Goal: Transaction & Acquisition: Purchase product/service

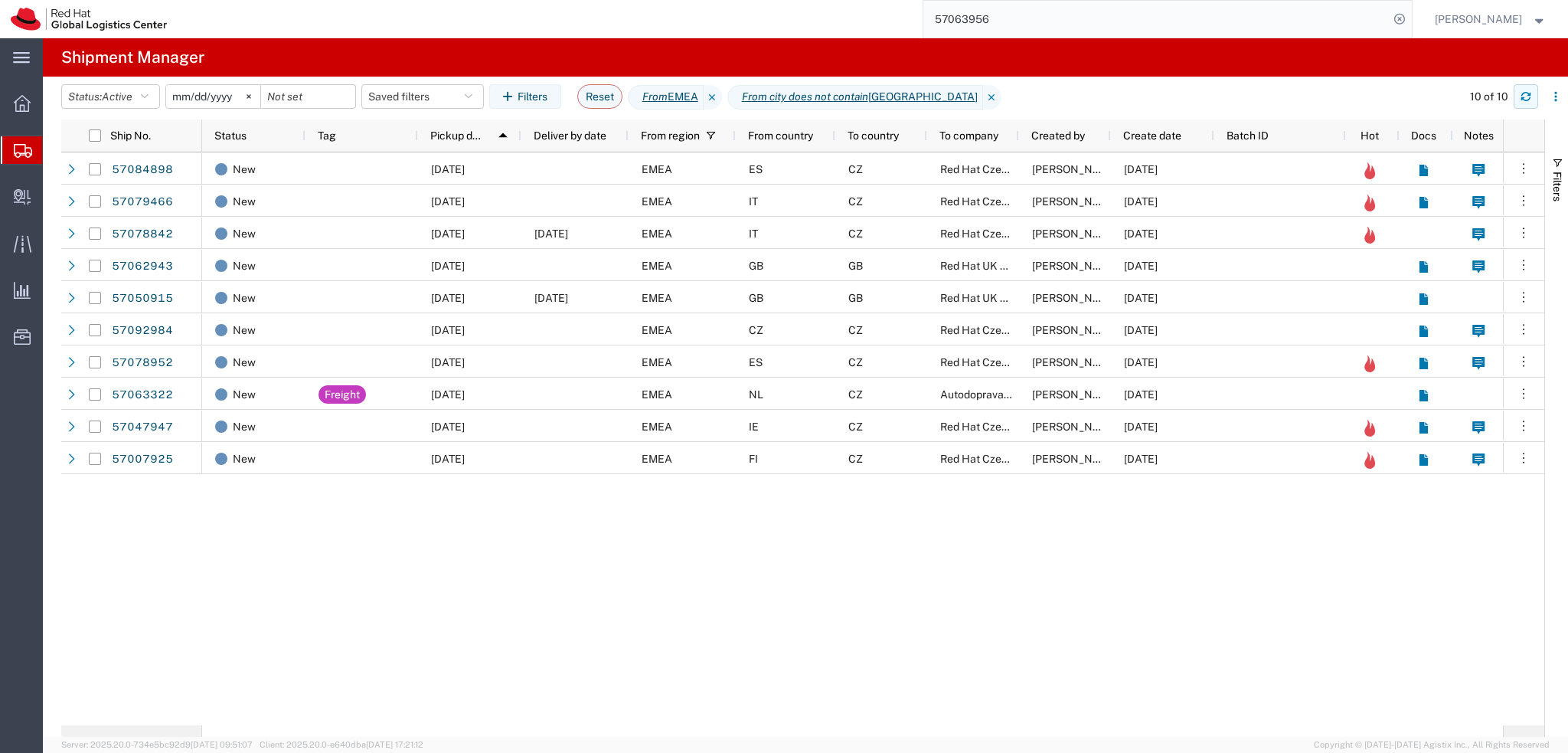
click at [1536, 98] on button "button" at bounding box center [1525, 97] width 24 height 24
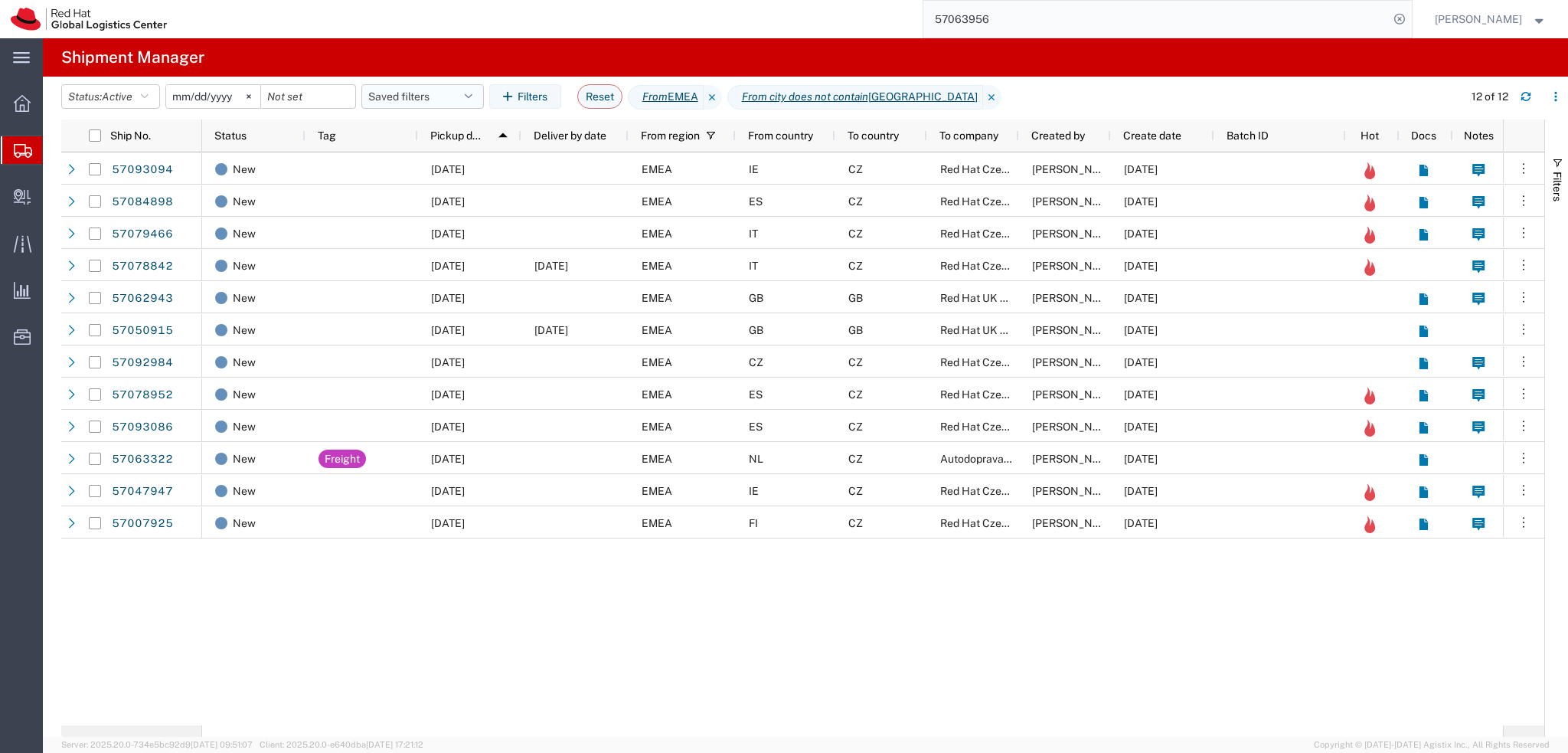
click at [441, 98] on button "Saved filters" at bounding box center [423, 97] width 123 height 24
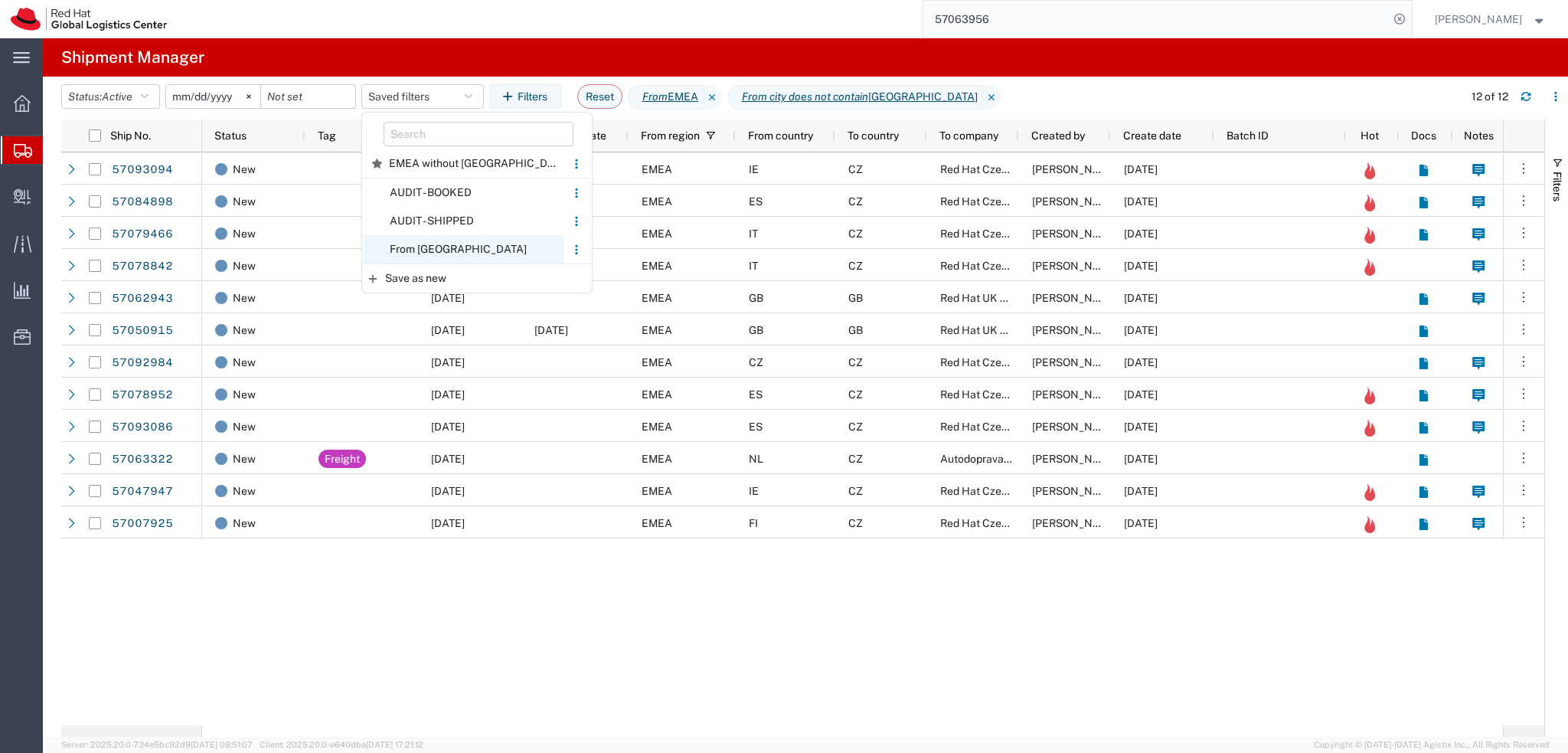
click at [479, 246] on span "From CZ" at bounding box center [464, 249] width 201 height 28
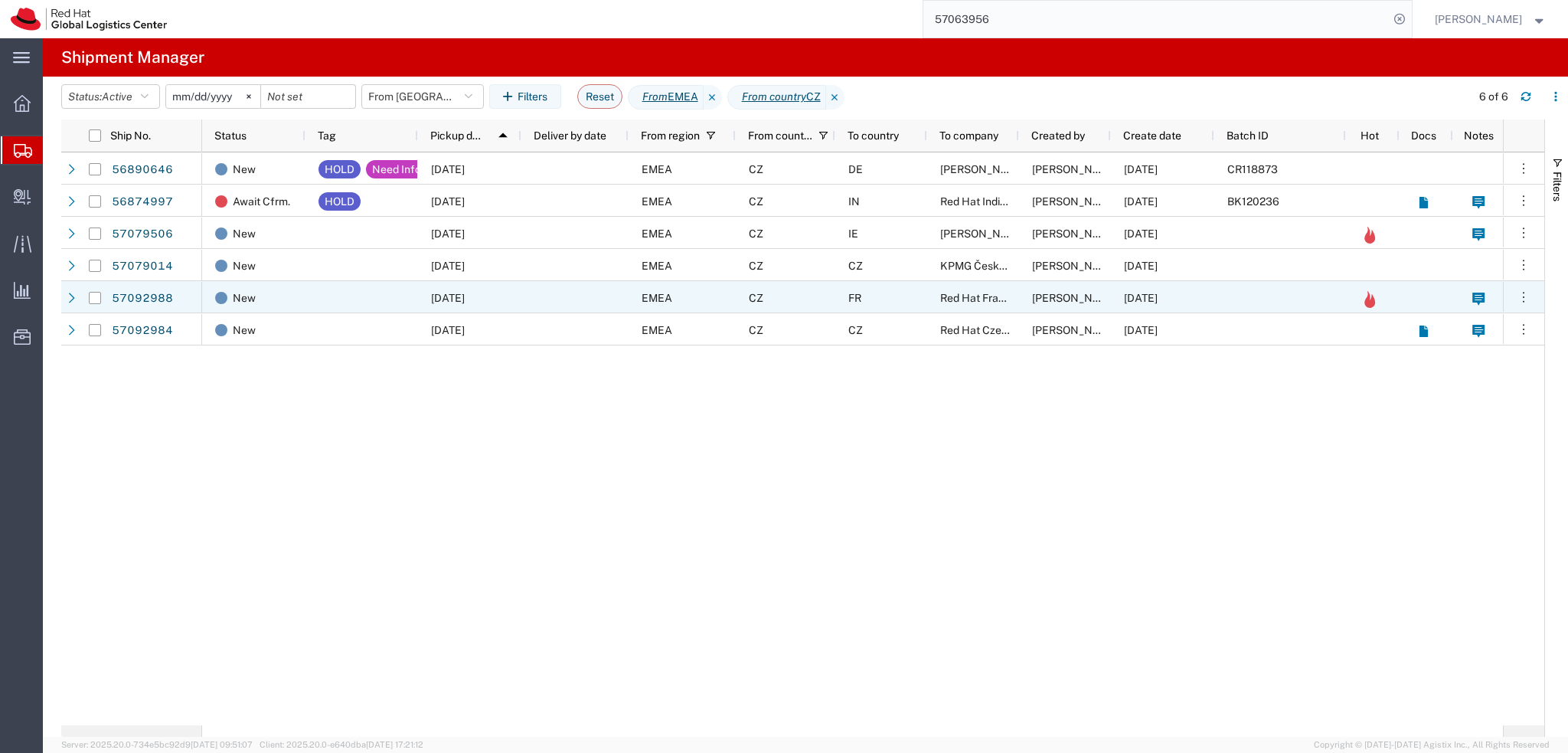
click at [638, 298] on div "EMEA" at bounding box center [681, 297] width 107 height 33
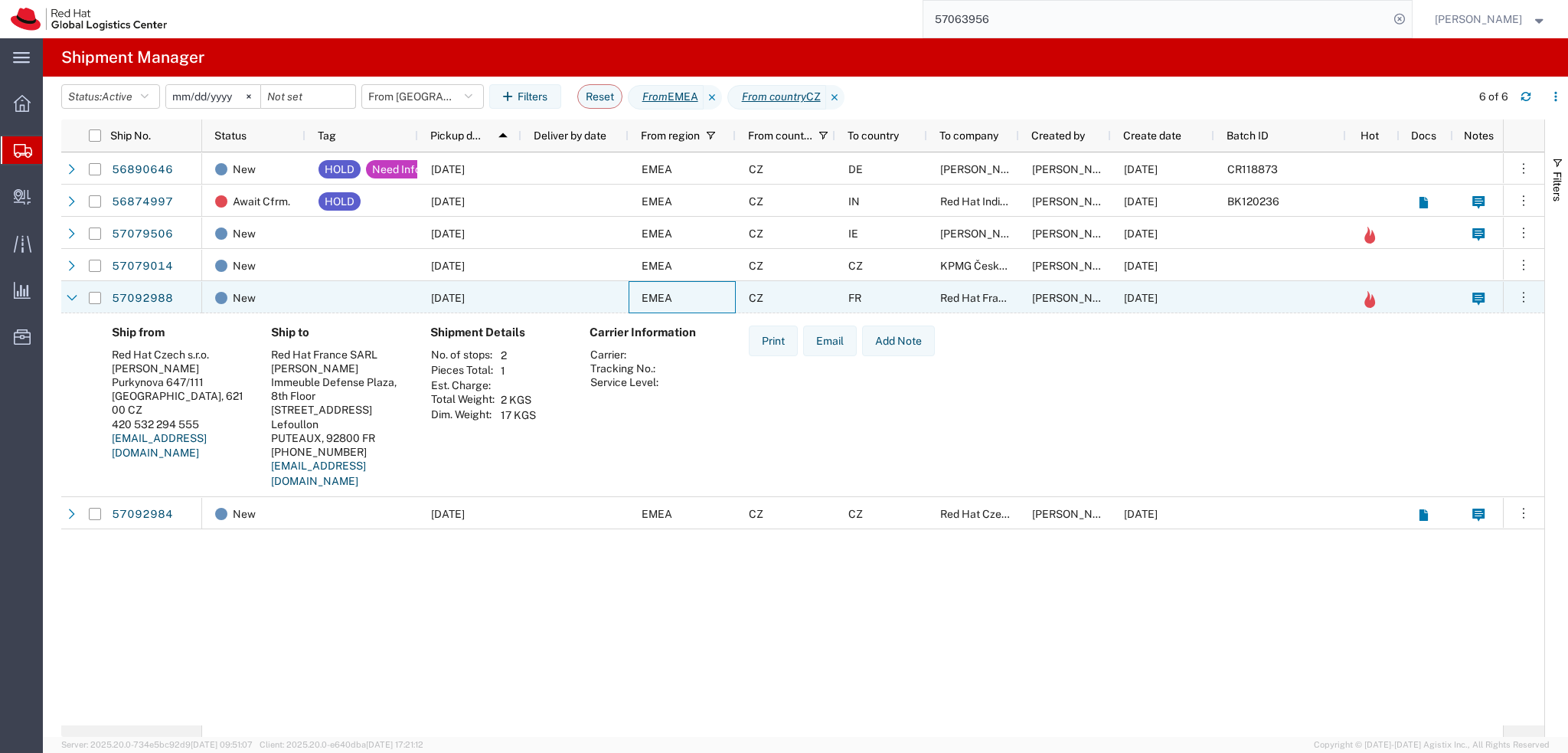
click at [626, 298] on div at bounding box center [574, 297] width 107 height 33
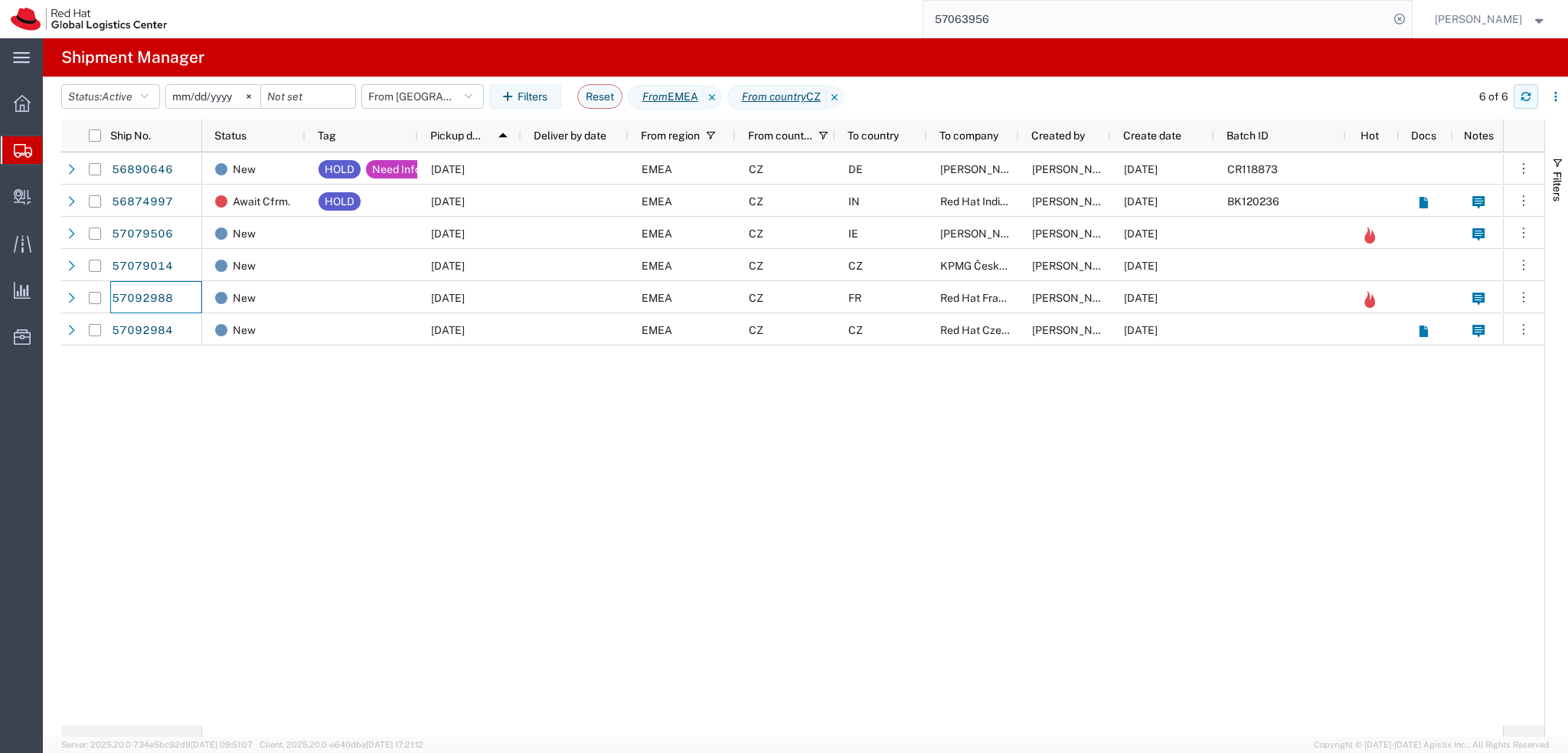
click at [1514, 97] on button "button" at bounding box center [1525, 97] width 24 height 24
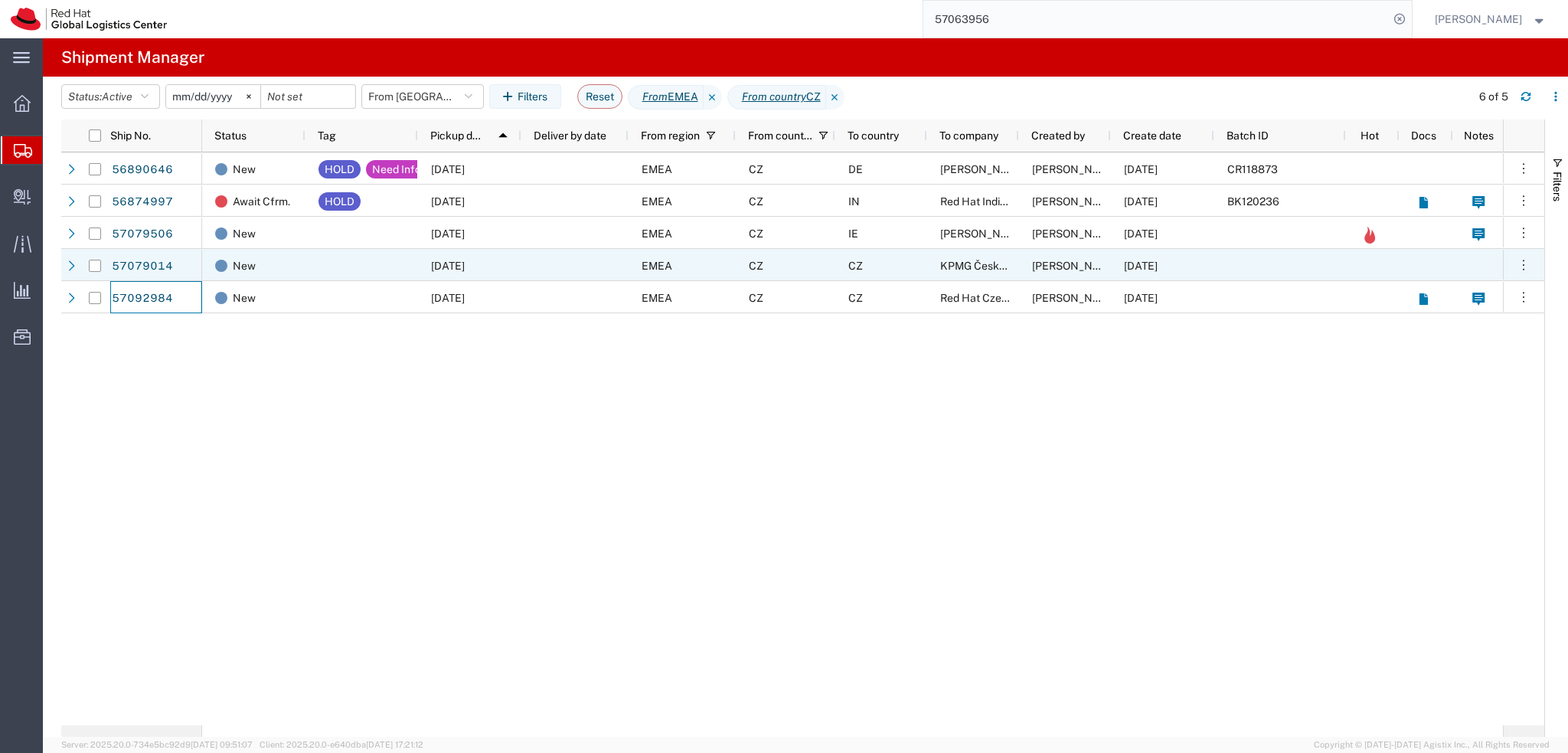
click at [541, 258] on div at bounding box center [574, 265] width 107 height 33
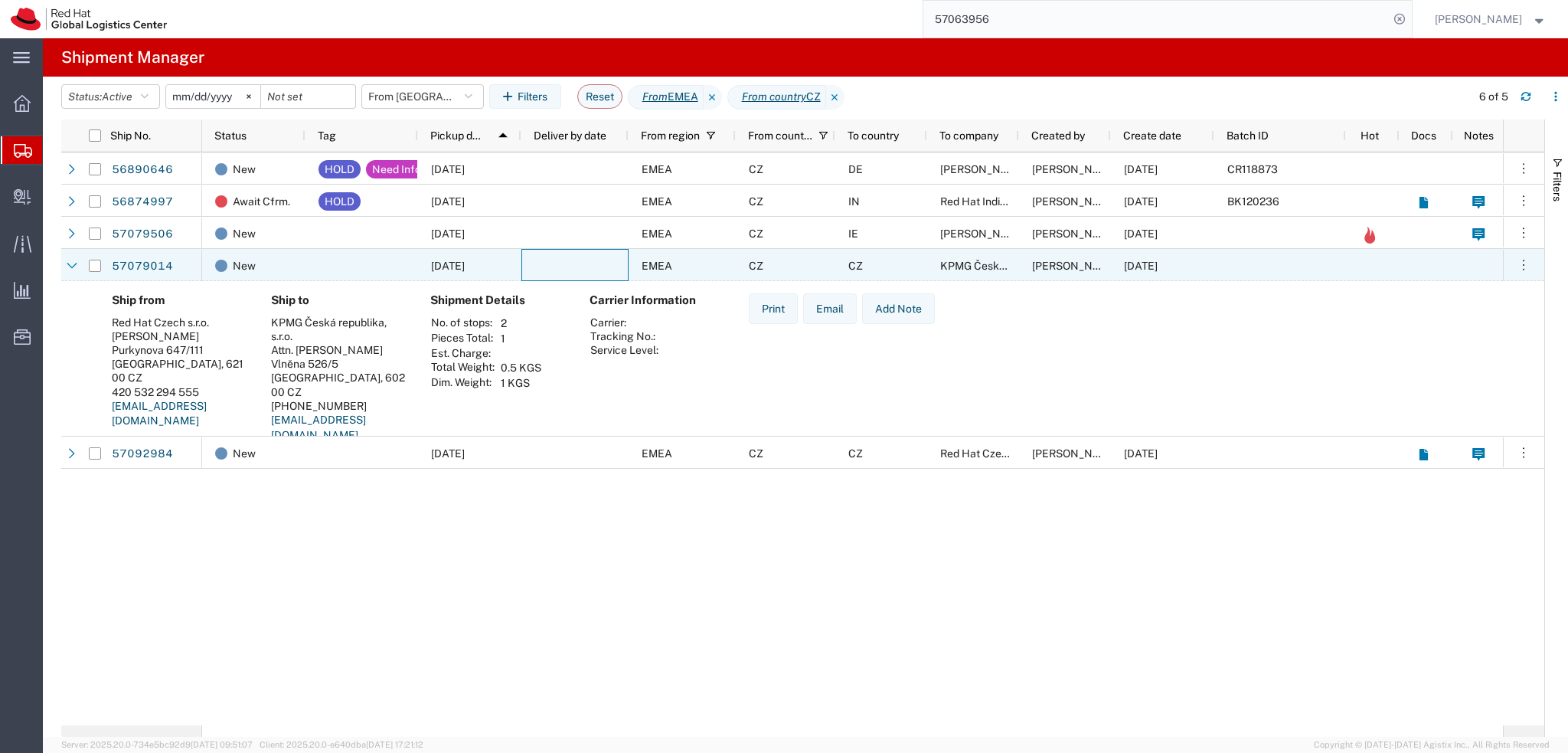
click at [541, 258] on div at bounding box center [574, 265] width 107 height 33
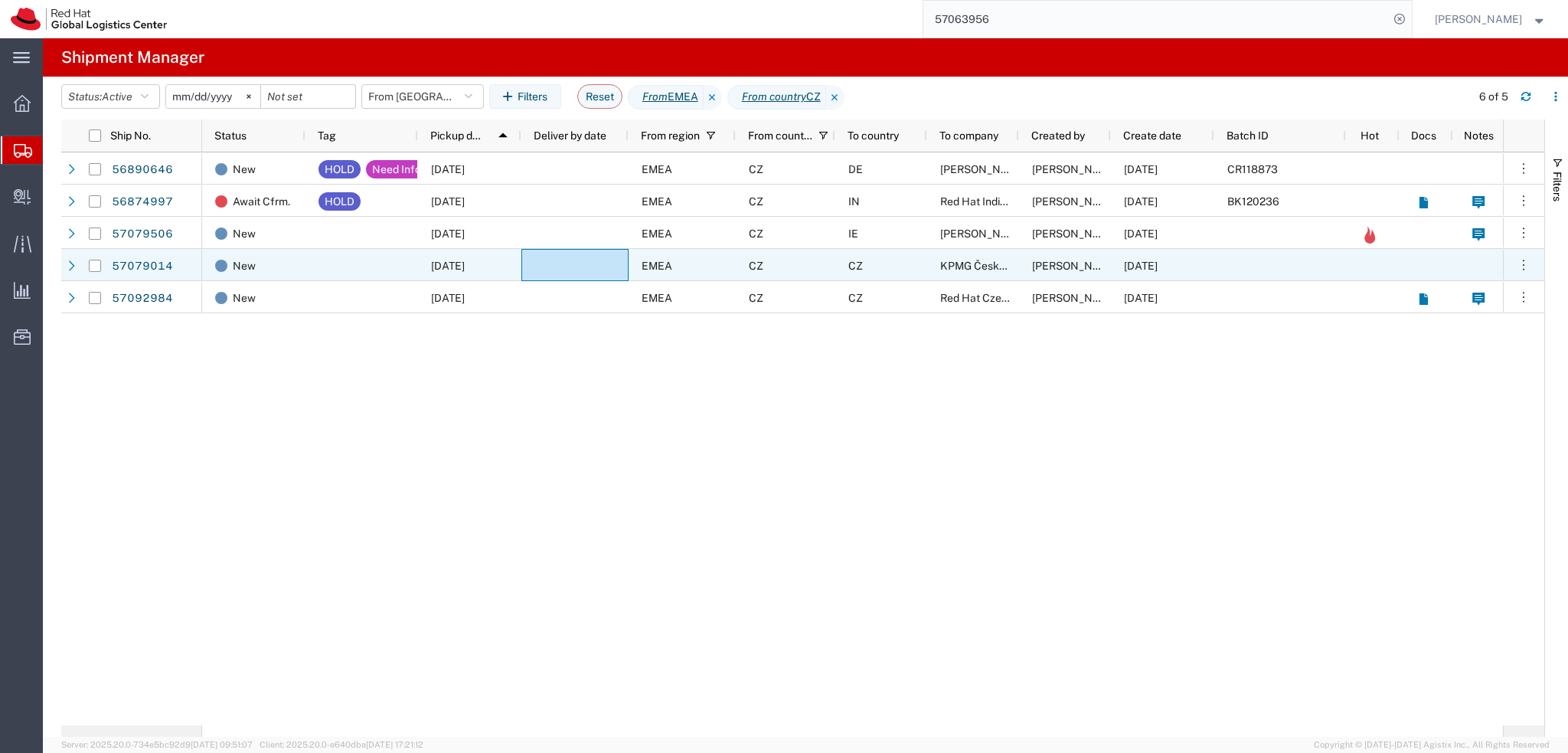
click at [914, 257] on div "CZ" at bounding box center [881, 265] width 92 height 33
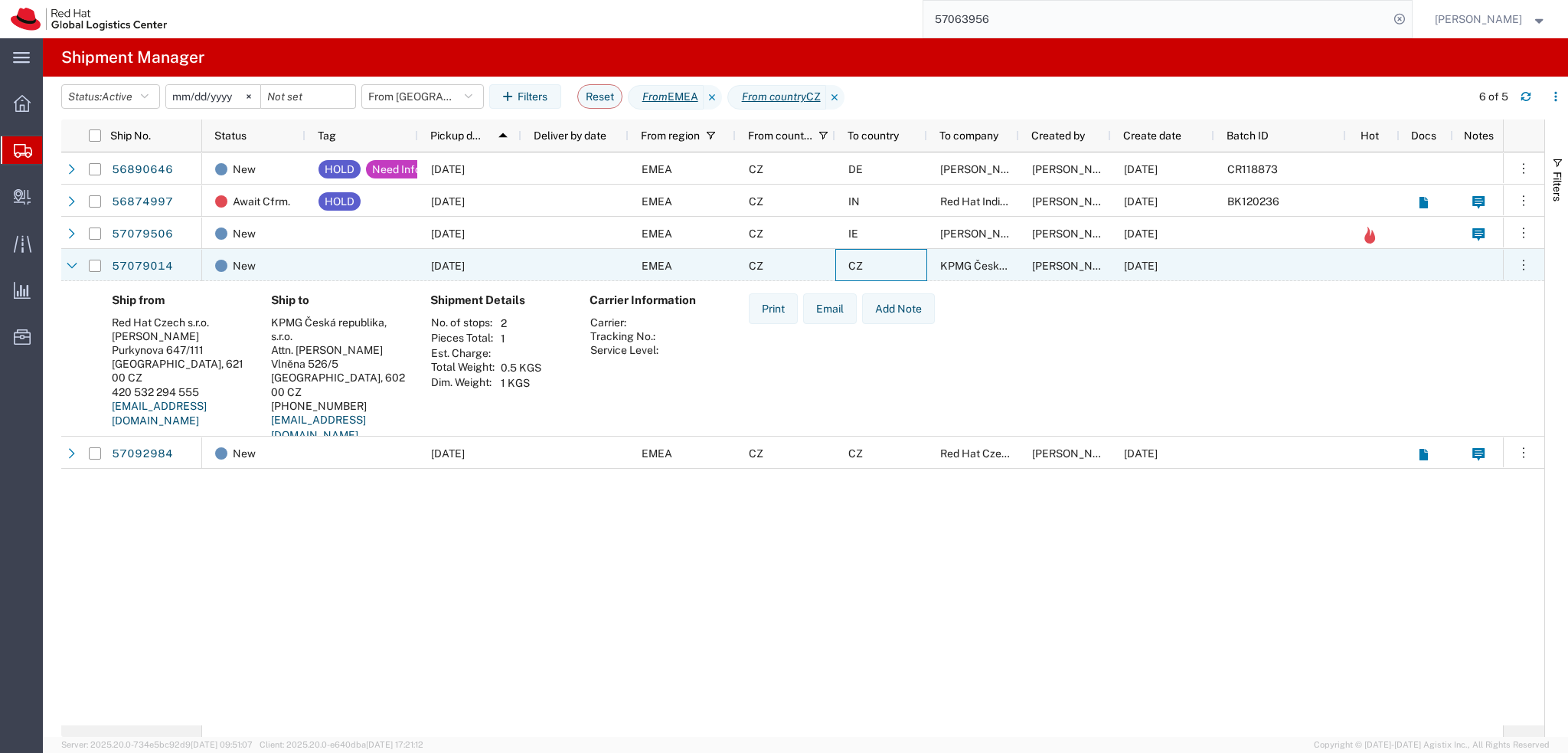
click at [914, 259] on div "CZ" at bounding box center [881, 265] width 92 height 33
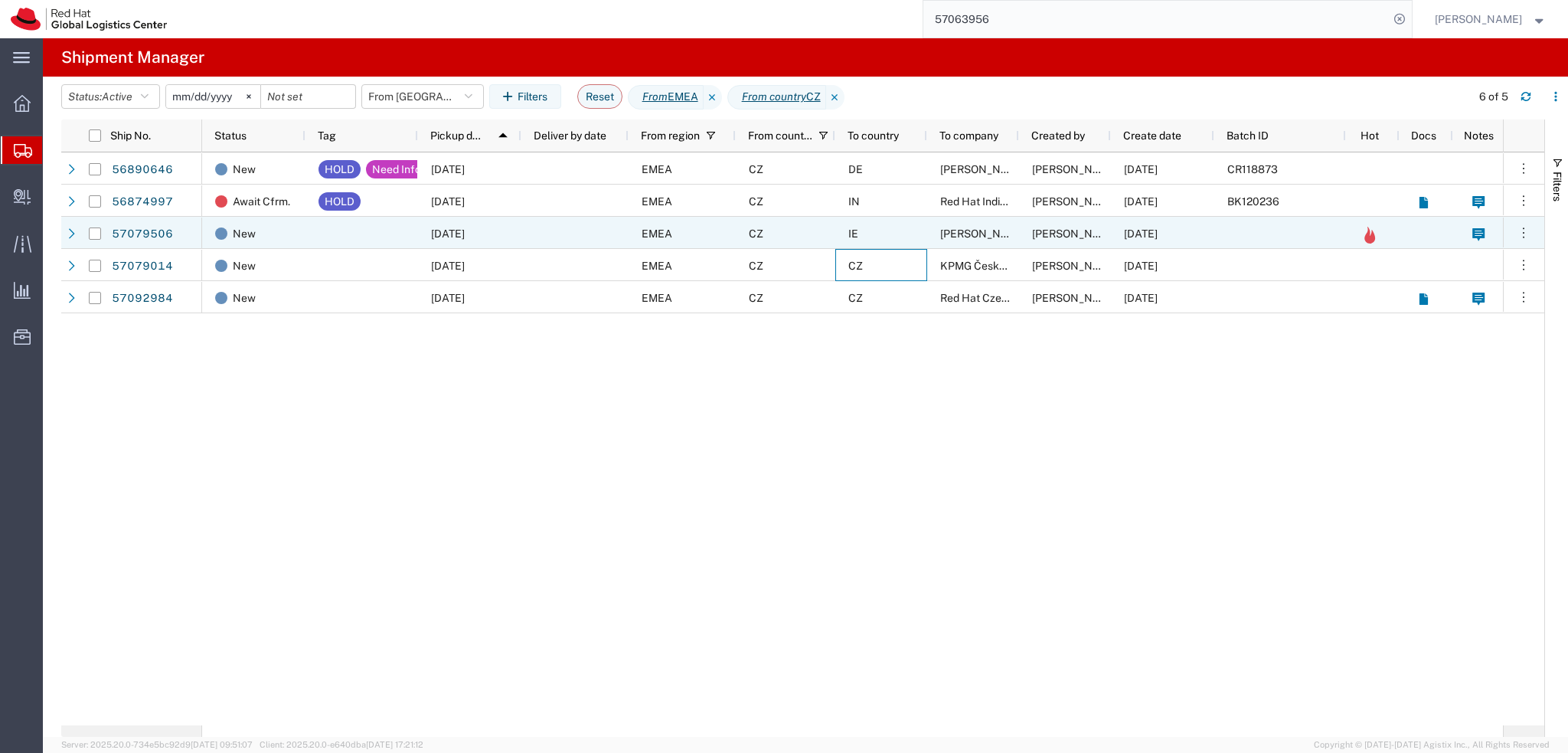
click at [888, 234] on div "IE" at bounding box center [881, 232] width 92 height 33
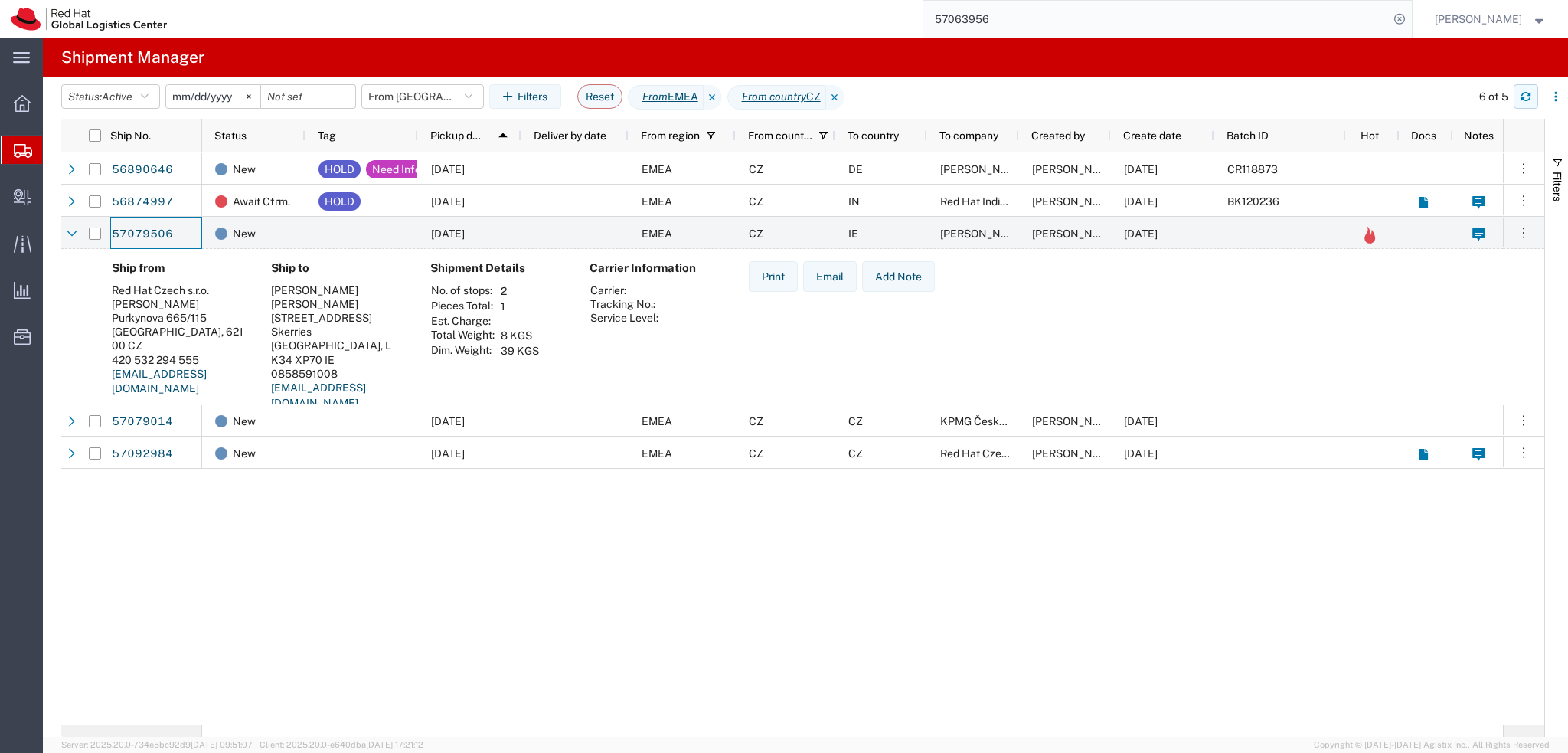
click at [1526, 89] on button "button" at bounding box center [1525, 97] width 24 height 24
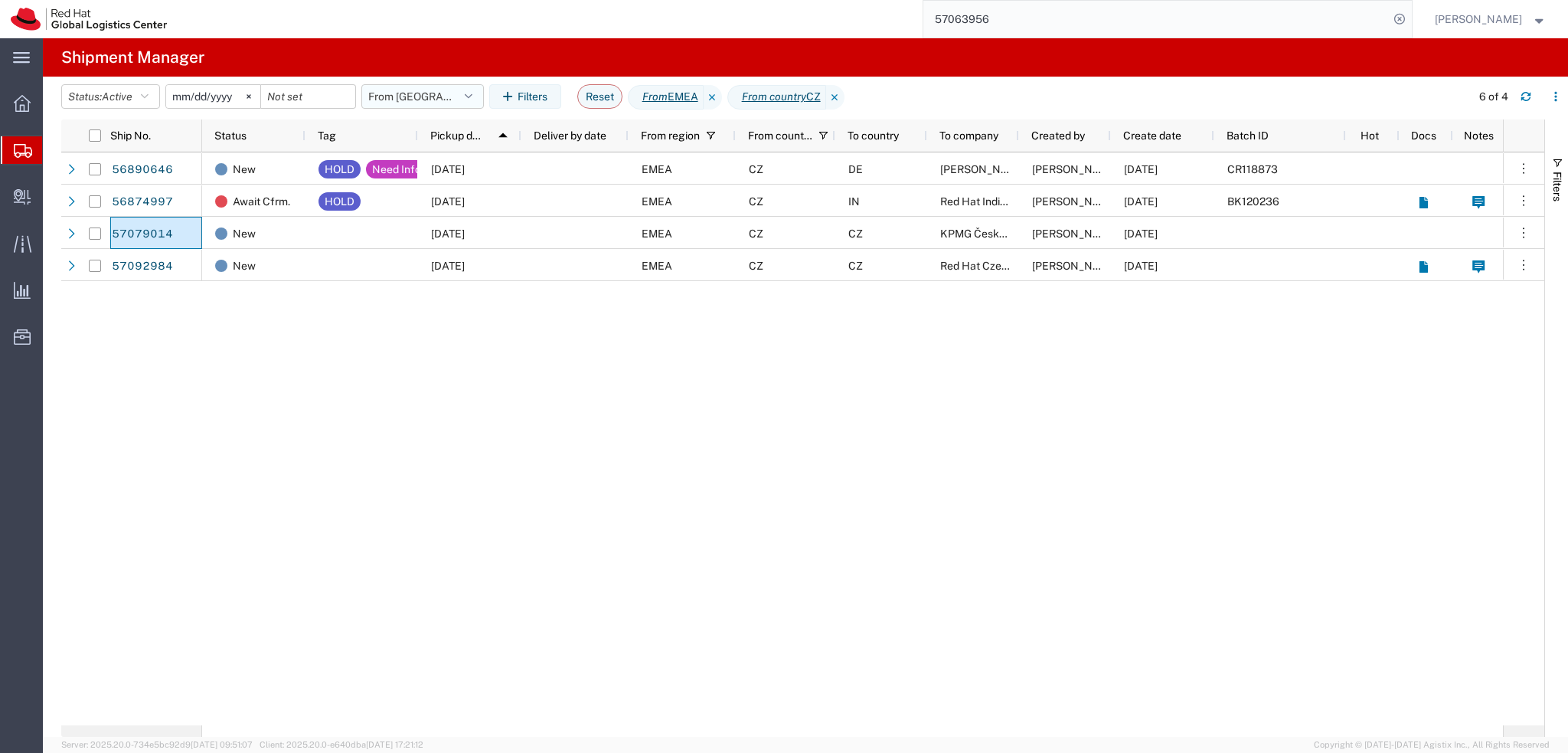
click at [411, 99] on button "From CZ" at bounding box center [423, 97] width 123 height 24
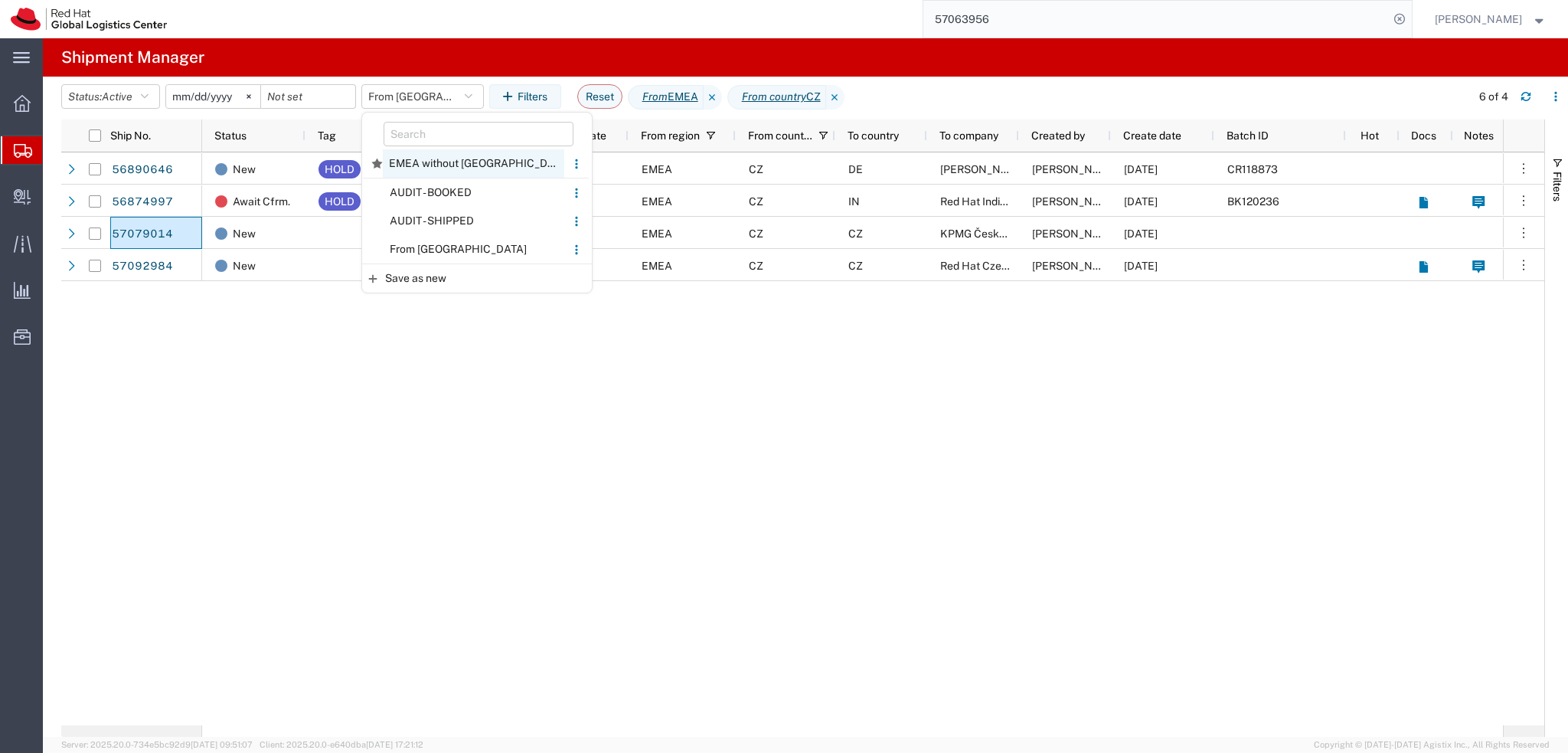
click at [466, 170] on span "EMEA without Brno" at bounding box center [473, 164] width 181 height 28
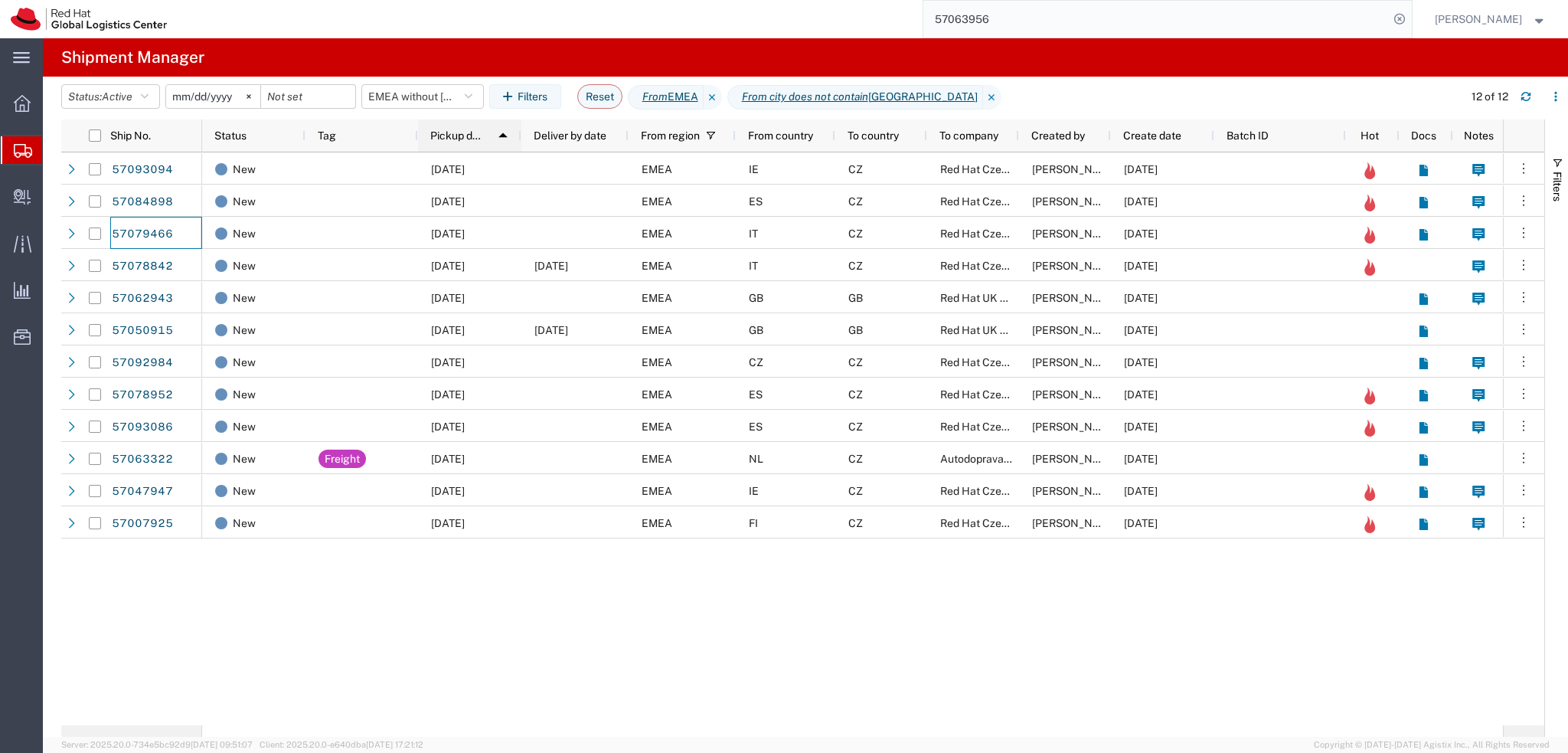
click at [464, 133] on span "Pickup date" at bounding box center [458, 135] width 56 height 12
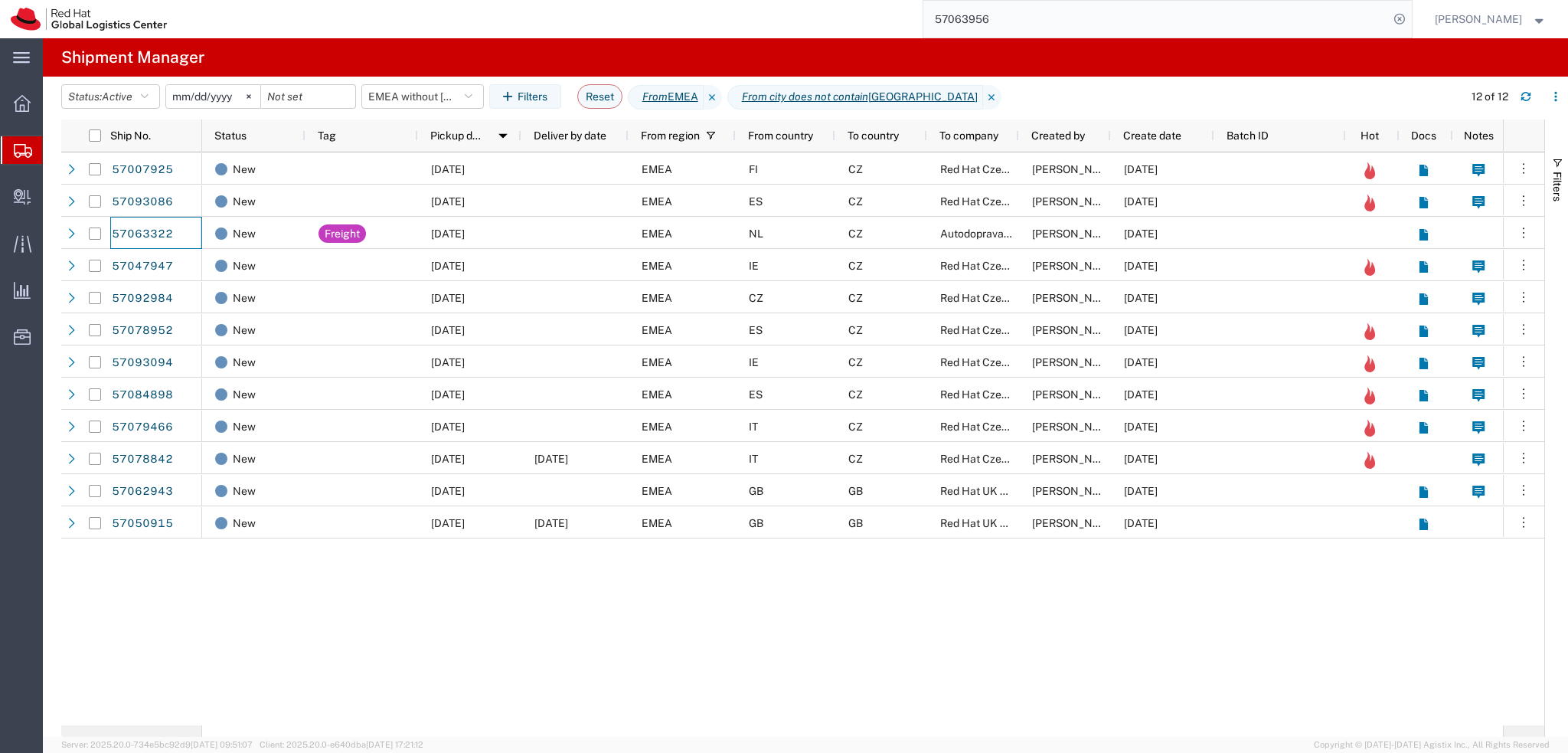
click at [481, 135] on span "Pickup date" at bounding box center [458, 135] width 56 height 12
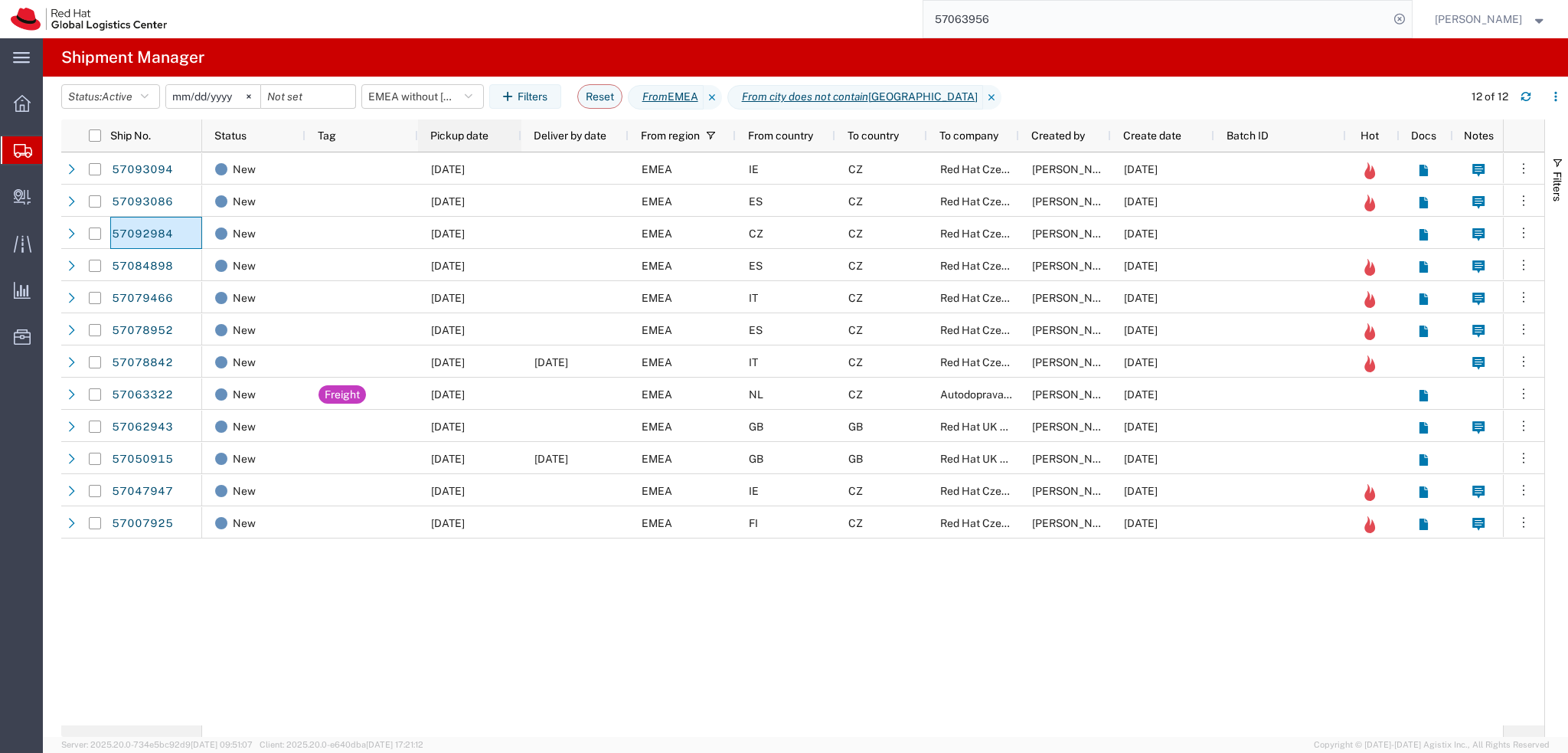
click at [469, 138] on span "Pickup date" at bounding box center [459, 135] width 59 height 12
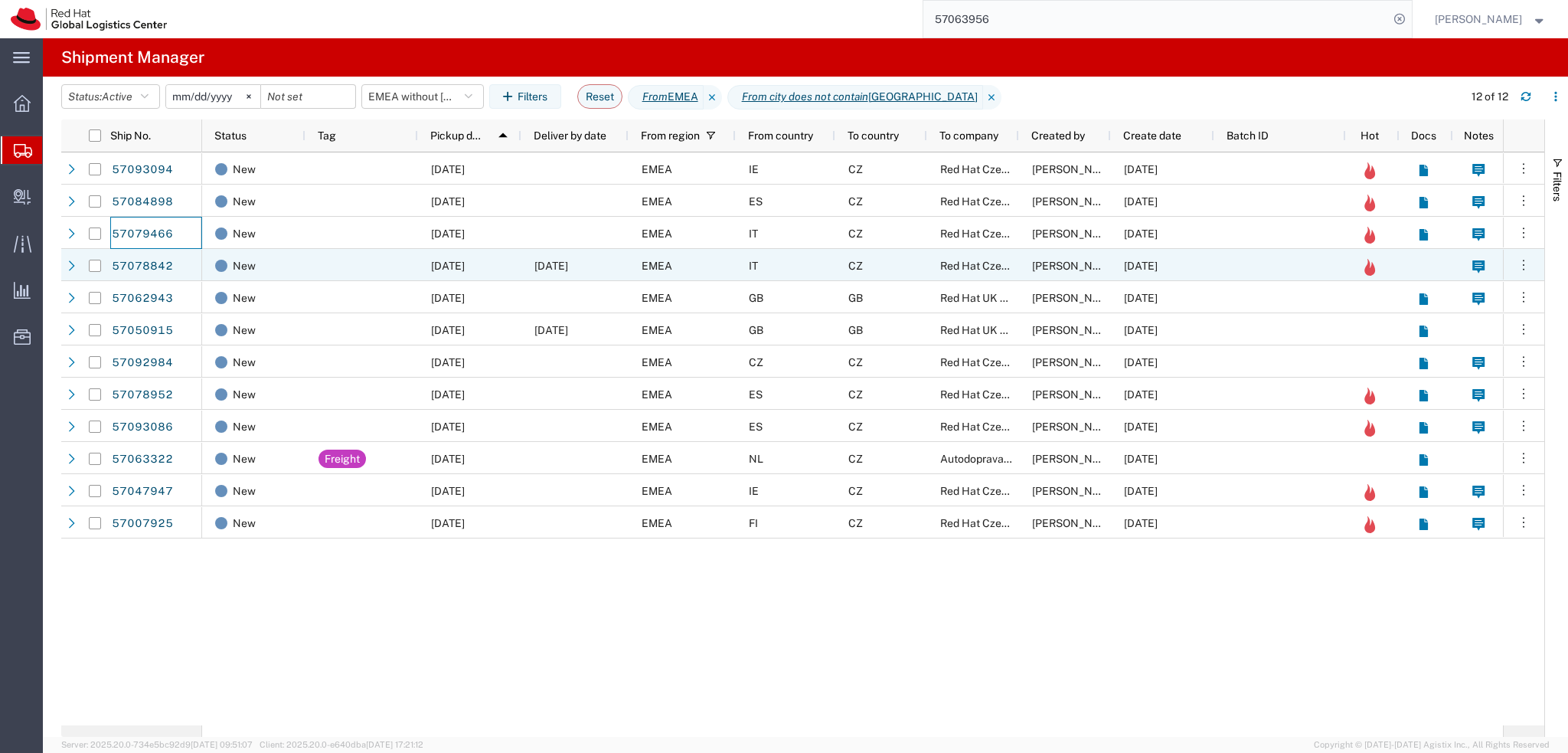
click at [634, 267] on div "EMEA" at bounding box center [681, 265] width 107 height 33
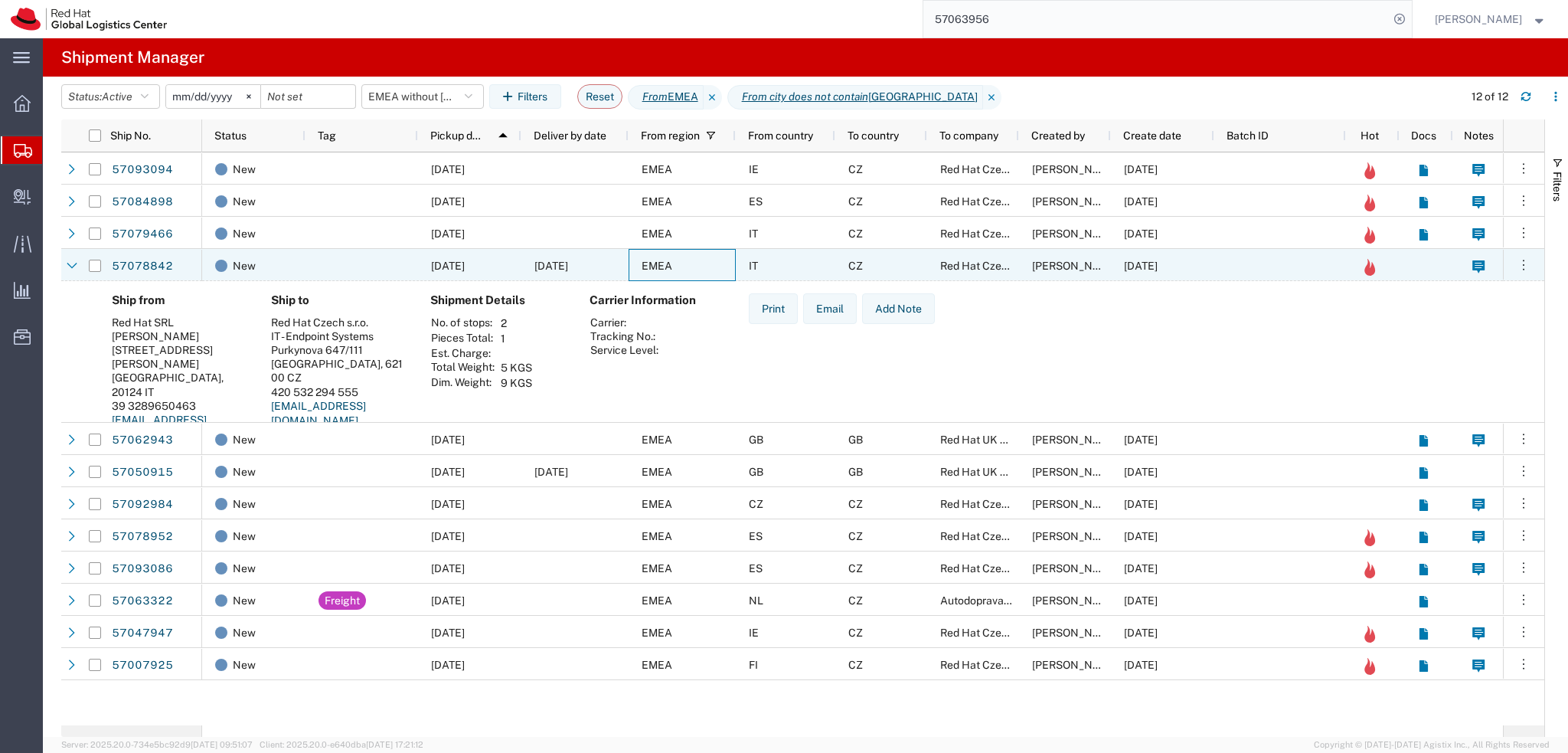
click at [634, 267] on div "EMEA" at bounding box center [681, 265] width 107 height 33
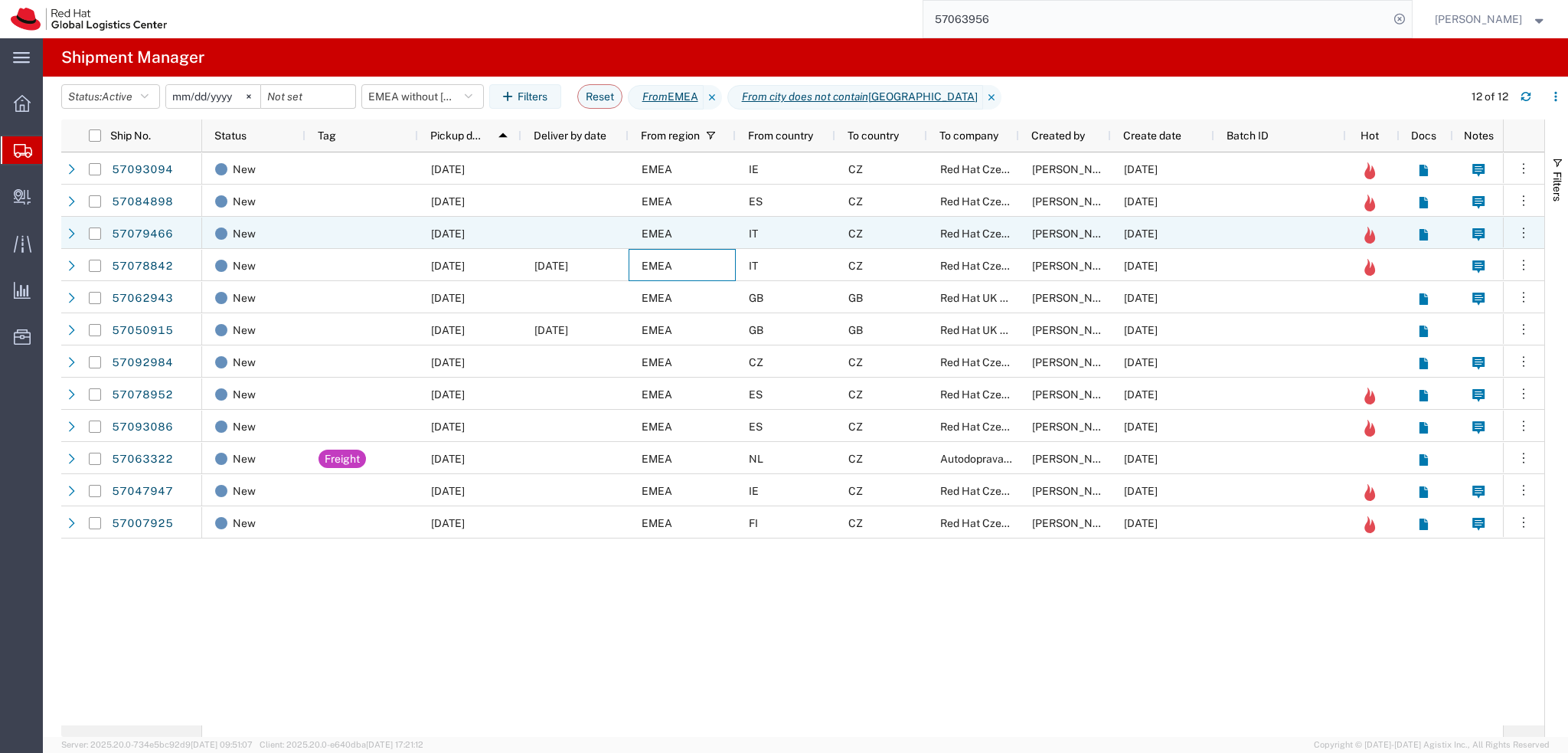
click at [591, 219] on div at bounding box center [574, 232] width 107 height 33
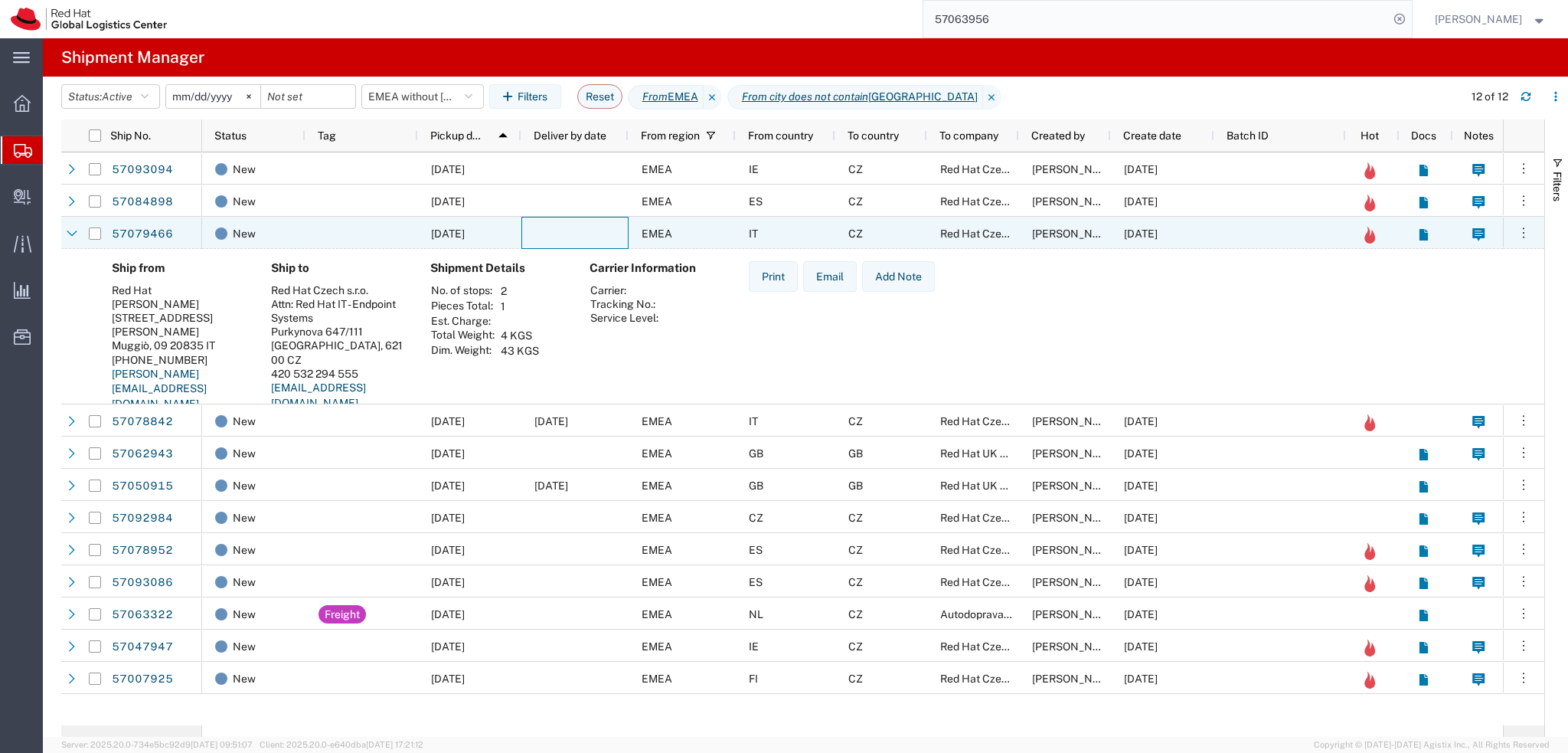
click at [601, 228] on div at bounding box center [574, 232] width 107 height 33
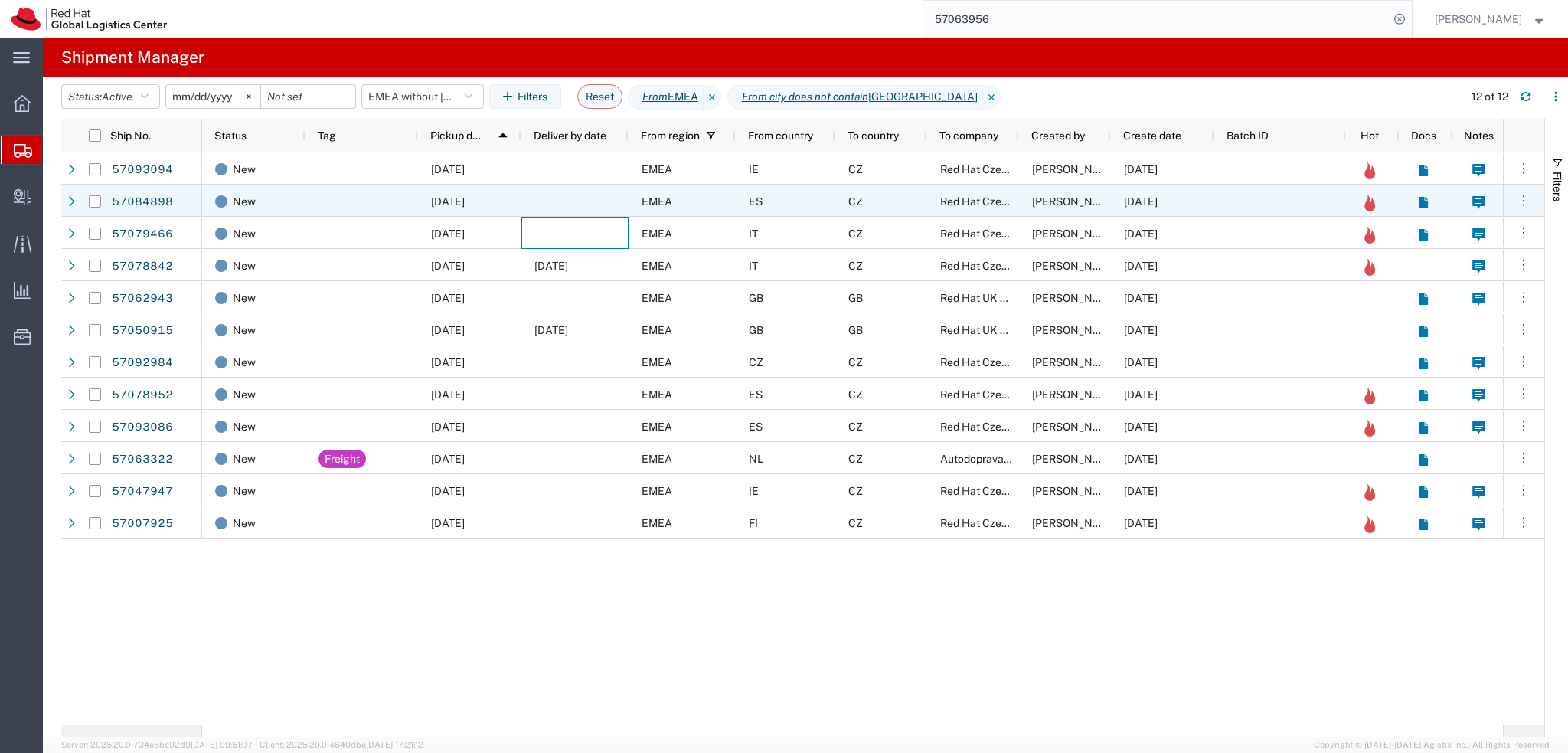
click at [576, 195] on div at bounding box center [574, 201] width 107 height 33
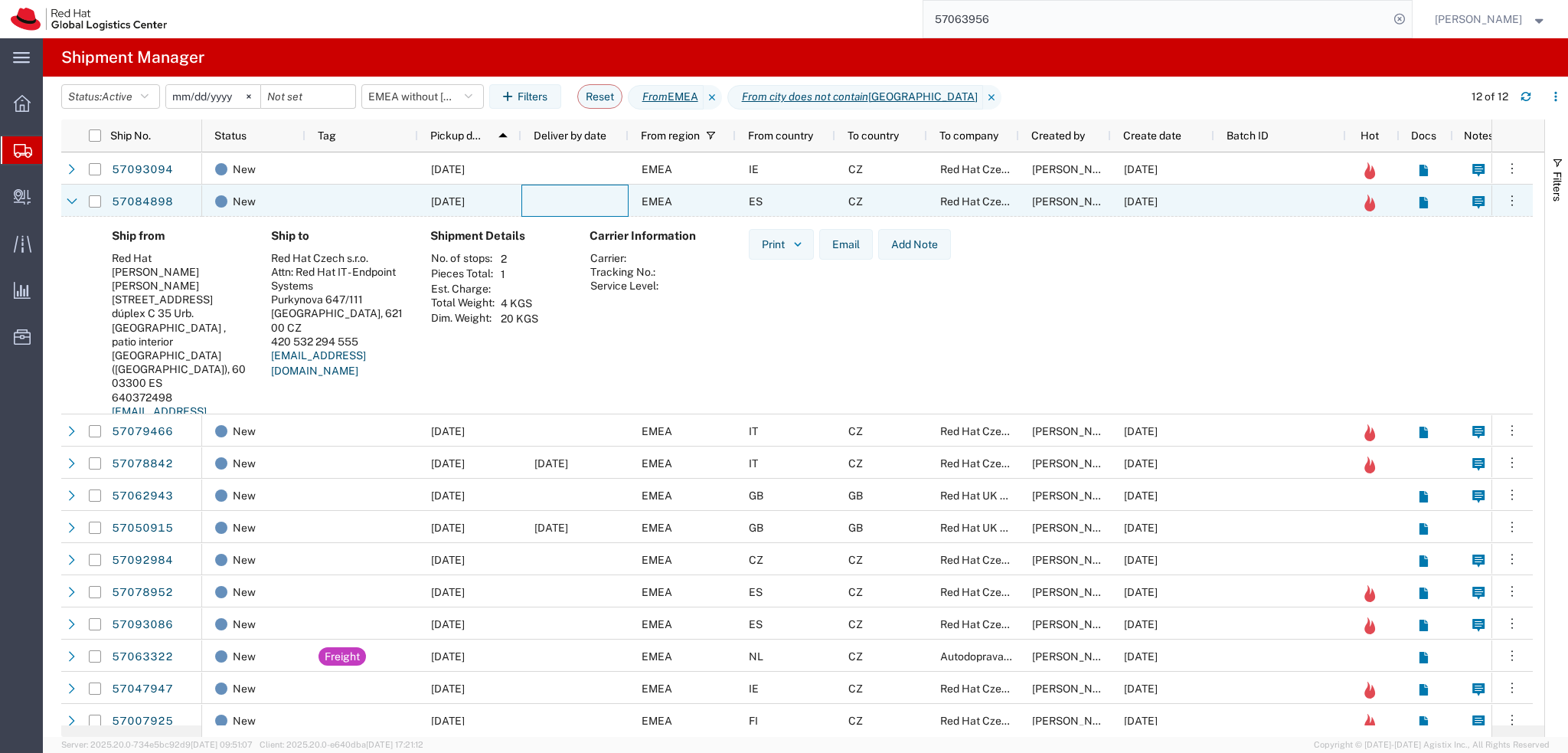
click at [576, 195] on div at bounding box center [574, 201] width 107 height 33
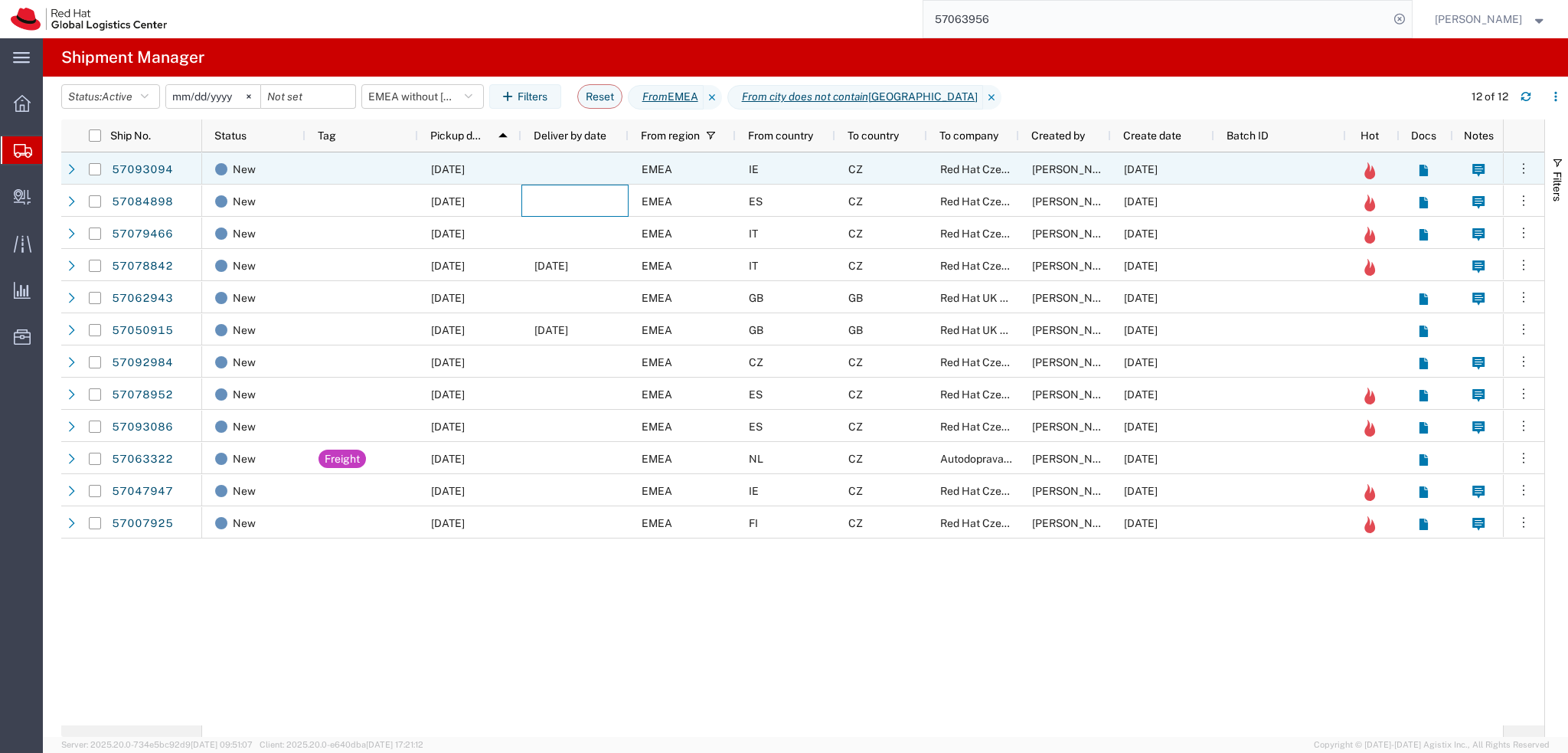
click at [582, 176] on div at bounding box center [574, 168] width 107 height 33
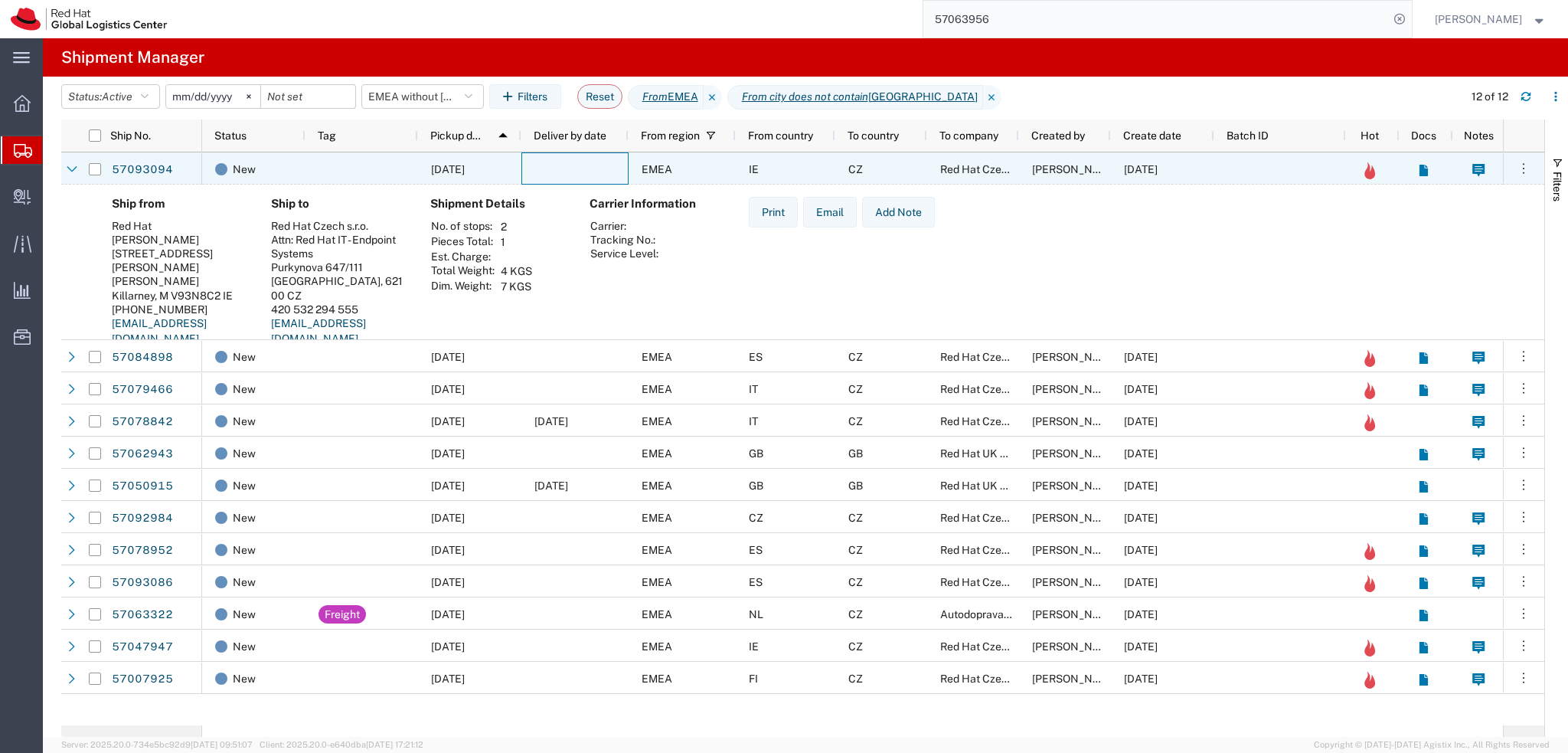
click at [591, 173] on div at bounding box center [574, 168] width 107 height 33
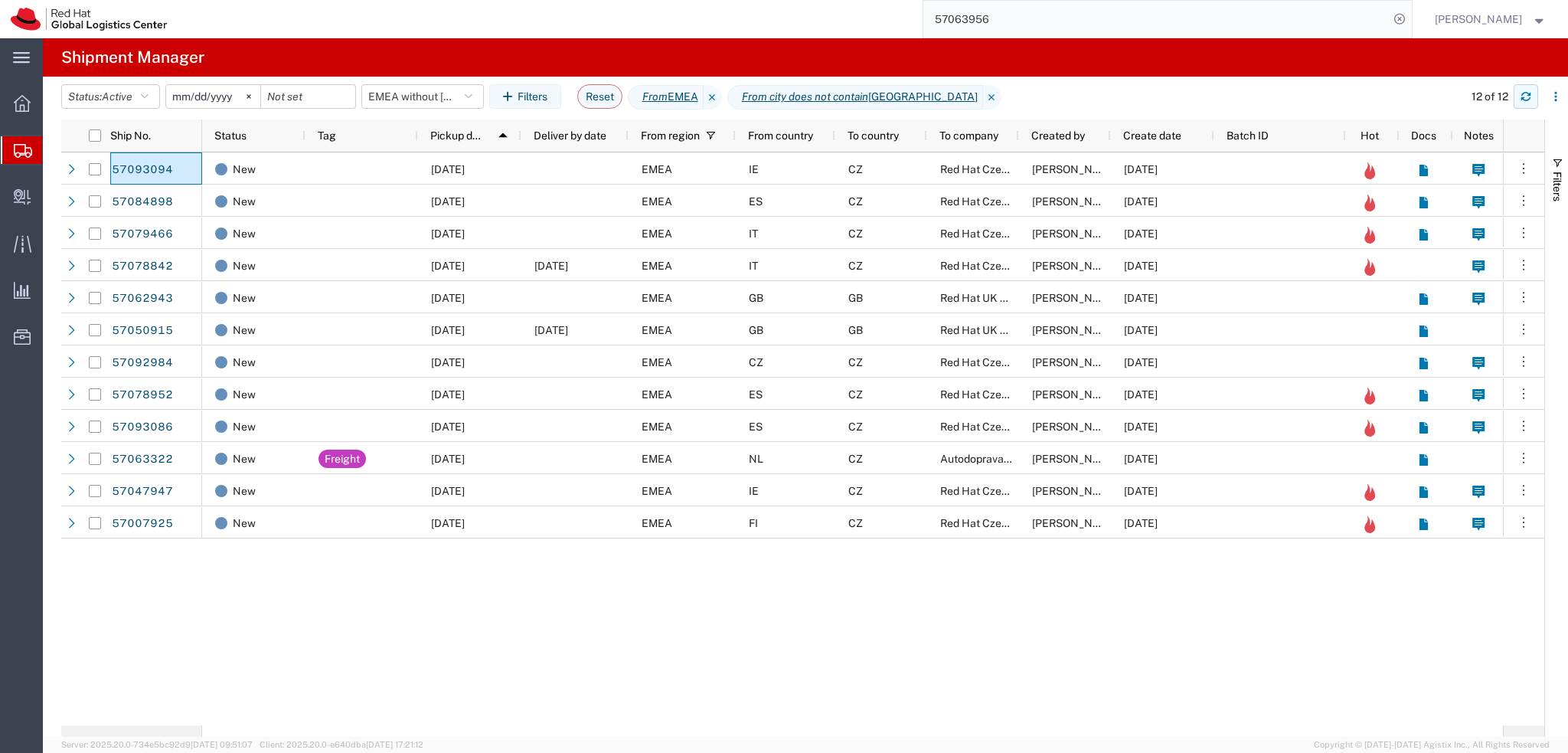
click at [1531, 98] on button "button" at bounding box center [1525, 97] width 24 height 24
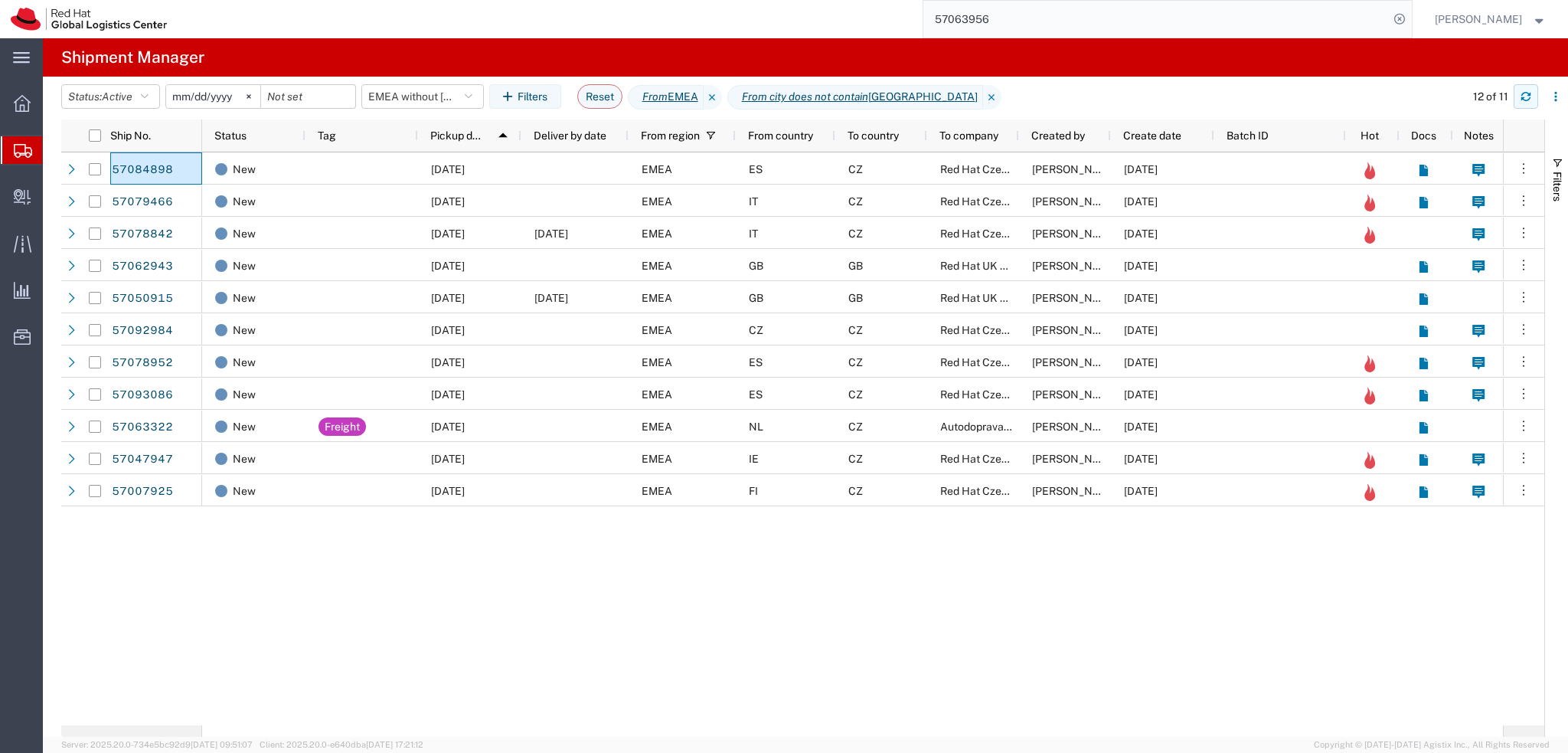
click at [1522, 98] on icon "button" at bounding box center [1526, 99] width 9 height 4
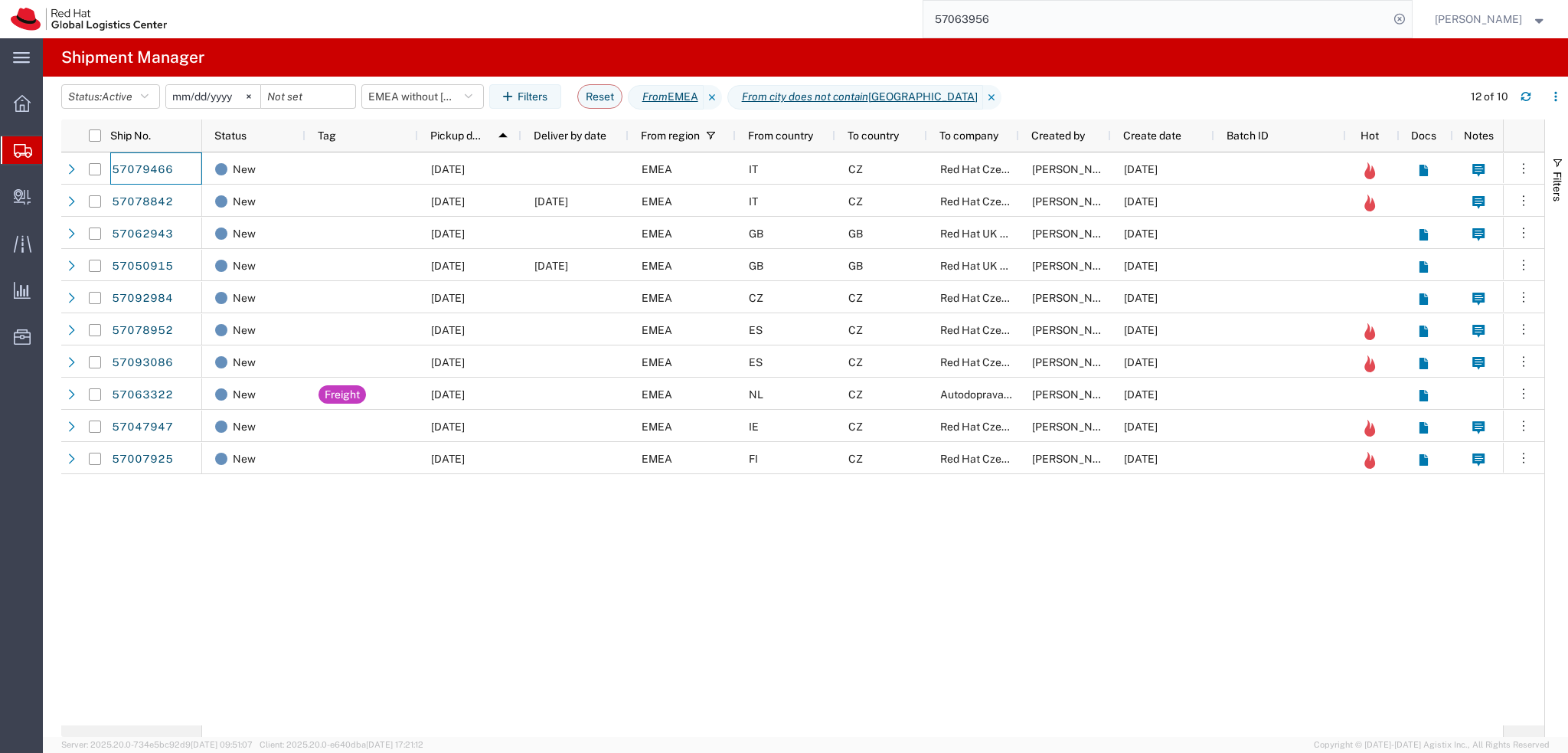
click at [1512, 85] on div "12 of 10" at bounding box center [1511, 97] width 113 height 24
click at [1521, 95] on icon "button" at bounding box center [1526, 97] width 11 height 11
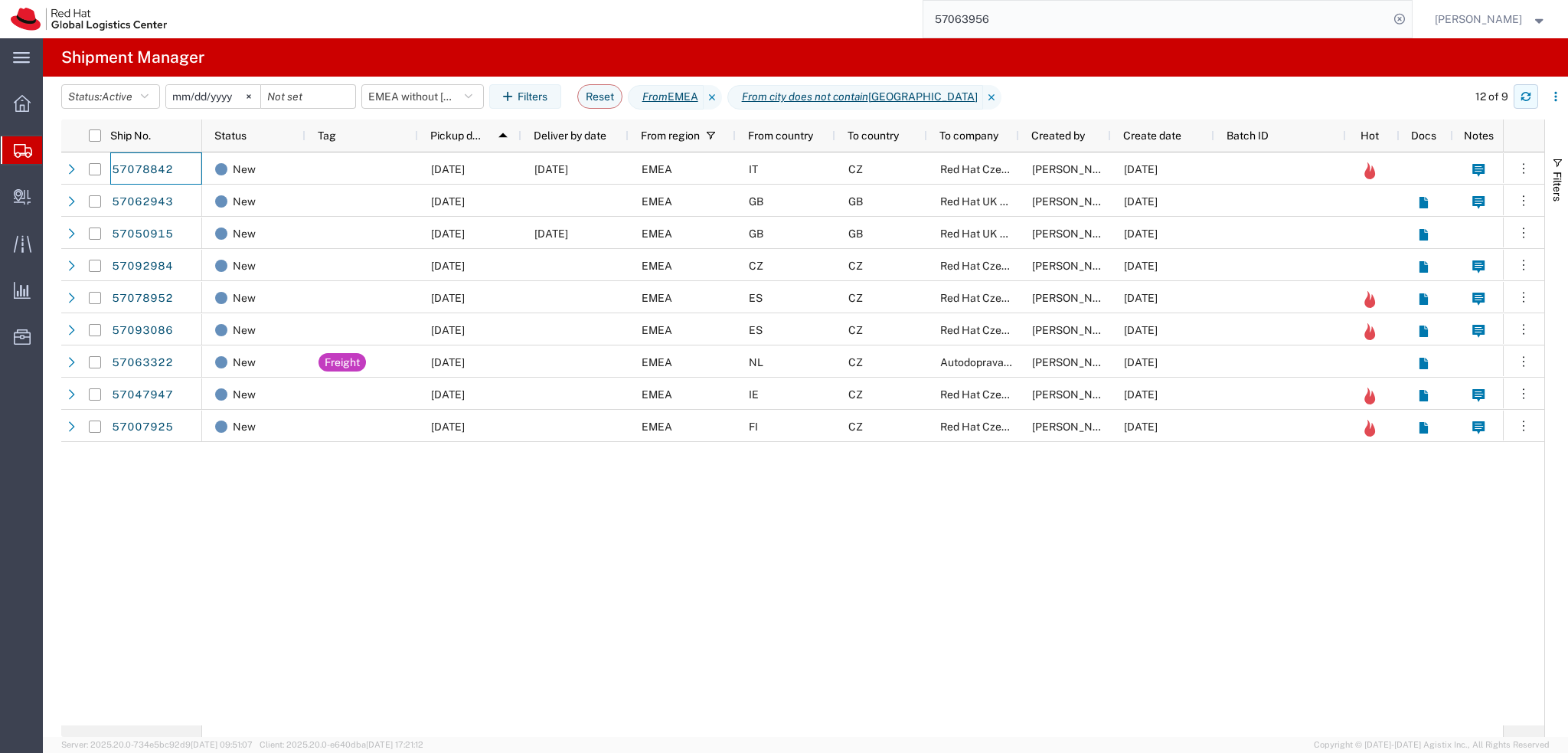
click at [1516, 101] on button "button" at bounding box center [1525, 97] width 24 height 24
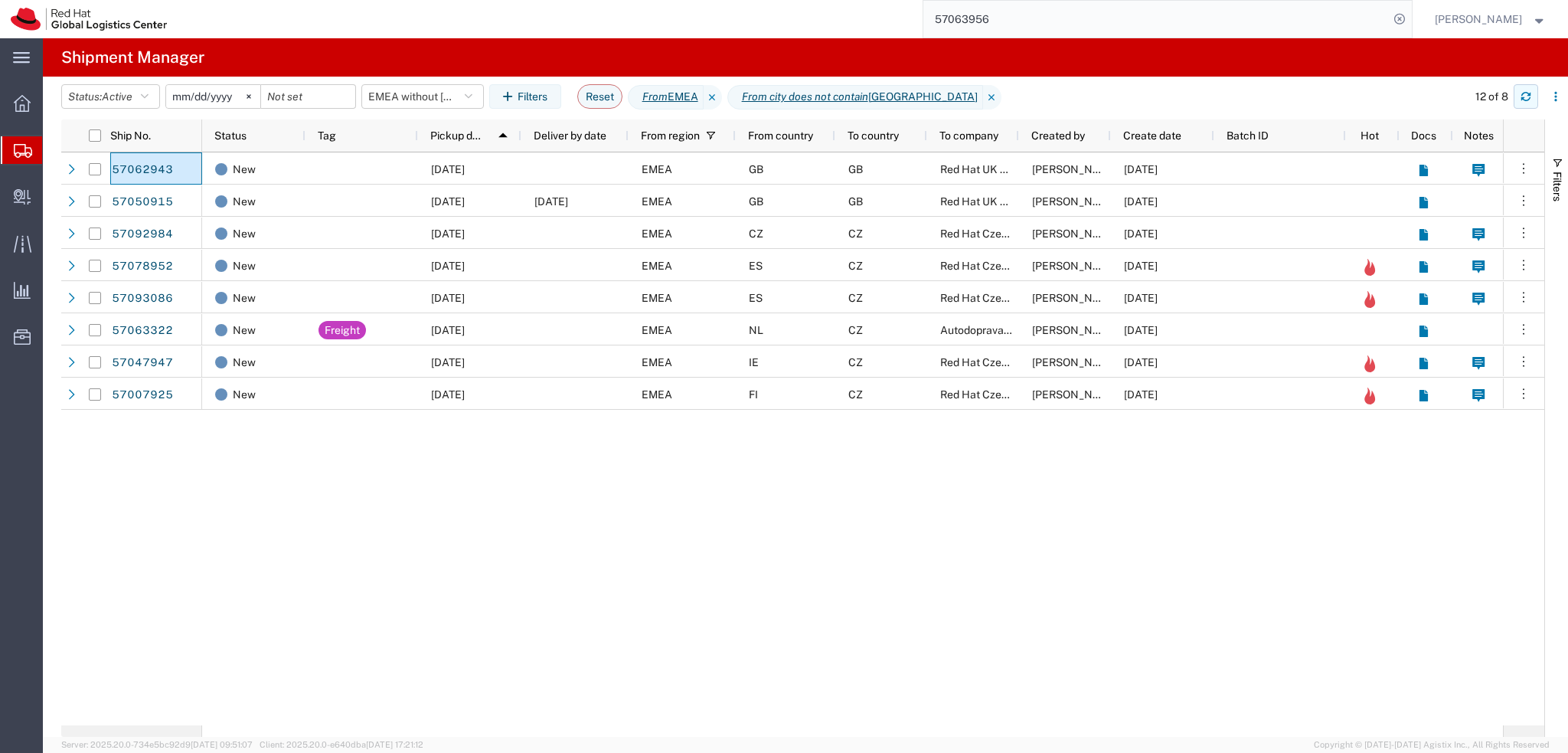
click at [1537, 87] on button "button" at bounding box center [1525, 97] width 24 height 24
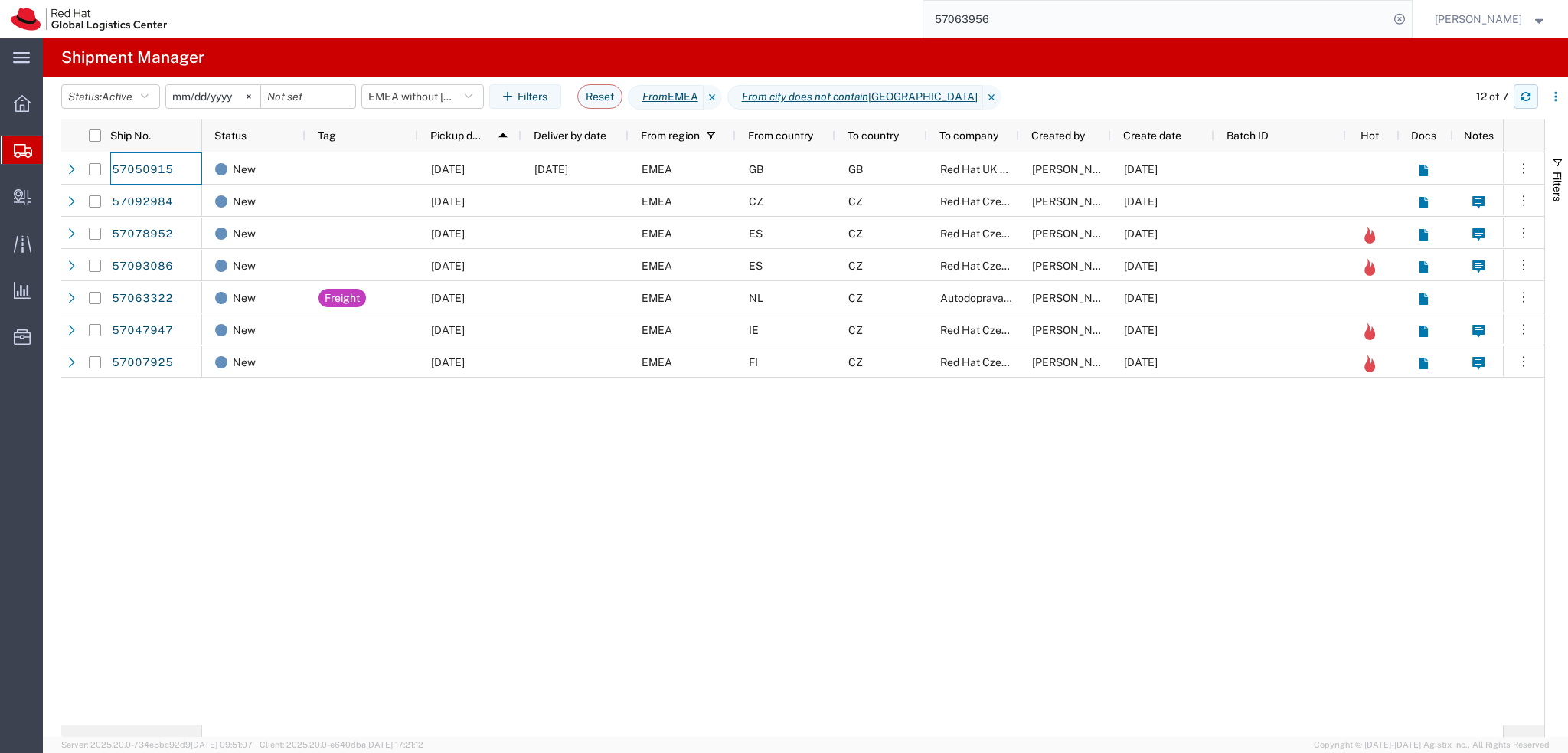
click at [1521, 99] on icon "button" at bounding box center [1526, 97] width 11 height 11
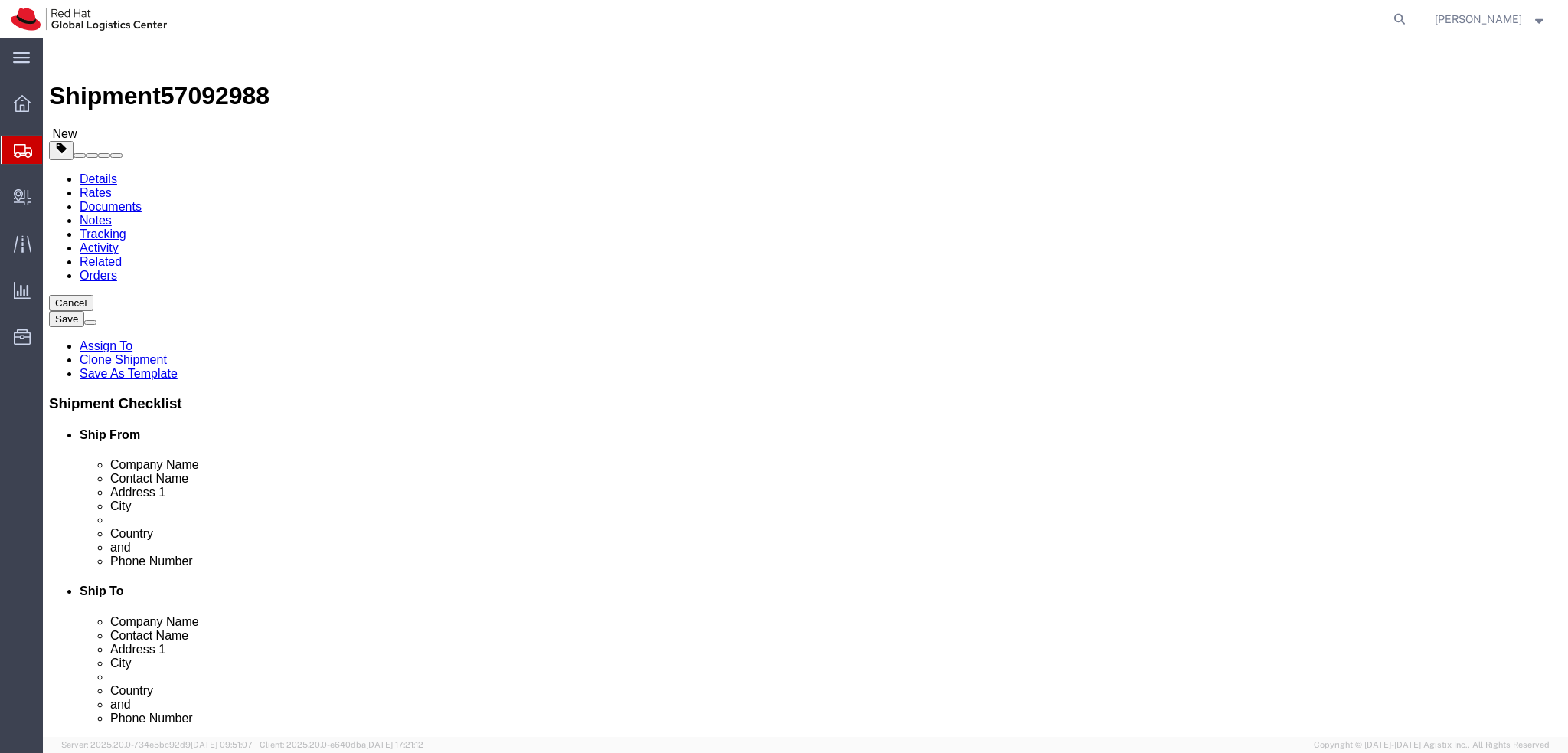
select select "38036"
select select "38010"
click icon
click dd "500.00 EUR"
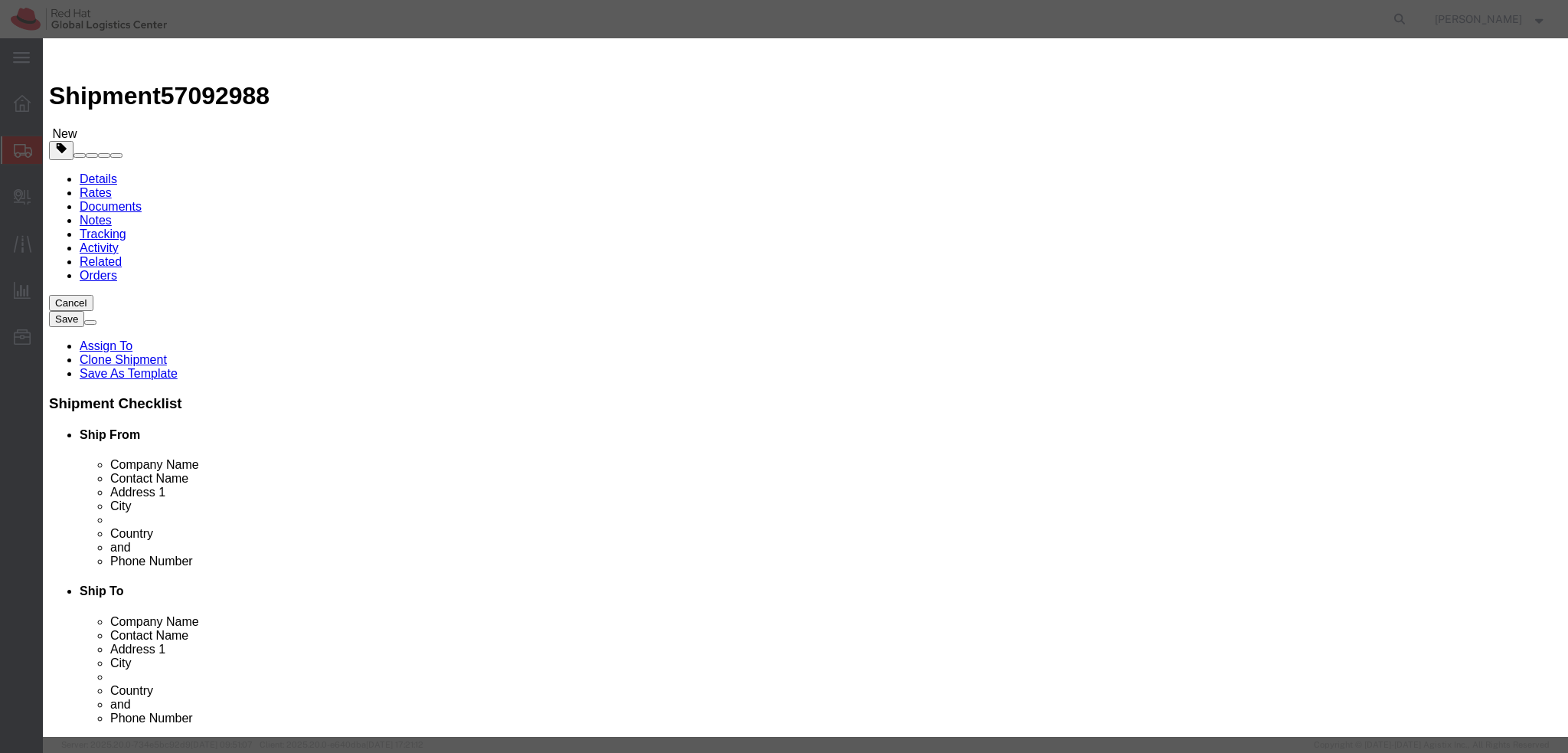
click button
click button "Save & Close"
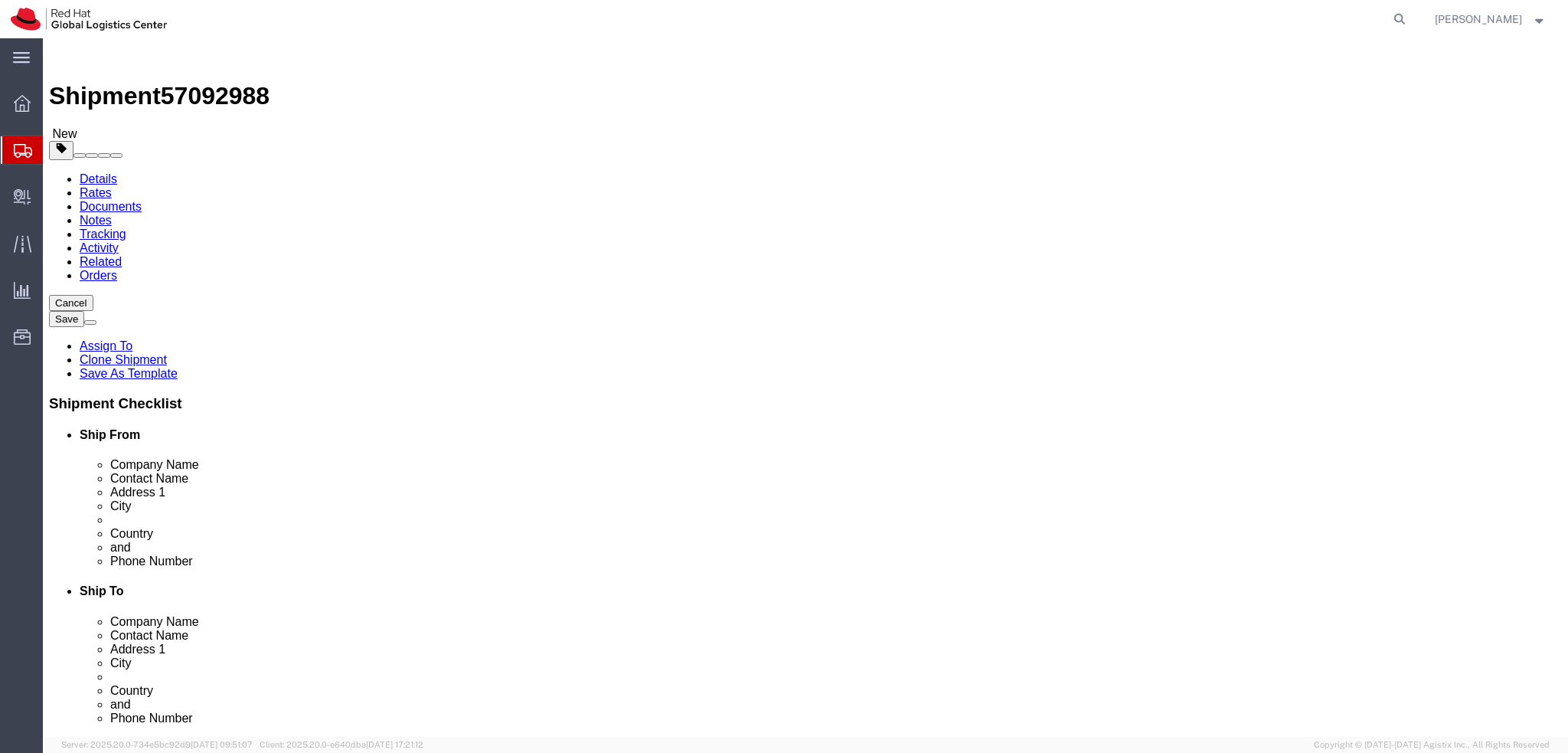
click icon
click button "Rate Shipment"
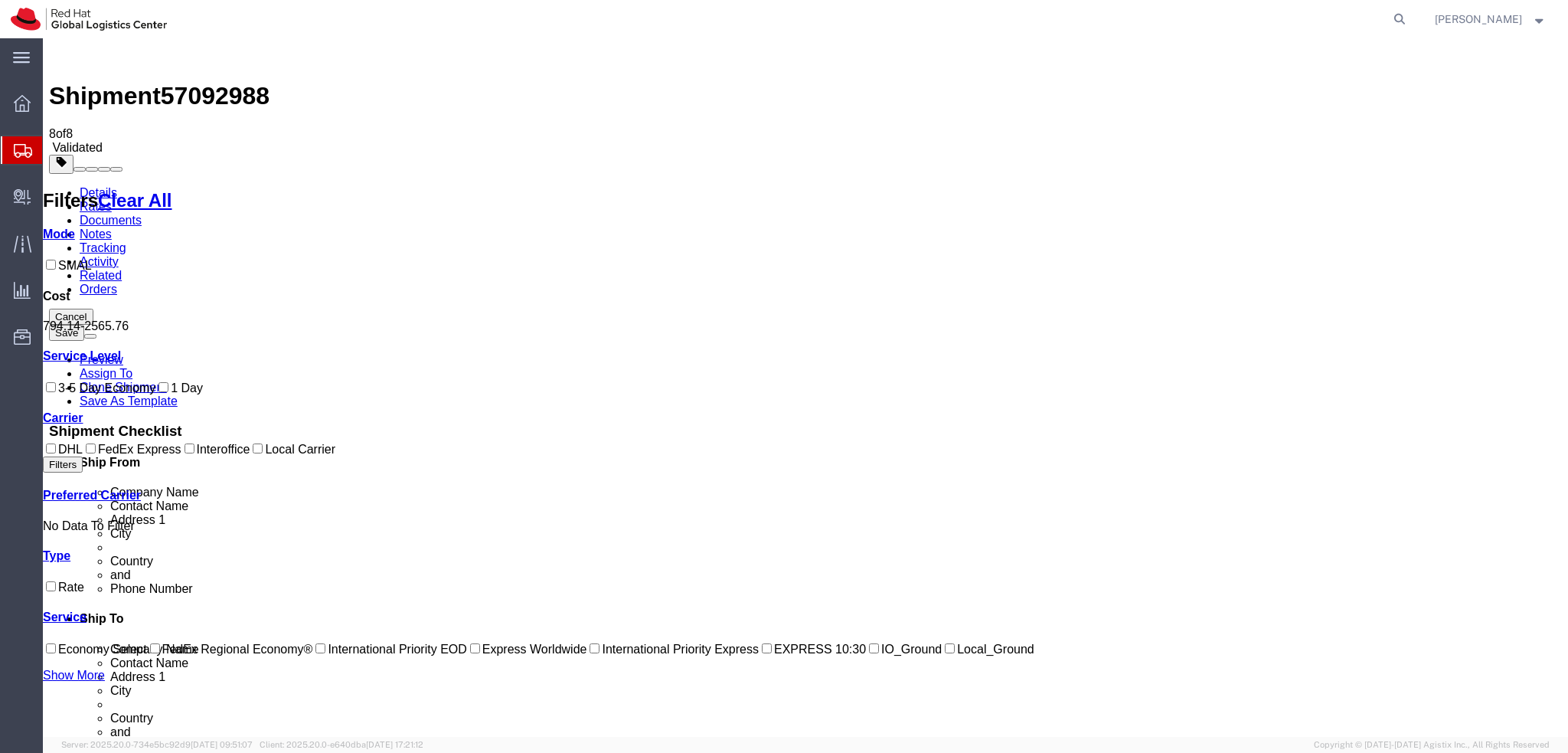
click at [89, 186] on link "Details" at bounding box center [99, 192] width 37 height 13
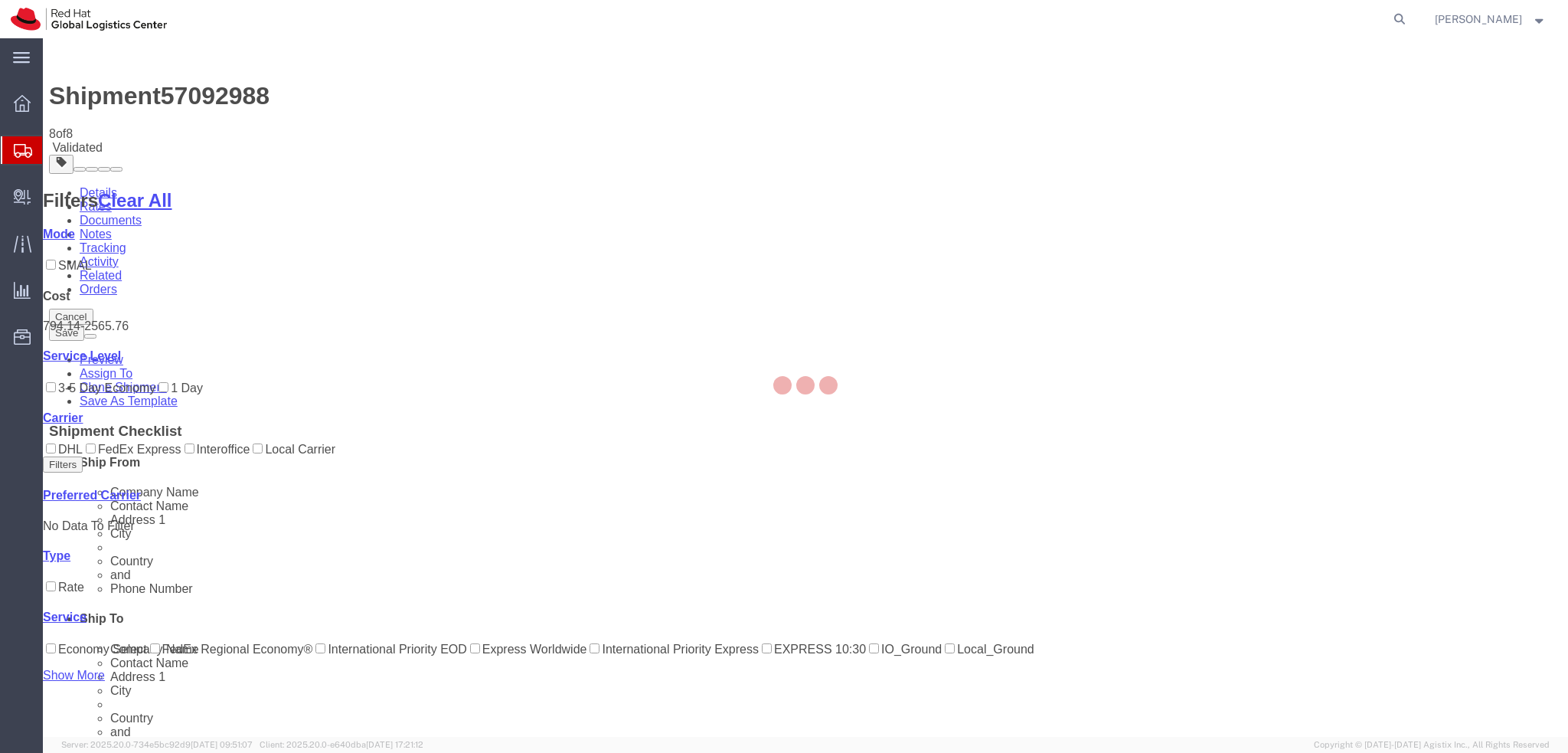
select select "38036"
select select "38010"
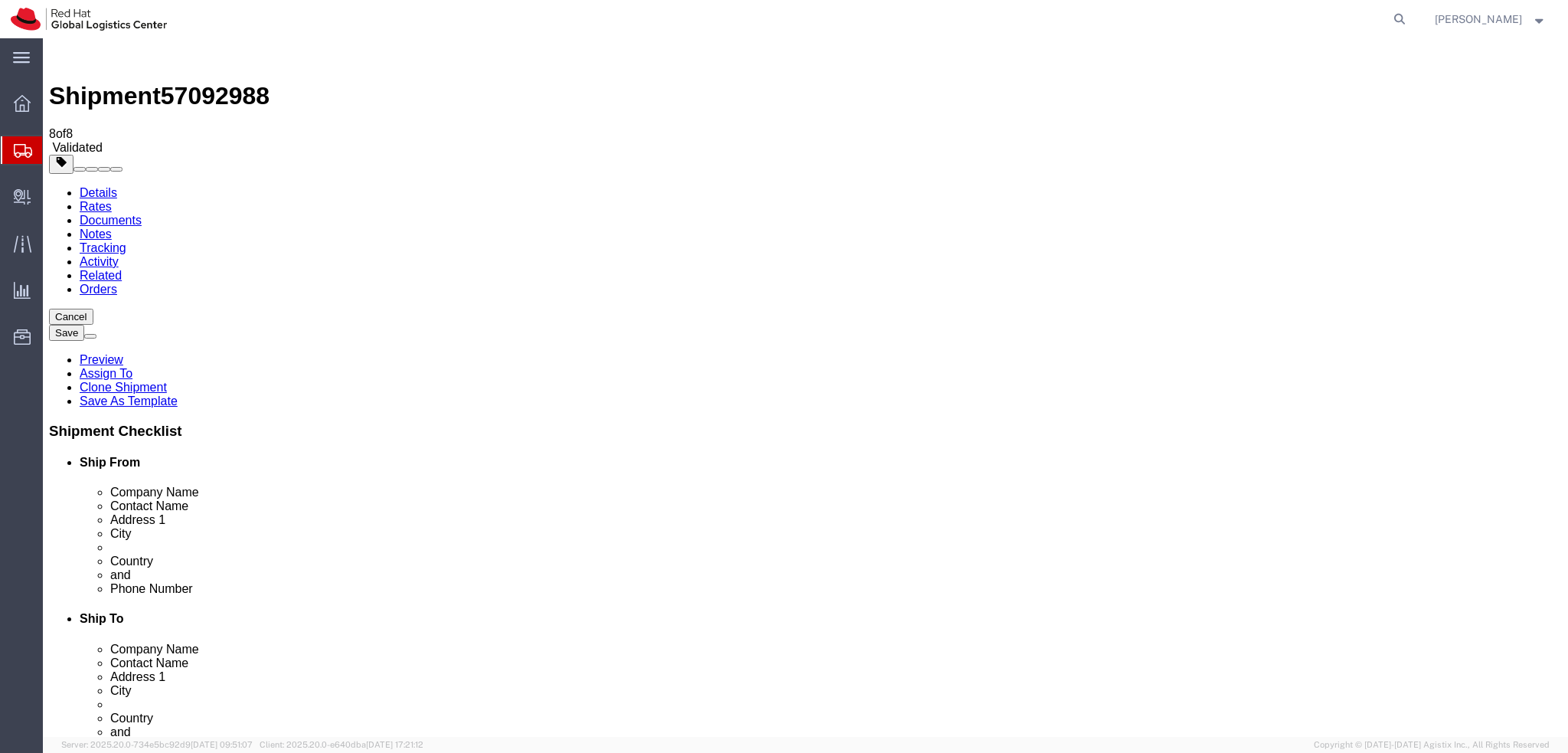
click icon
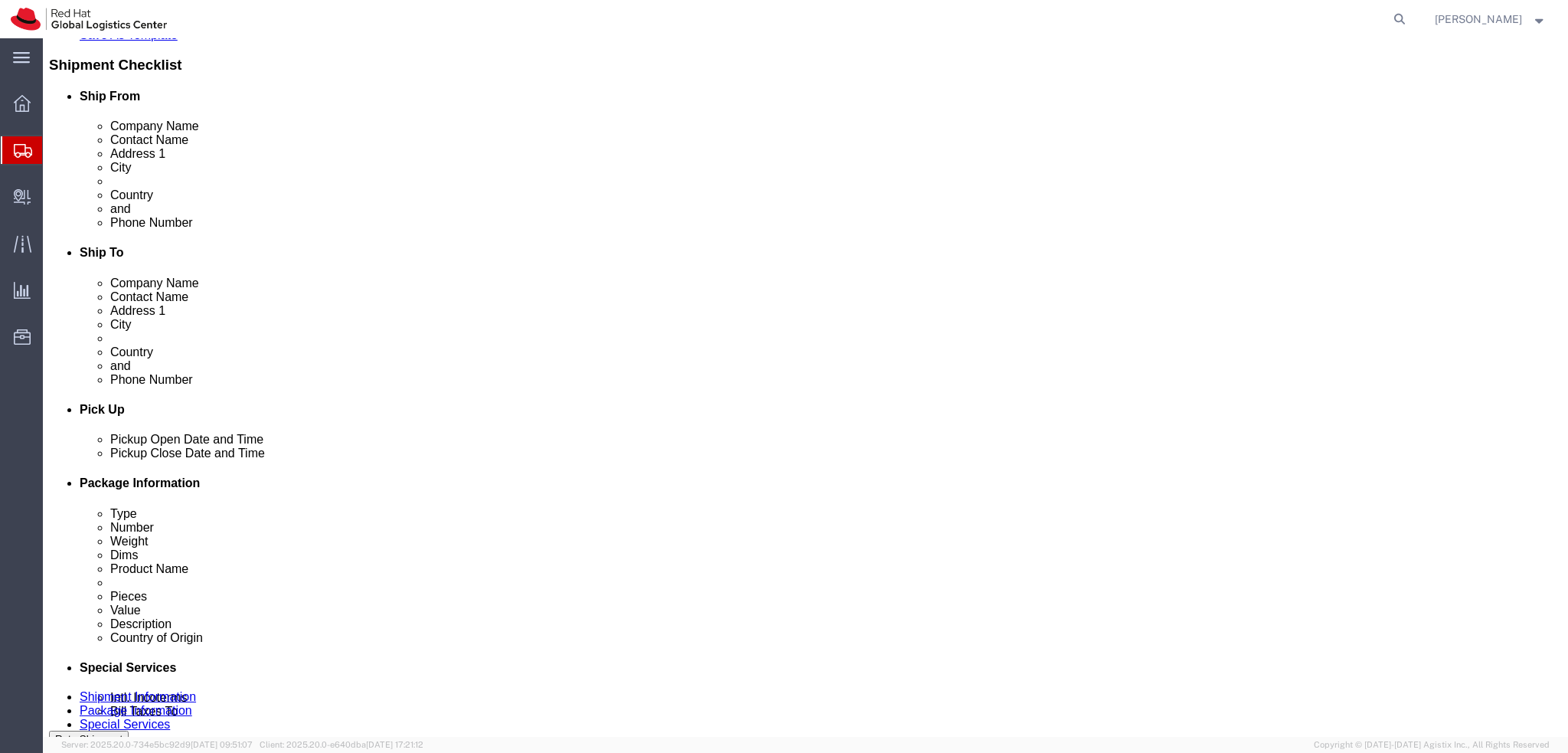
scroll to position [383, 0]
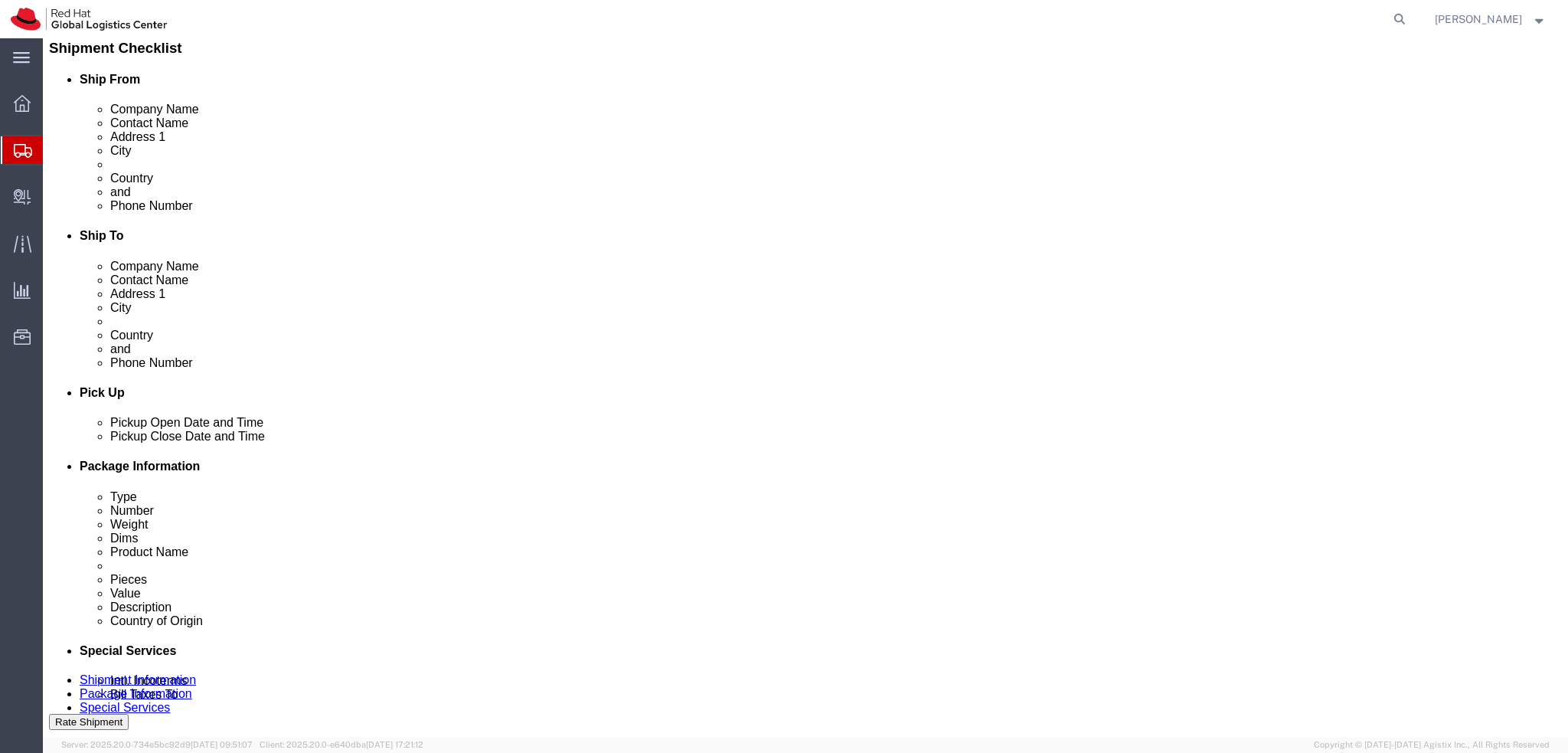
click button "Rate Shipment"
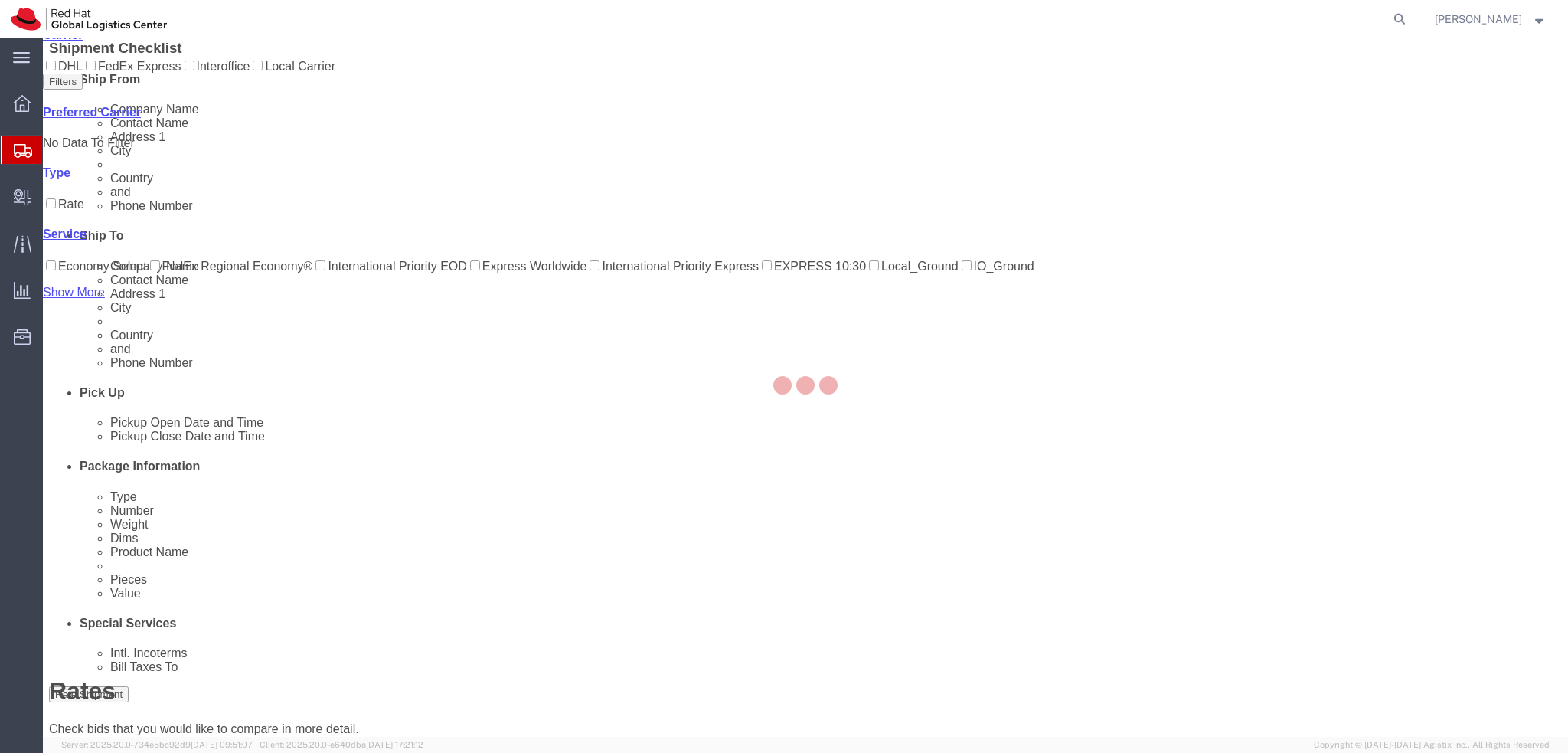
scroll to position [0, 0]
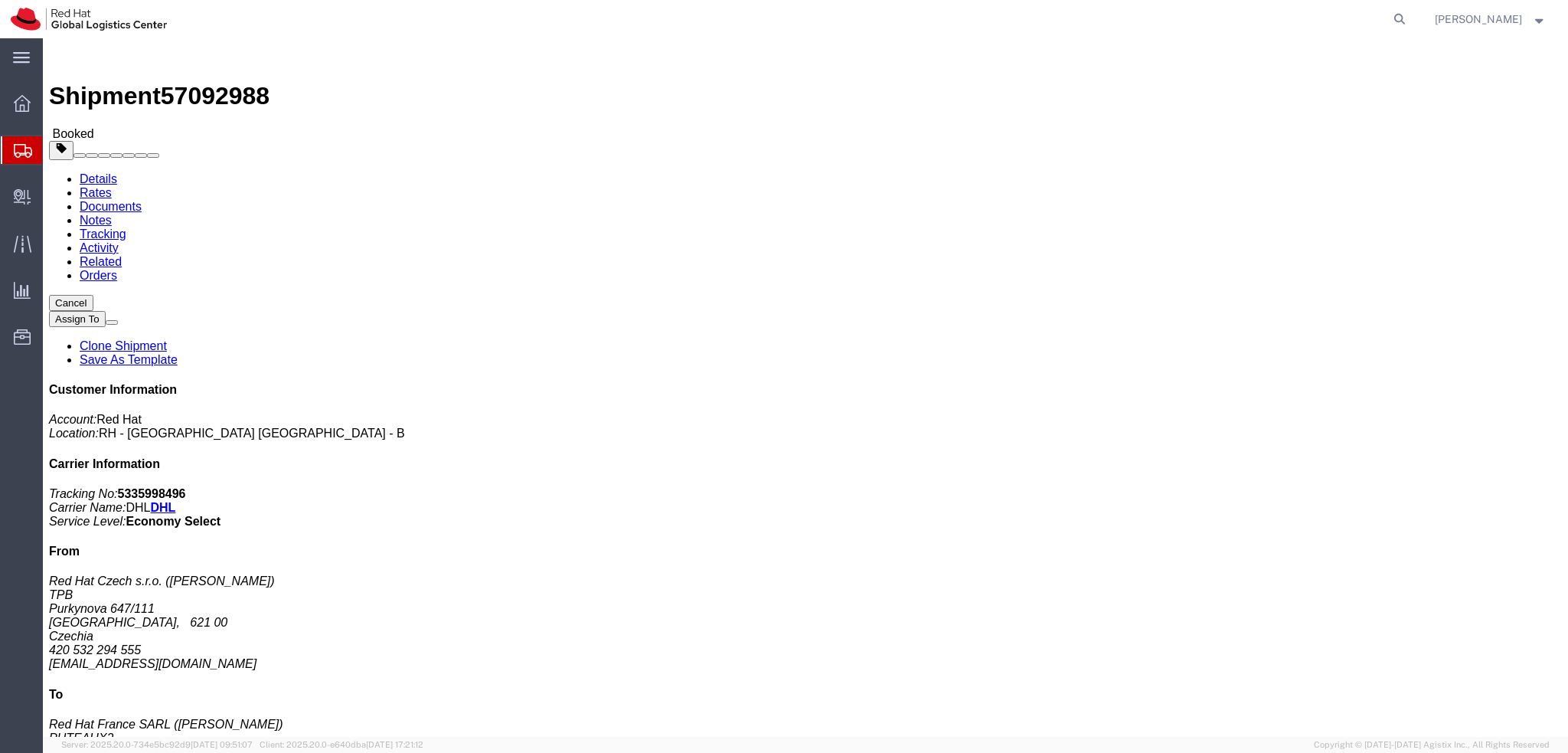
click p "Schedule pickup request"
click link "Schedule pickup request"
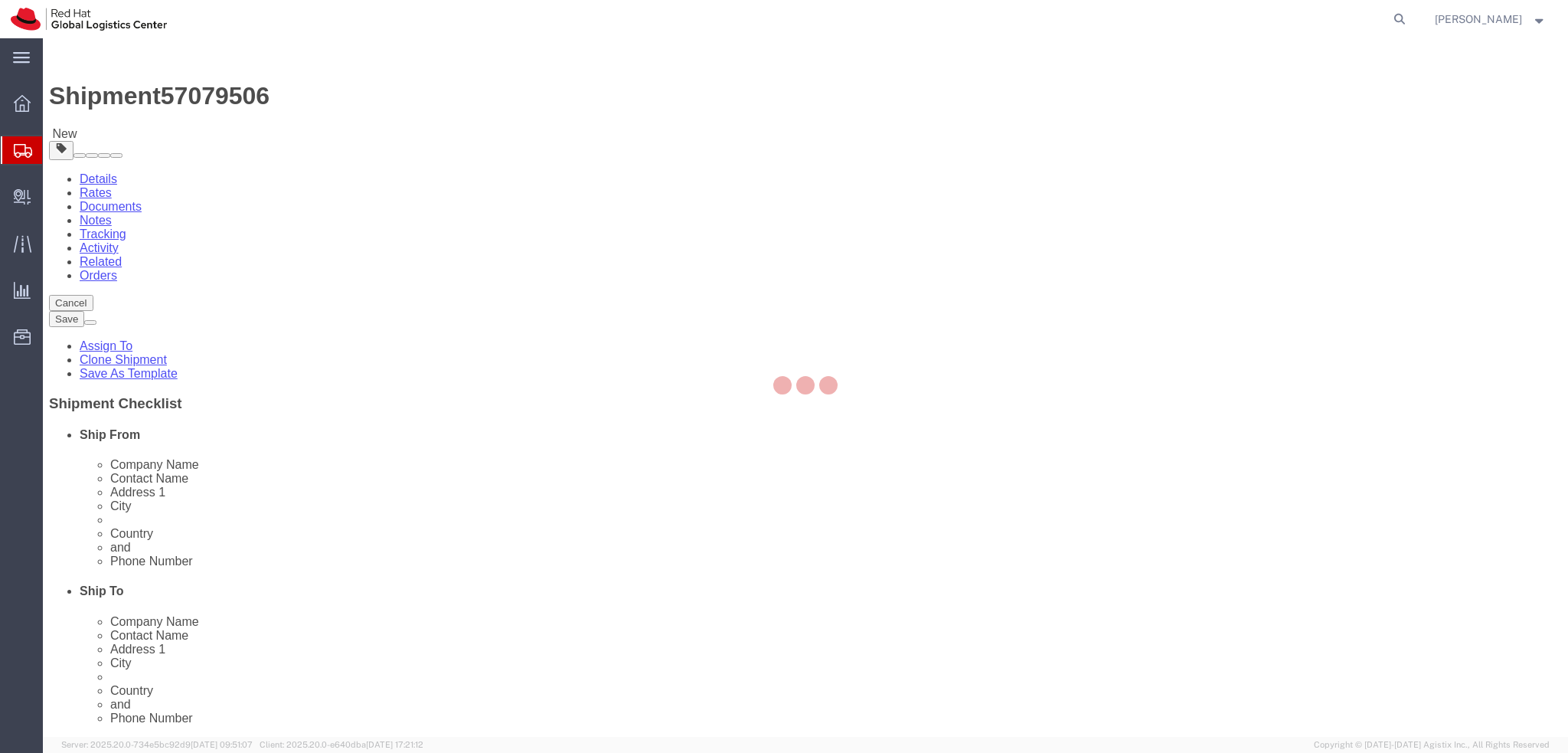
select select "38037"
select select
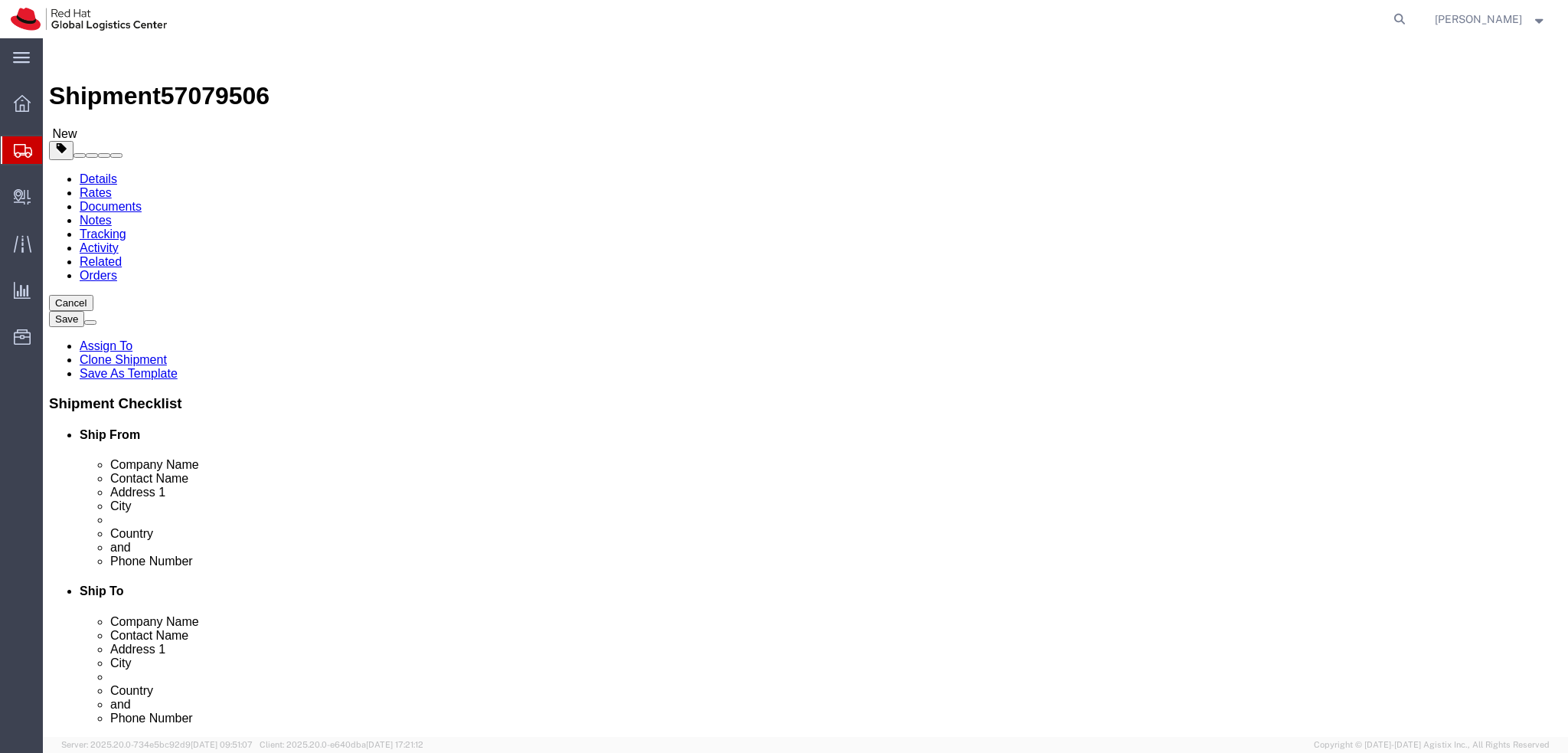
click icon
click input "100.00"
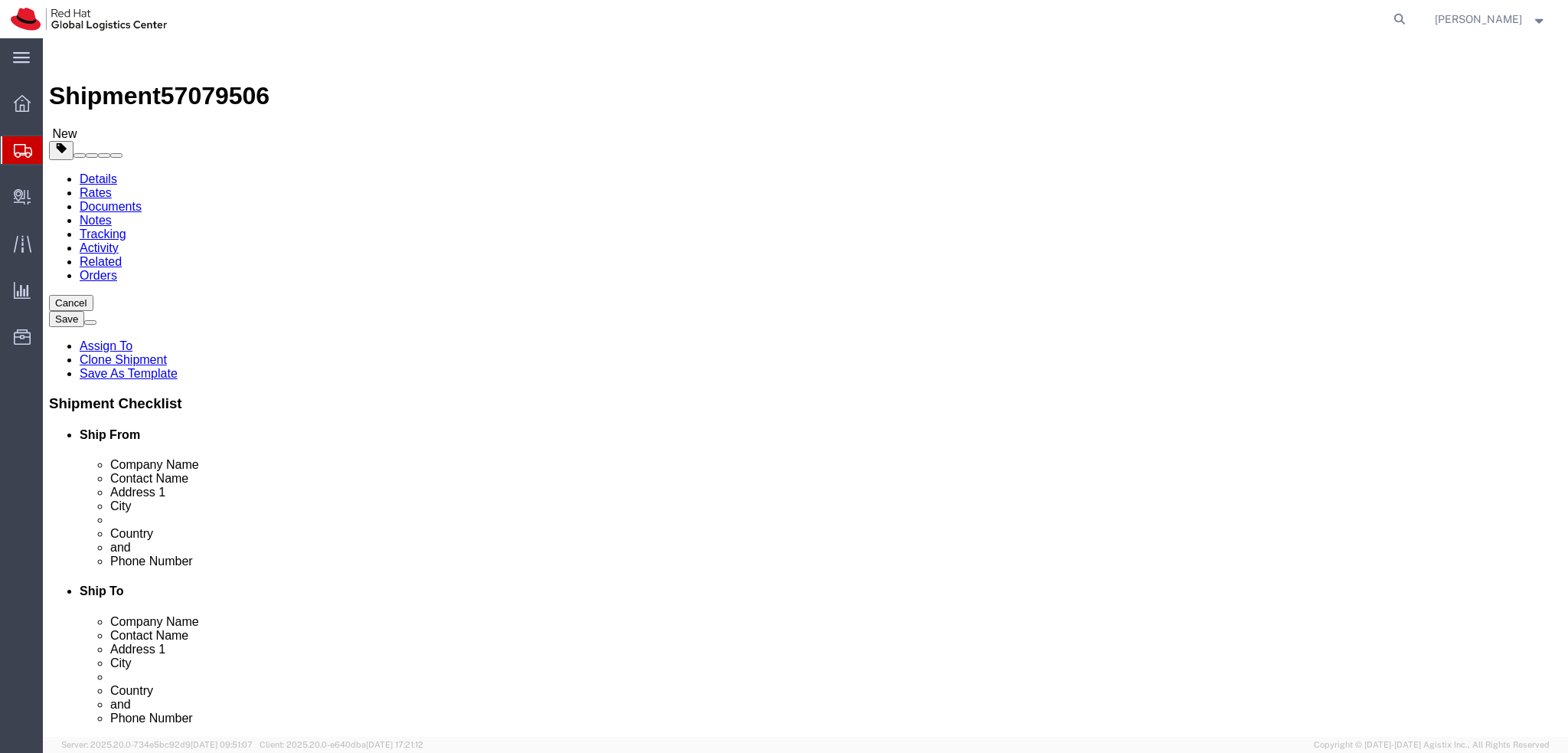
click input "8.00"
type input "9.55"
click div "Package Type Select Case(s) Crate(s) Envelope Large Box Medium Box PAK Skid(s) …"
click input "100.00"
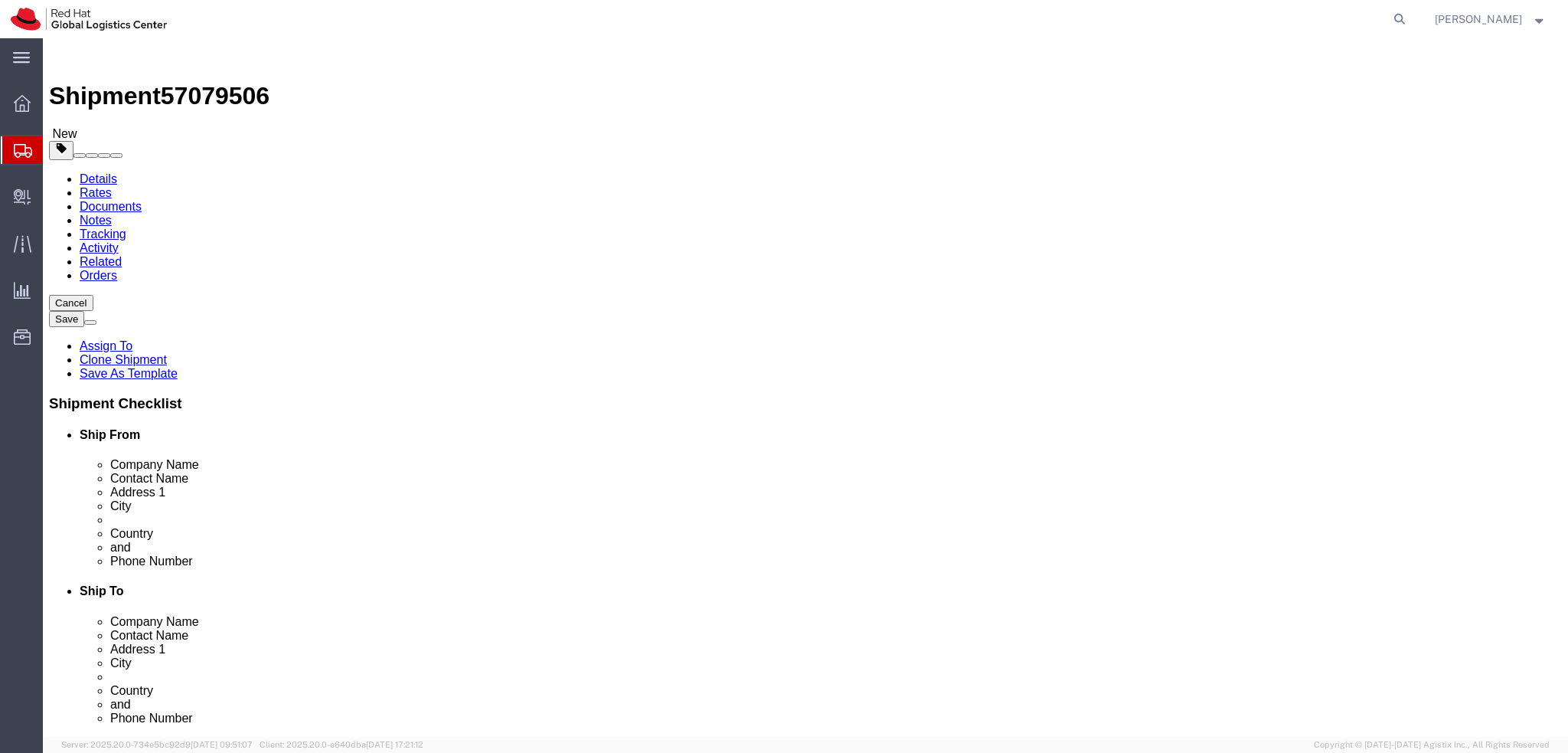
click input "100.00"
type input "71"
click input "30.00"
type input "18"
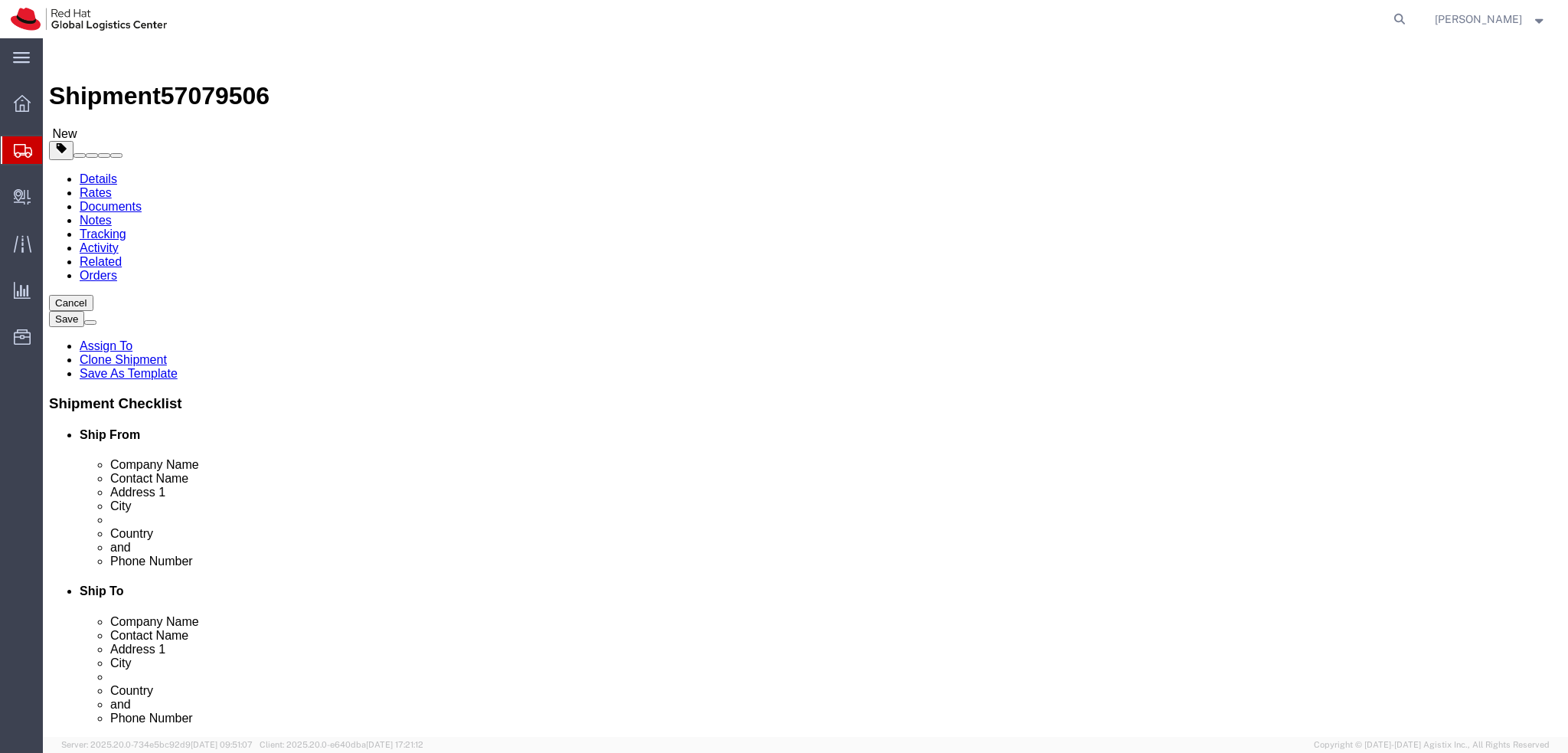
click input "30.00"
type input "45"
click label "Number"
click icon
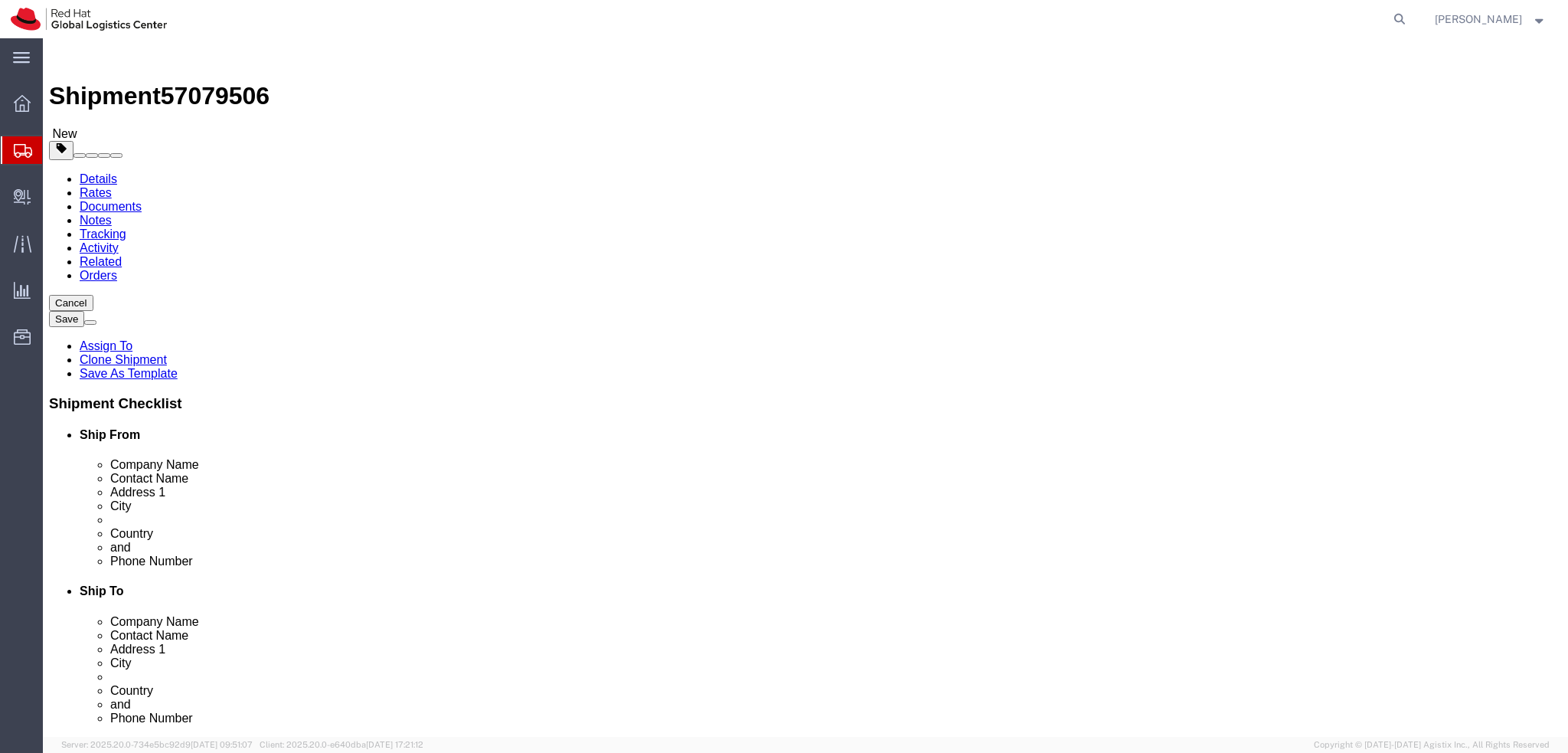
click link "Documents"
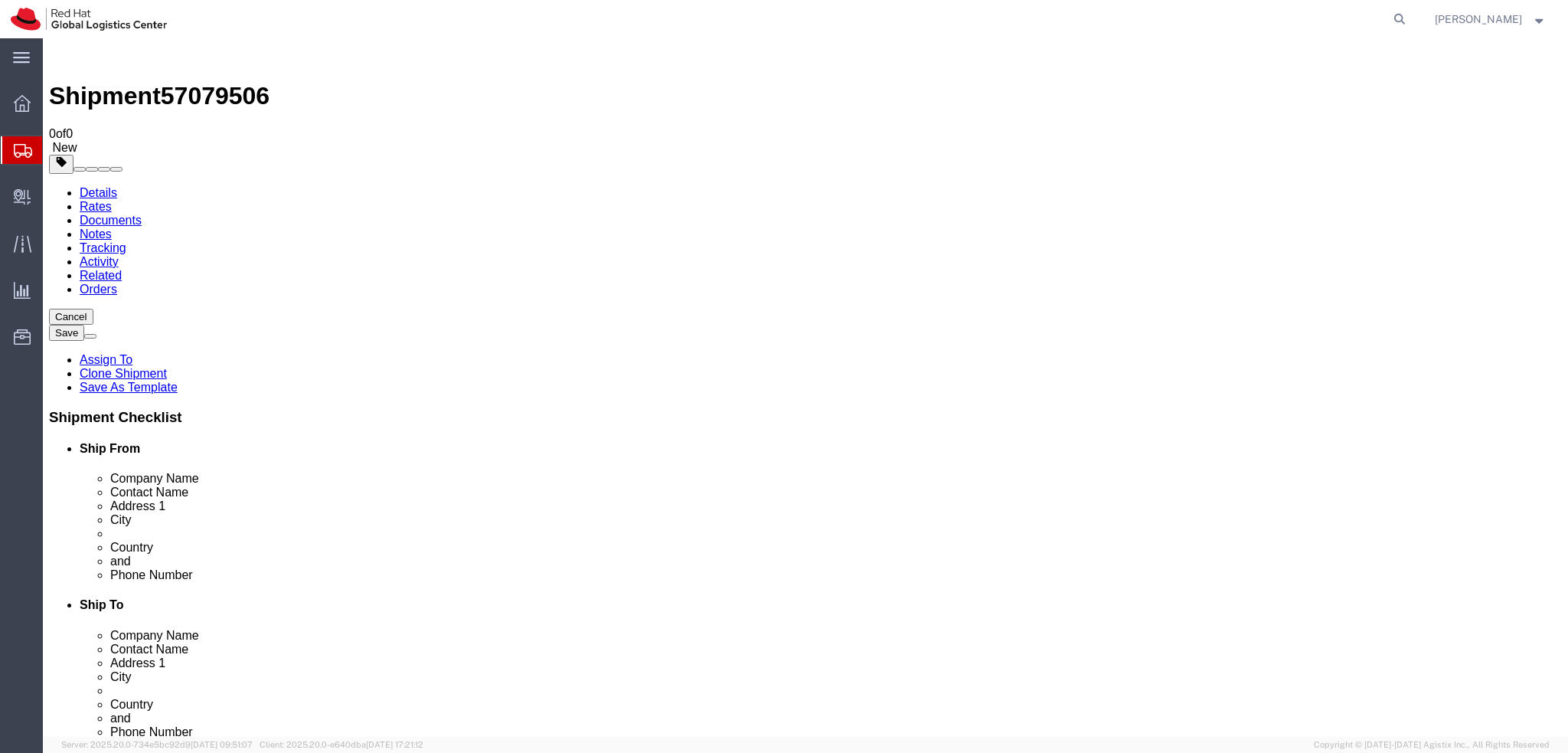
click at [102, 186] on link "Details" at bounding box center [99, 192] width 37 height 13
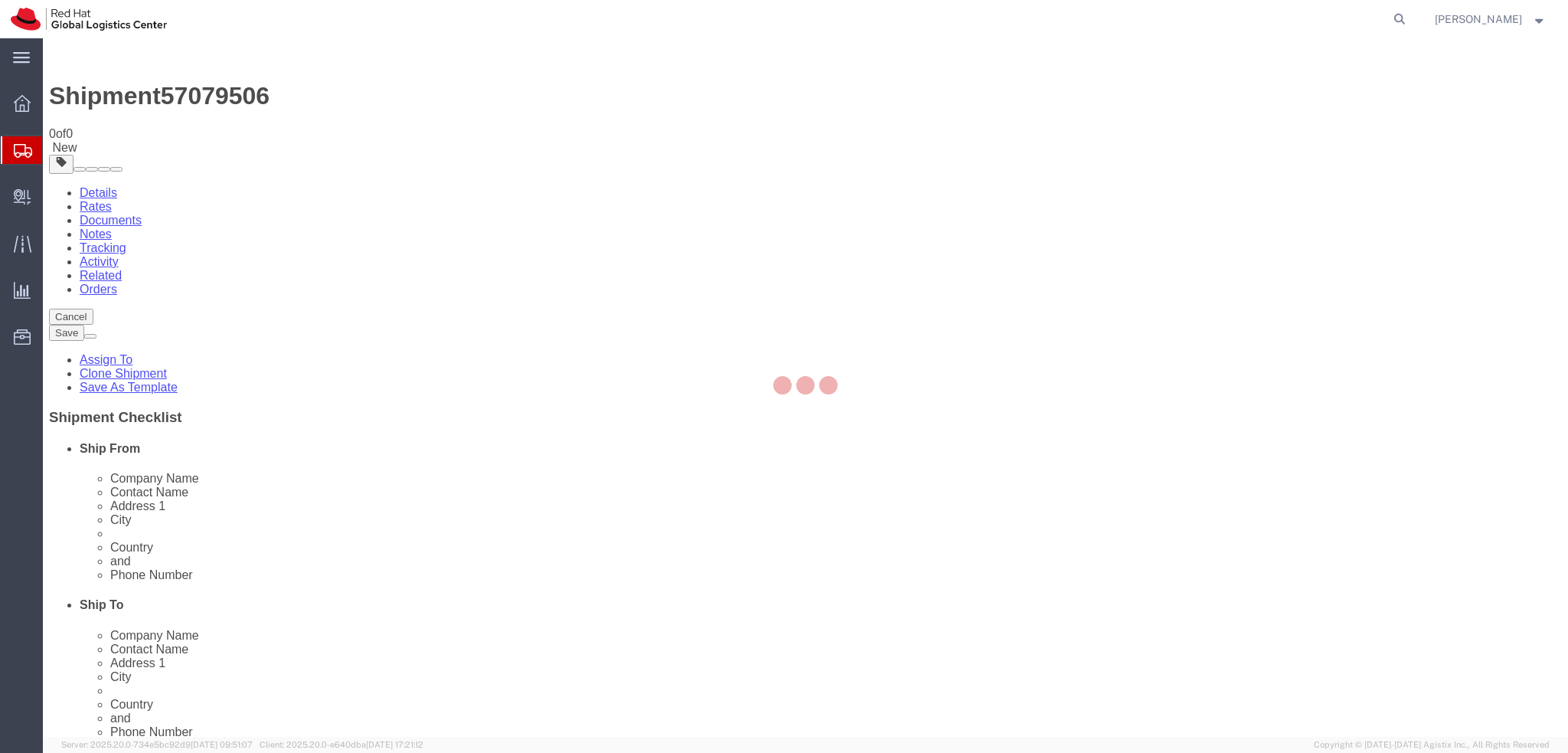
select select "38037"
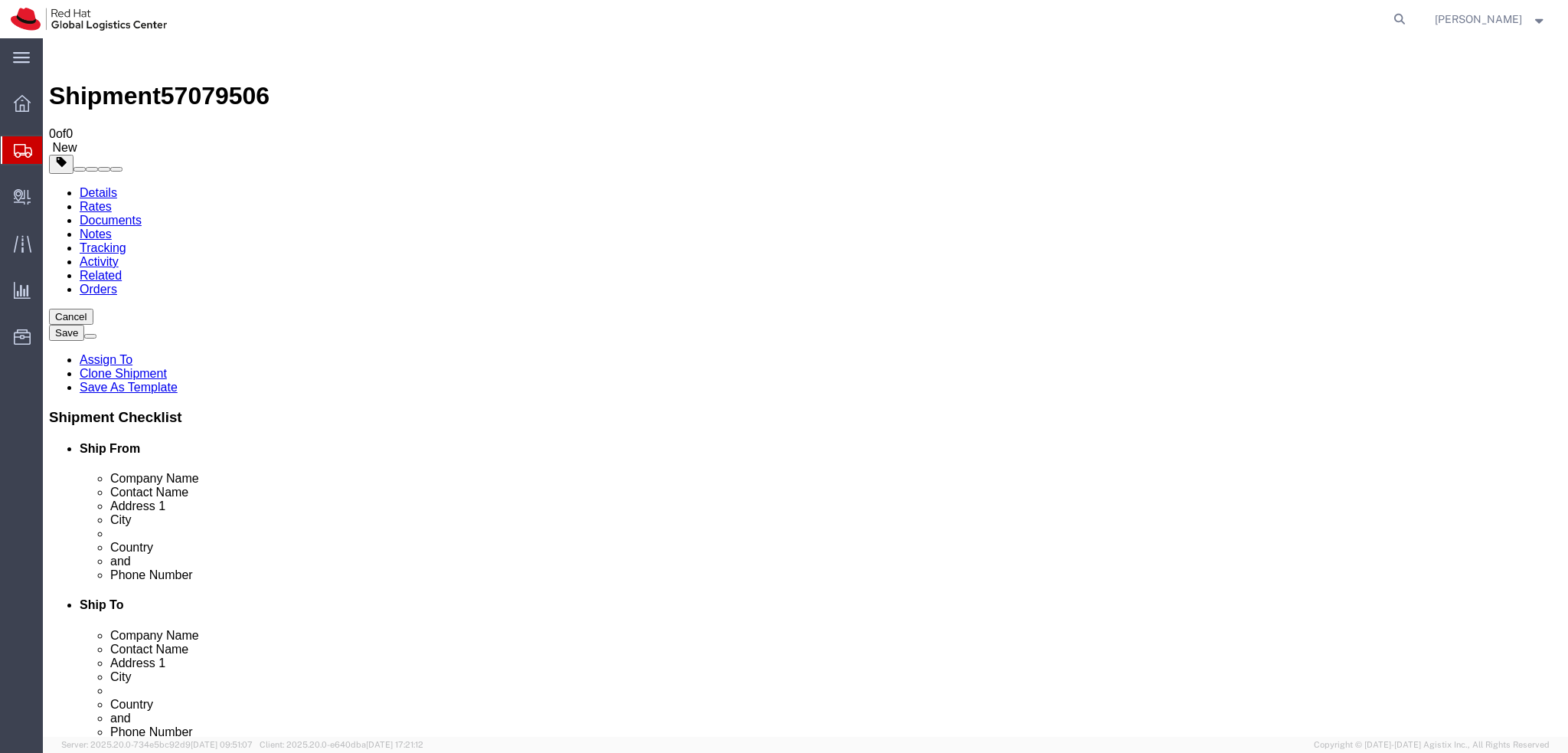
click icon
click dd "1.00 Each"
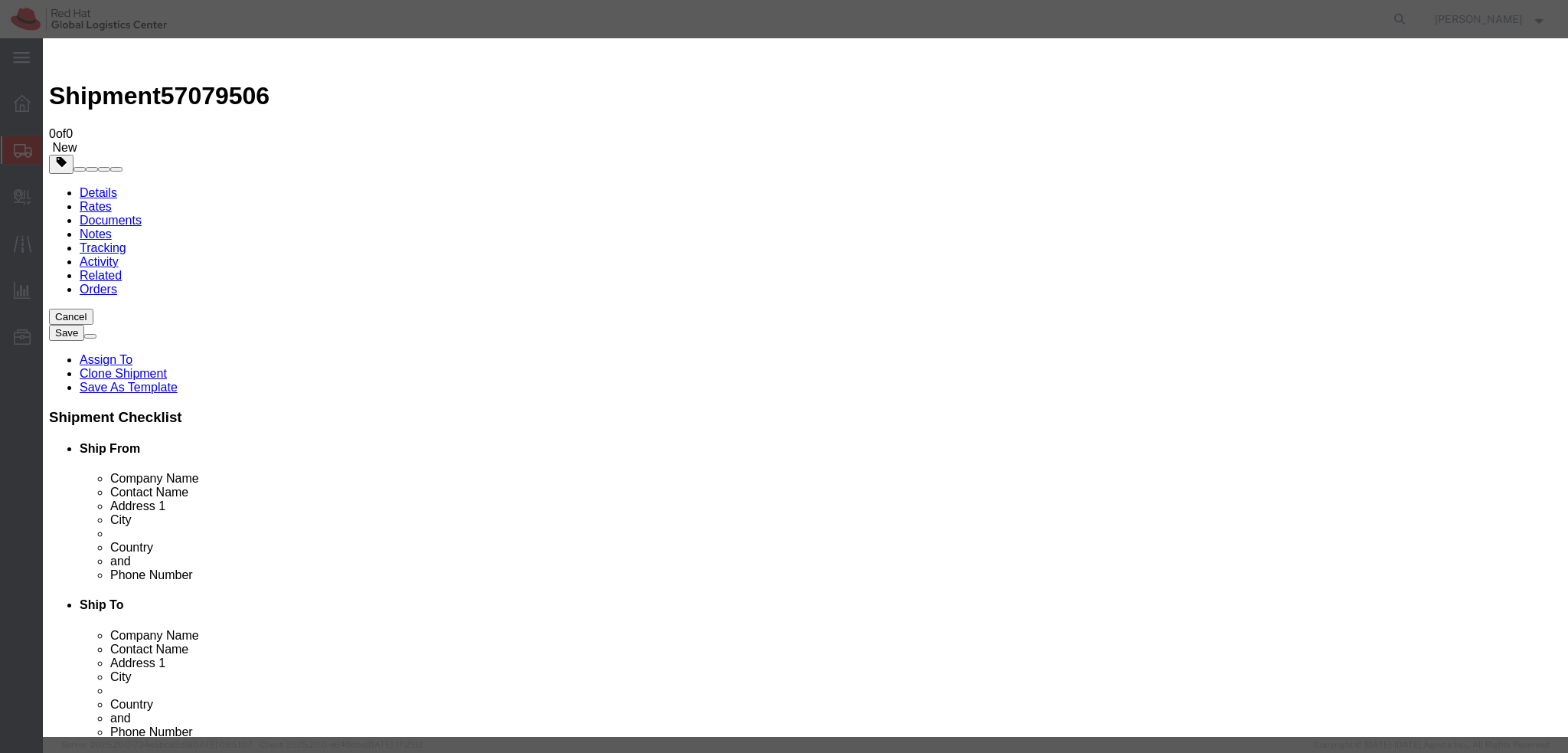
click textarea
type textarea "monitor"
drag, startPoint x: 587, startPoint y: 122, endPoint x: 469, endPoint y: 124, distance: 118.0
click div "Product Name P27h-20"
click input "P27h-20"
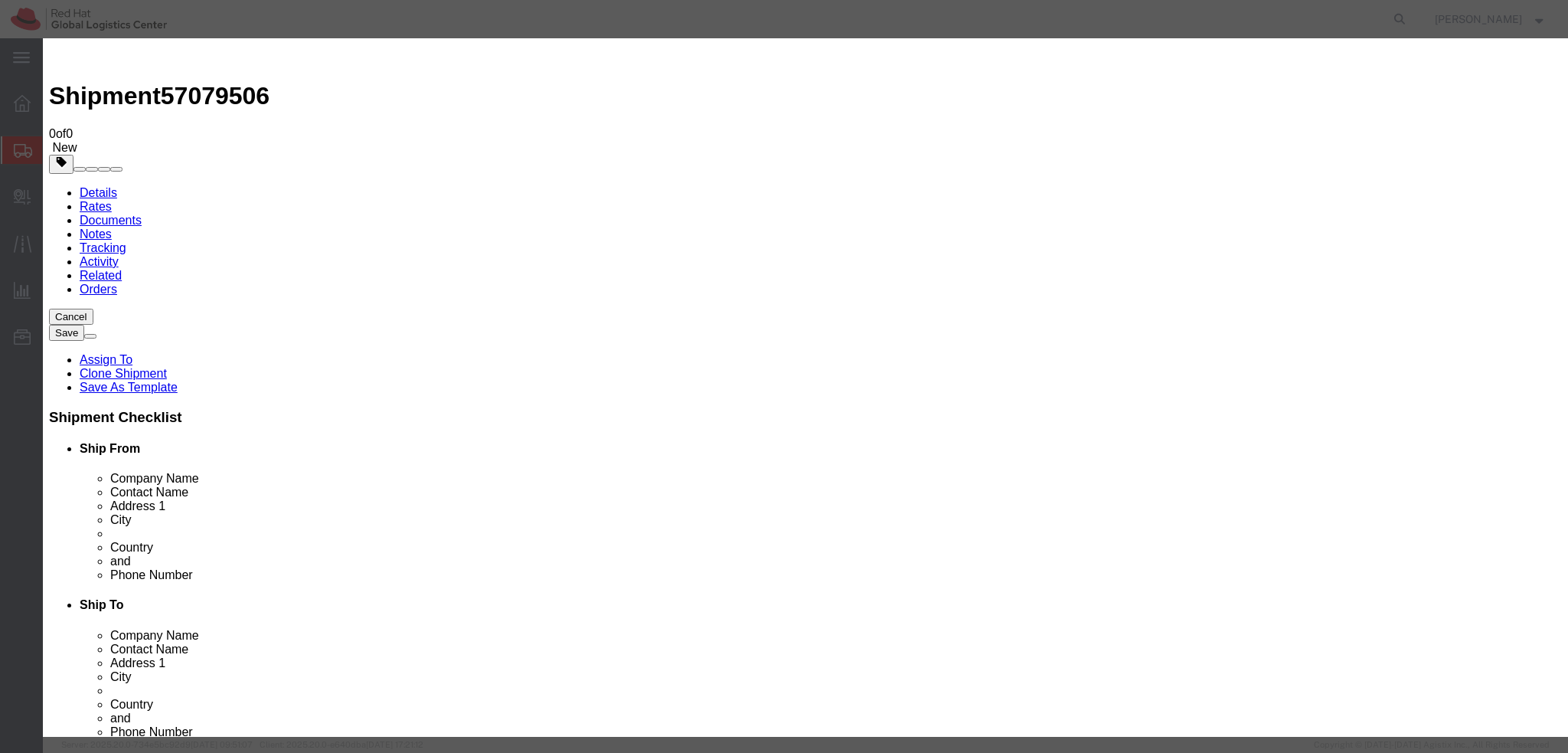
drag, startPoint x: 606, startPoint y: 112, endPoint x: 584, endPoint y: 114, distance: 22.1
click input "P27h-20"
drag, startPoint x: 600, startPoint y: 118, endPoint x: 508, endPoint y: 119, distance: 92.0
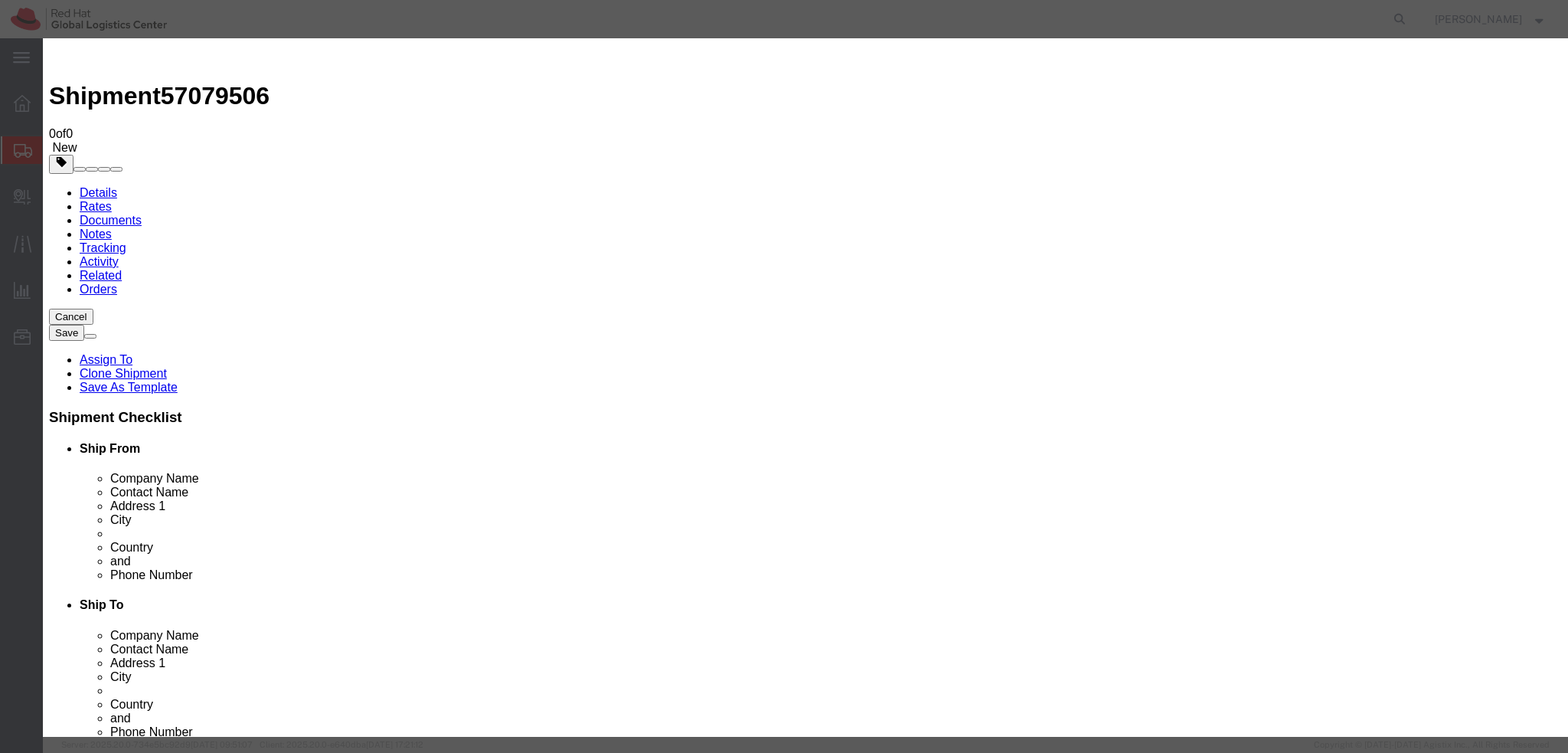
click input "P27h-20"
drag, startPoint x: 573, startPoint y: 119, endPoint x: 447, endPoint y: 126, distance: 126.2
click div "Product Name P27h-20"
paste input "Lenovo ThinkVision P27h-20 Monitor"
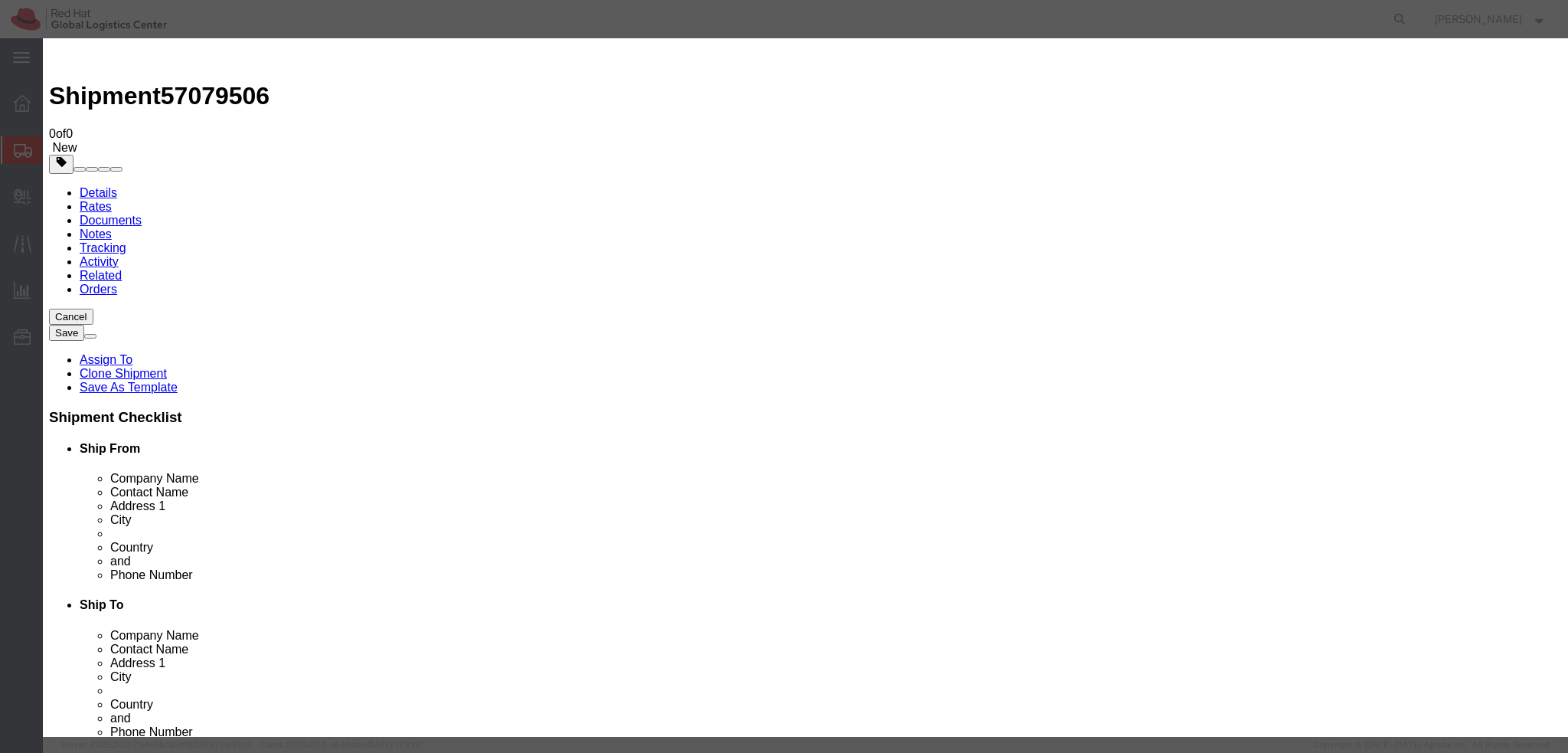
type input "Lenovo ThinkVision P27h-20 Monitor"
click textarea "monitor"
type textarea "Monitor"
click textarea "Monitor"
click button "Save & Close"
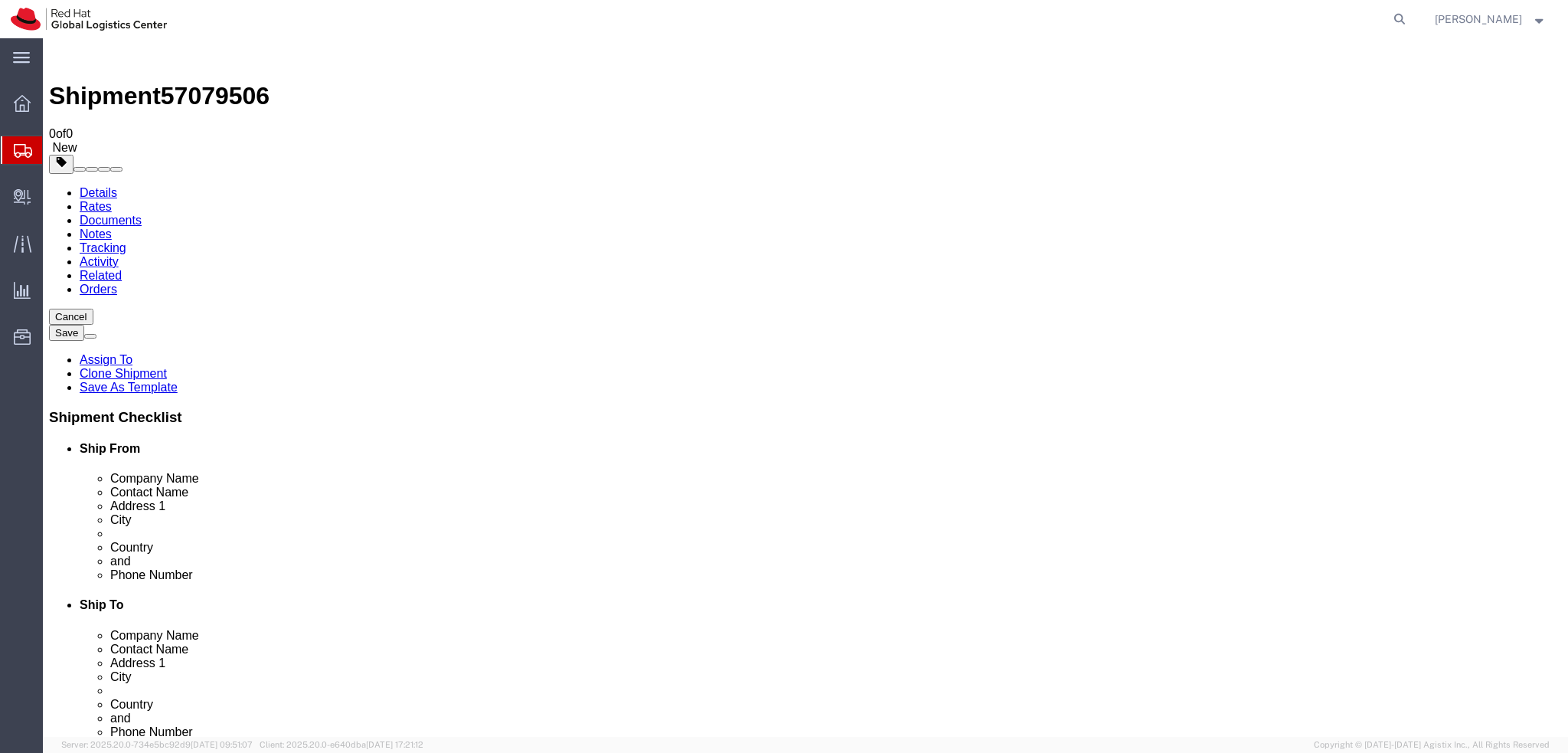
click dd "1.00 Each"
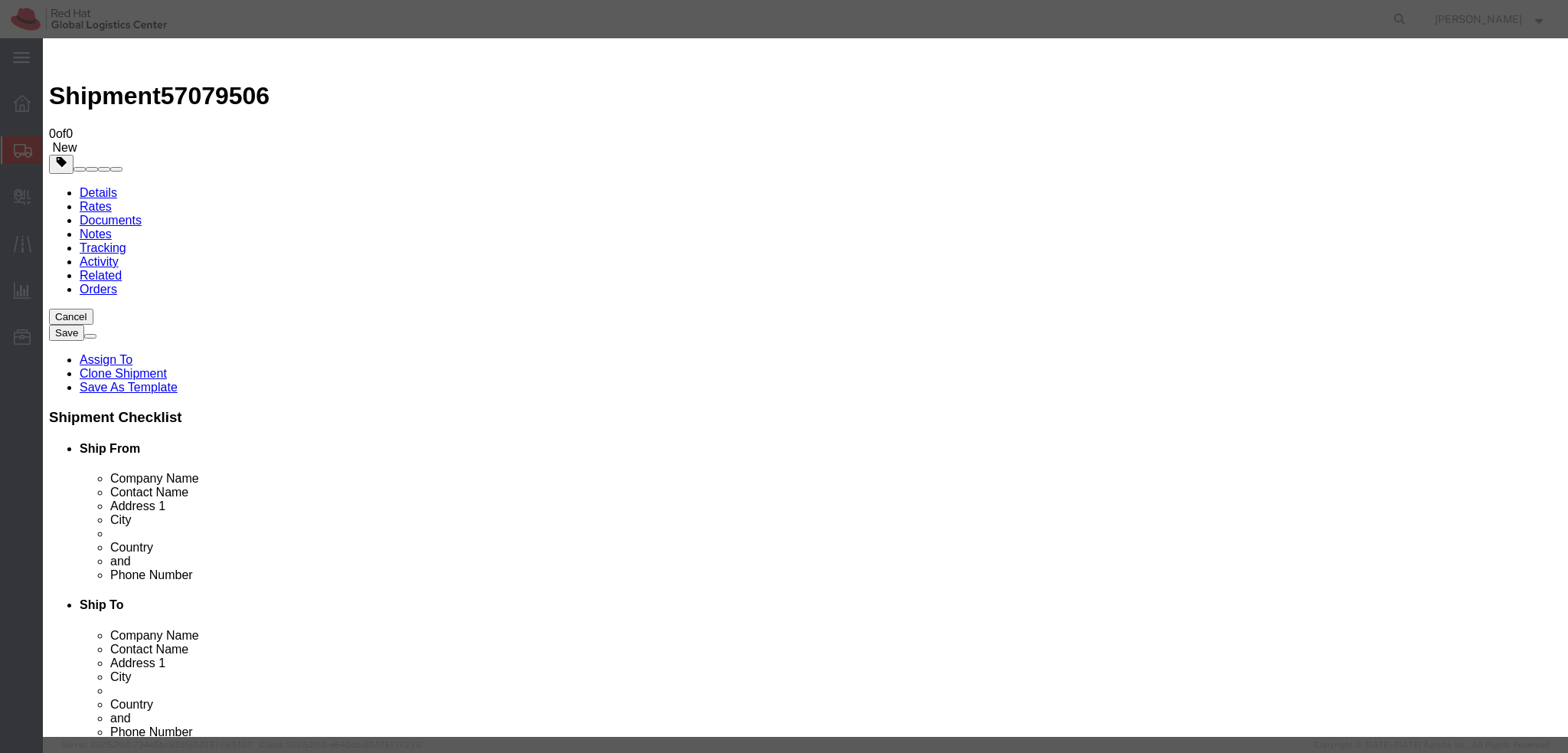
click input "100.00"
type input "450"
click label "Class"
click button "Save & Close"
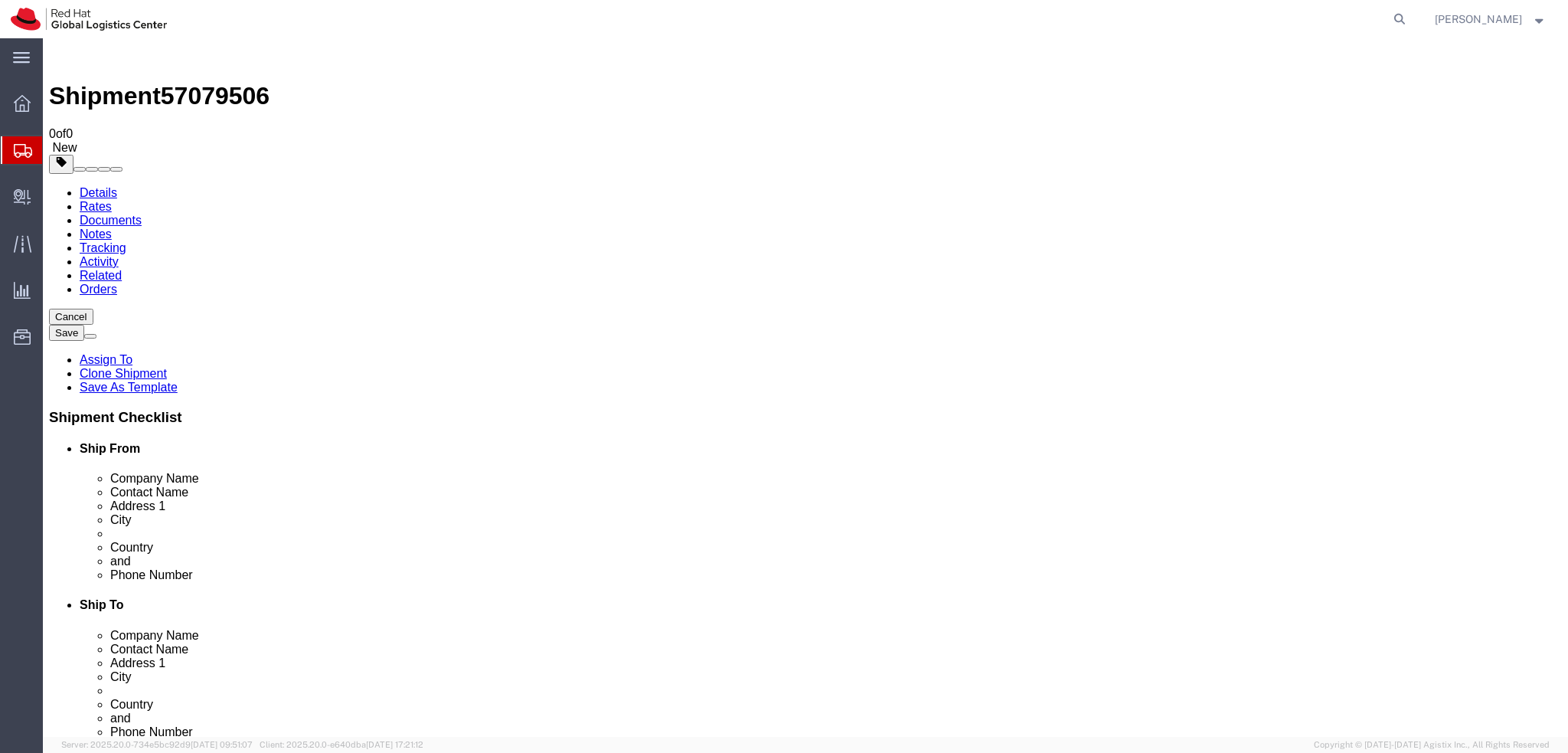
click icon
click link "Shipment Information"
click icon
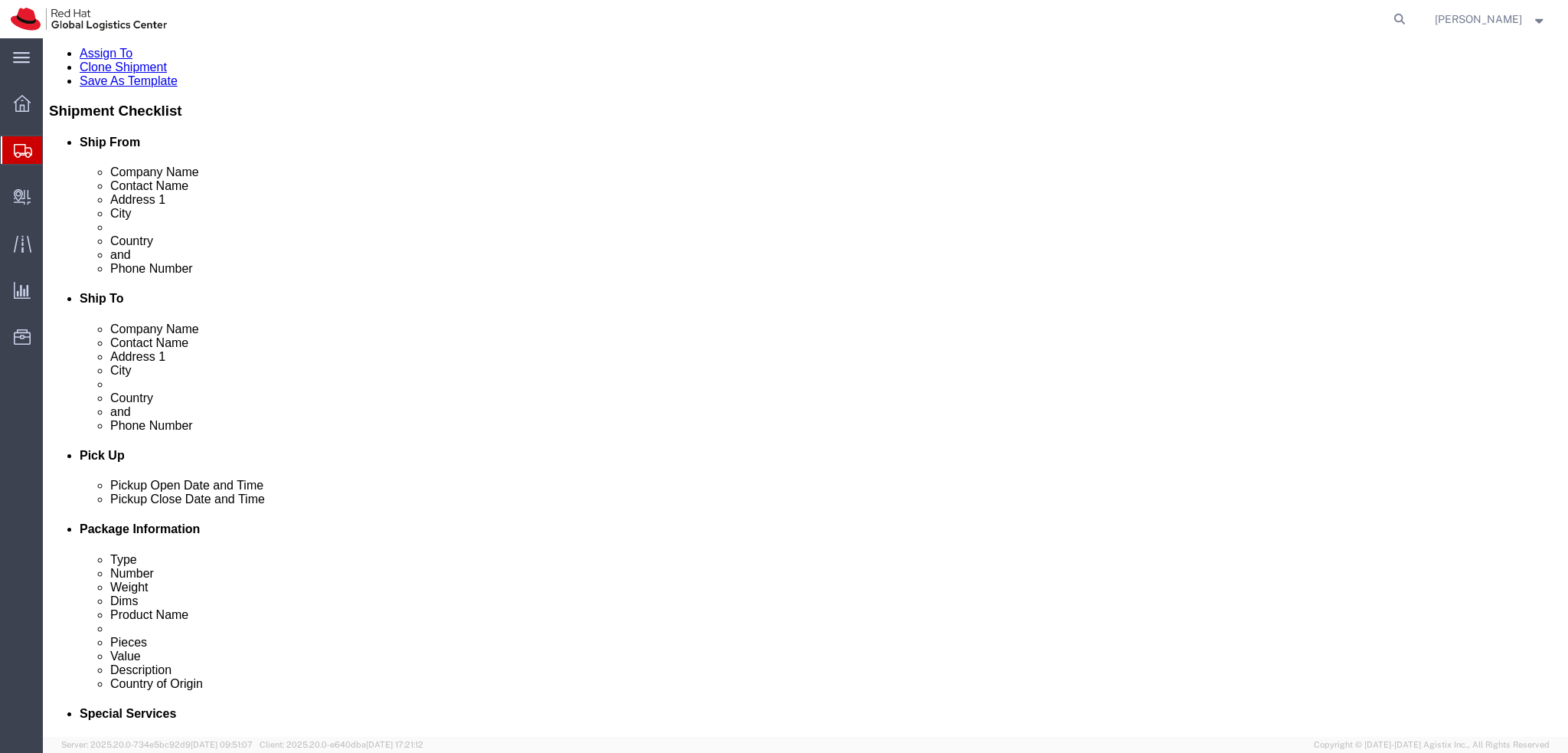
scroll to position [383, 0]
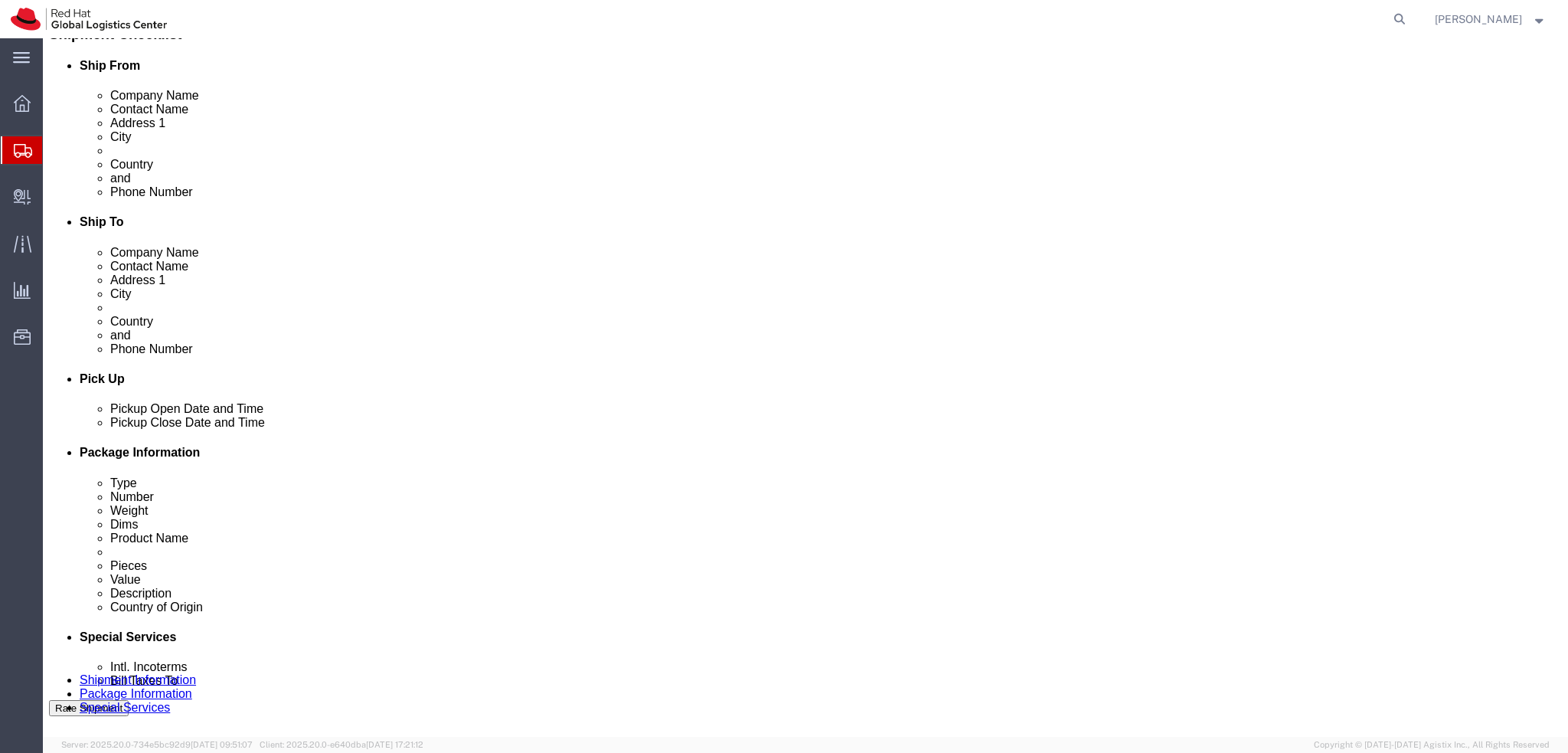
click button "Rate Shipment"
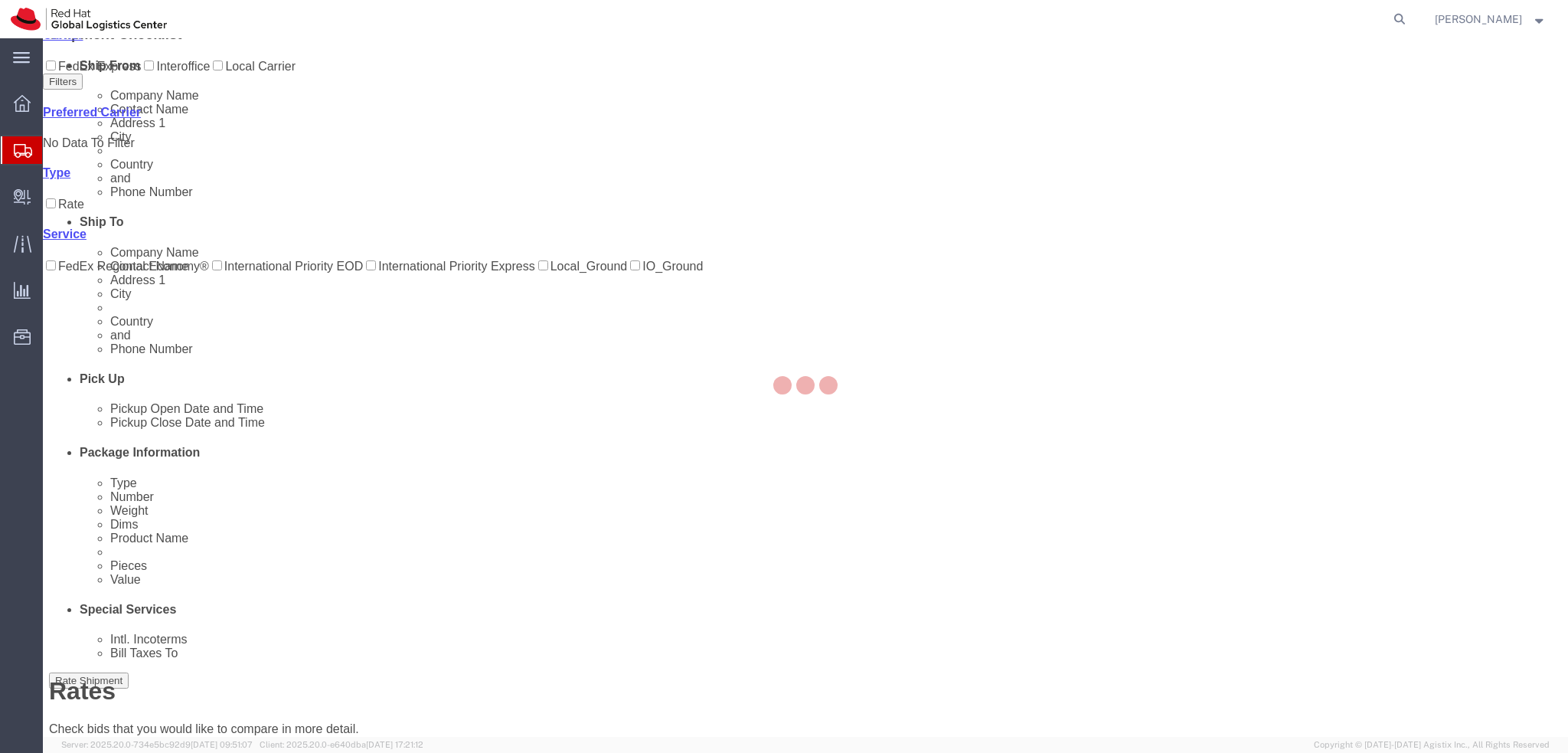
scroll to position [0, 0]
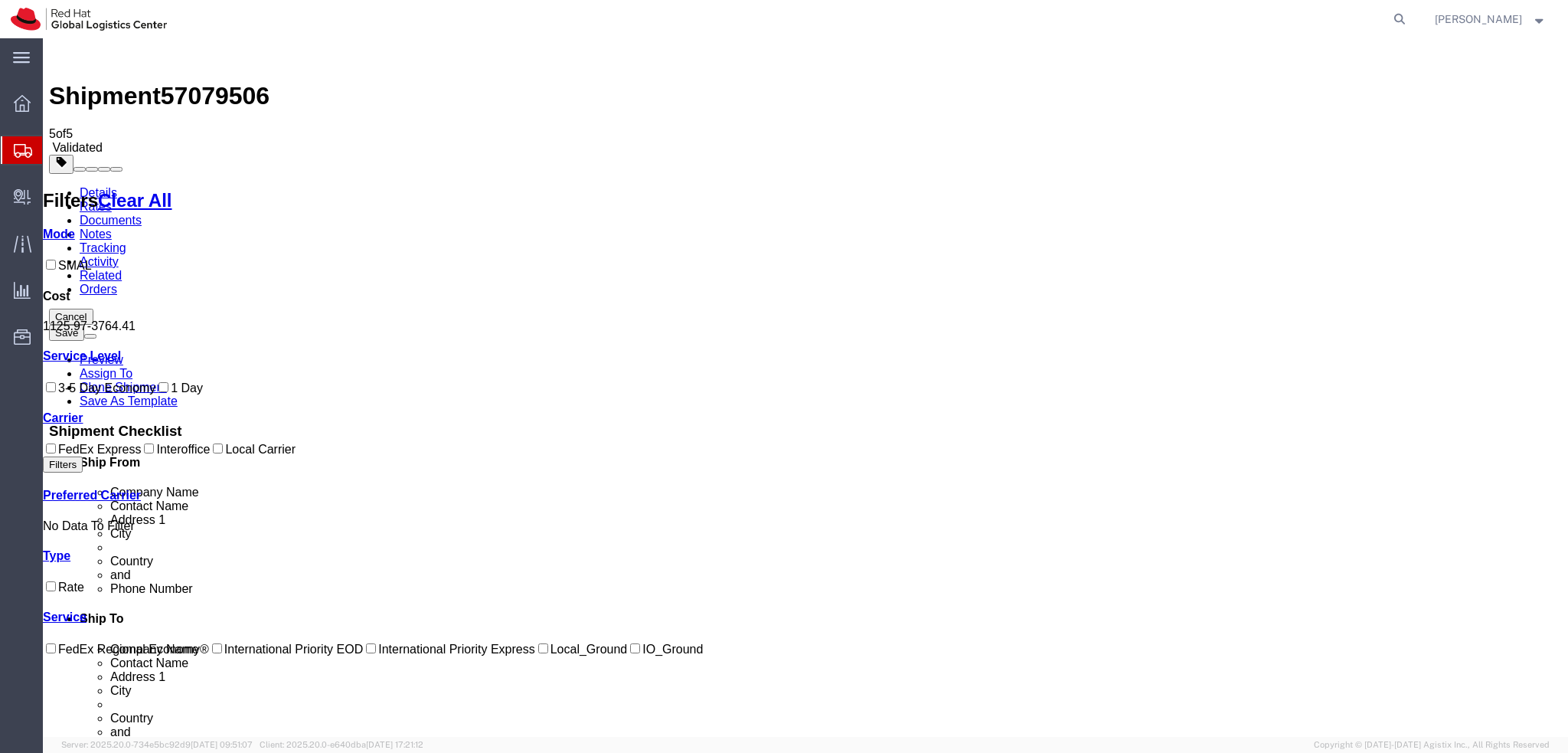
click at [94, 186] on link "Details" at bounding box center [99, 192] width 37 height 13
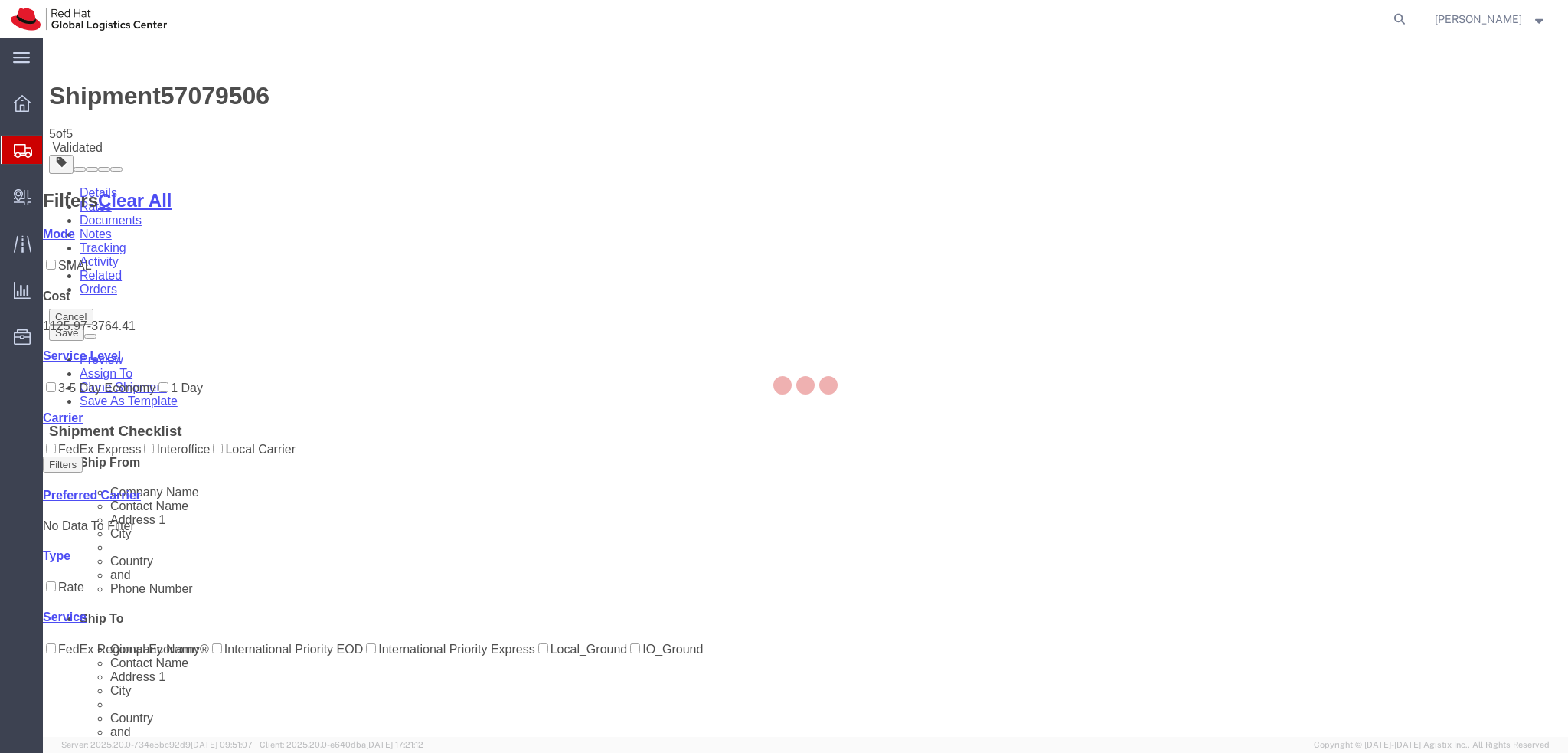
select select "38037"
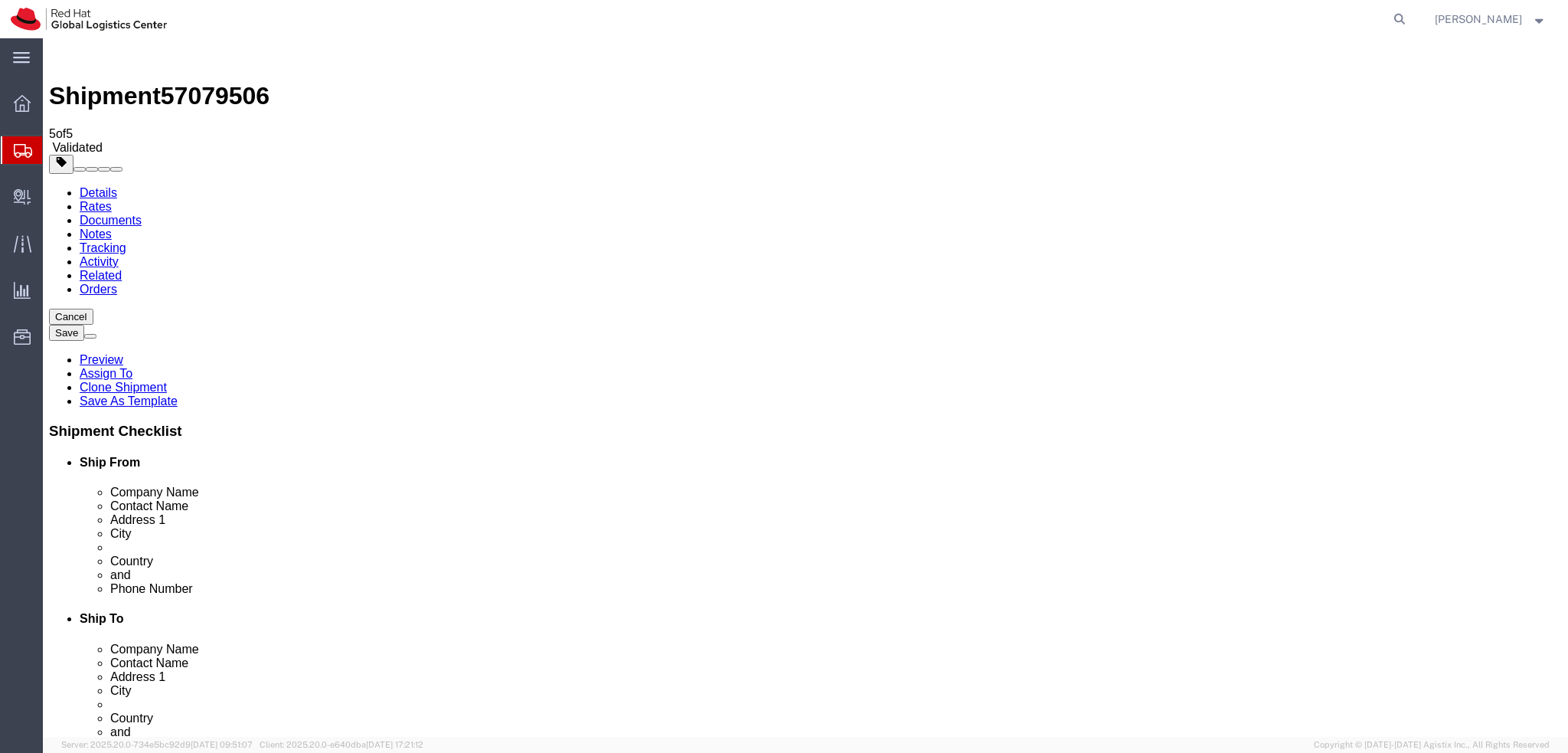
select select
click button "Rate Shipment"
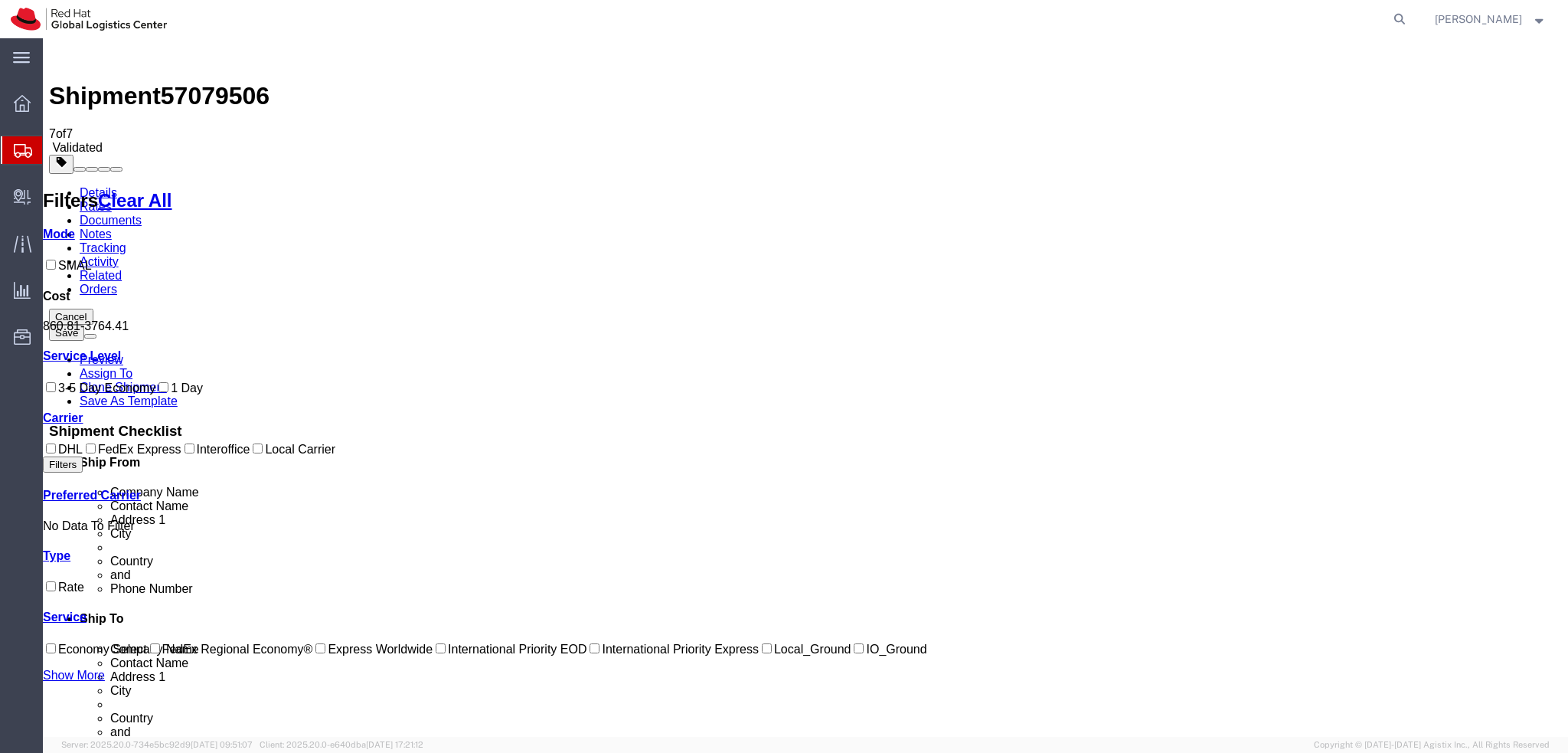
click at [113, 186] on link "Details" at bounding box center [99, 192] width 37 height 13
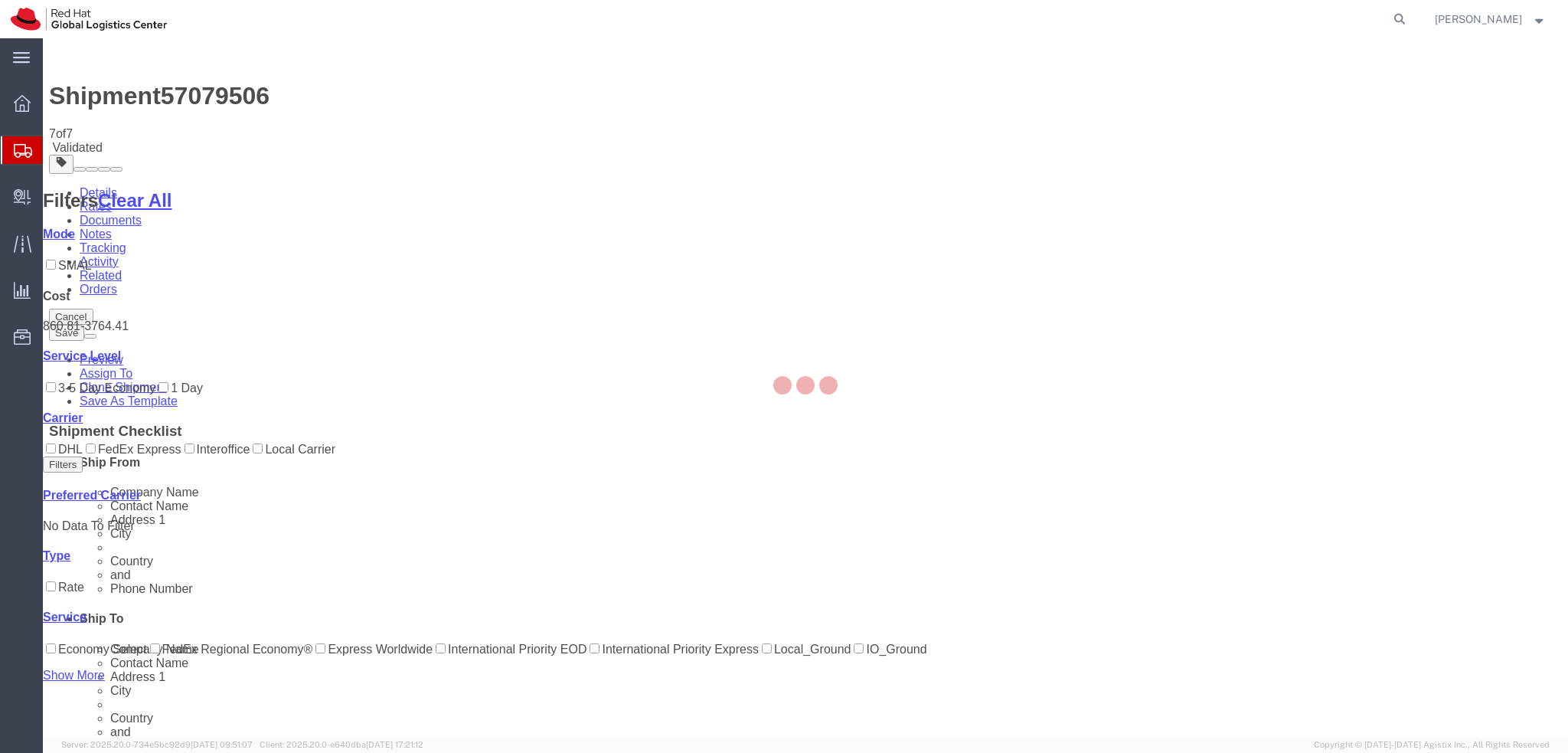
select select "38037"
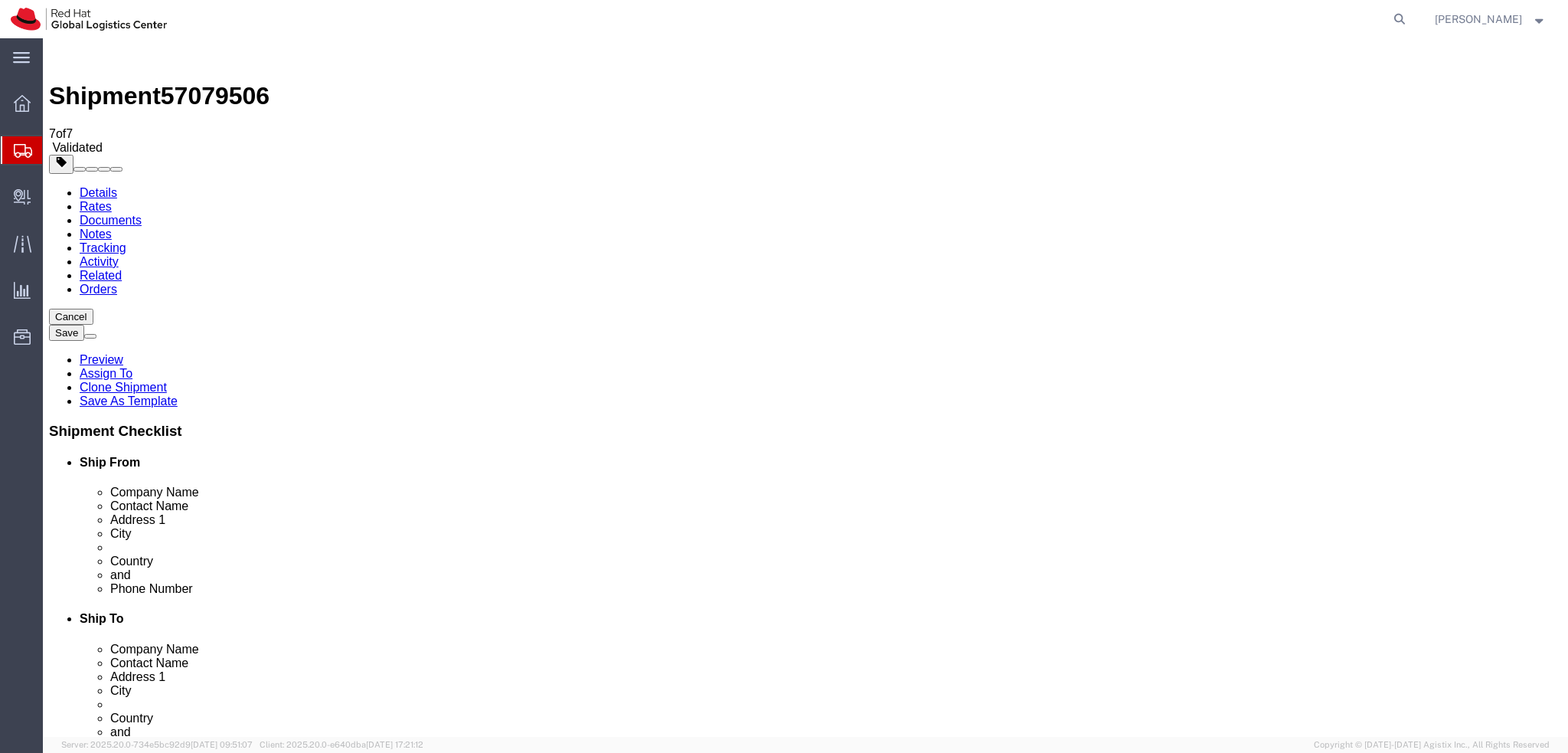
click button "Rate Shipment"
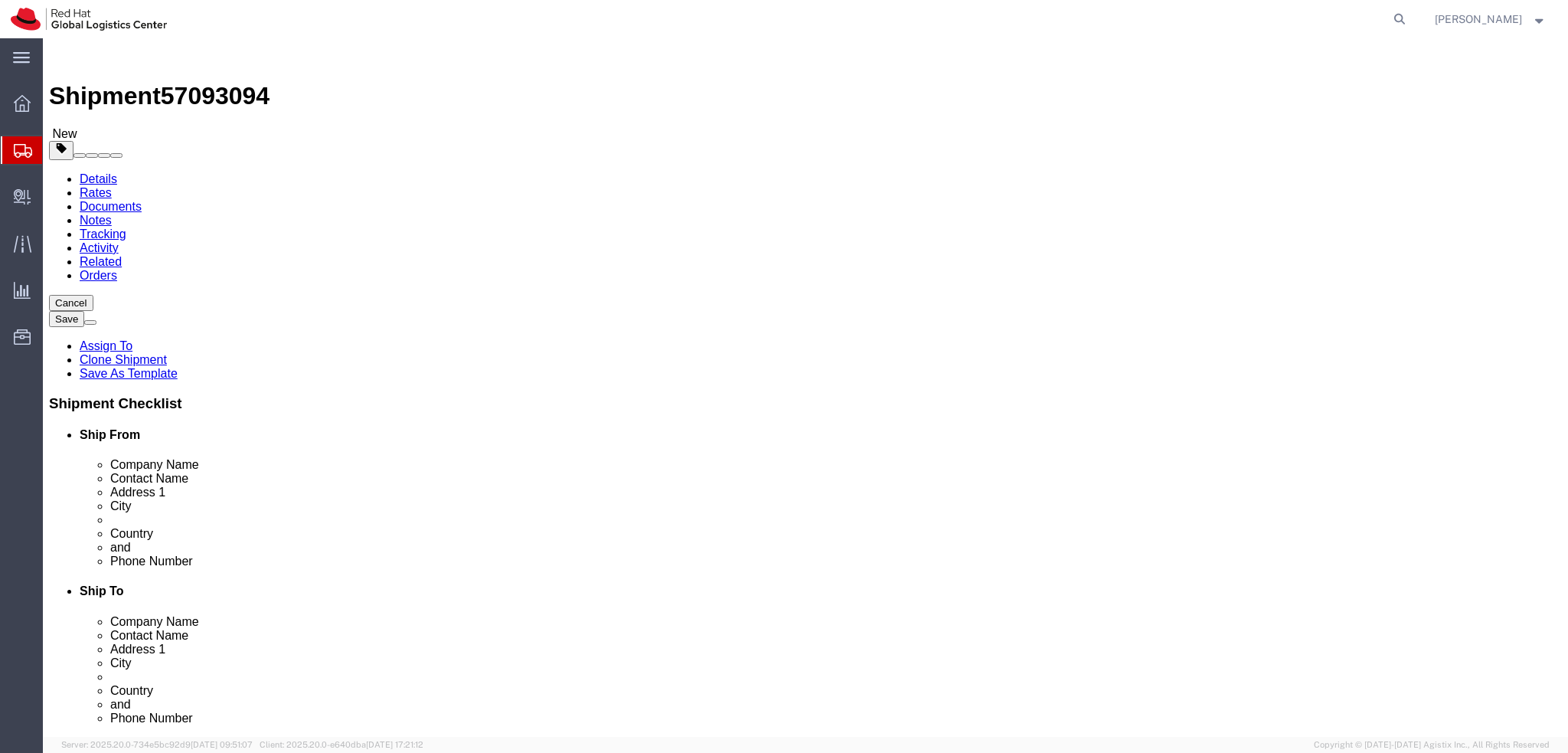
select select
select select "38036"
drag, startPoint x: 359, startPoint y: 313, endPoint x: 185, endPoint y: 324, distance: 174.3
click div "Contact Name [PERSON_NAME]"
drag, startPoint x: 315, startPoint y: 295, endPoint x: 220, endPoint y: 301, distance: 95.2
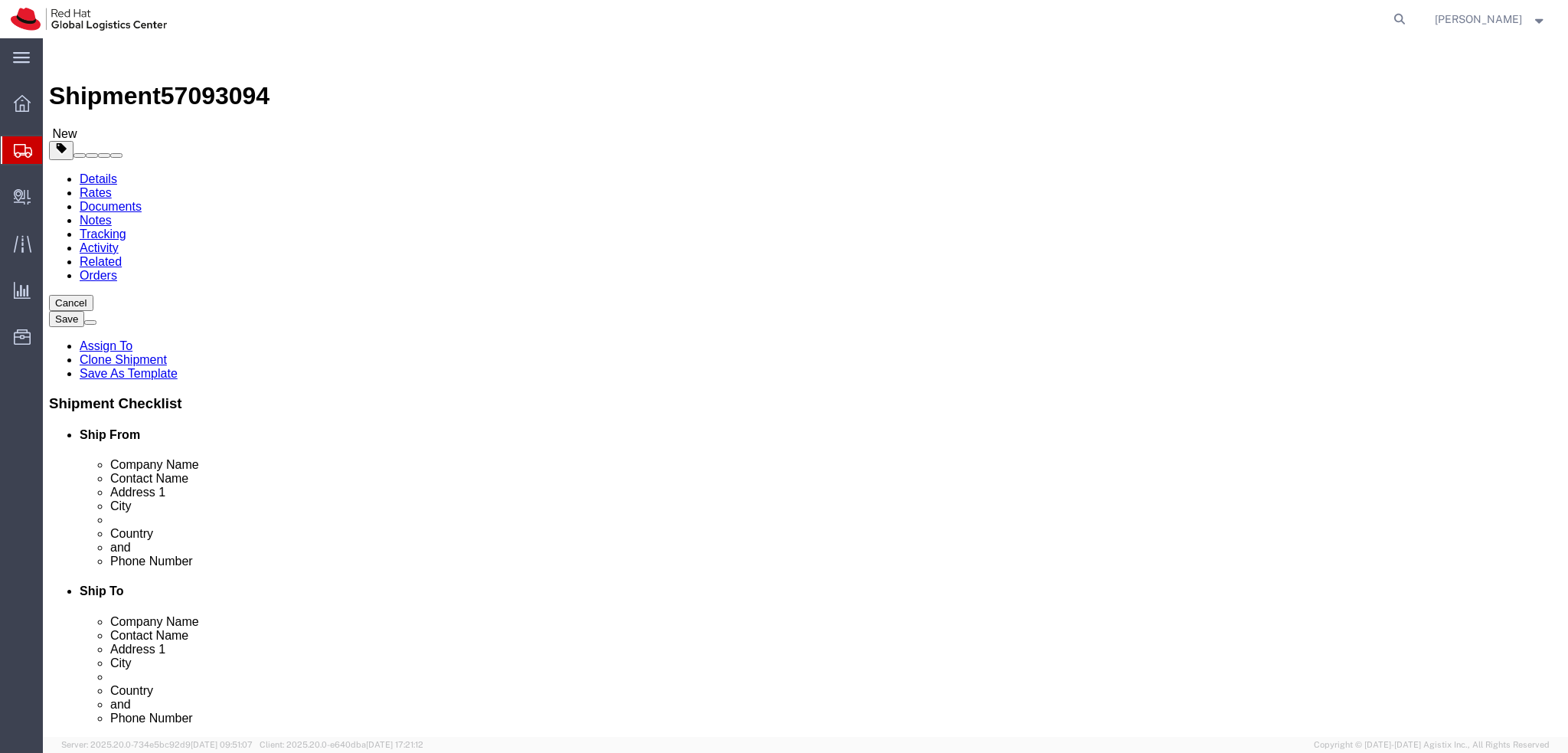
click div "Location My Profile Location [GEOGRAPHIC_DATA] - [GEOGRAPHIC_DATA] - [GEOGRAPHI…"
paste input "[PERSON_NAME]"
type input "[PERSON_NAME]"
click label "Address 1"
click link "Package Information"
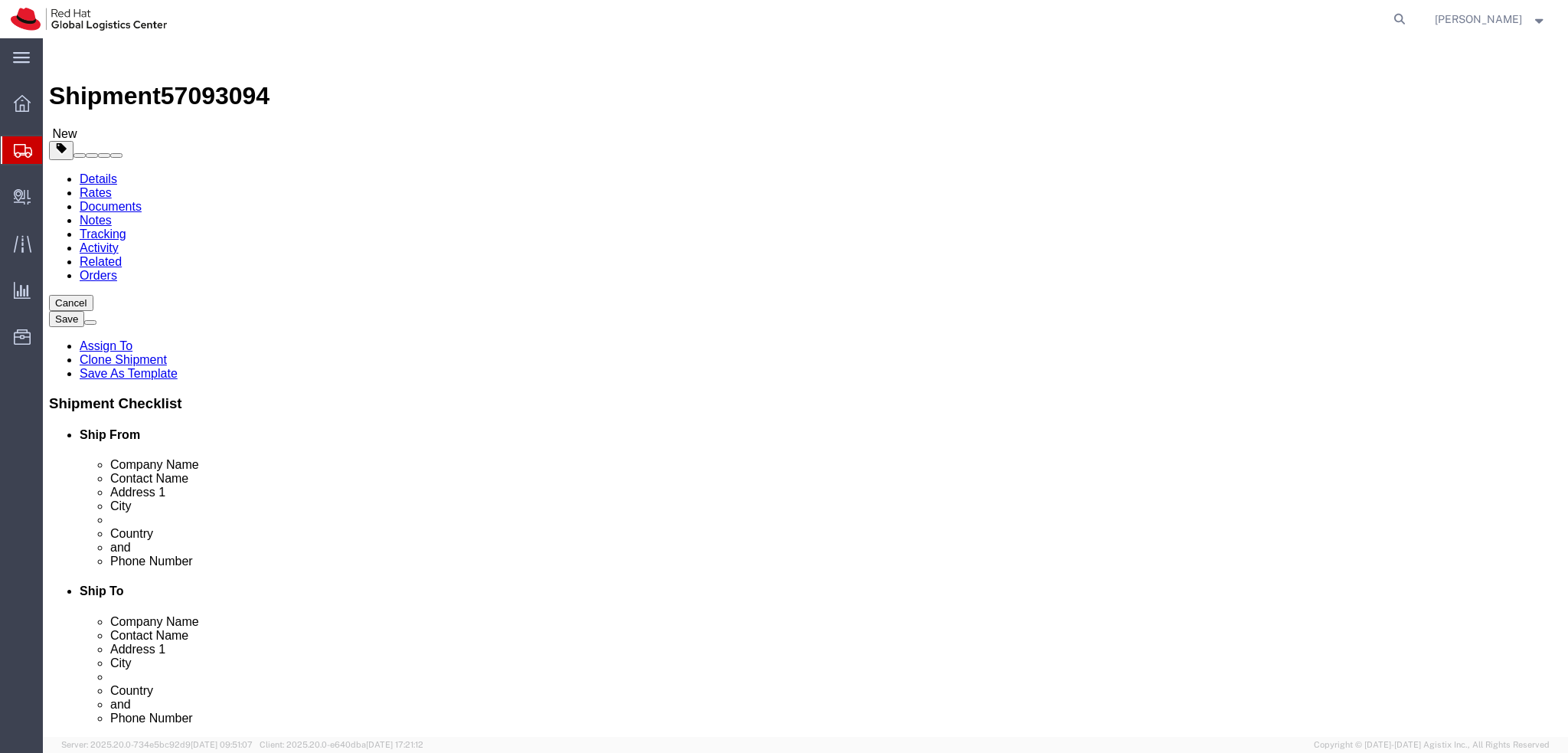
click dd "100.00 EUR"
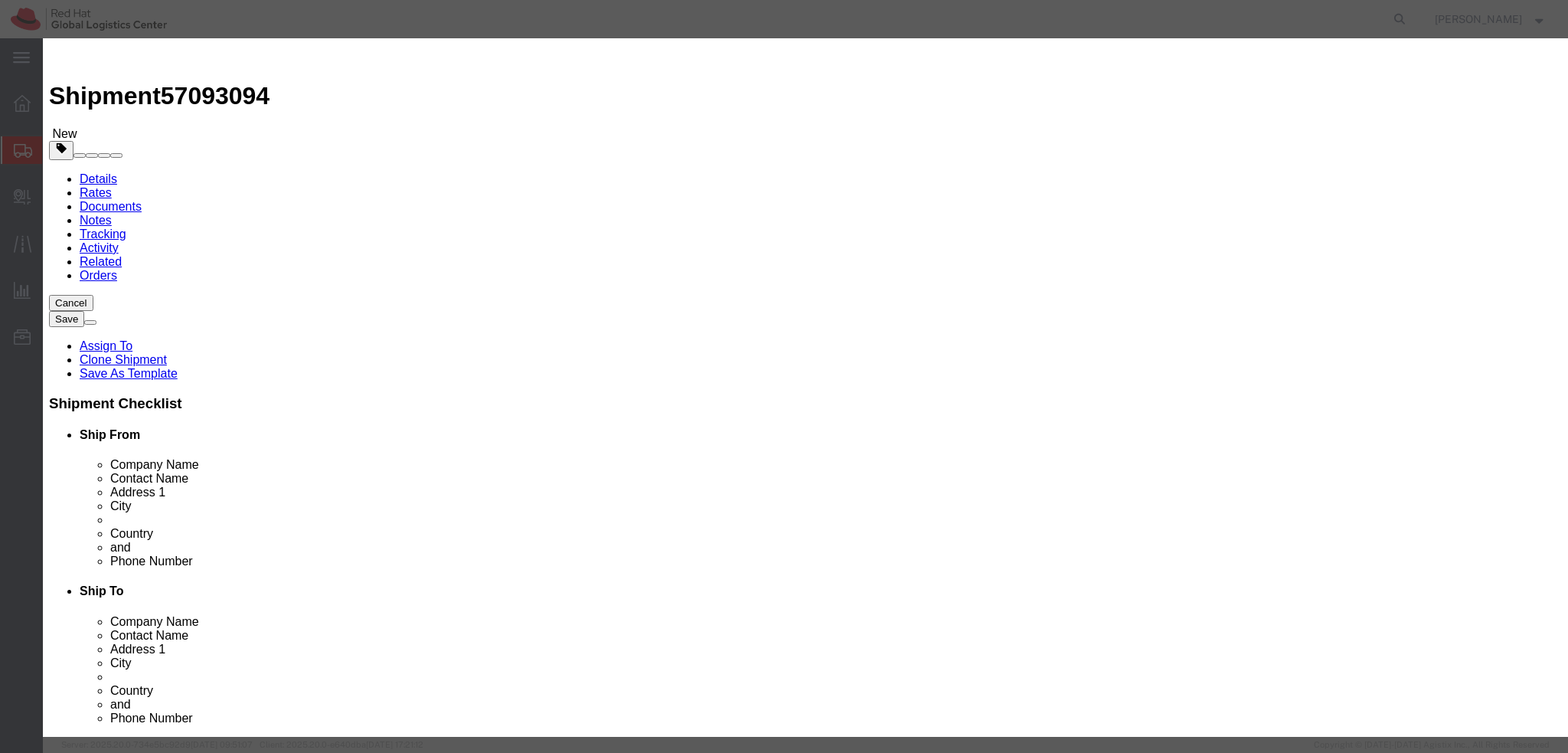
click div "Commodity library"
click textarea
type textarea "C"
type textarea "Docking station"
click icon
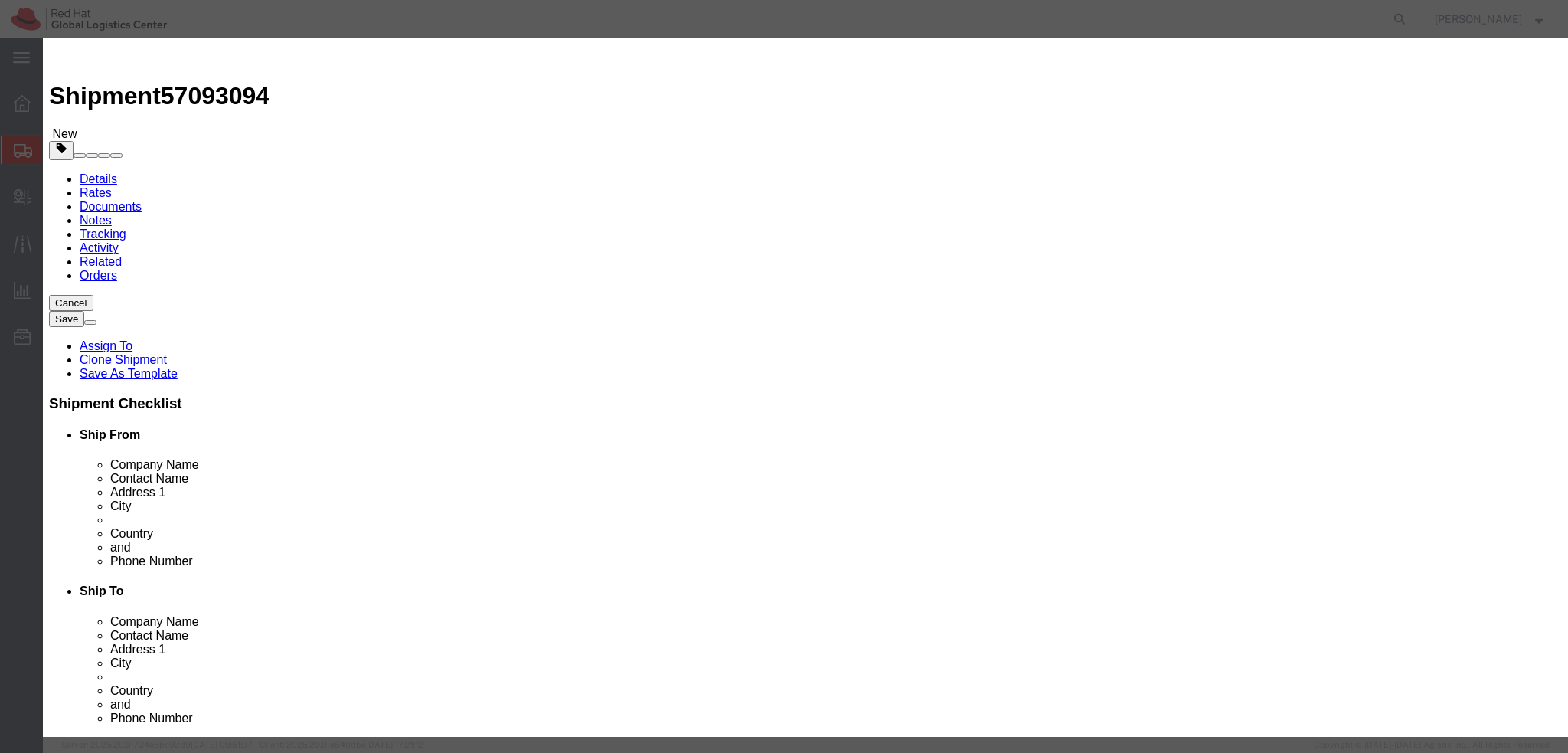
click textarea
type textarea "Laptop"
click button "Save & Close"
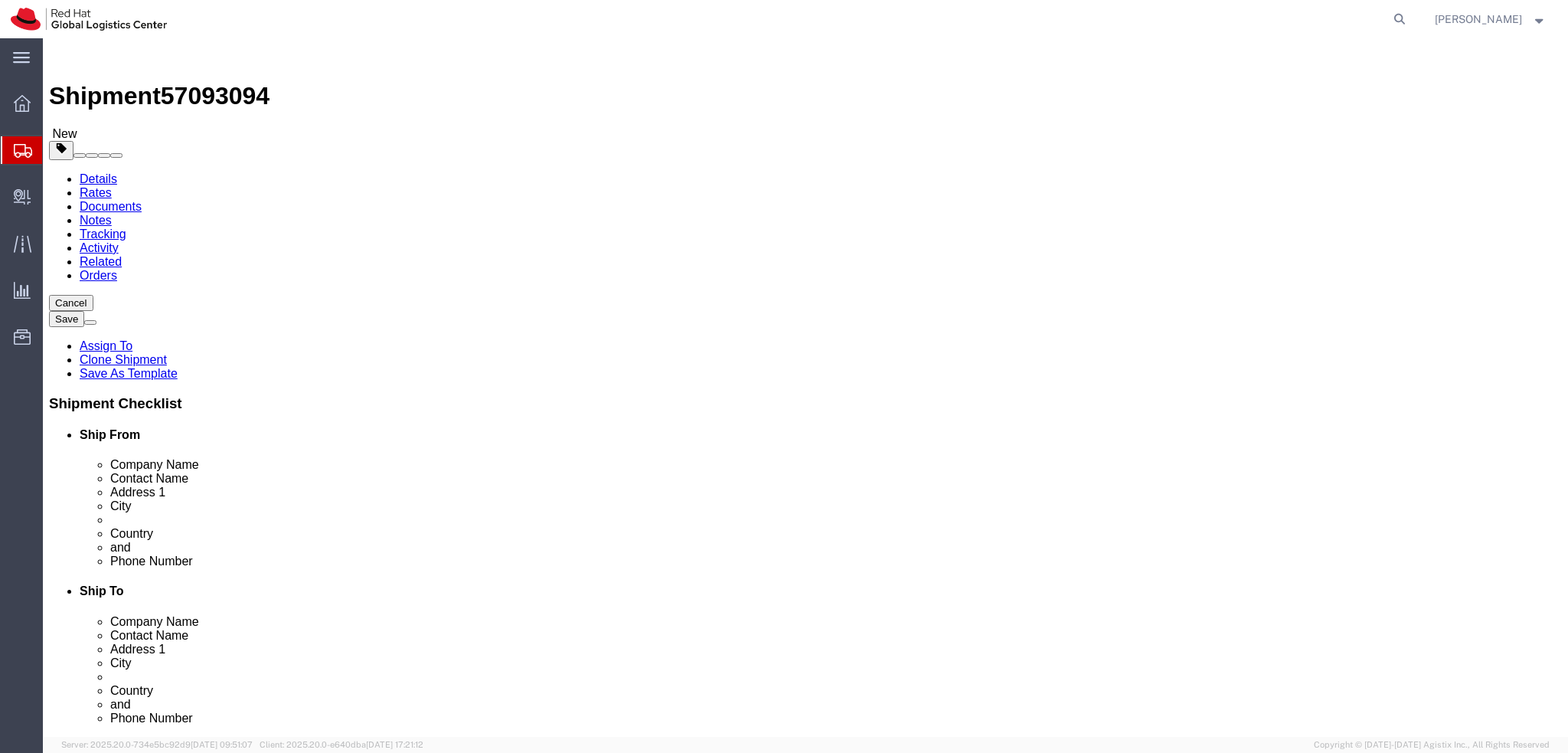
click div "Pieces: 1.00 Each Total value: 500.00 EUR"
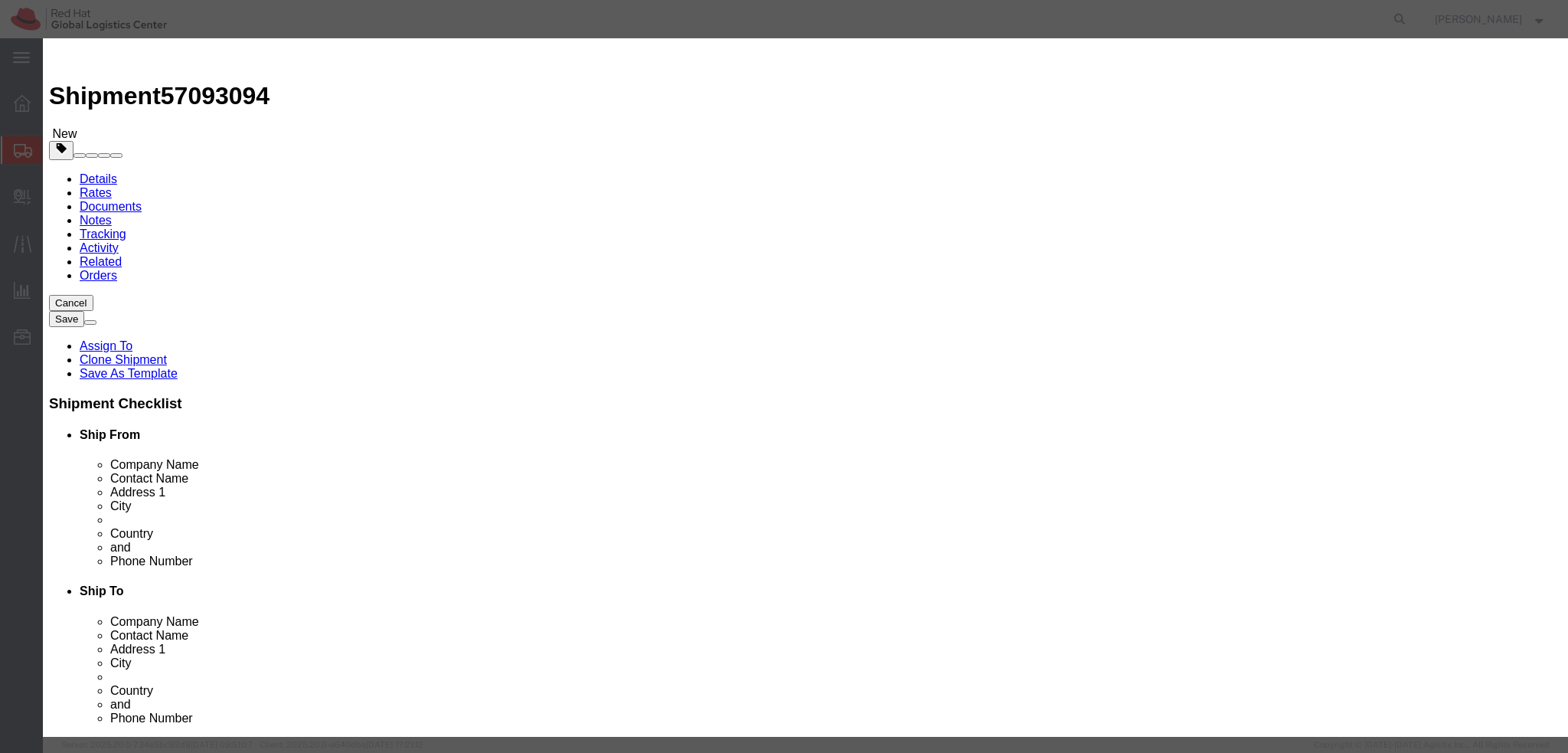
click button "Save & Close"
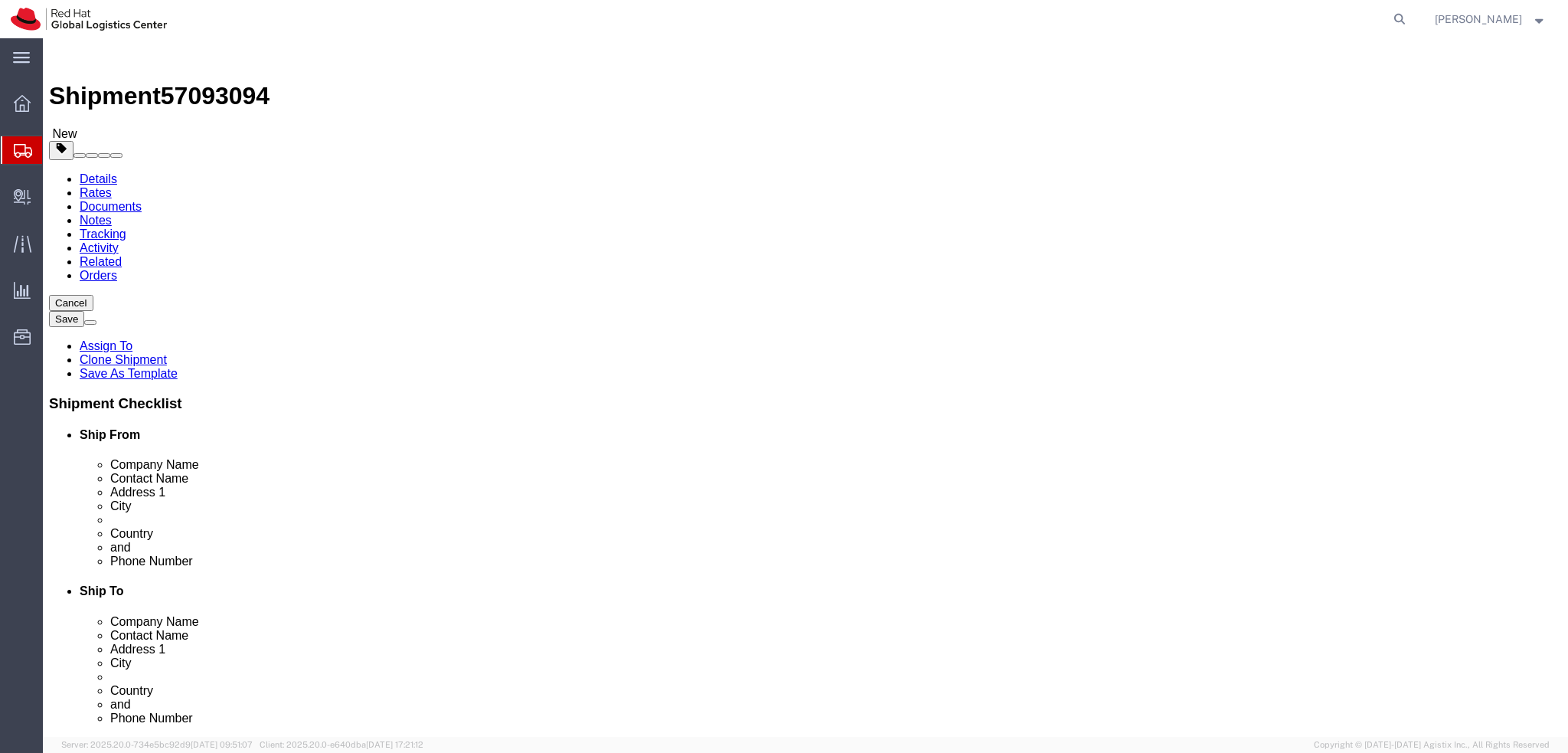
click icon
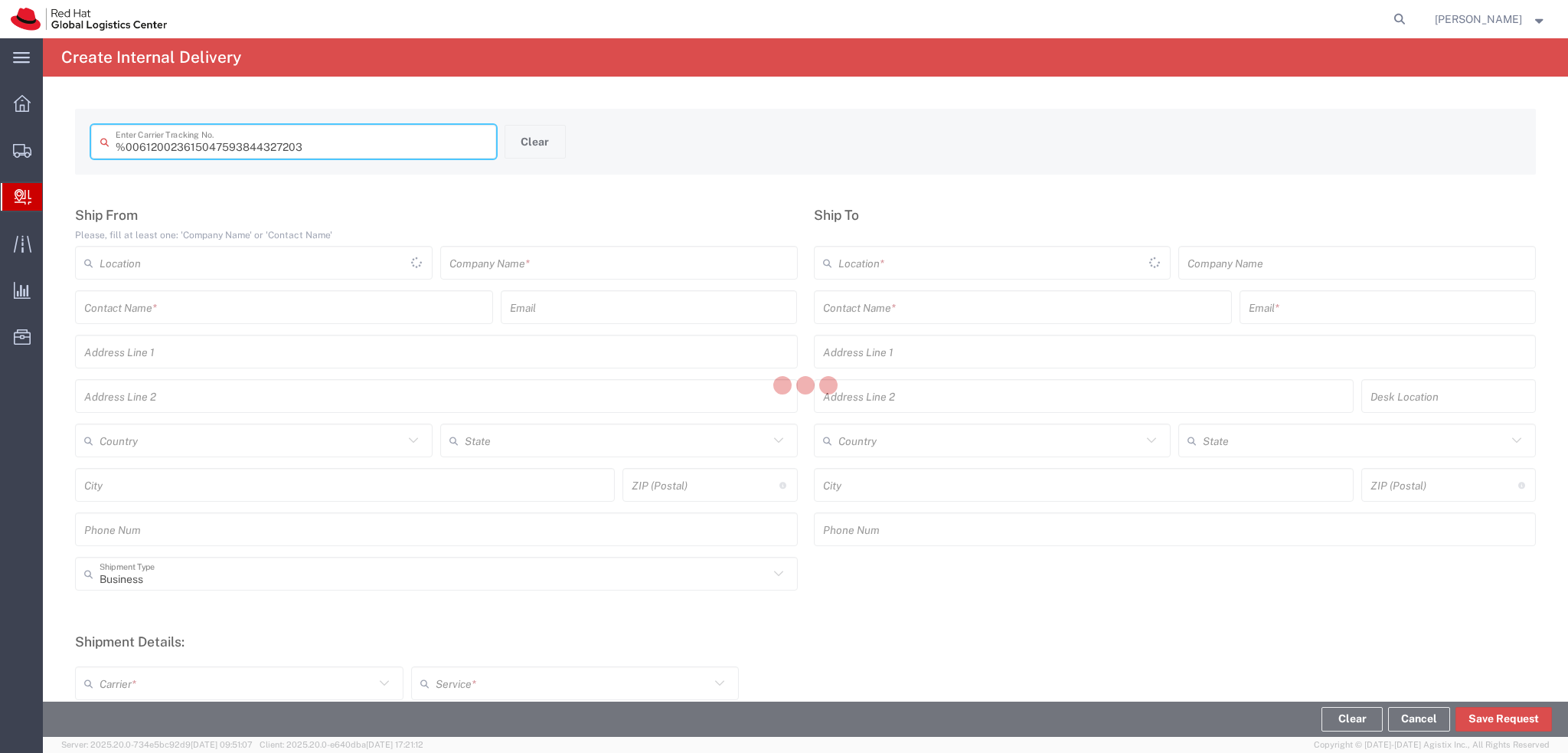
type input " 6120023615047593844327203"
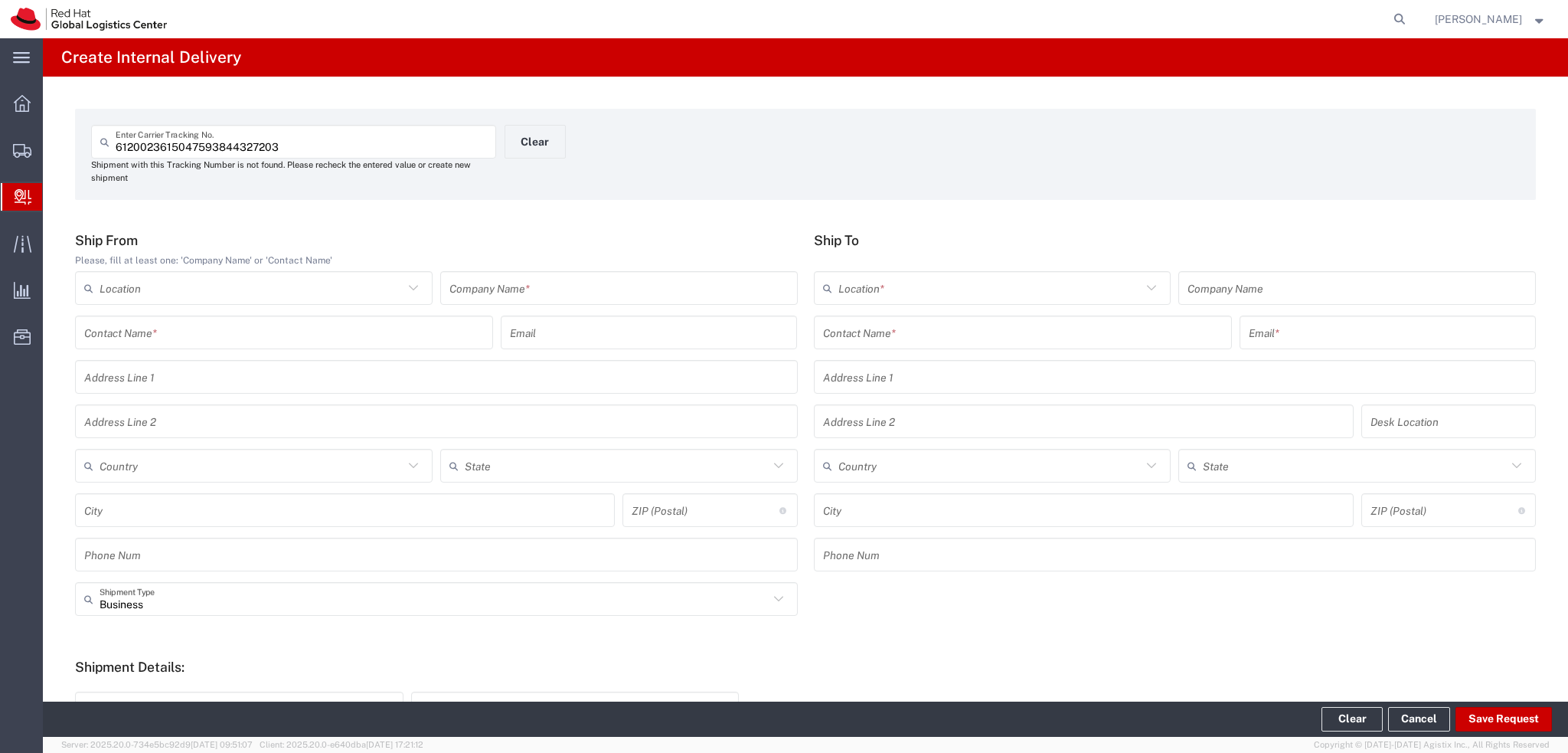
click at [563, 302] on div "Company Name *" at bounding box center [619, 288] width 358 height 33
type input "H&M"
click at [891, 333] on input "text" at bounding box center [1022, 332] width 400 height 27
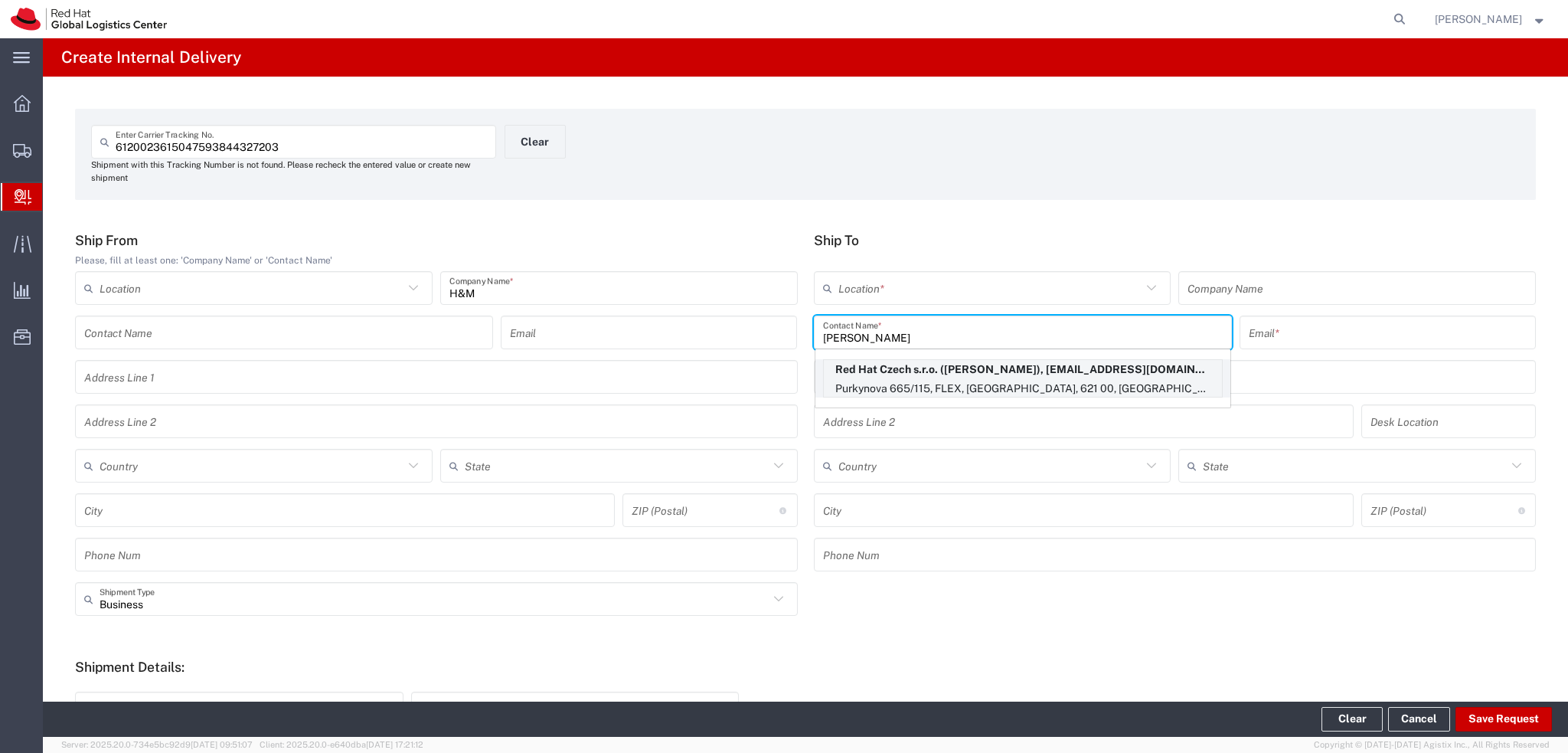
type input "[PERSON_NAME]"
click at [1078, 382] on p "Purkynova 665/115, FLEX, [GEOGRAPHIC_DATA], 621 00, [GEOGRAPHIC_DATA]" at bounding box center [1022, 389] width 398 height 20
type input "RH - [GEOGRAPHIC_DATA] [GEOGRAPHIC_DATA] - C"
type input "Red Hat Czech s.r.o."
type input "[EMAIL_ADDRESS][DOMAIN_NAME]"
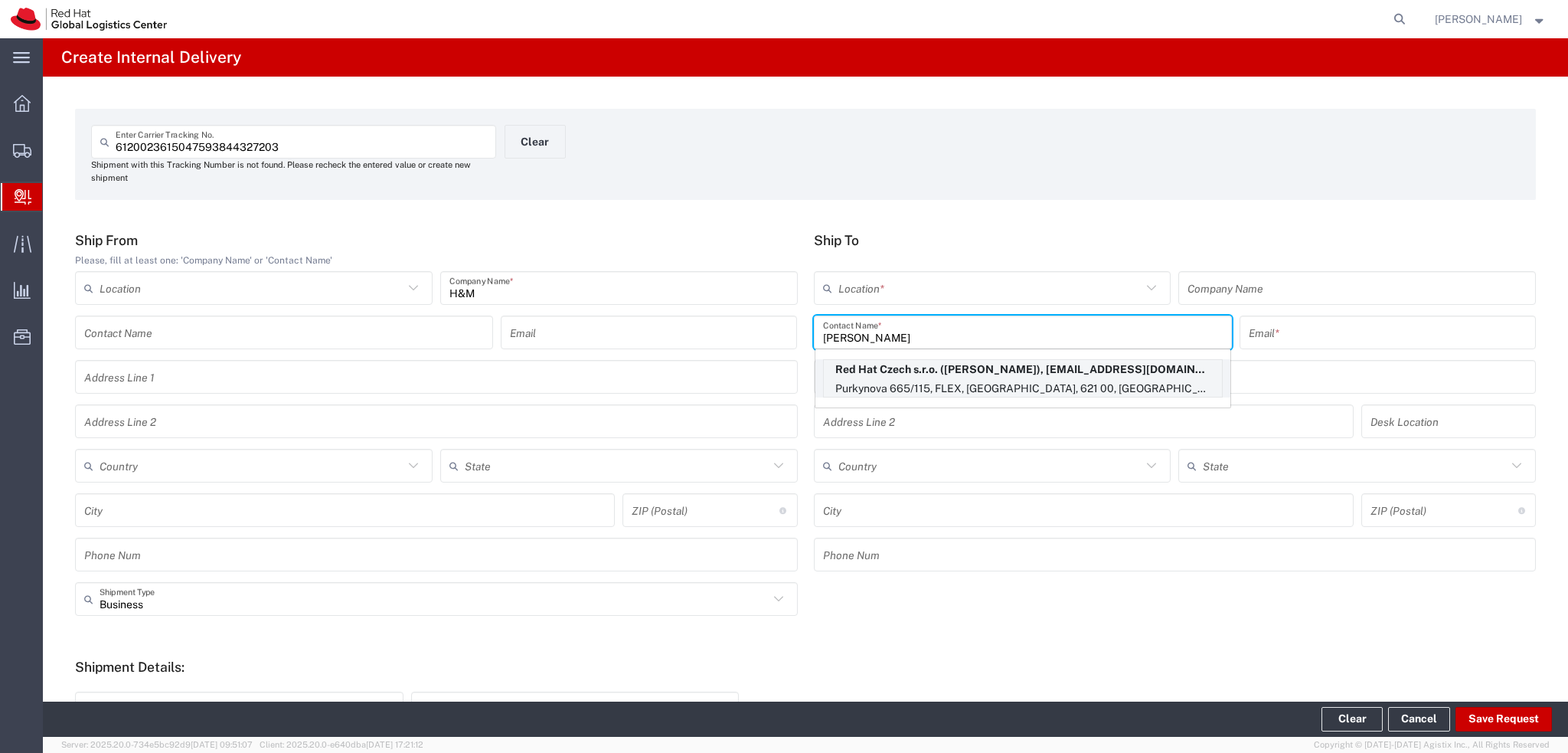
type input "Purkynova 665/115"
type input "FLEX"
type input "Czechia"
type input "[GEOGRAPHIC_DATA]"
type input "621 00"
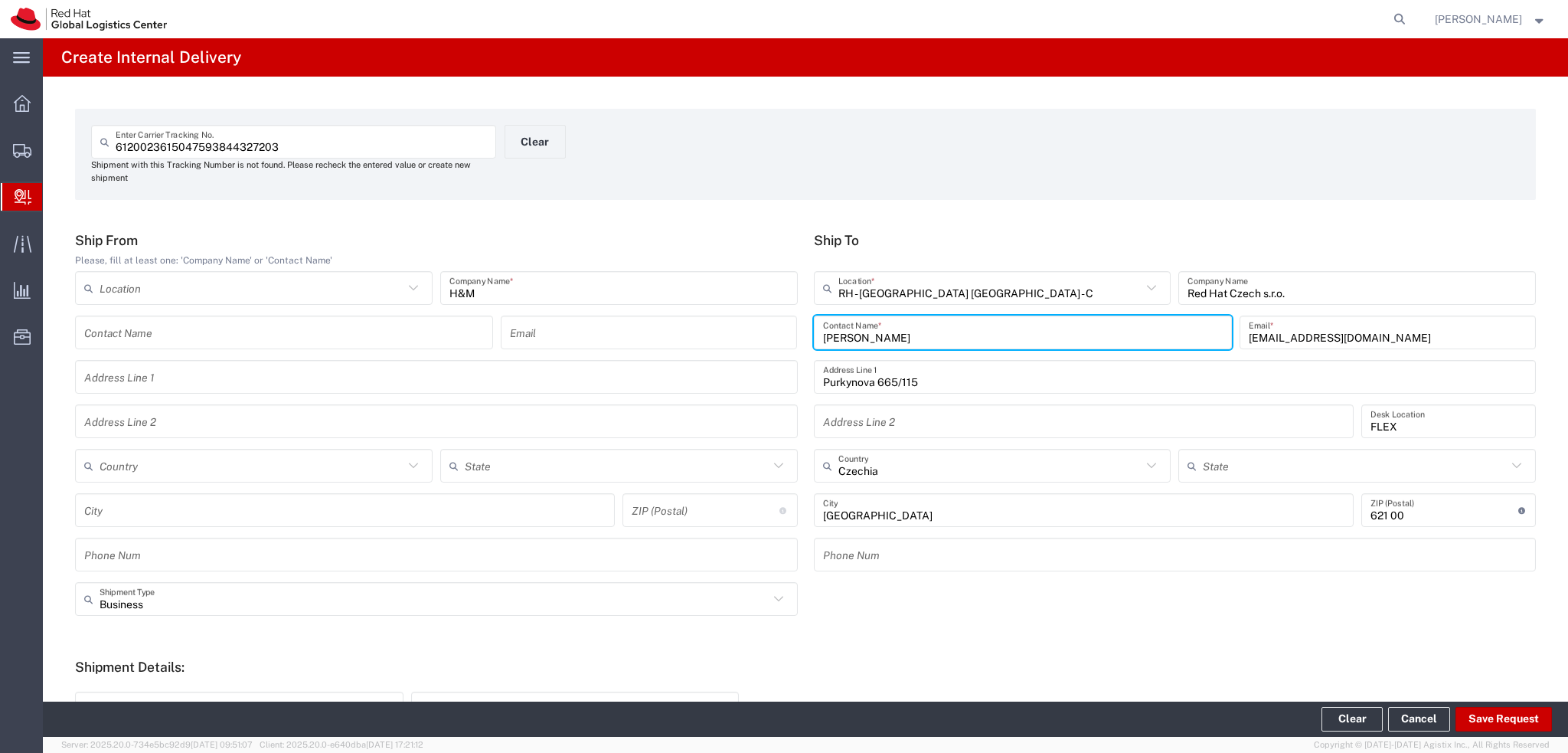
scroll to position [76, 0]
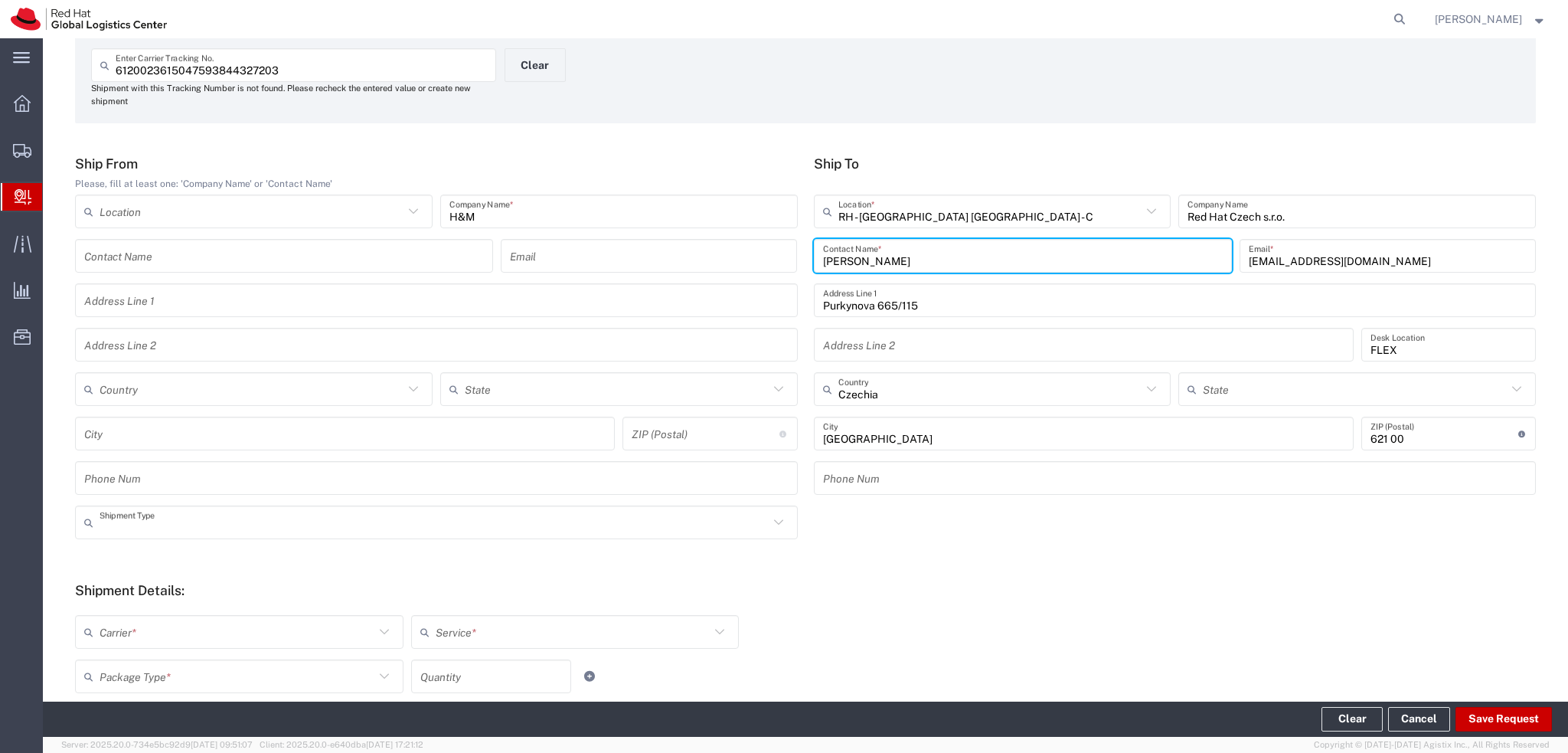
click at [315, 523] on input "text" at bounding box center [434, 522] width 669 height 27
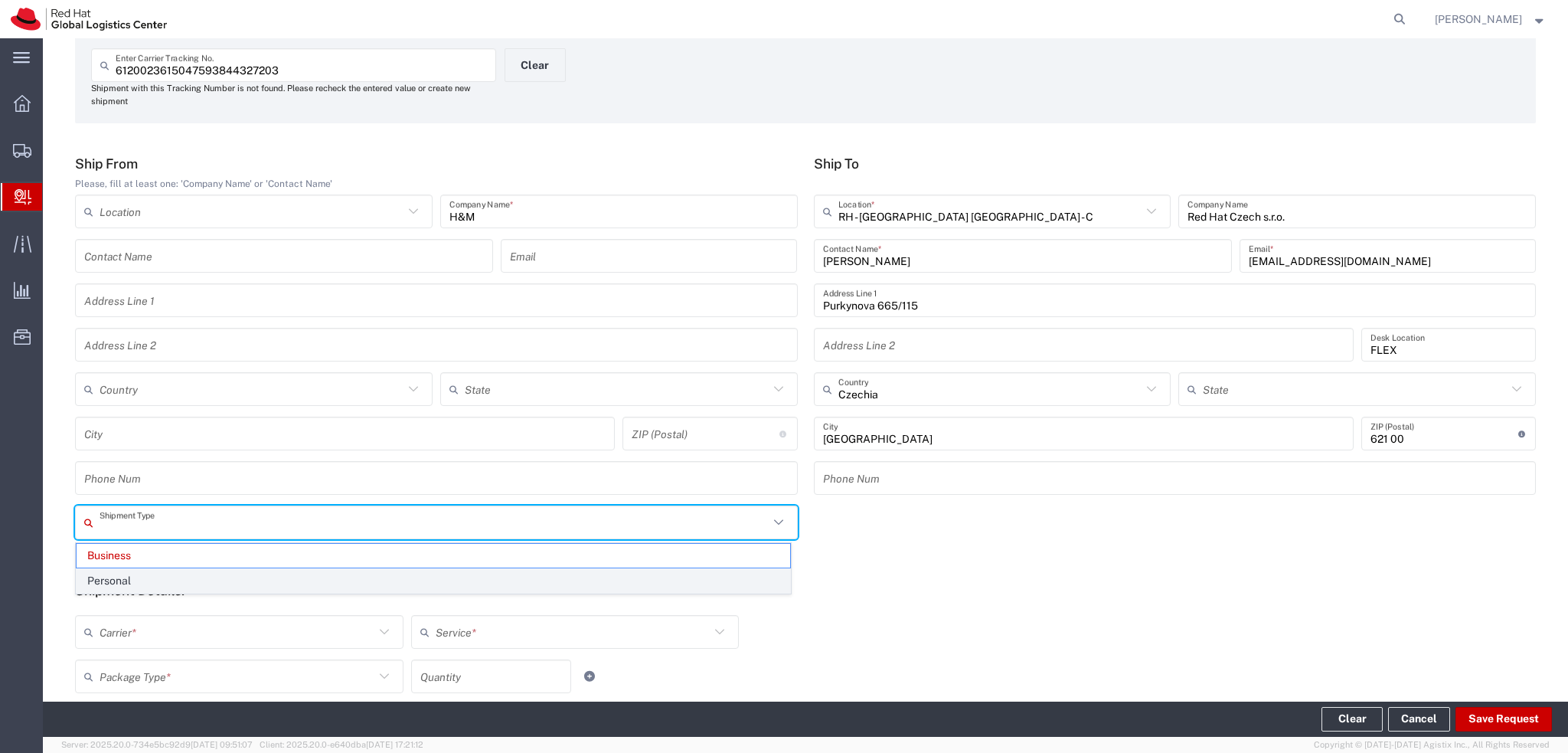
click at [147, 582] on span "Personal" at bounding box center [433, 581] width 714 height 24
type input "Personal"
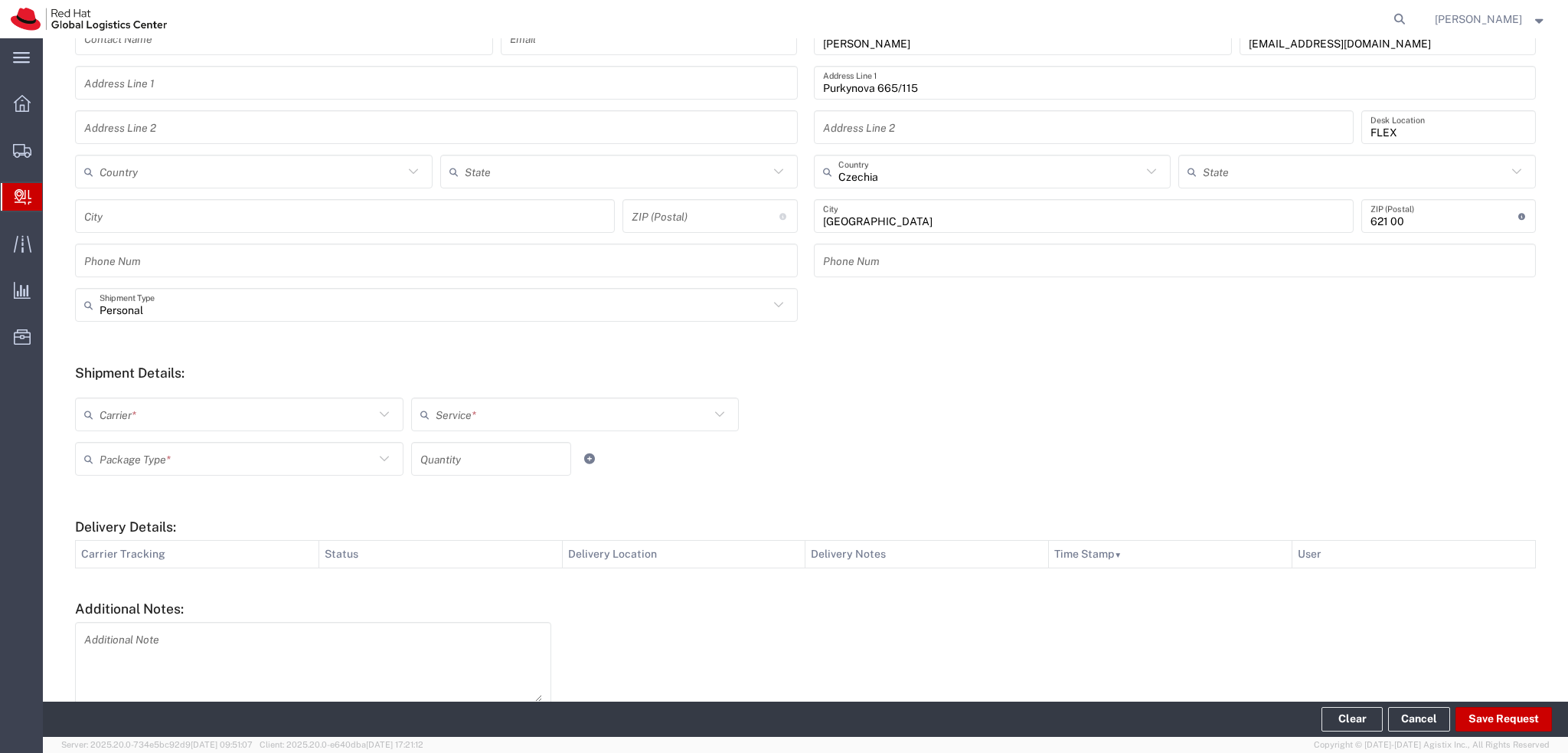
scroll to position [306, 0]
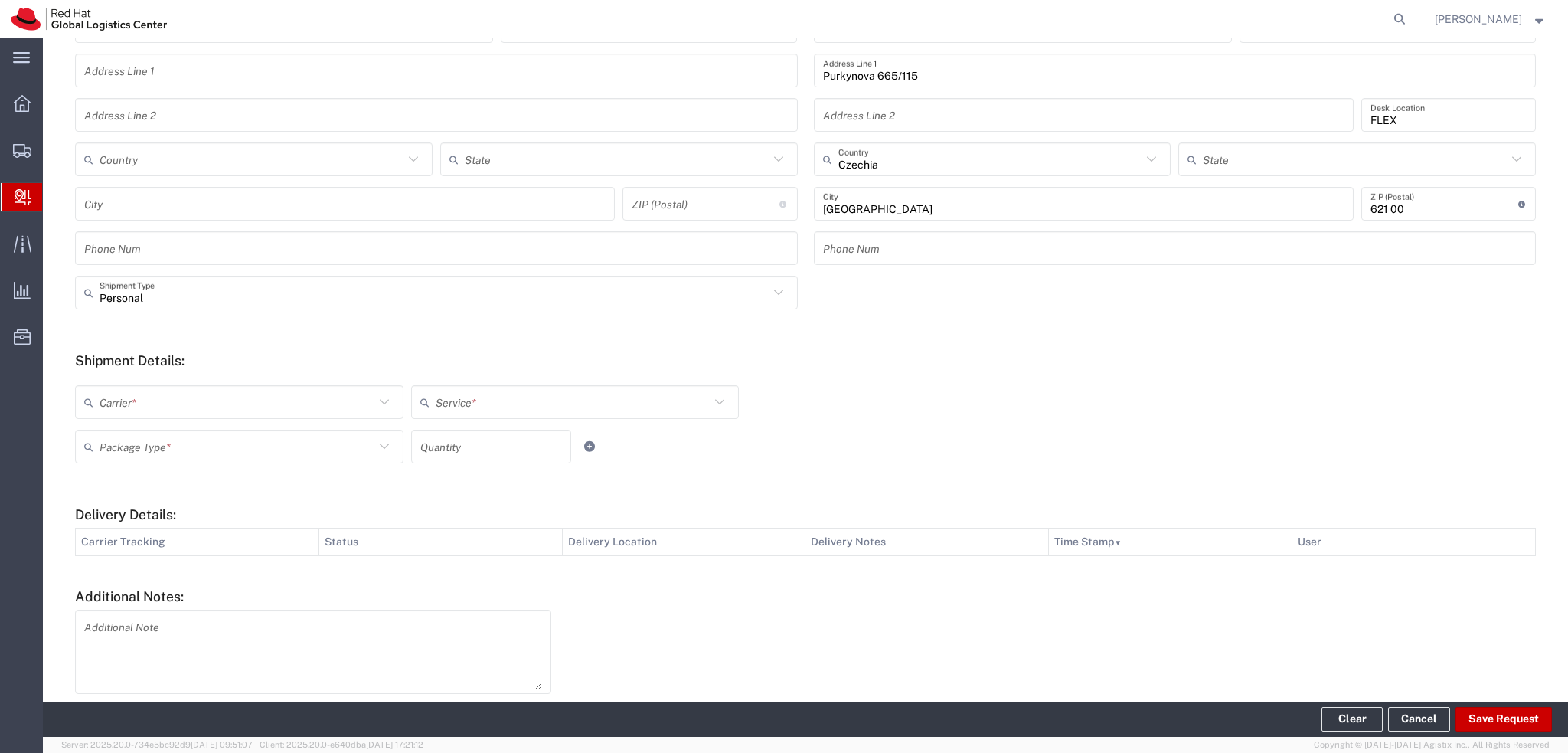
click at [312, 401] on input "text" at bounding box center [237, 402] width 275 height 27
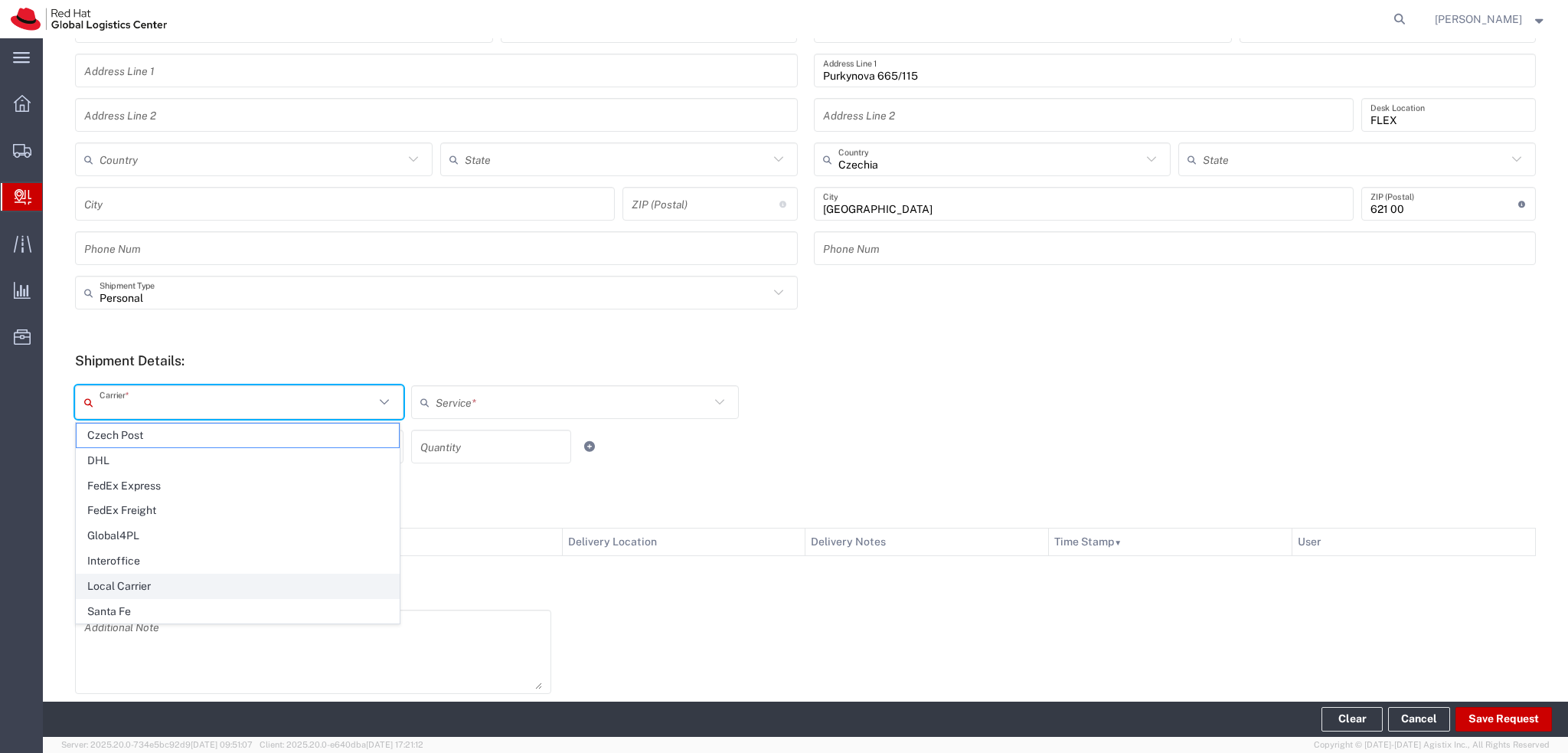
click at [154, 584] on span "Local Carrier" at bounding box center [237, 587] width 323 height 24
type input "Local Carrier"
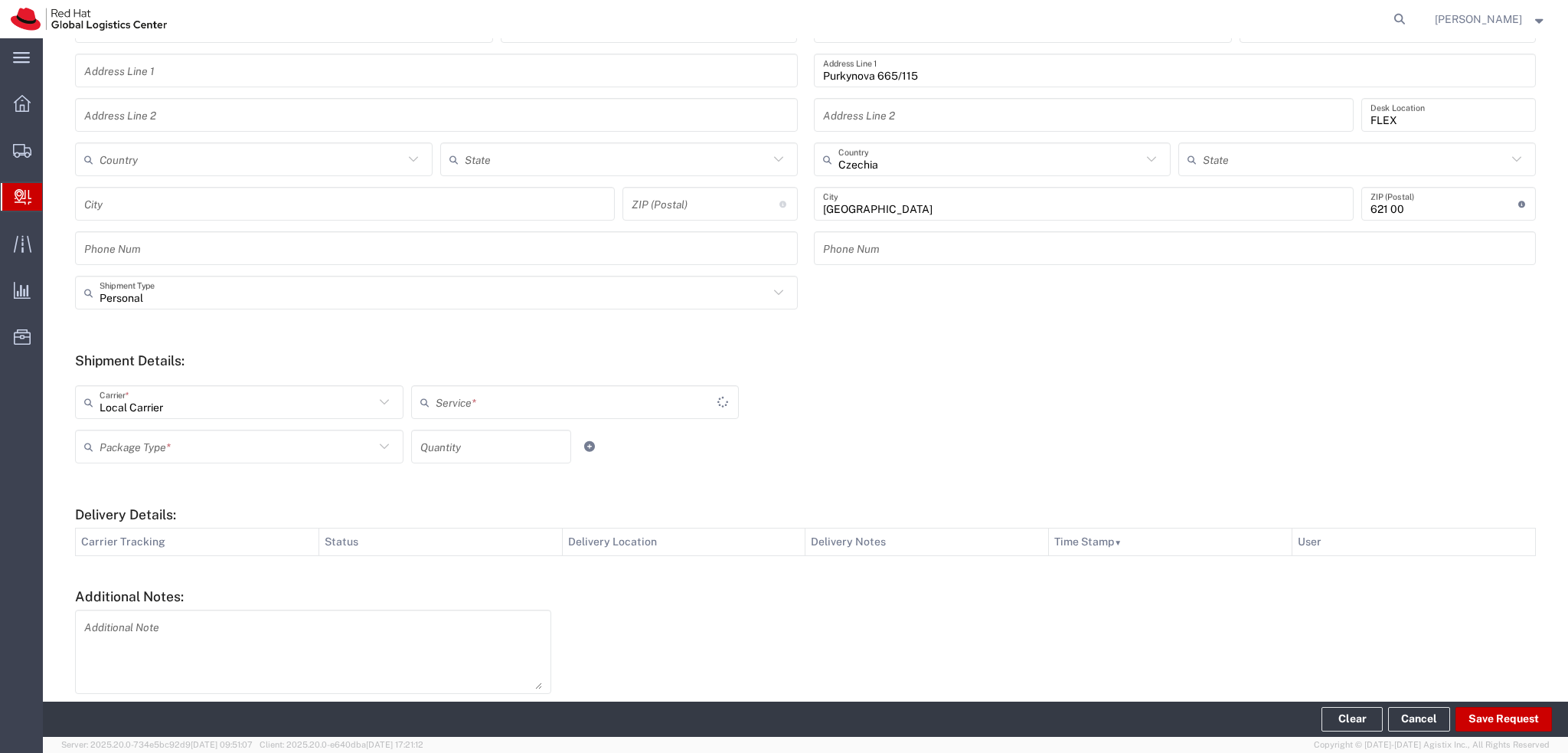
type input "Local_Ground"
click at [197, 450] on input "text" at bounding box center [237, 446] width 275 height 27
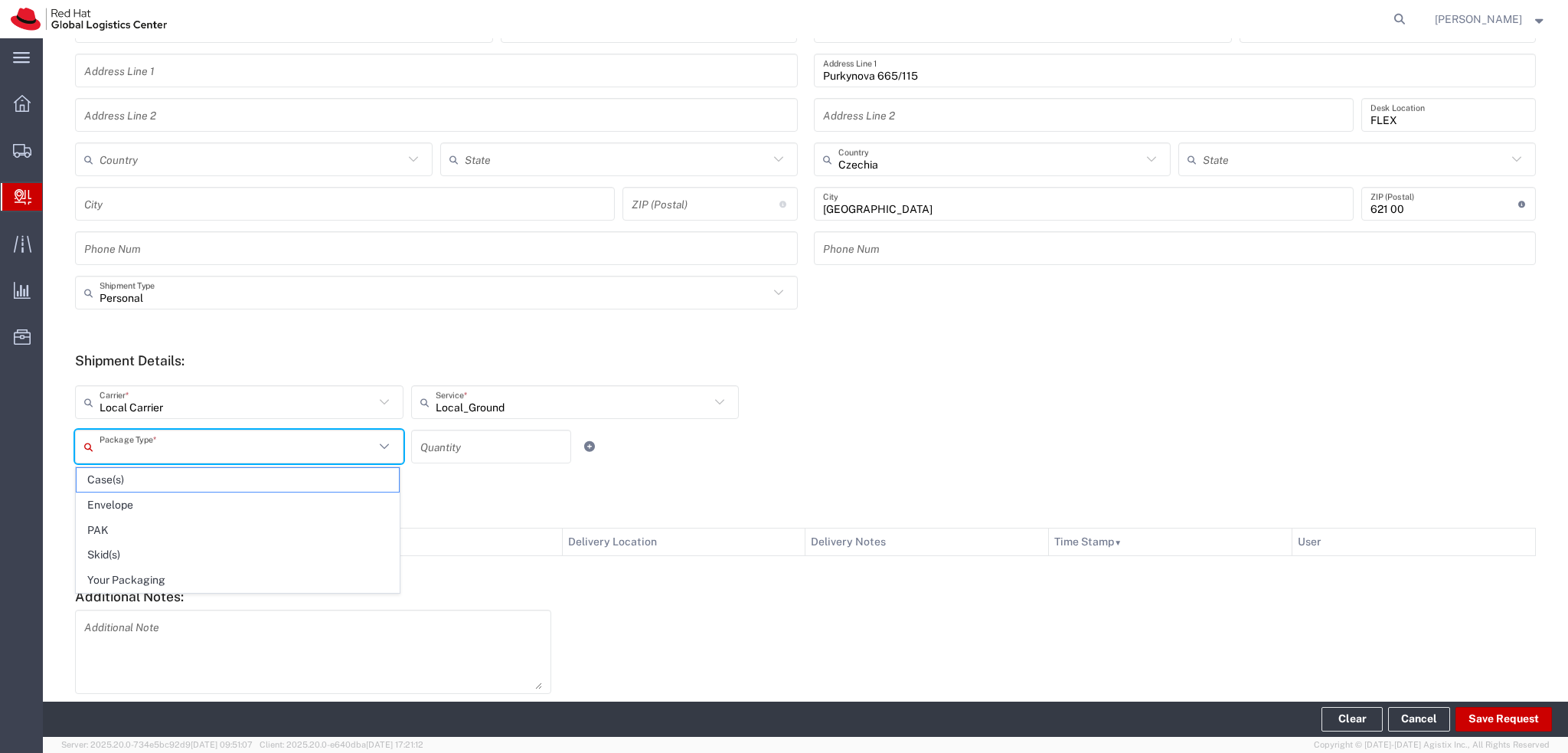
click at [176, 577] on span "Your Packaging" at bounding box center [237, 580] width 323 height 24
type input "Your Packaging"
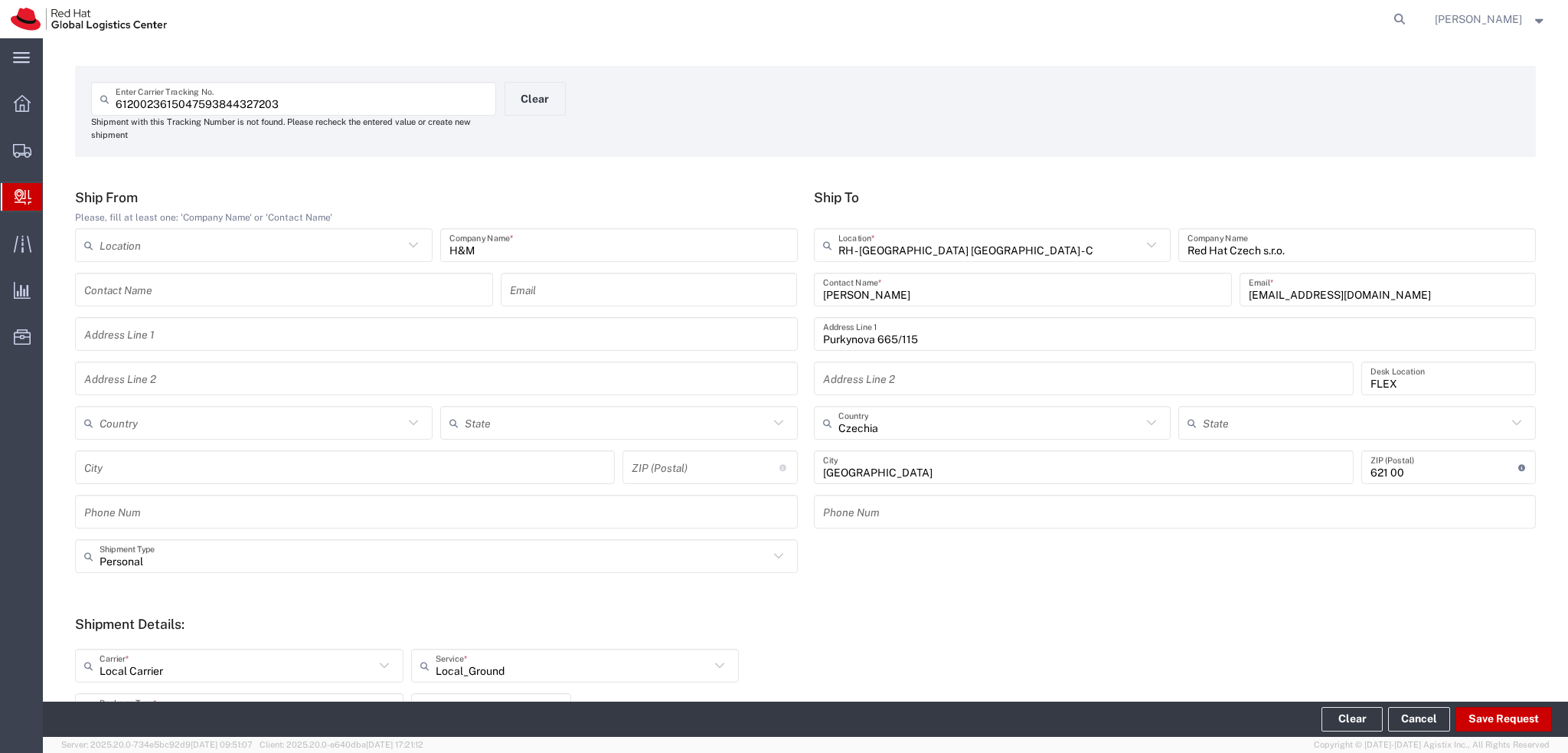
scroll to position [76, 0]
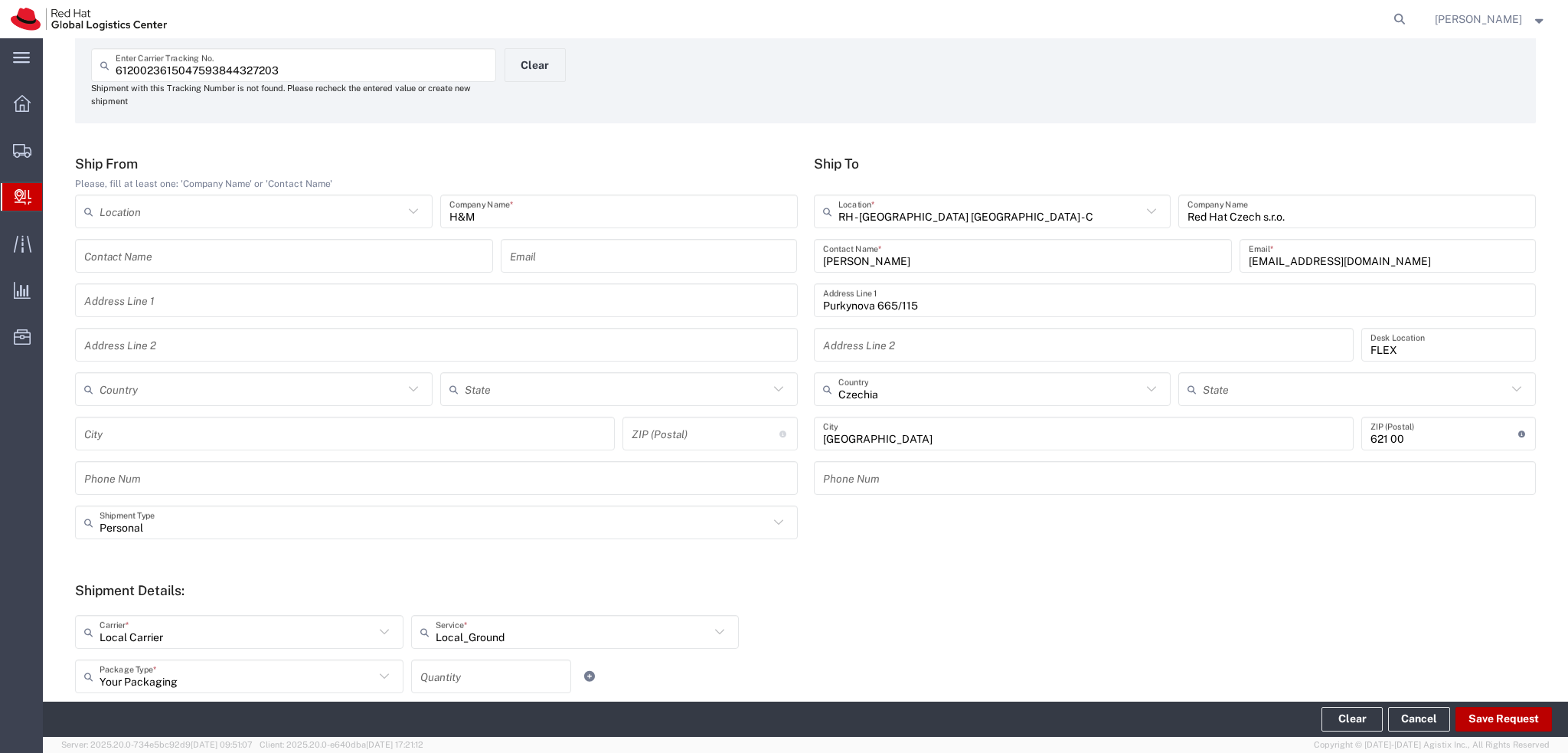
click at [1483, 719] on button "Save Request" at bounding box center [1504, 719] width 97 height 24
type input "Personal"
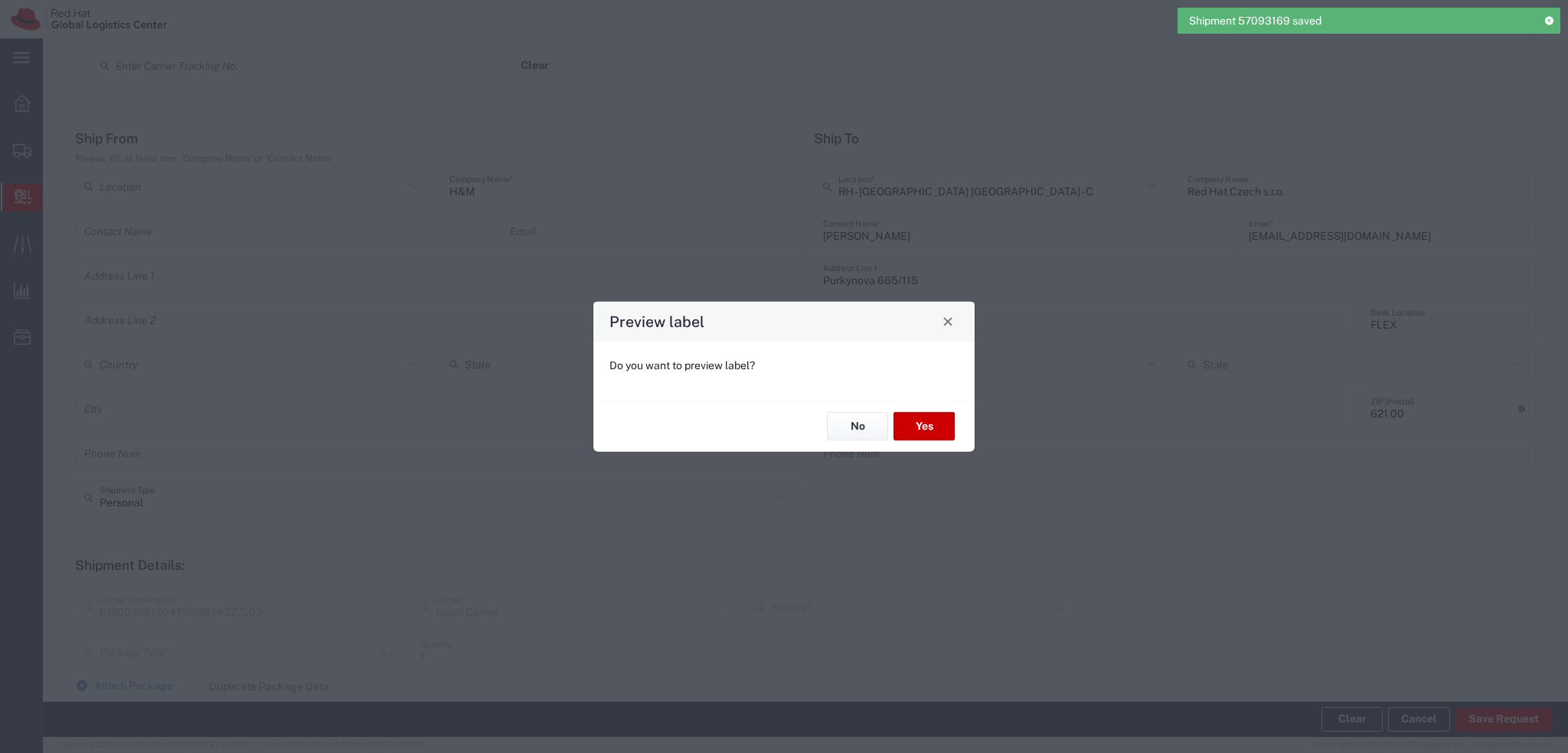
type input "Your Packaging"
type input "Local_Ground"
click at [854, 425] on button "No" at bounding box center [858, 426] width 61 height 28
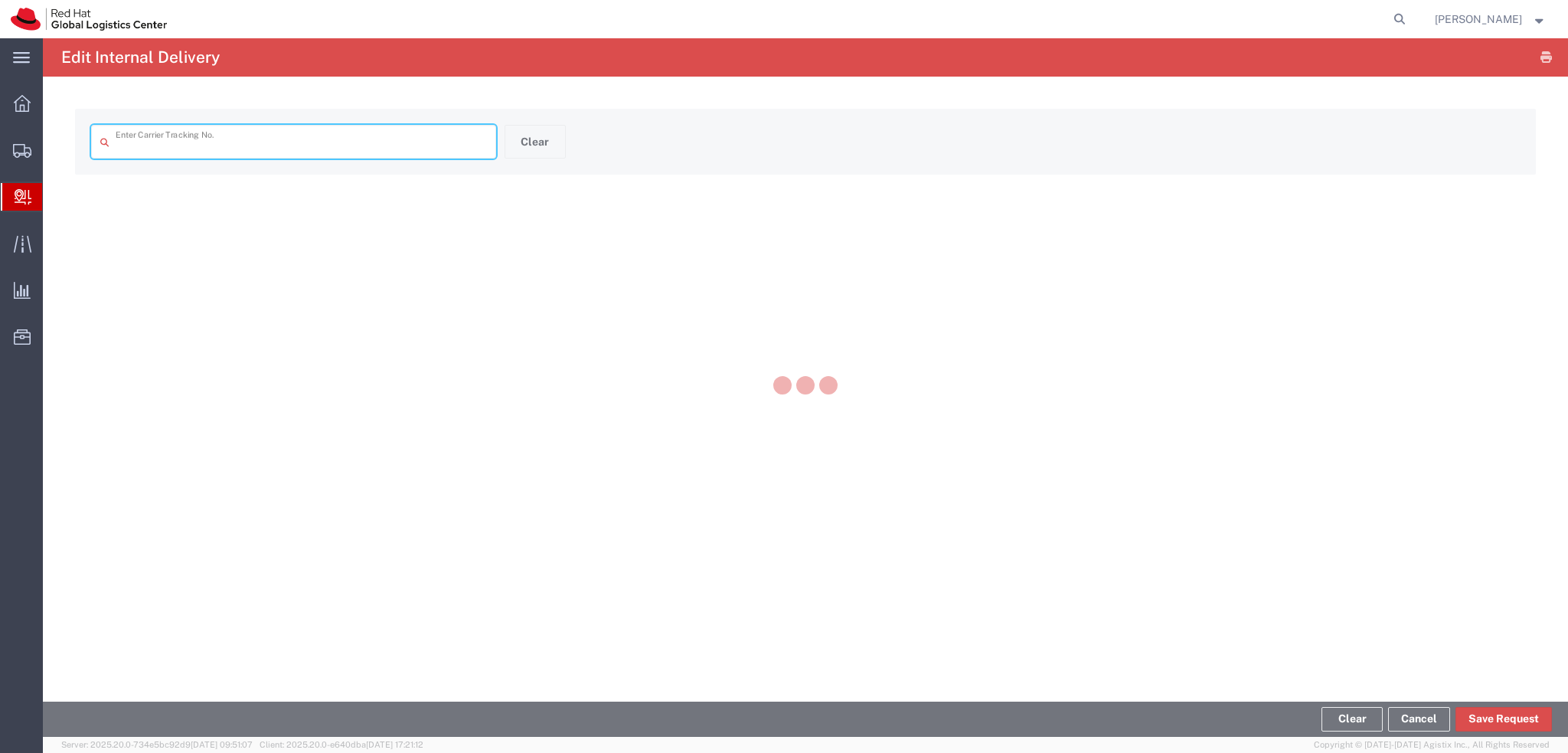
type input "6120023615047593844327203"
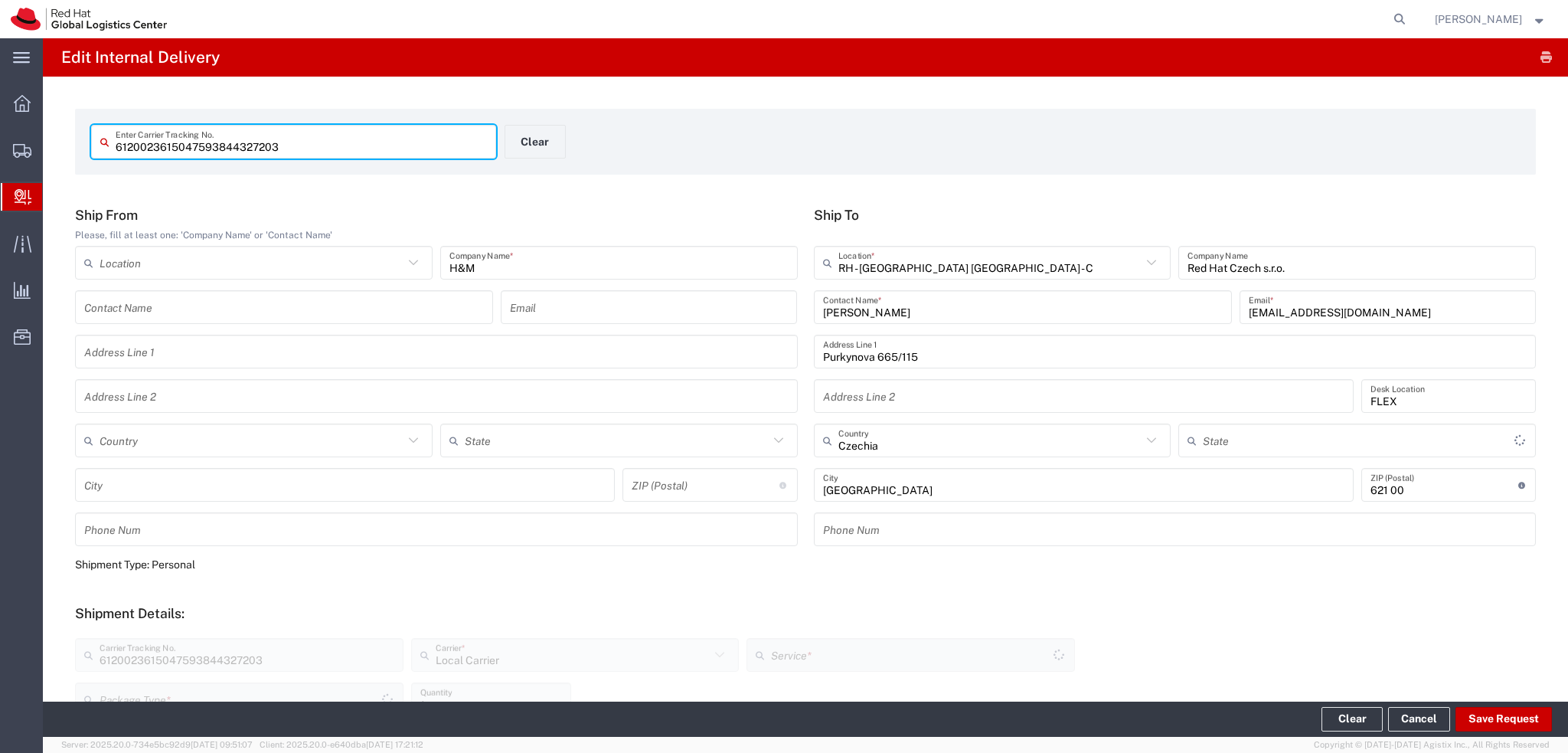
type input "Your Packaging"
type input "Local_Ground"
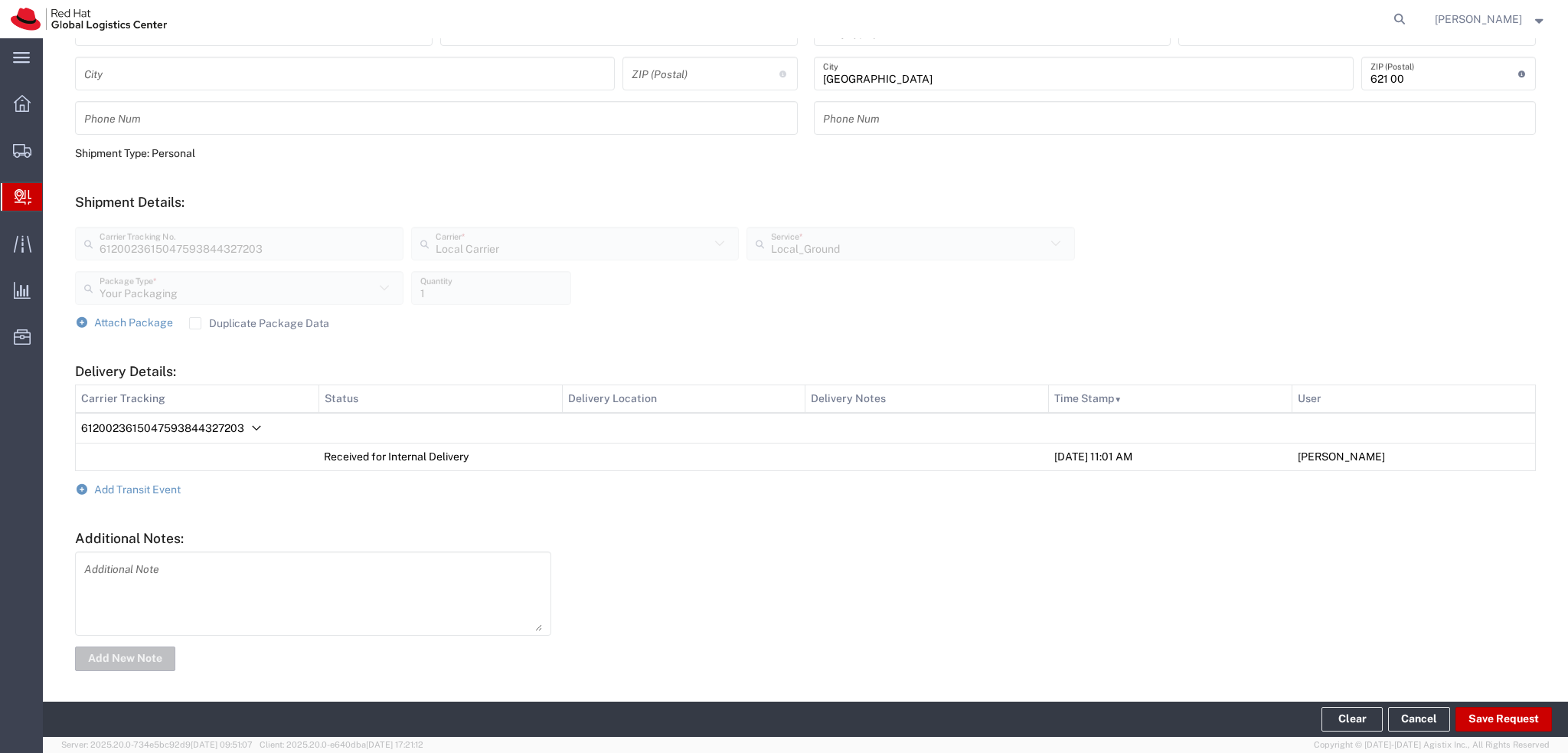
scroll to position [413, 0]
click at [144, 482] on span "Add Transit Event" at bounding box center [137, 487] width 86 height 12
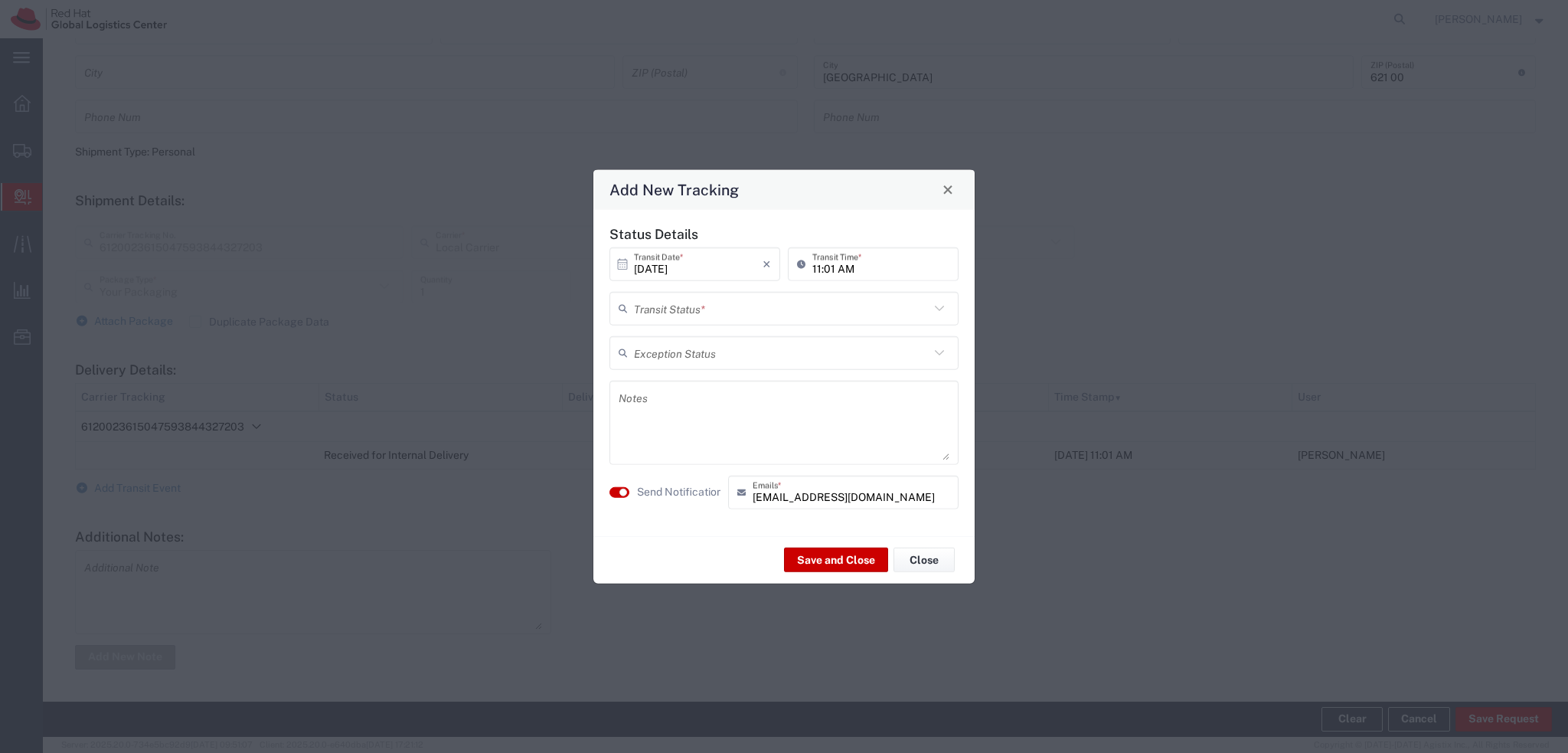
click at [665, 307] on input "text" at bounding box center [782, 308] width 296 height 27
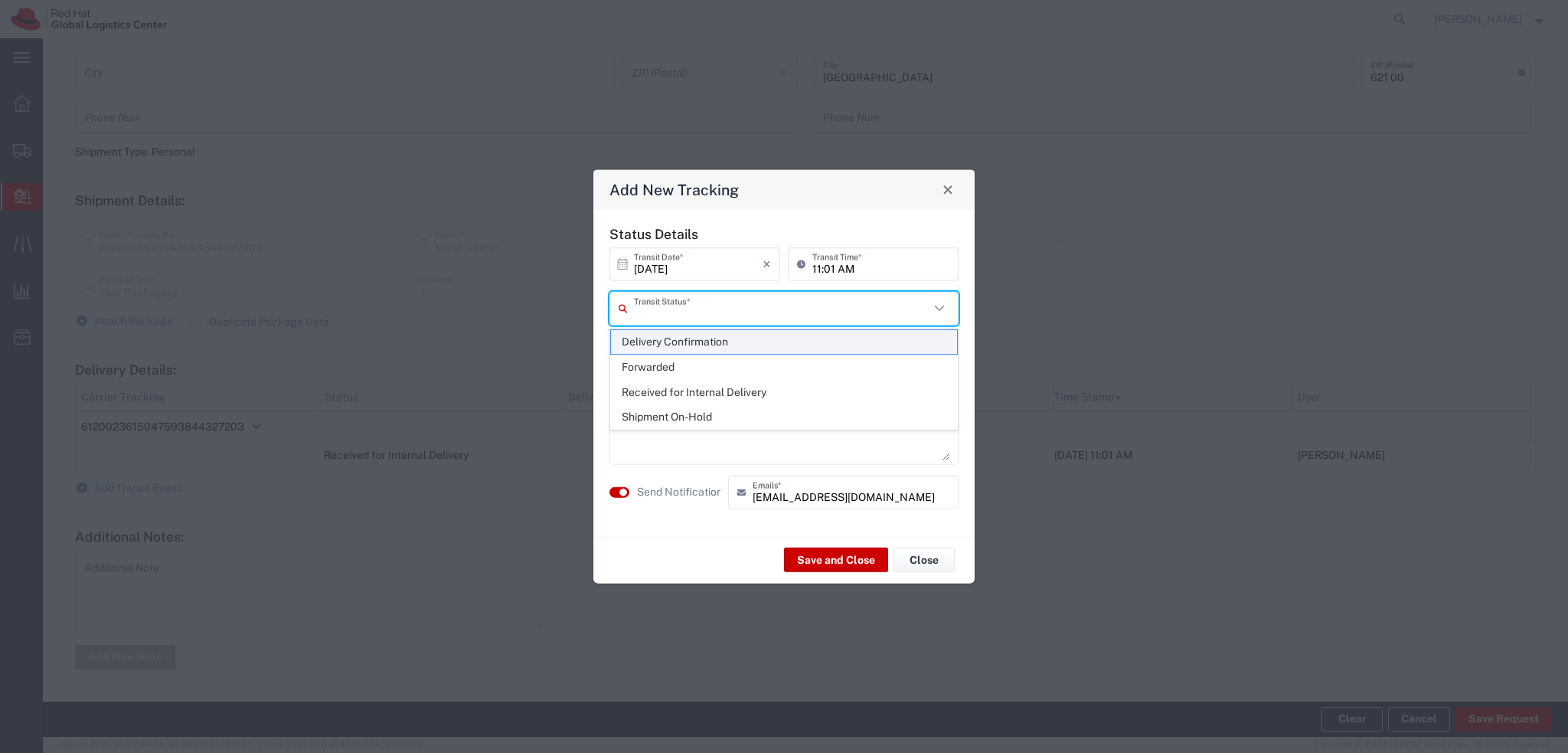
click at [697, 350] on span "Delivery Confirmation" at bounding box center [784, 342] width 346 height 24
type input "Delivery Confirmation"
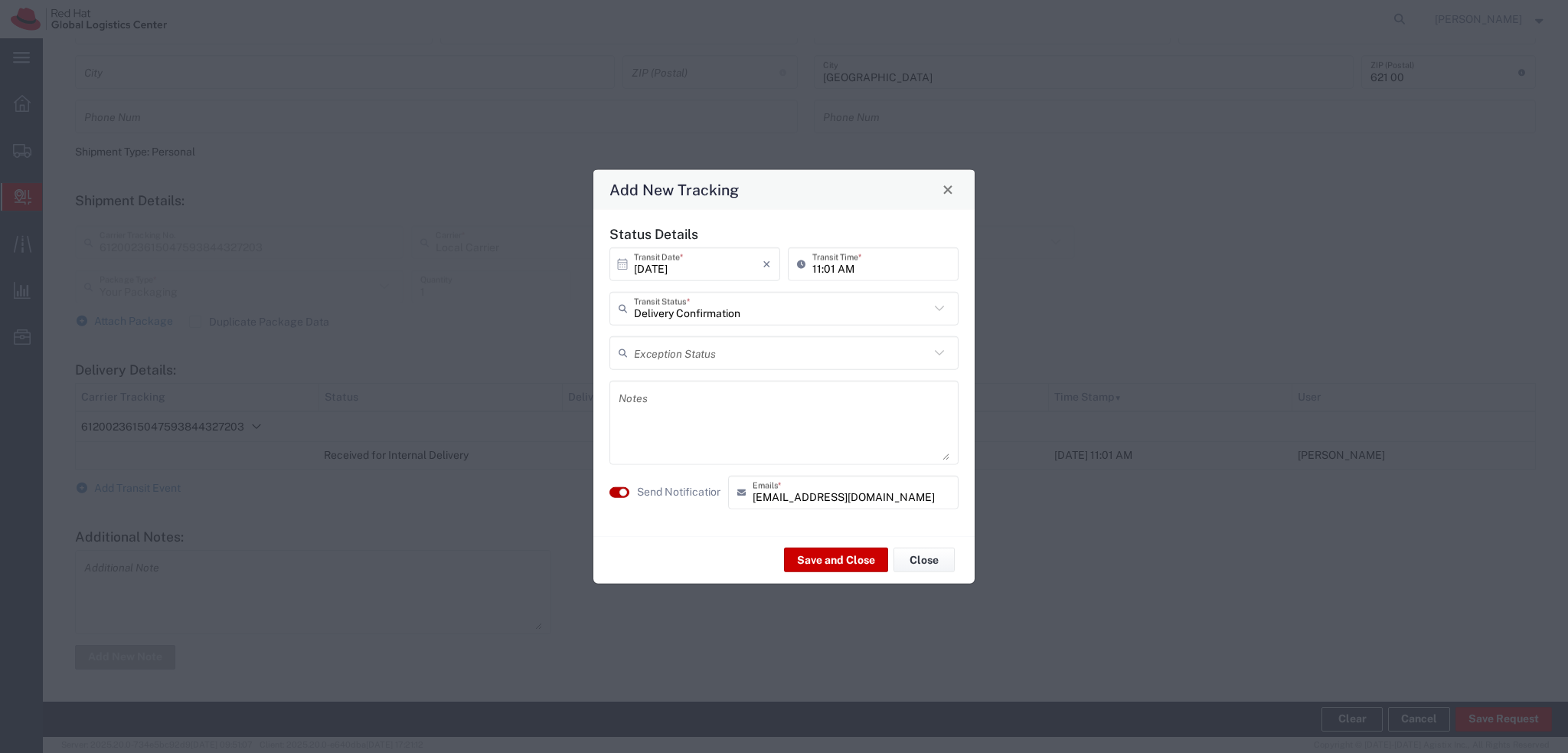
click at [621, 491] on small "button" at bounding box center [623, 492] width 7 height 7
click at [823, 562] on button "Save and Close" at bounding box center [836, 560] width 104 height 24
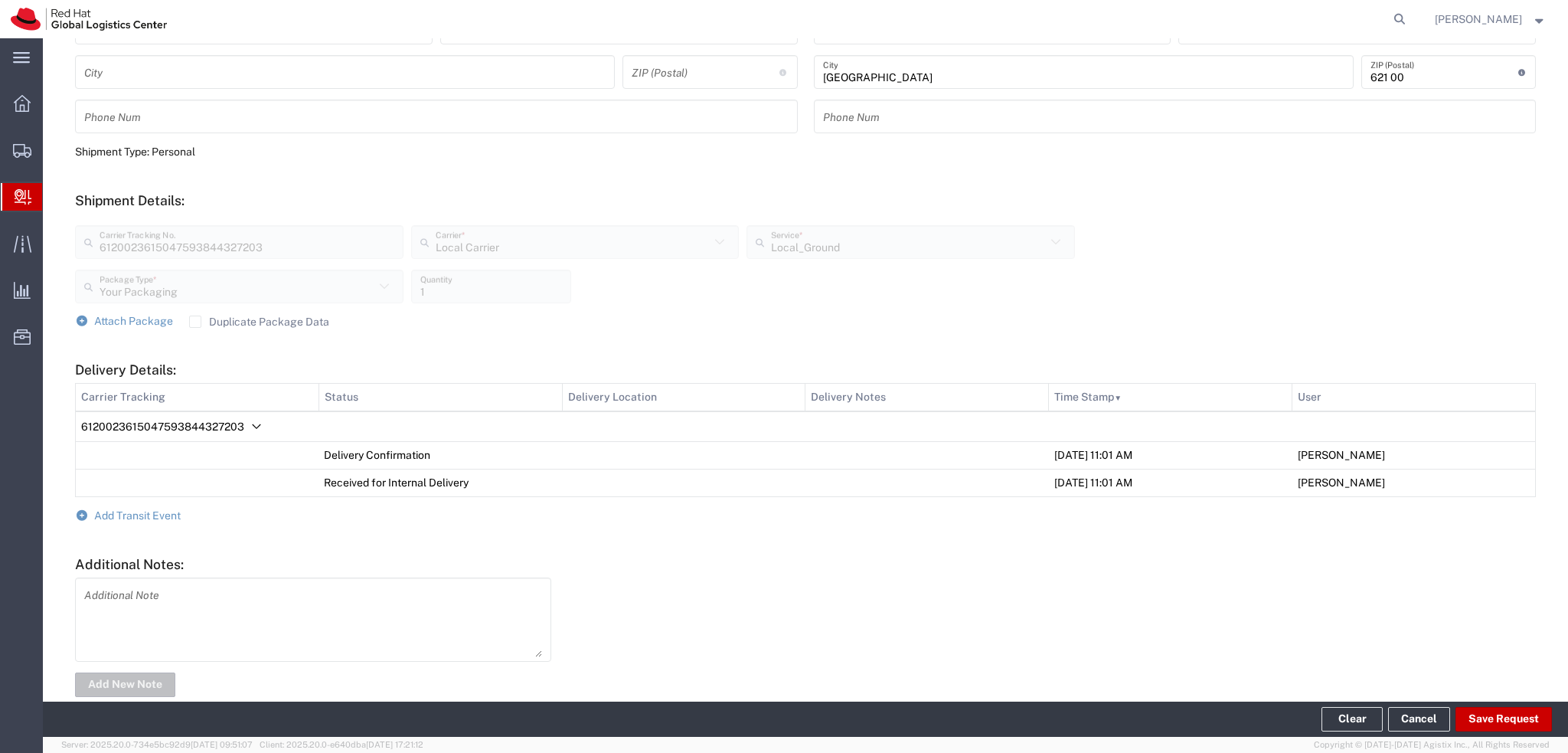
scroll to position [0, 0]
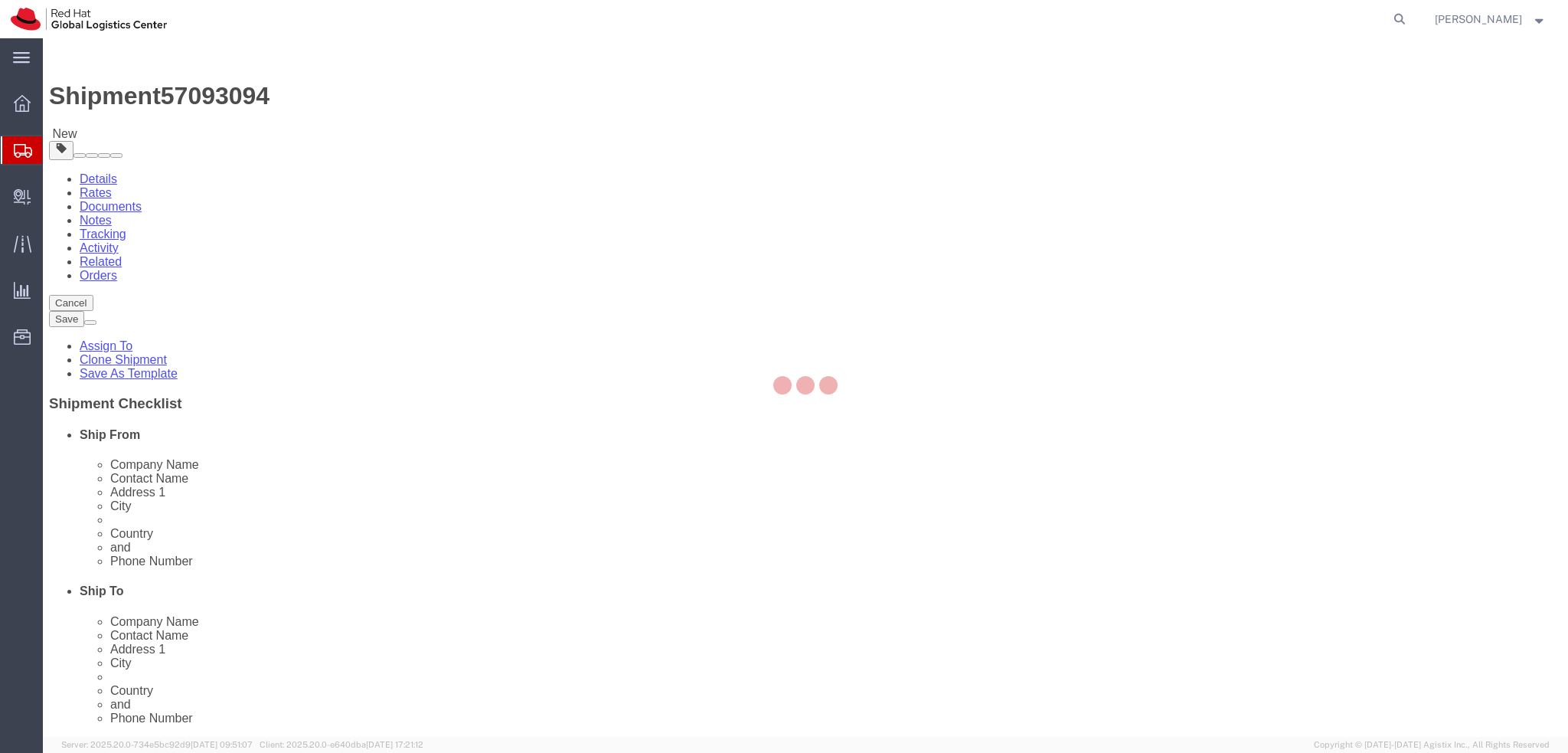
select select
select select "38036"
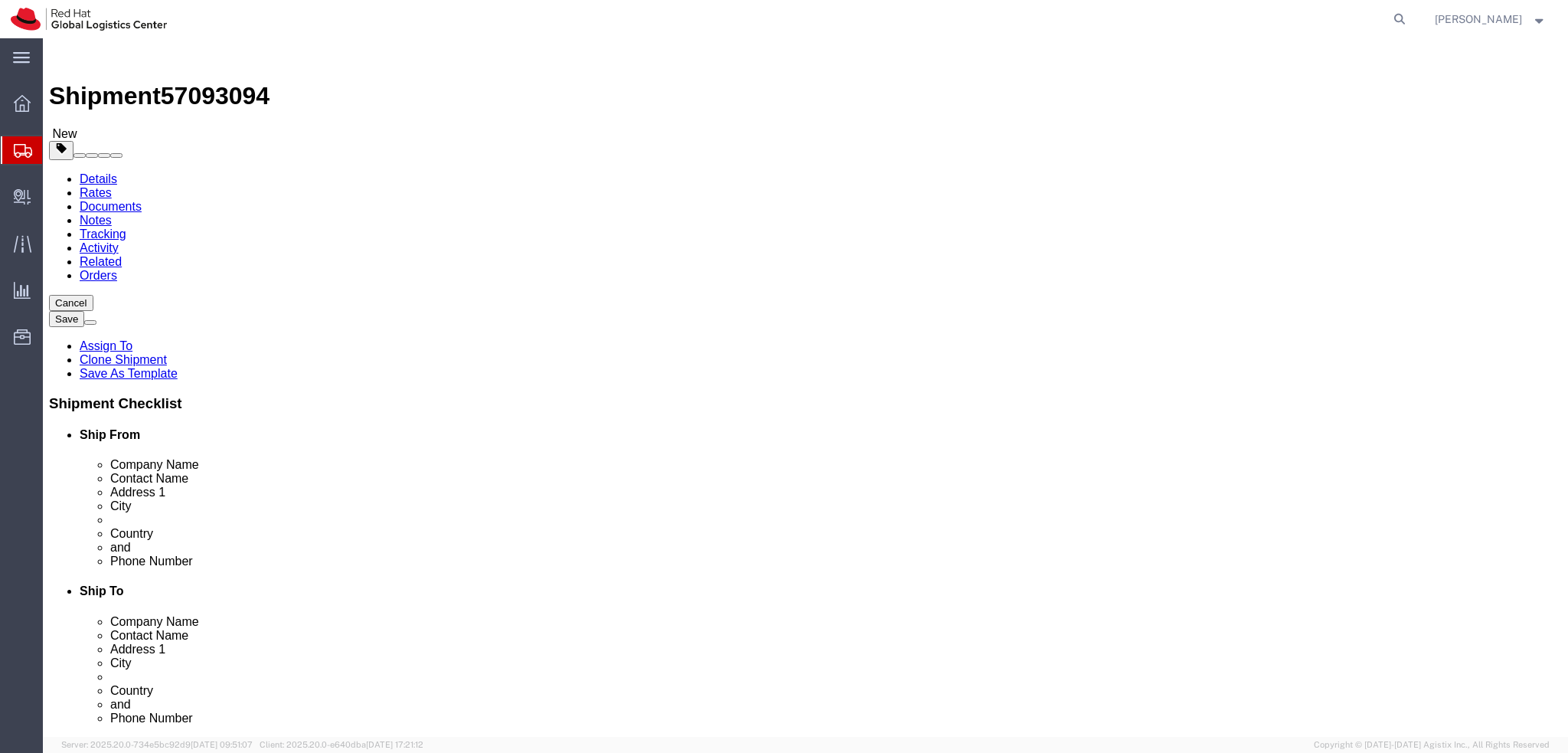
click icon
click dd "1.00 Each"
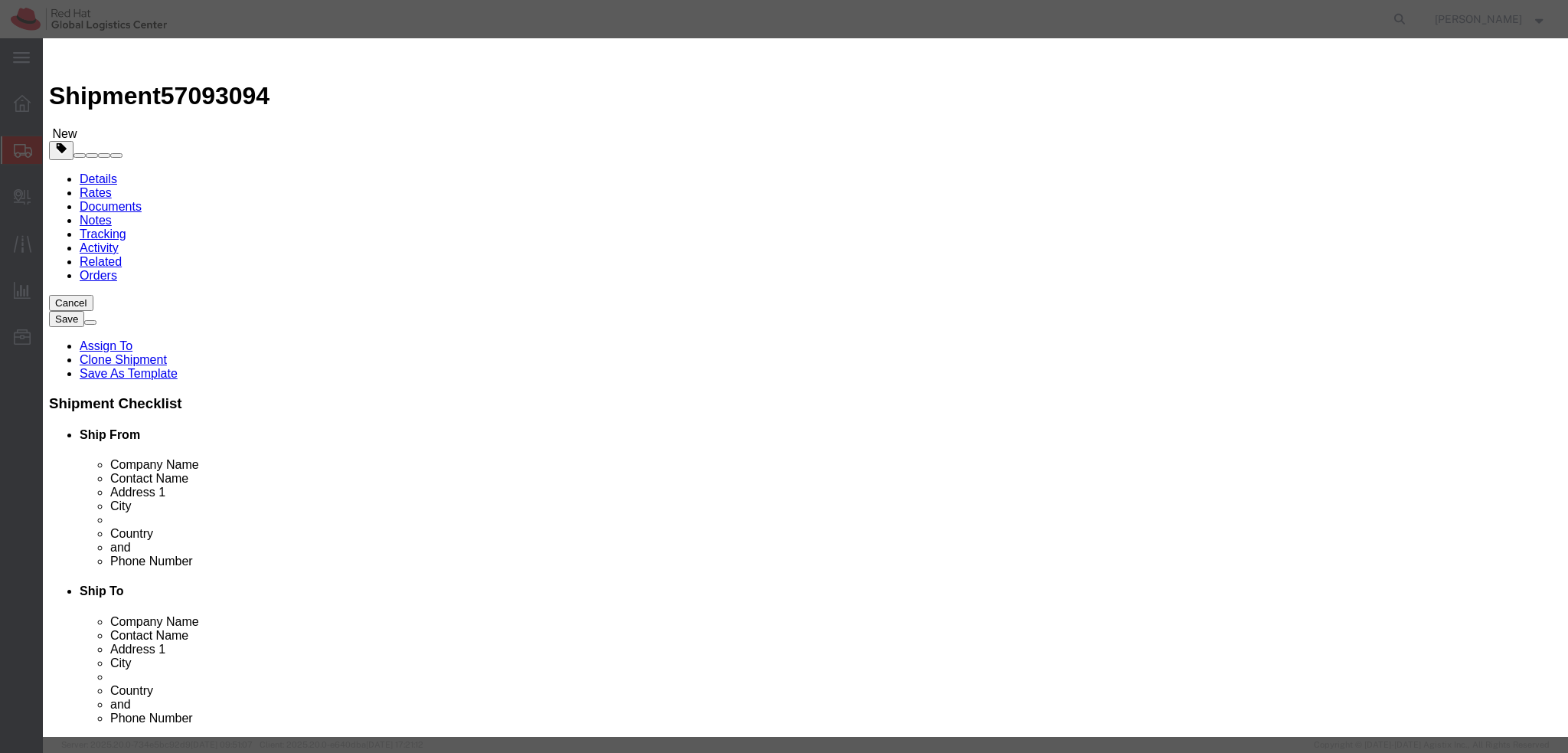
click button "Save & Close"
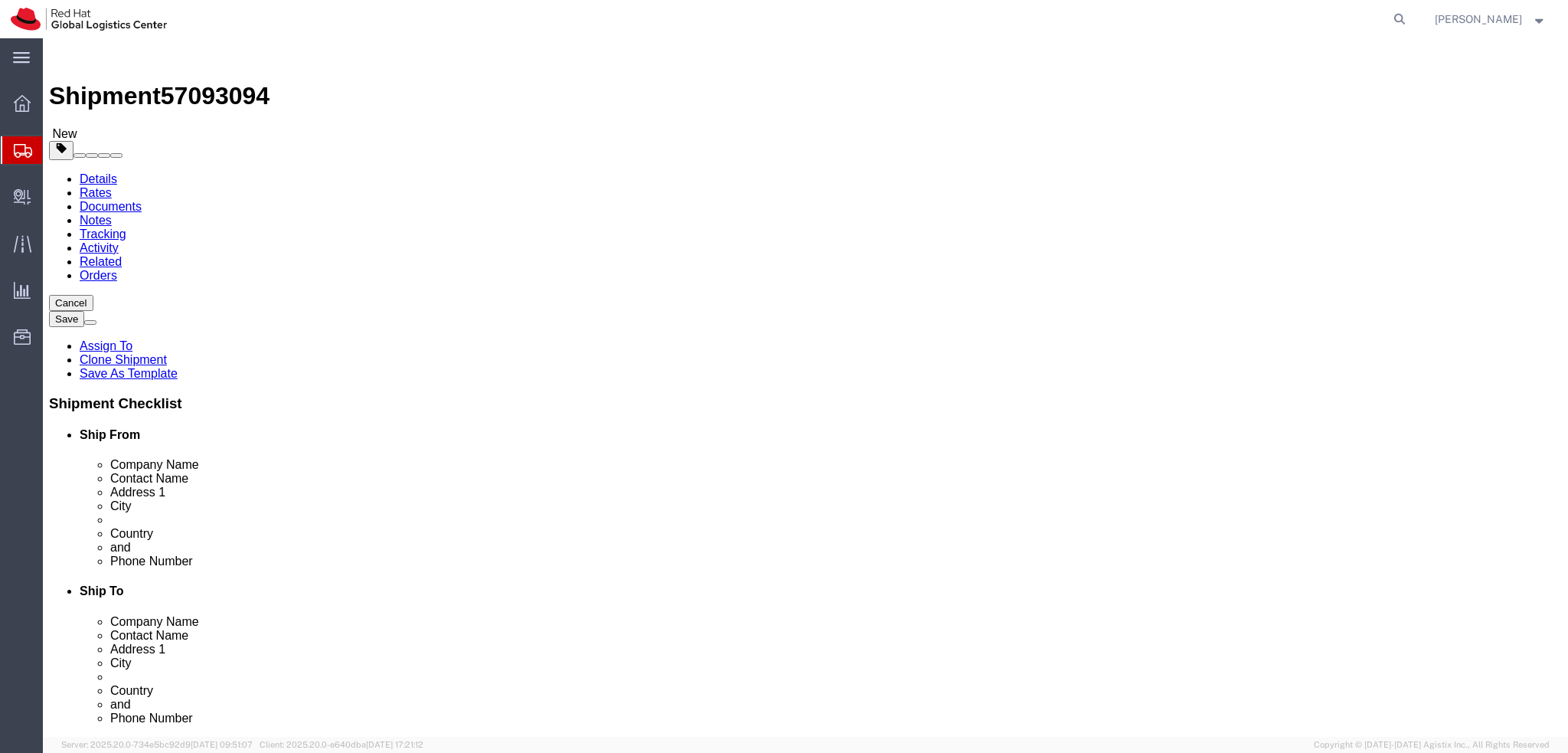
click icon
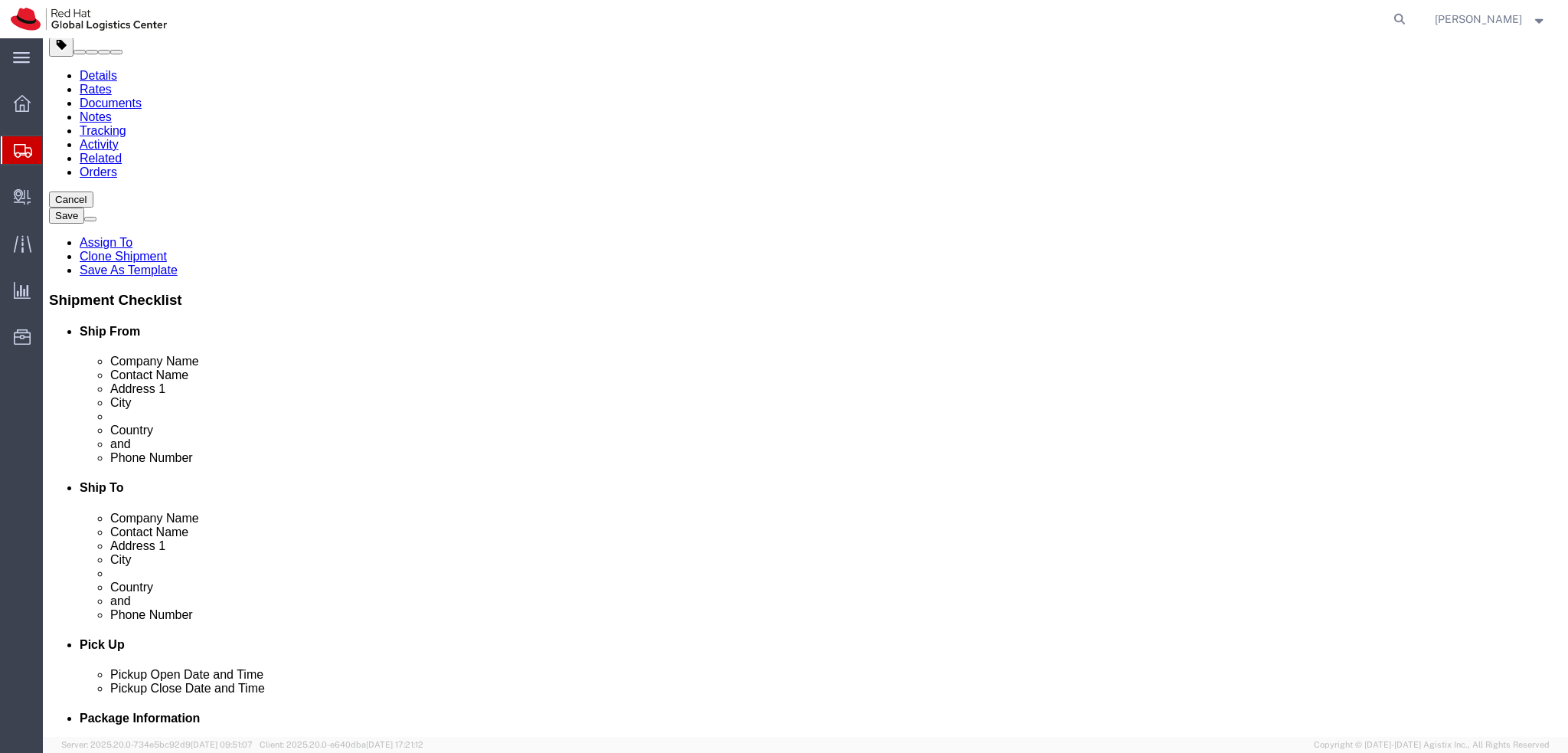
scroll to position [76, 0]
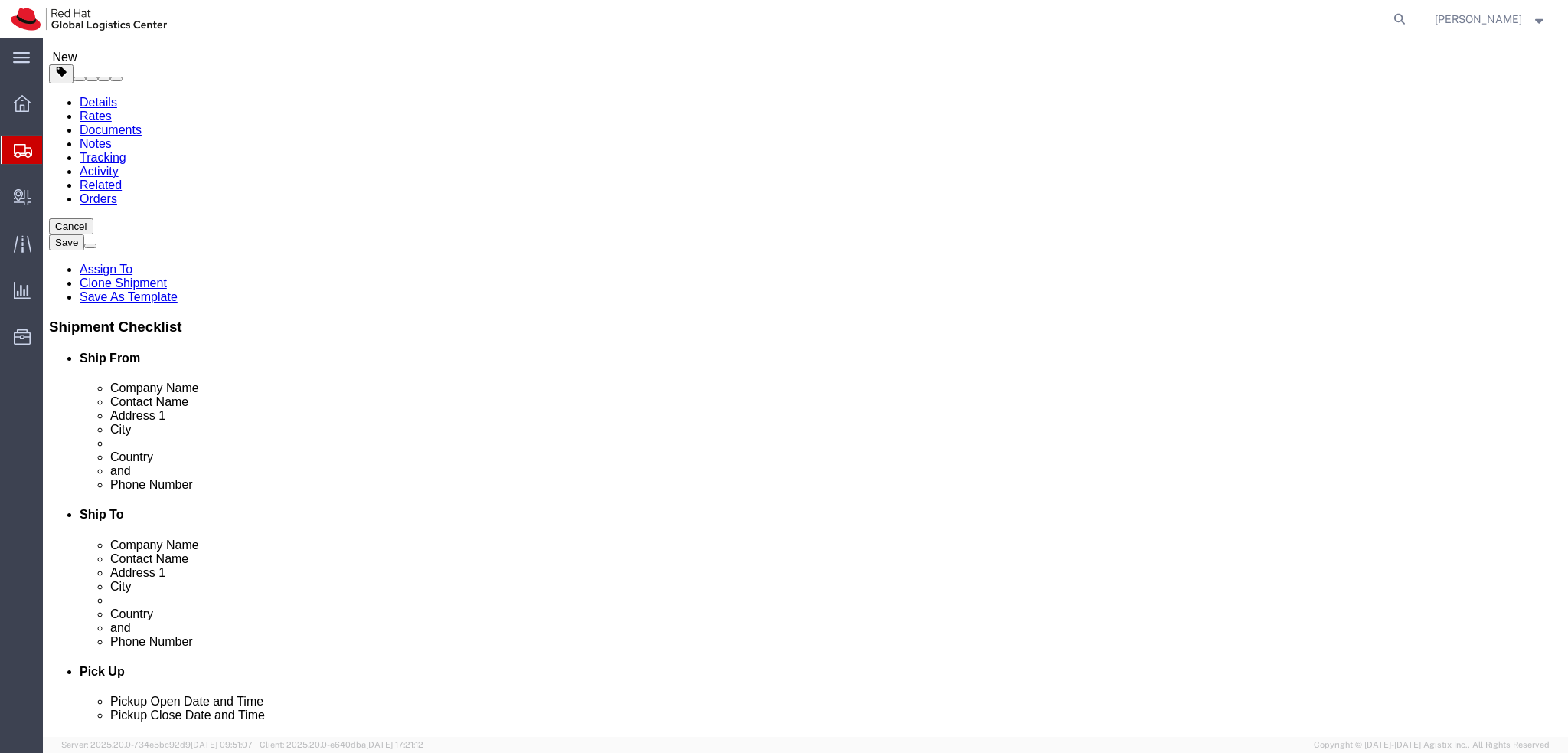
click button "Rate Shipment"
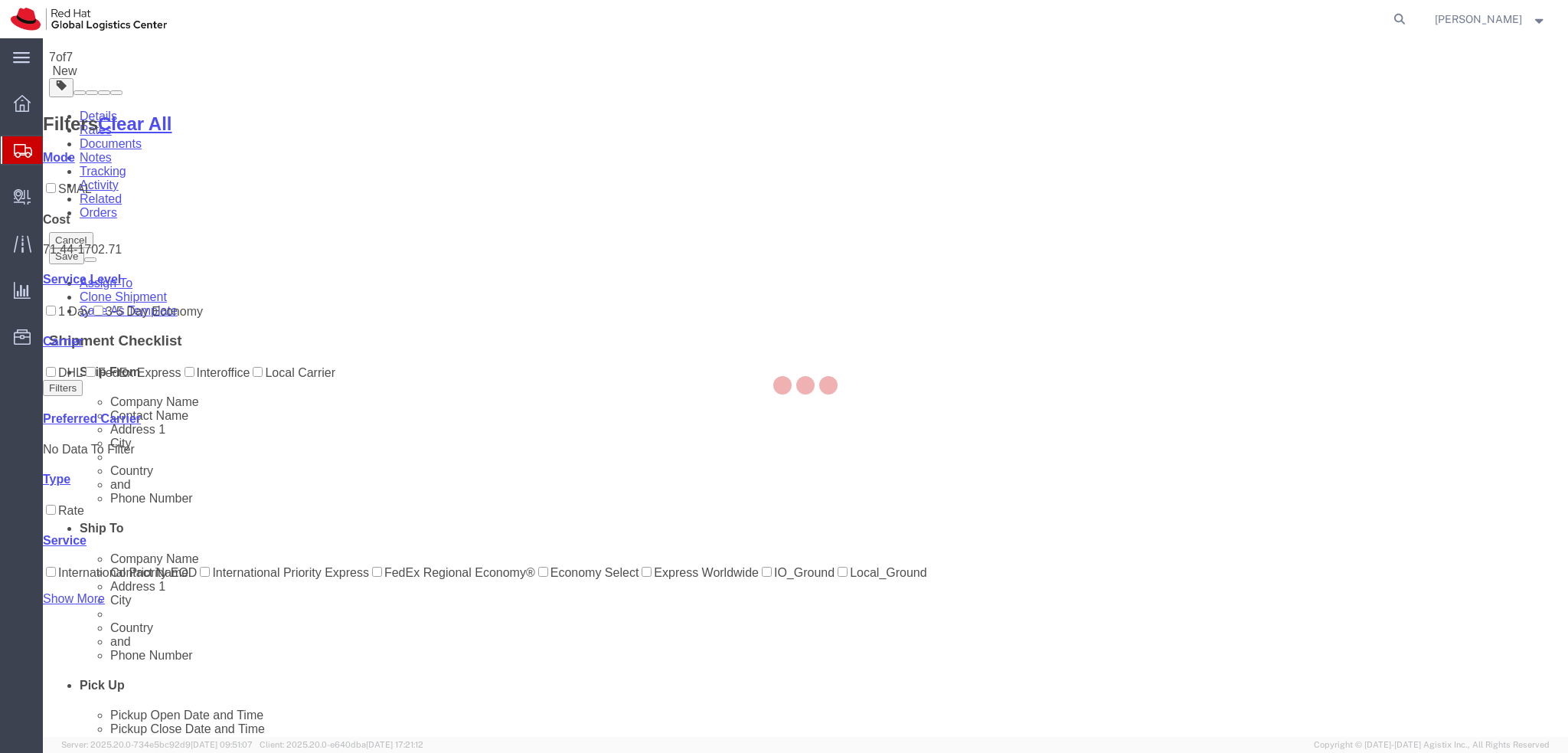
scroll to position [0, 0]
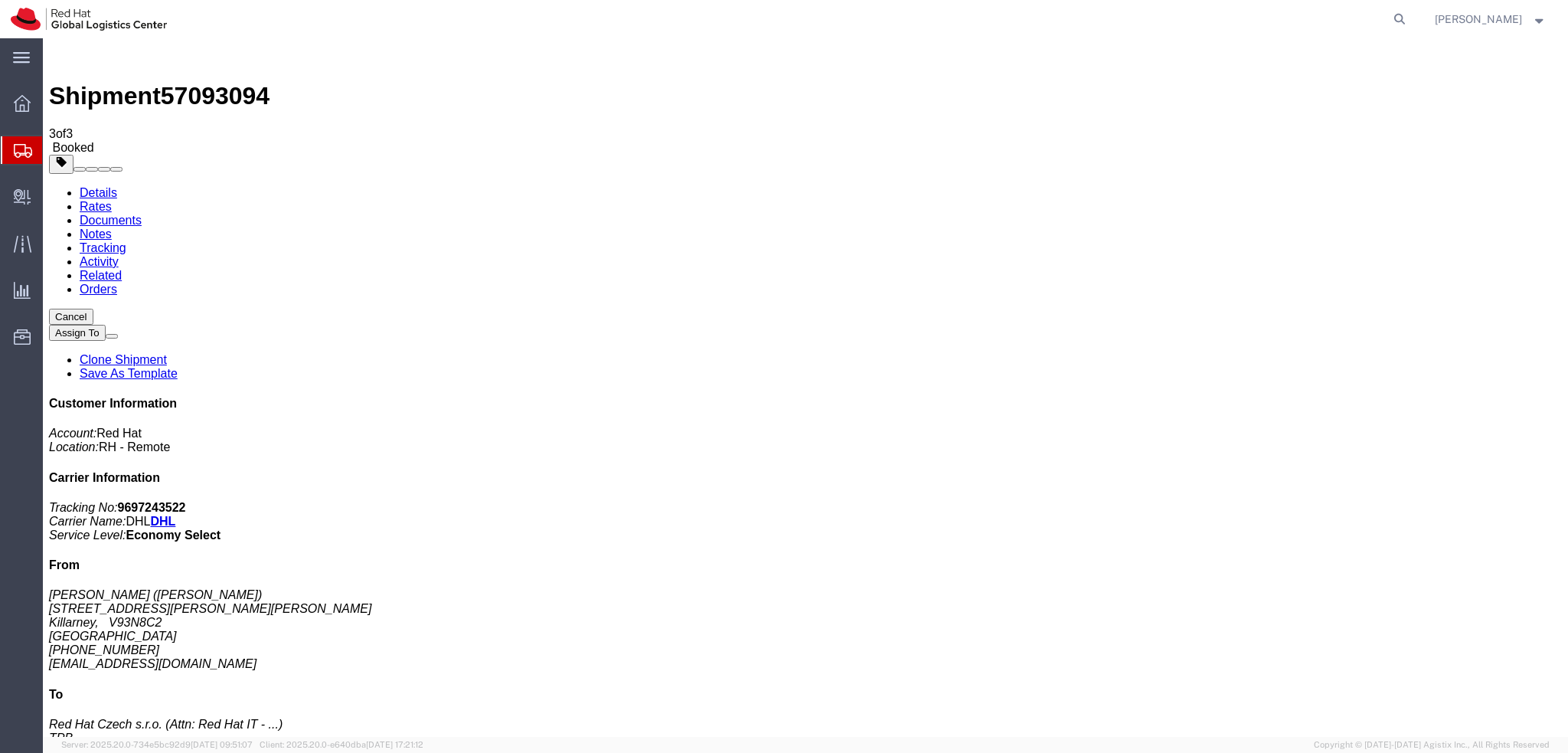
click at [110, 186] on link "Details" at bounding box center [99, 192] width 37 height 13
click link "Schedule pickup request"
click address "Ed Mc Whinney (Ed Mc Whinney) 42 Ross Dara, Loreto Road Killarney, V93N8C2 Irel…"
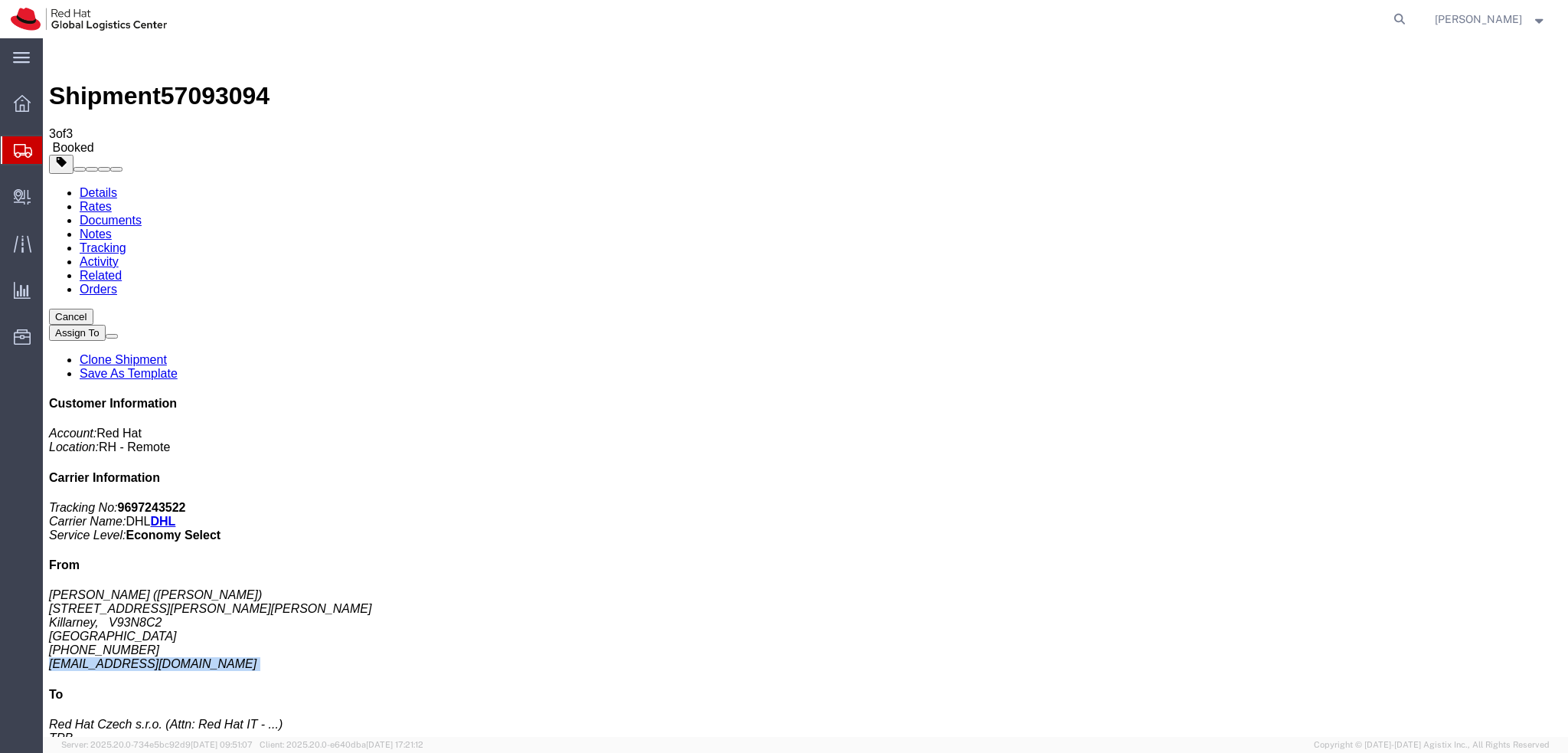
copy div "emcwhinn@redhat.com"
click link "Documents"
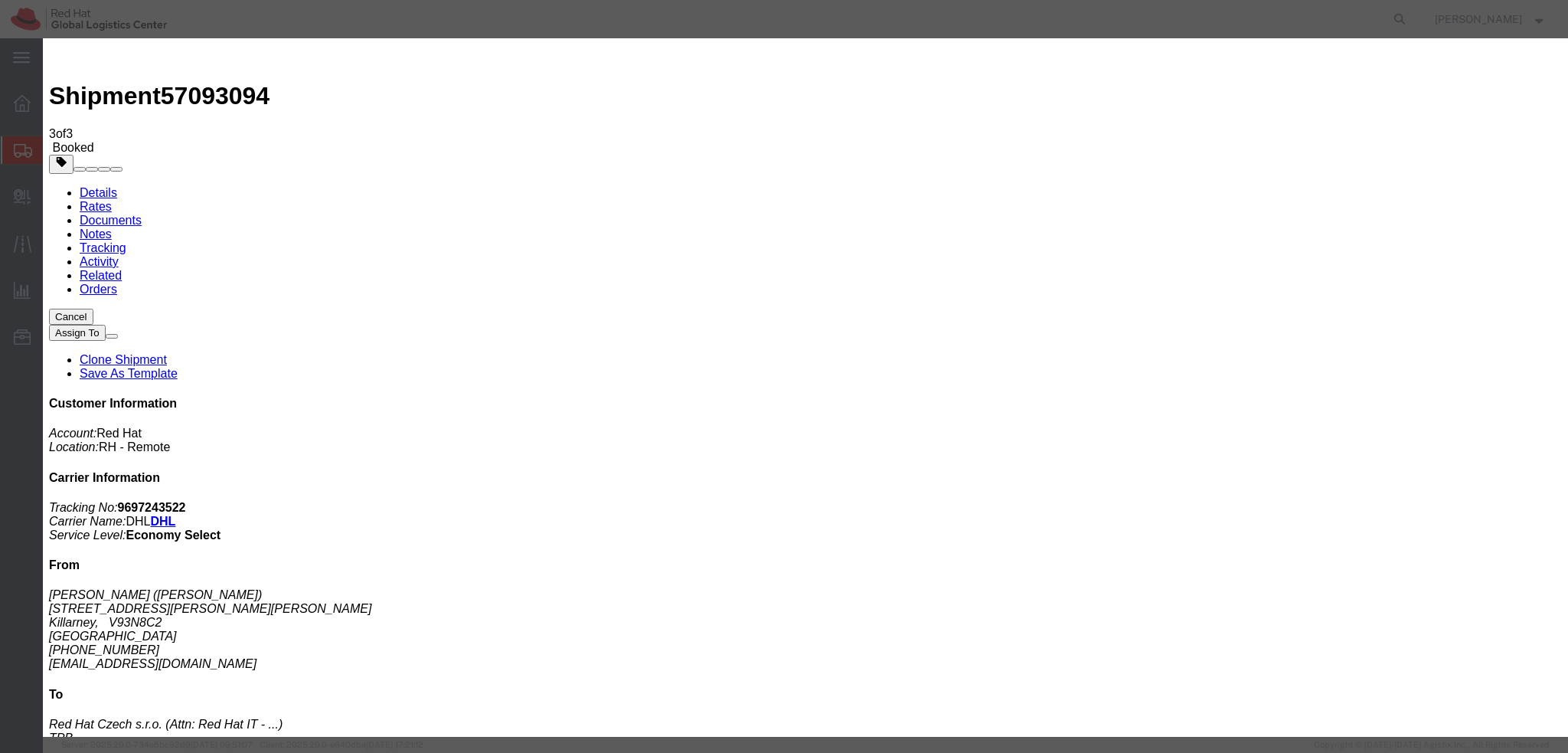
paste input "emcwhinn@redhat.com"
type input "emcwhinn@redhat.com"
drag, startPoint x: 665, startPoint y: 364, endPoint x: 692, endPoint y: 364, distance: 27.0
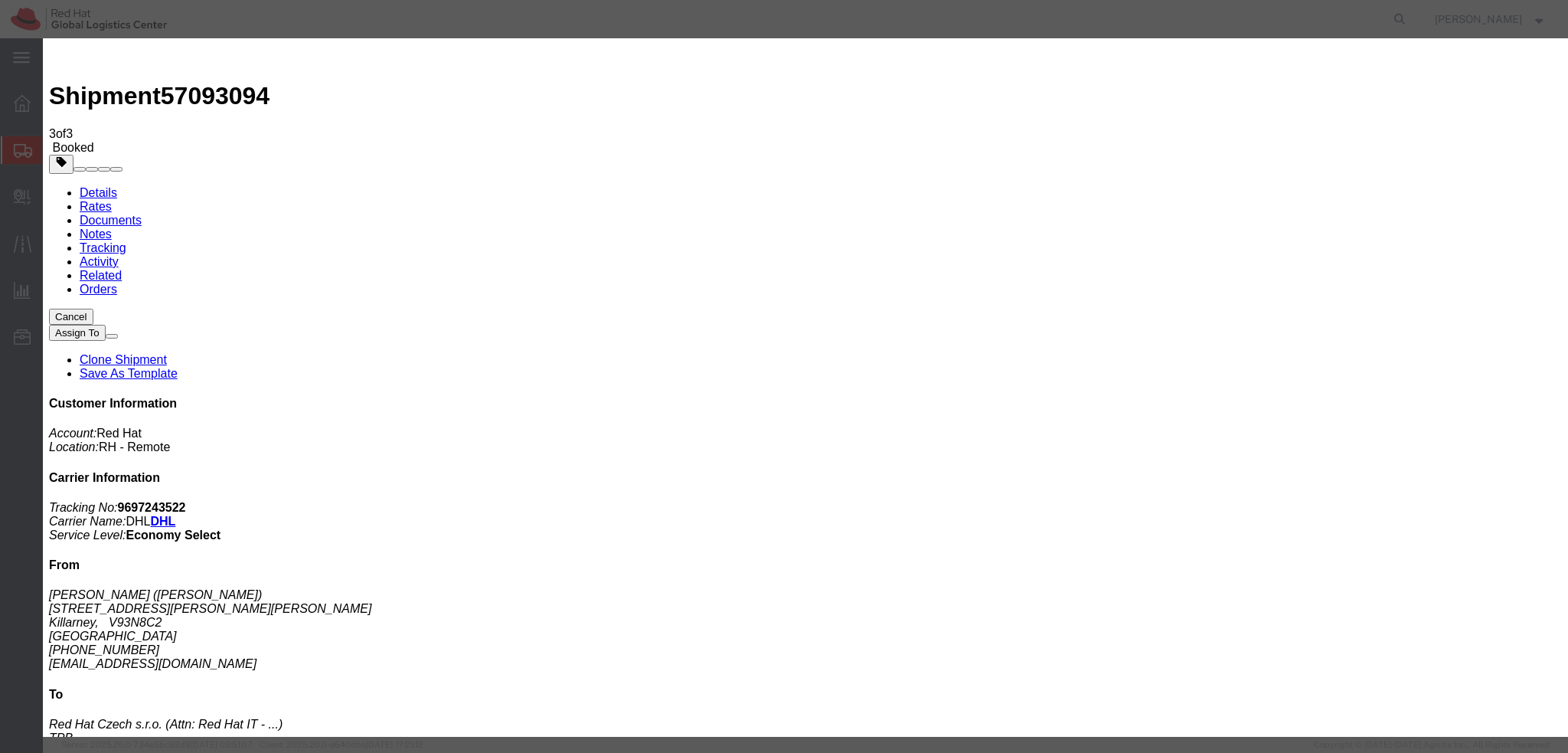
paste textarea "Hi A, please find the label for your shipment to B attached to this email. Plea…"
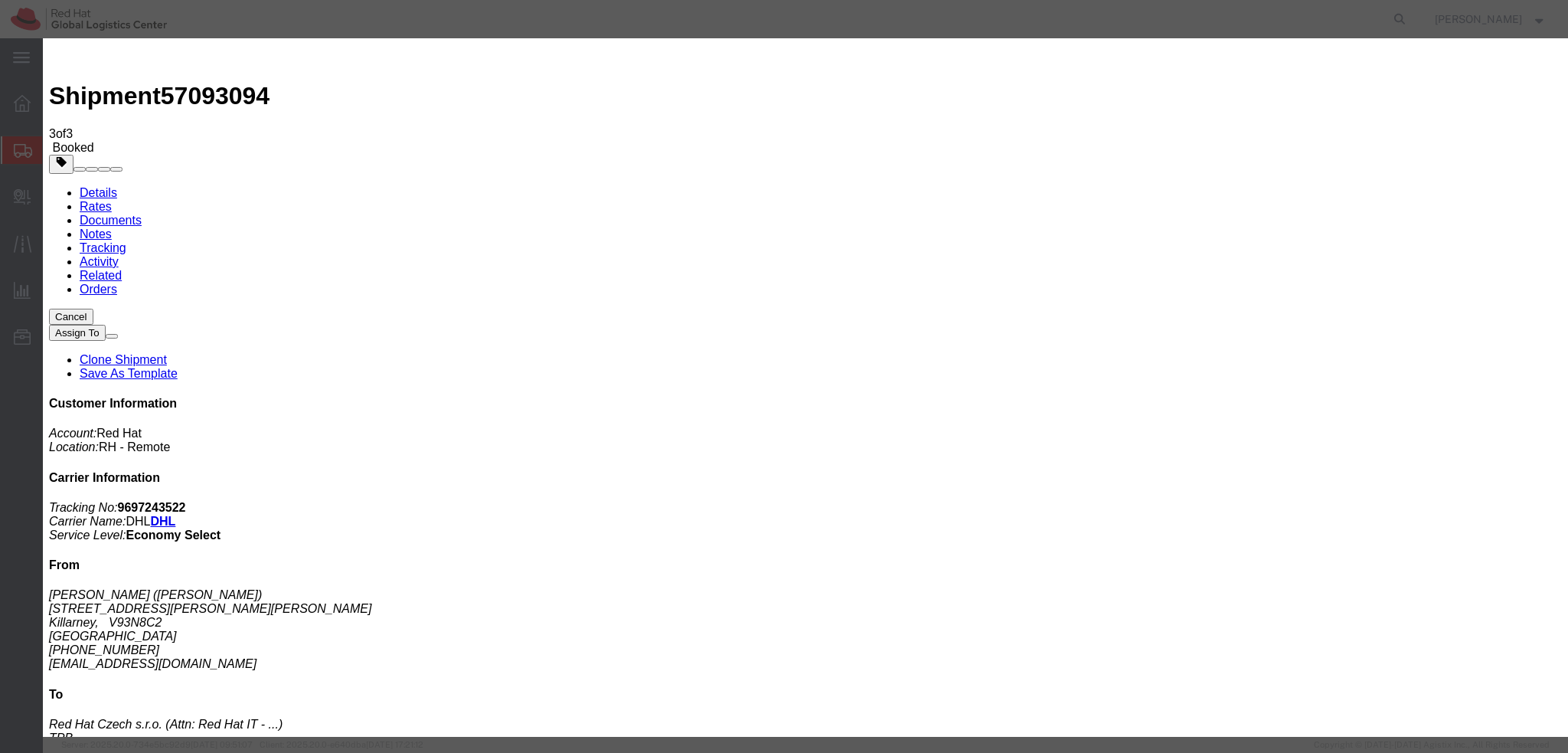
type textarea "Hi Ed, please find the label for your shipment to Brno attached to this email. …"
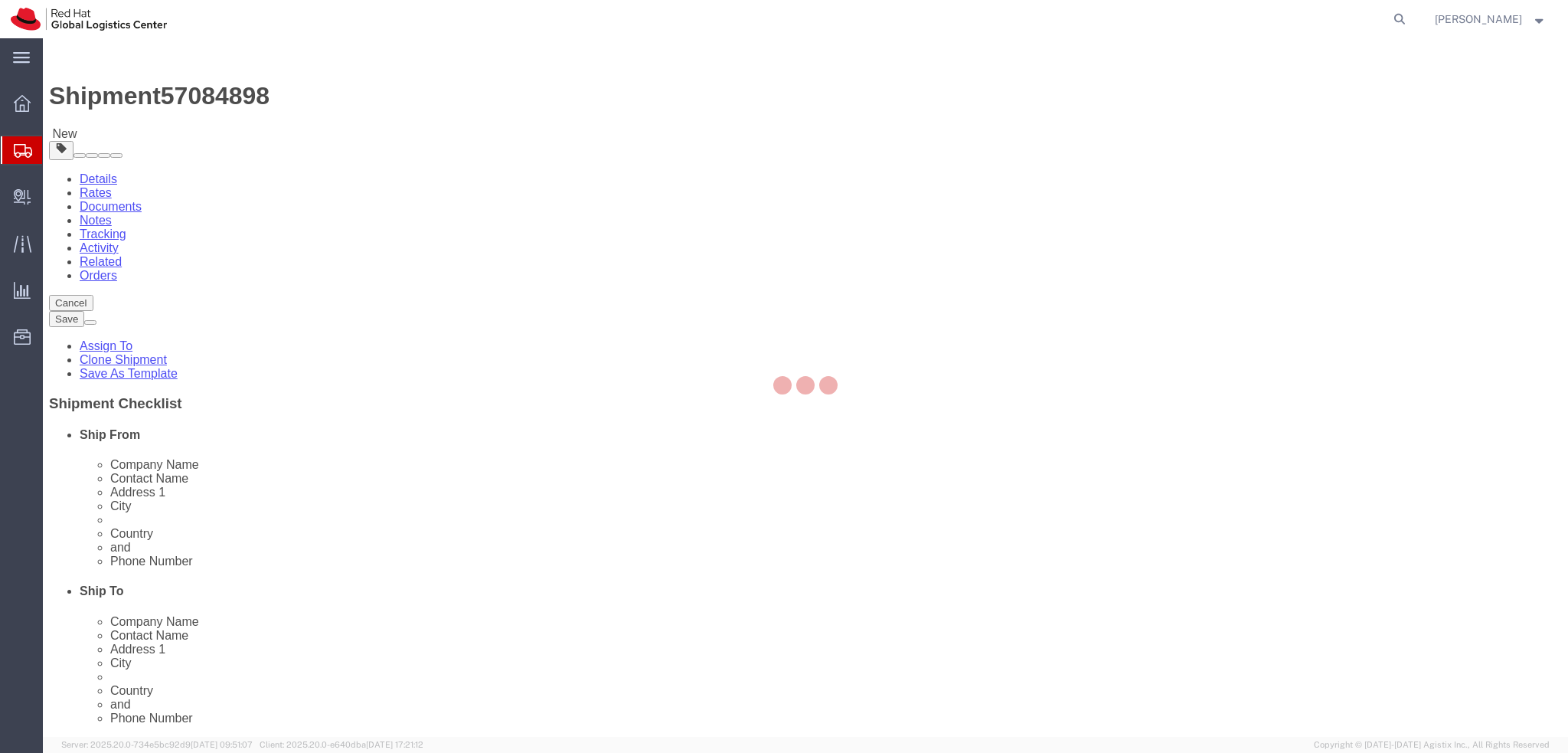
select select
select select "38036"
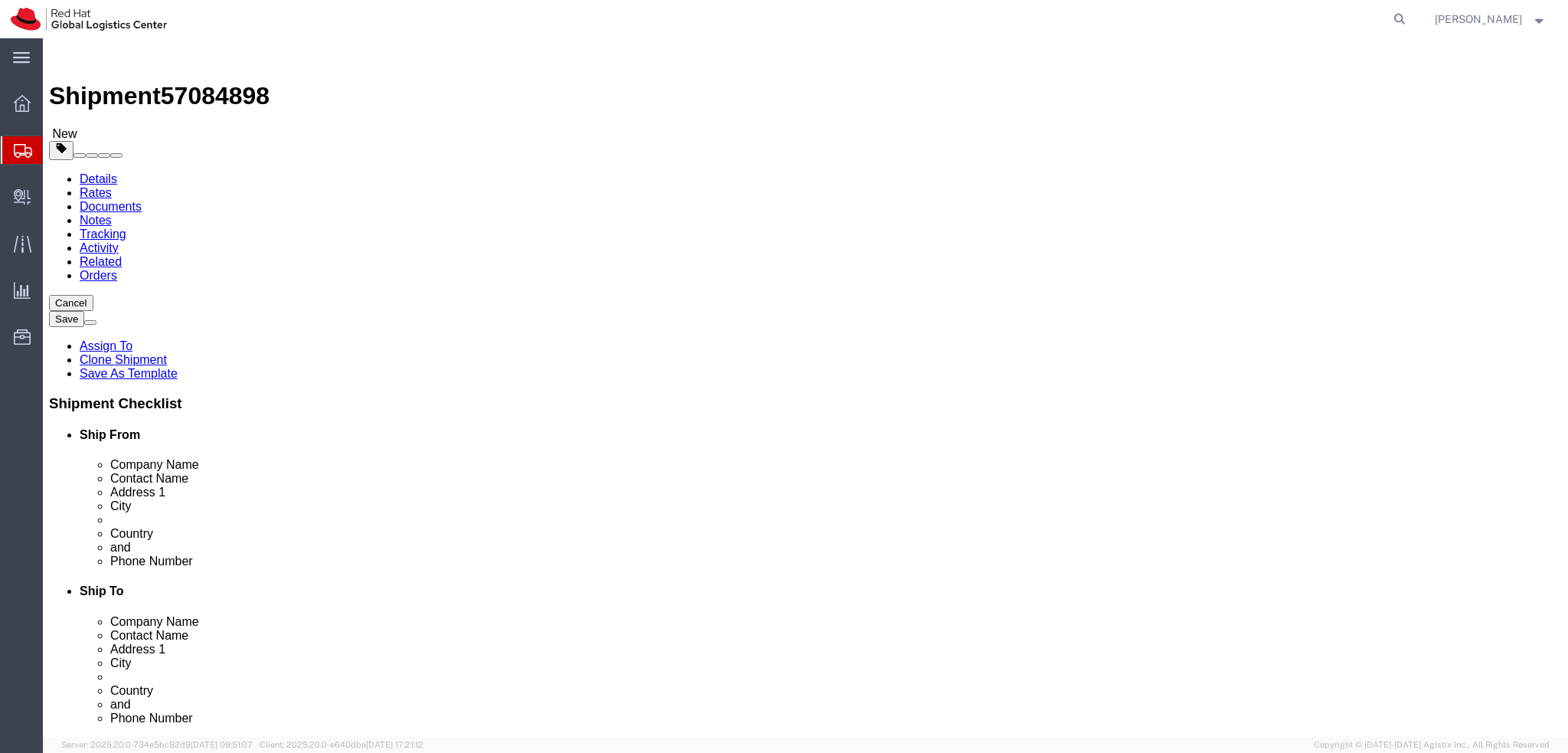
drag, startPoint x: 428, startPoint y: 310, endPoint x: 154, endPoint y: 315, distance: 274.0
click div "Contact Name Alejandro Brugarolas Sánchez-Lidón"
drag, startPoint x: 290, startPoint y: 288, endPoint x: 147, endPoint y: 293, distance: 143.1
click div "Company Name Red Hat"
paste input "Alejandro Brugarolas Sánchez-Lidón"
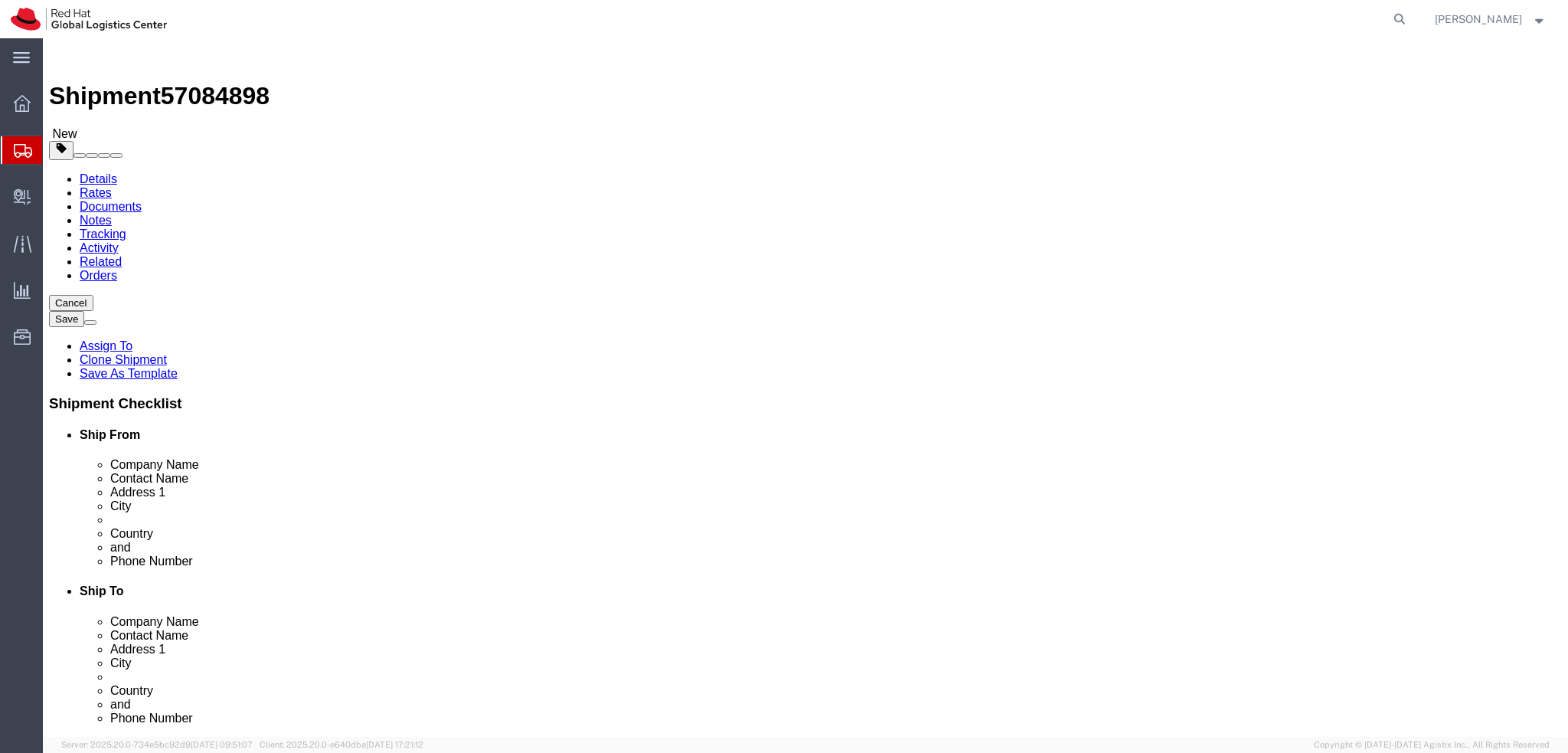
type input "Alejandro Brugarolas Sánchez-Lidón"
click div "Address 1 Calle País Valenciano,44"
drag, startPoint x: 385, startPoint y: 345, endPoint x: 134, endPoint y: 347, distance: 251.0
click div "Address 1 Calle País Valenciano,44"
drag, startPoint x: 358, startPoint y: 402, endPoint x: 73, endPoint y: 415, distance: 285.3
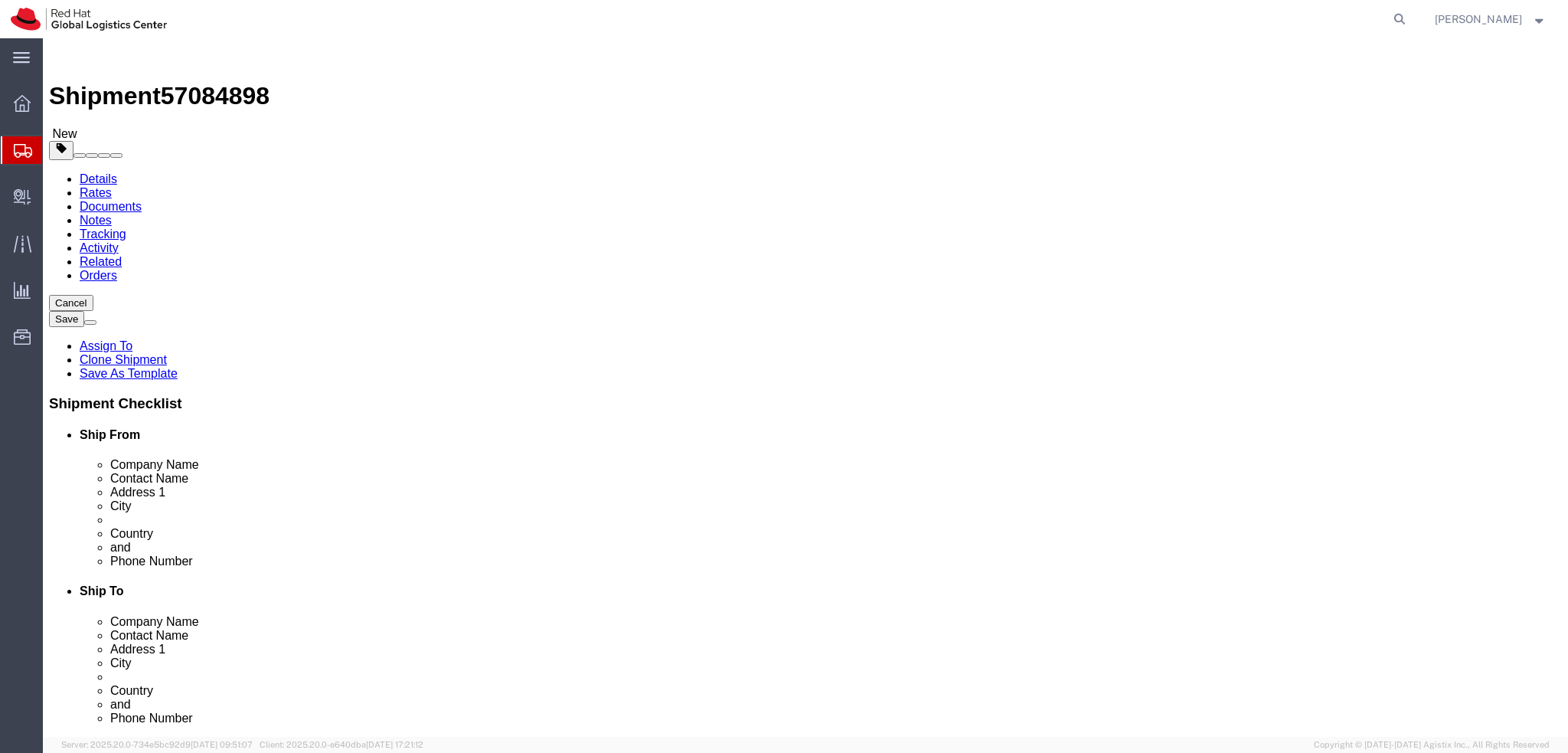
click div "Location My Profile Location RH - Amsterdam - MSO RH - Amsterdam Data Center RH…"
click input "Calle País Valenciano,44"
click icon
click dd "500.00 EUR"
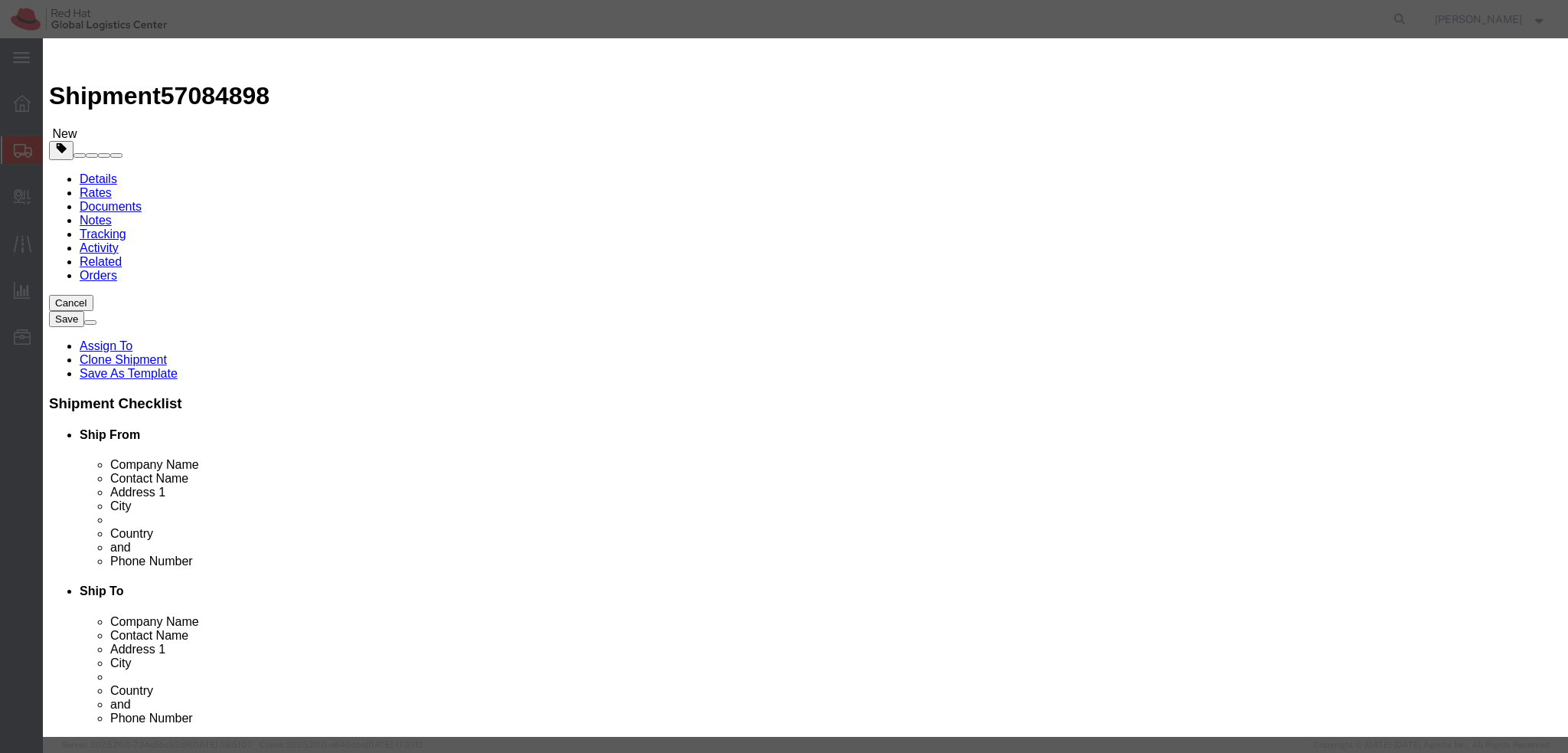
click textarea
type textarea "K"
type textarea "Laptop"
click button
click textarea
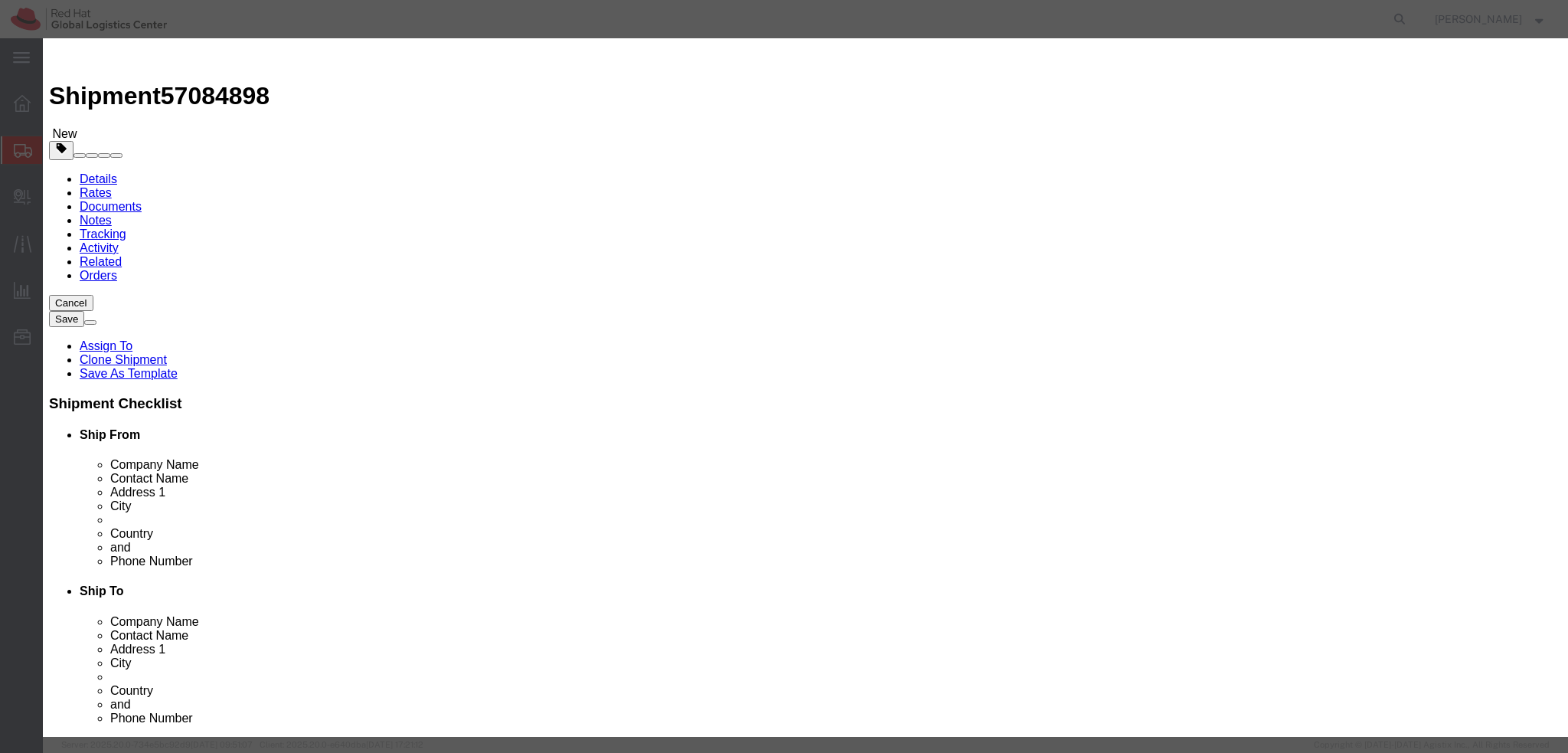
type textarea "Docking station"
click button "Save & Close"
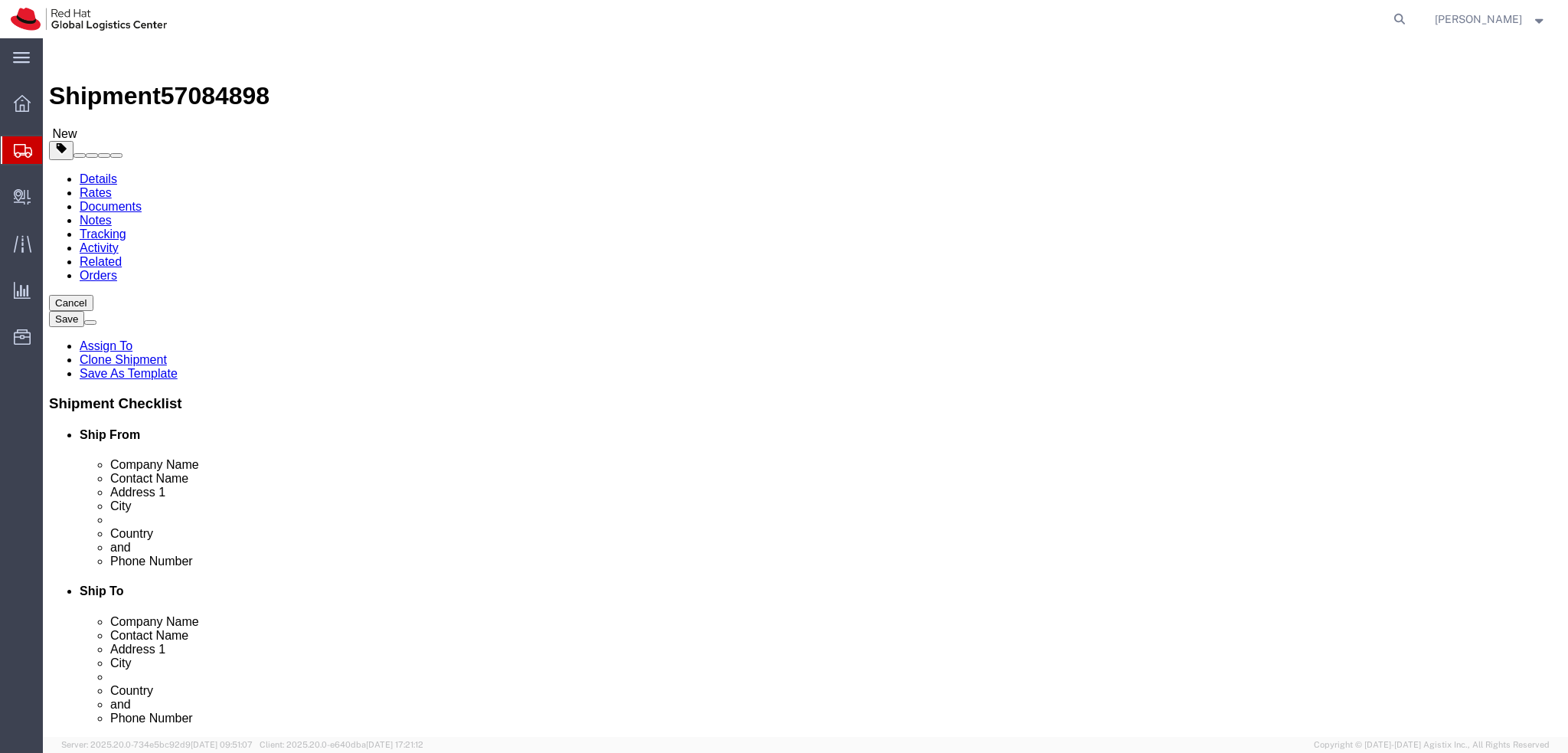
click icon
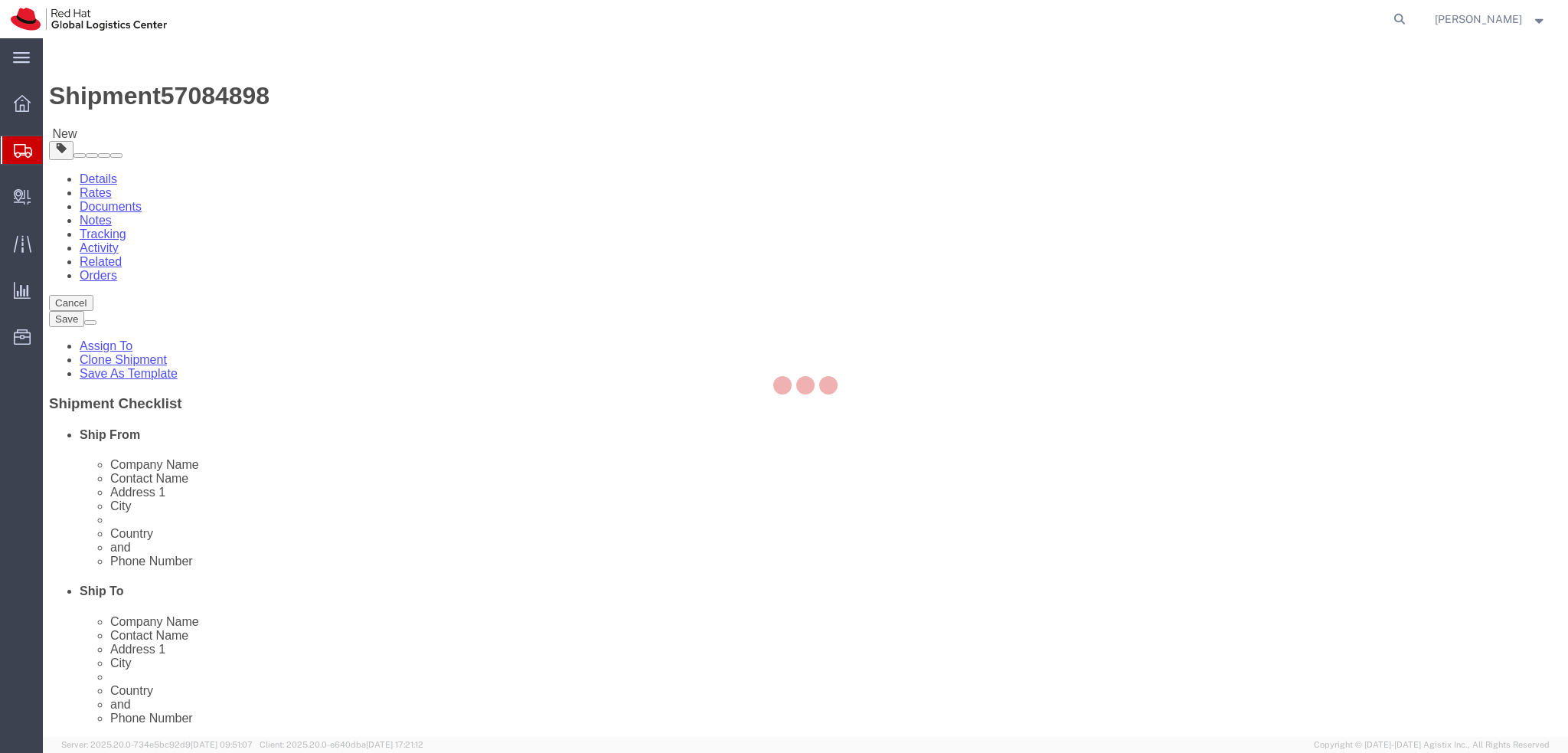
select select "COSTCENTER"
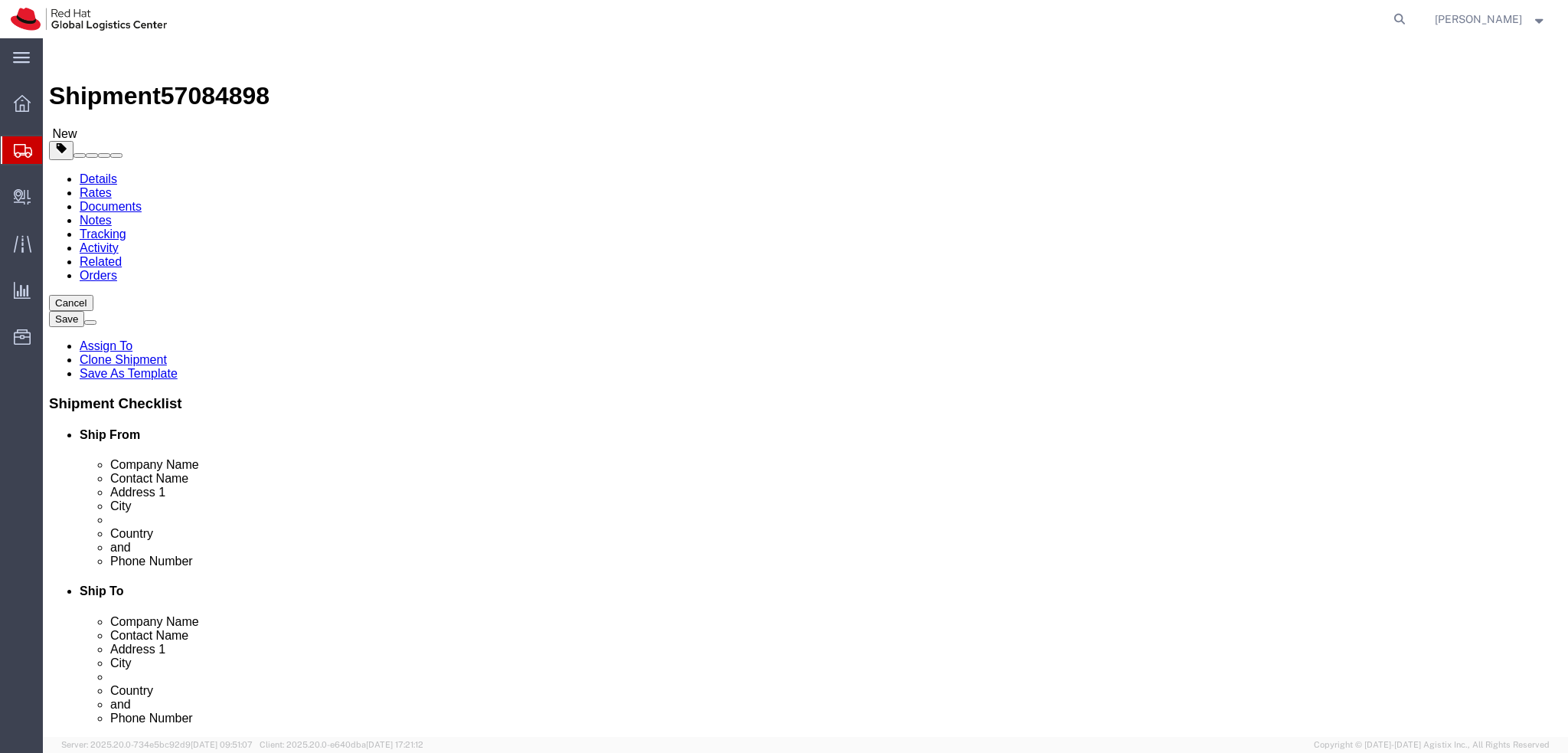
click button "Rate Shipment"
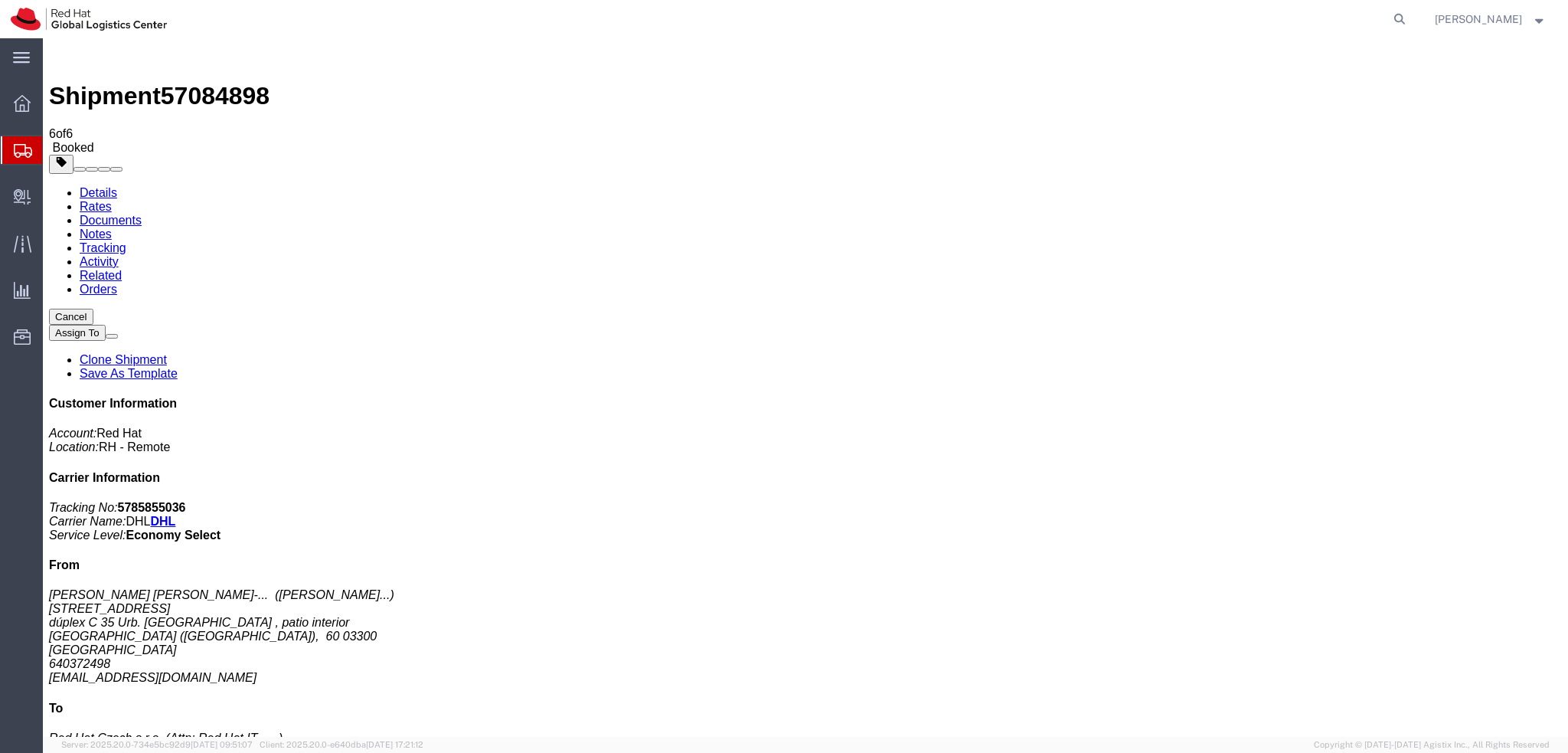
click at [89, 186] on link "Details" at bounding box center [99, 192] width 37 height 13
click span "button"
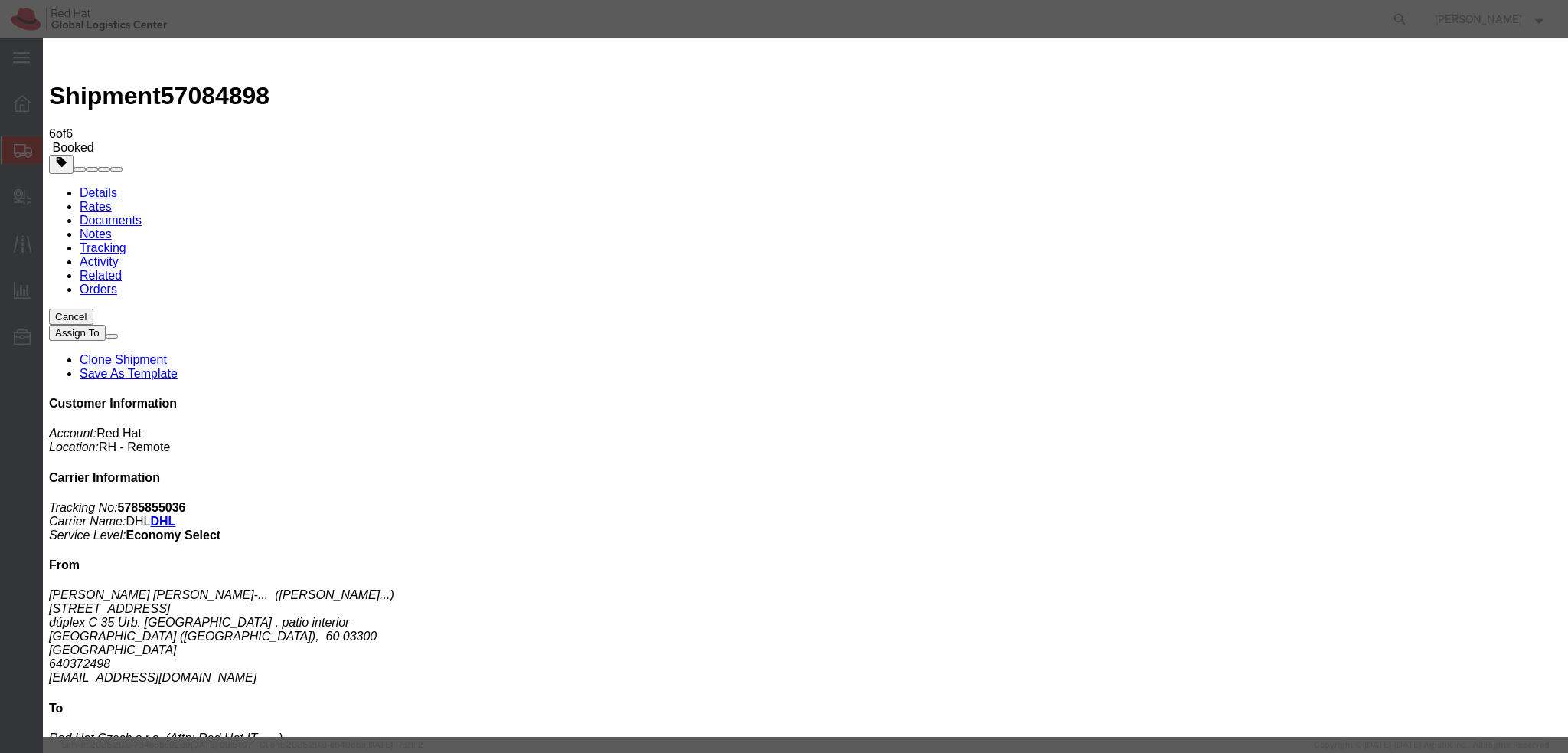
click div "[DATE] 12:00 PM"
type input "9:00 AM"
click button "Apply"
click div "[DATE] 4:00 PM"
type input "12:00 PM"
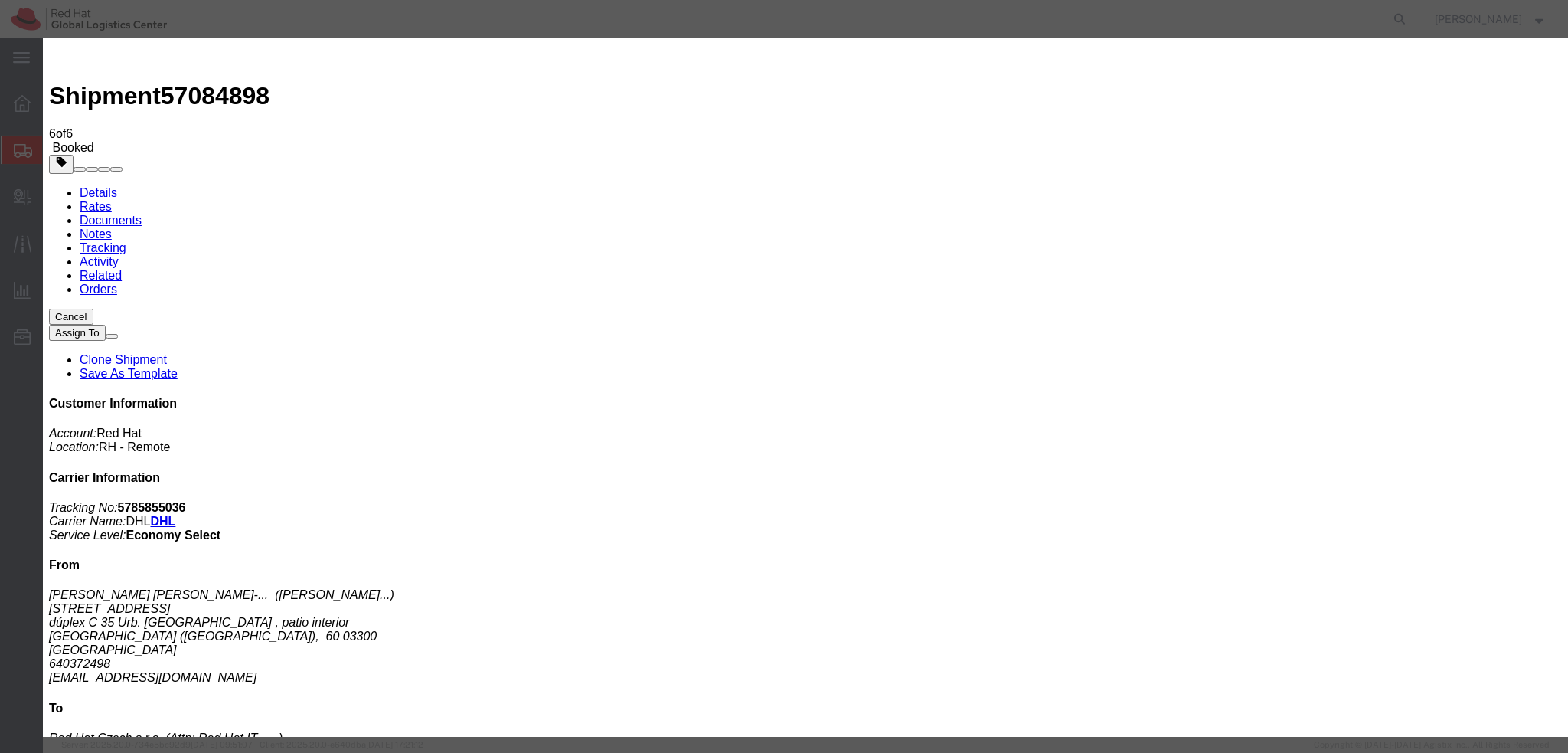
click button "Apply"
click button "Save"
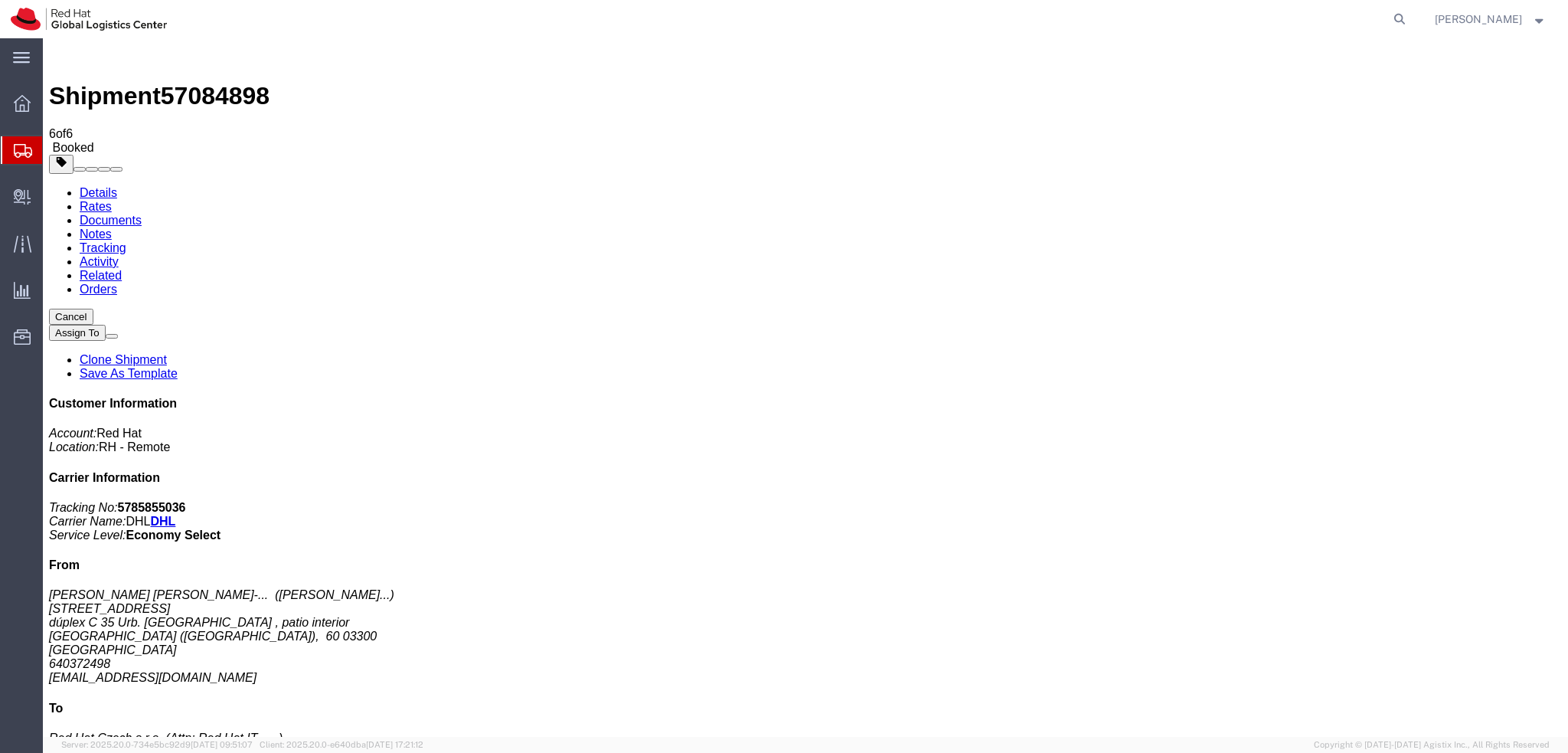
click button "Close"
click address "Alejandro Brugarolas Sánchez-... ( Alejandro Brugarola... ) Calle País Valencia…"
copy div "abrugaro@redhat.com"
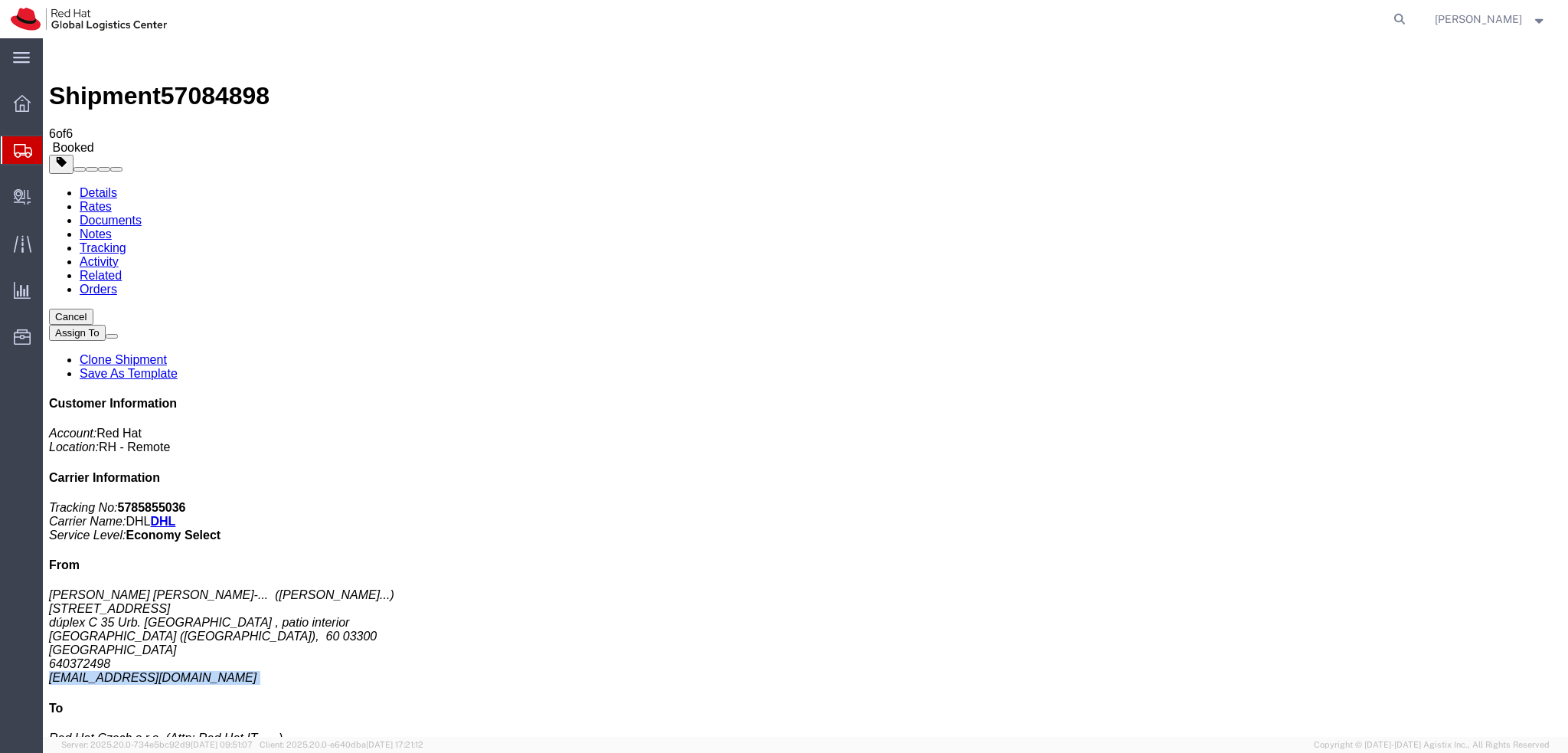
click link "Documents"
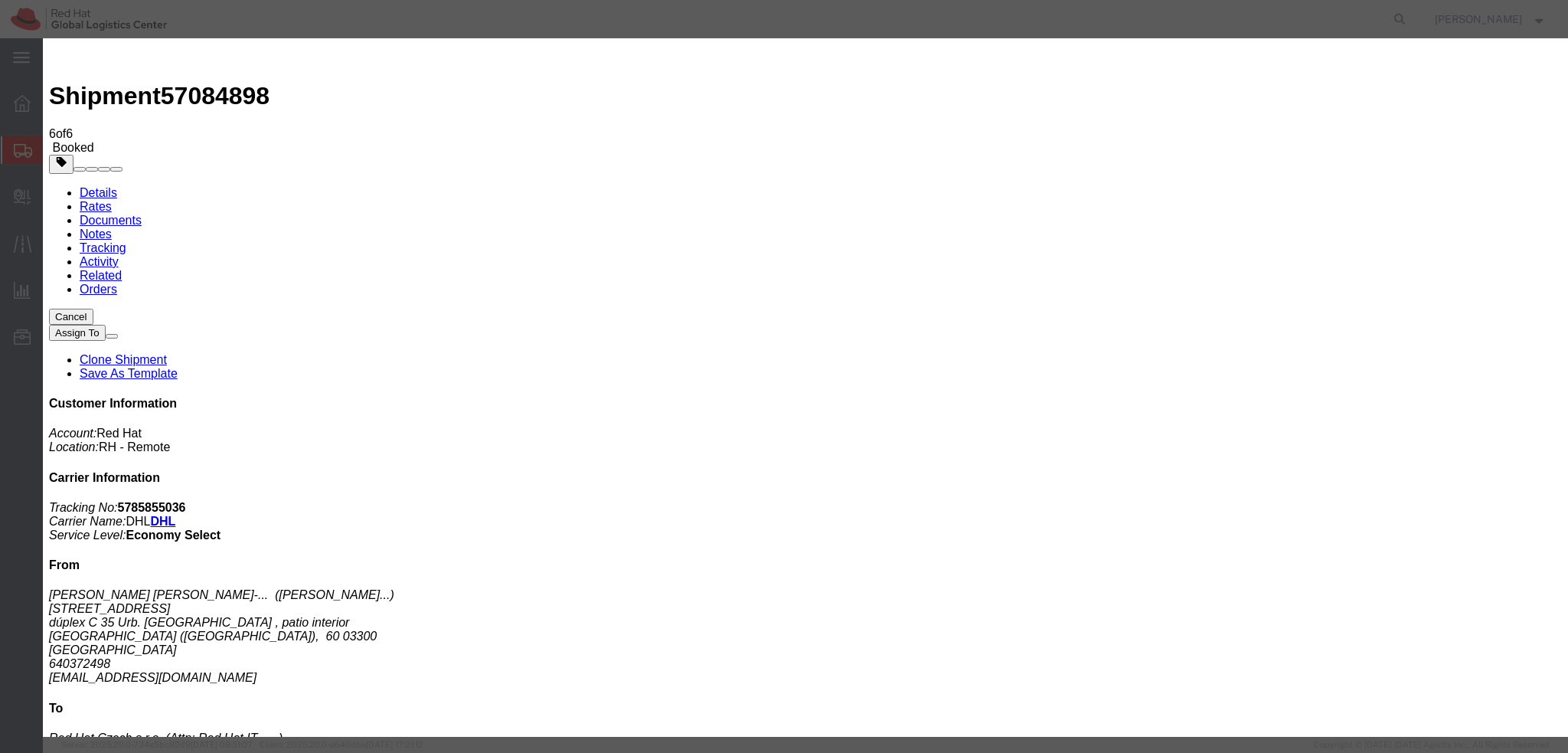
paste input "abrugaro@redhat.com"
type input "abrugaro@redhat.com"
paste textarea "Hi , please find the label for your shipment to Brno attached to this email. Pl…"
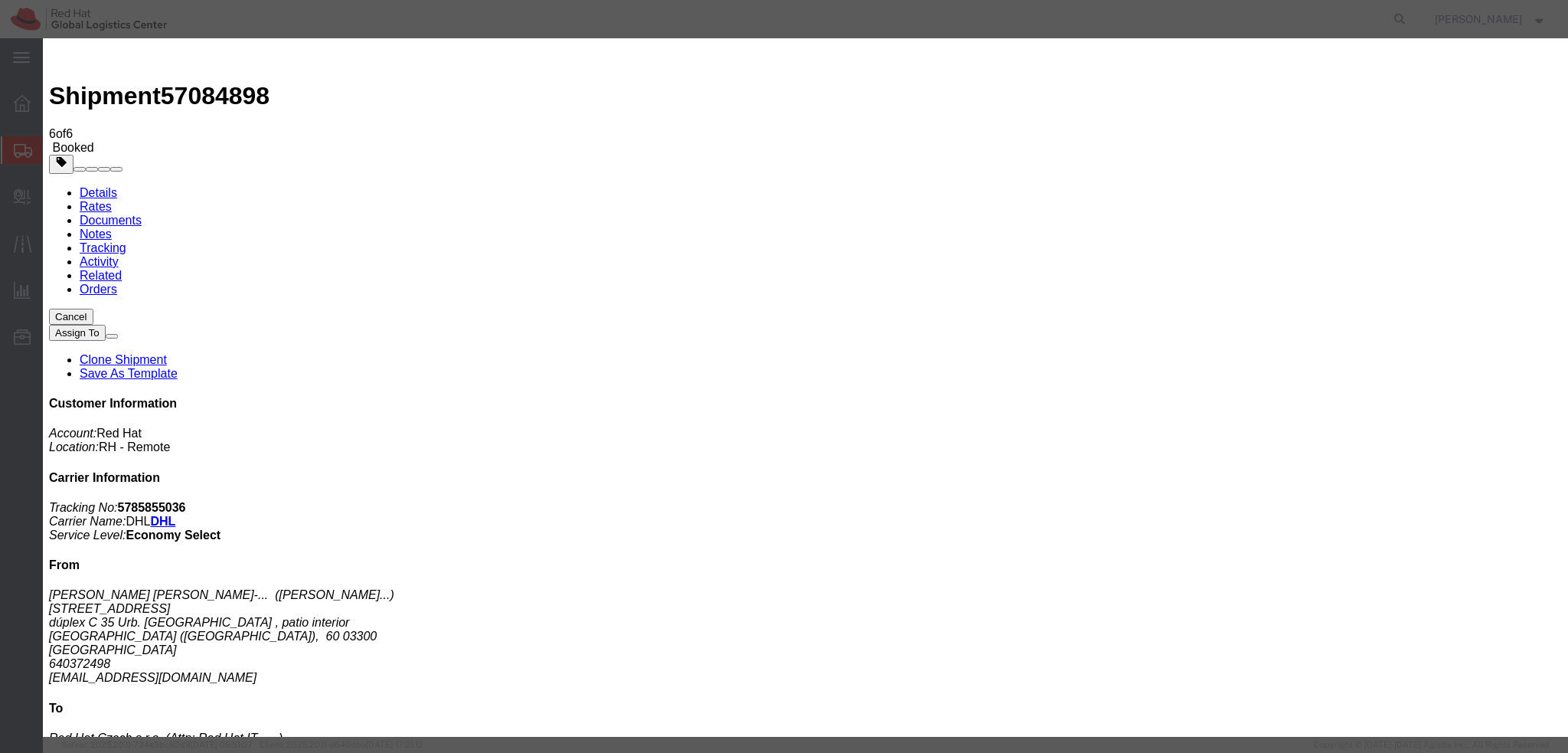
type textarea "Hi Alejandro, please find the label for your shipment to Brno attached to this …"
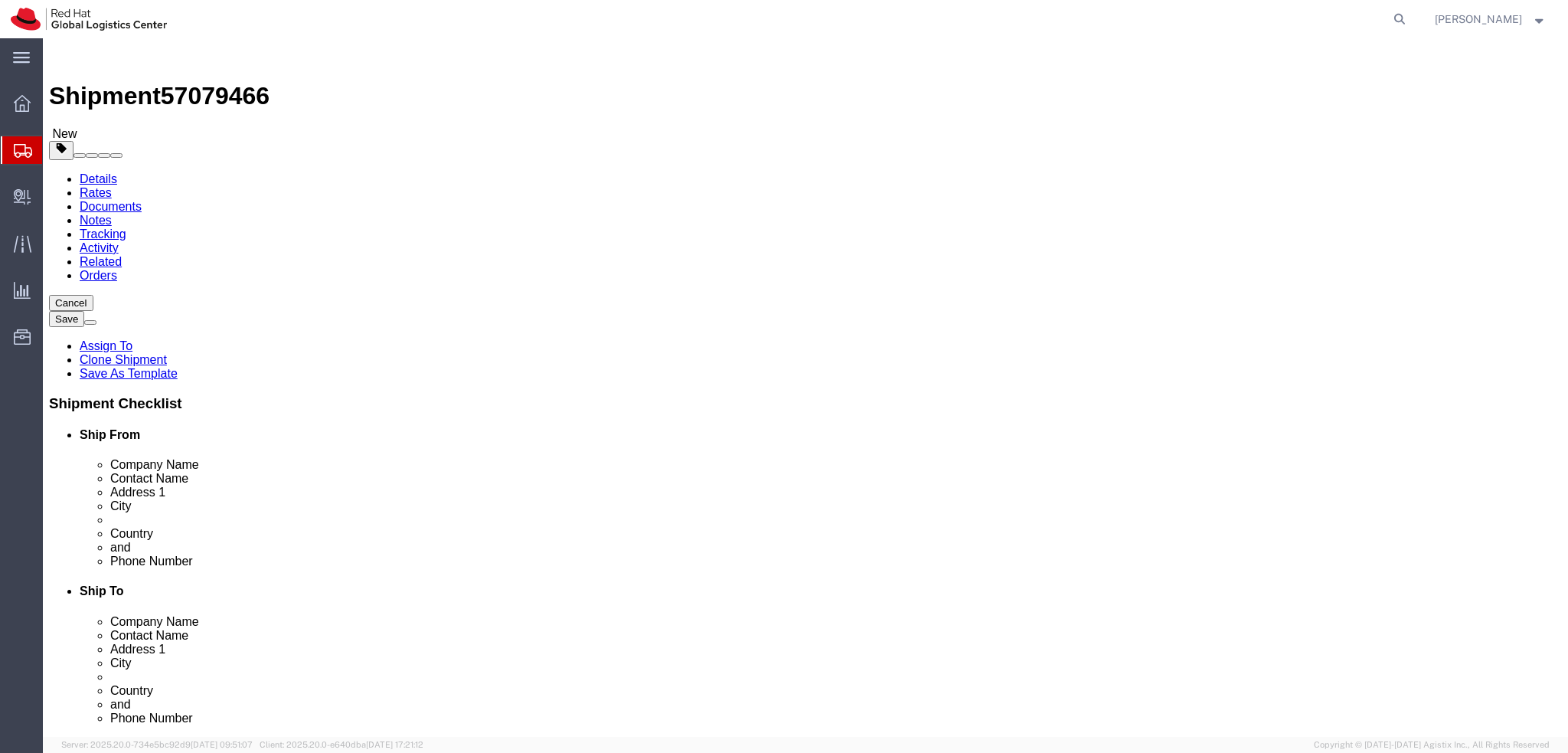
select select
select select "38036"
drag, startPoint x: 346, startPoint y: 319, endPoint x: 98, endPoint y: 317, distance: 248.0
click div "Contact Name [PERSON_NAME]"
drag, startPoint x: 306, startPoint y: 281, endPoint x: 118, endPoint y: 289, distance: 188.2
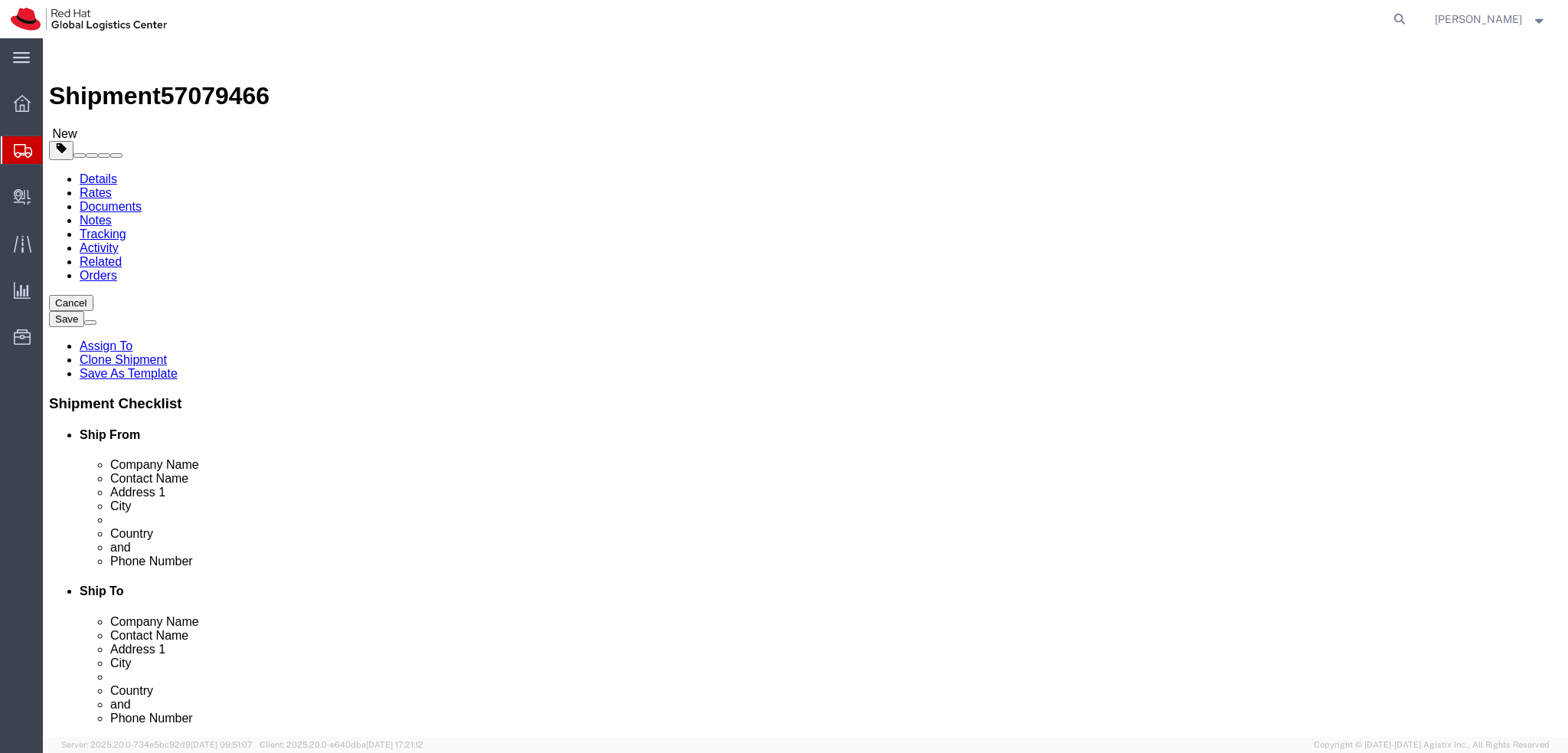
click div "Company Name Red Hat"
paste input "[PERSON_NAME]"
type input "[PERSON_NAME]"
click label "Address 1"
click icon
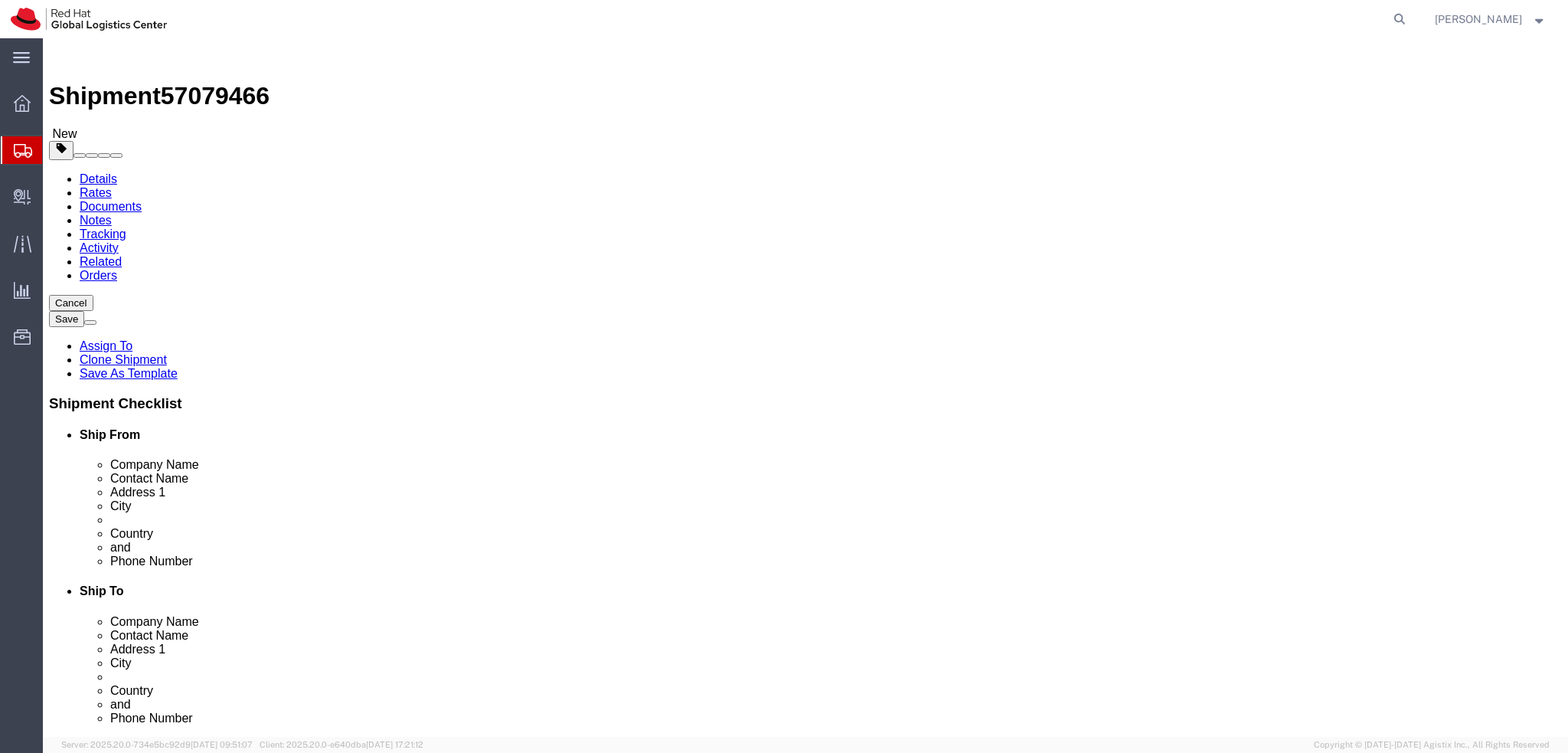
click dd "500.00 EUR"
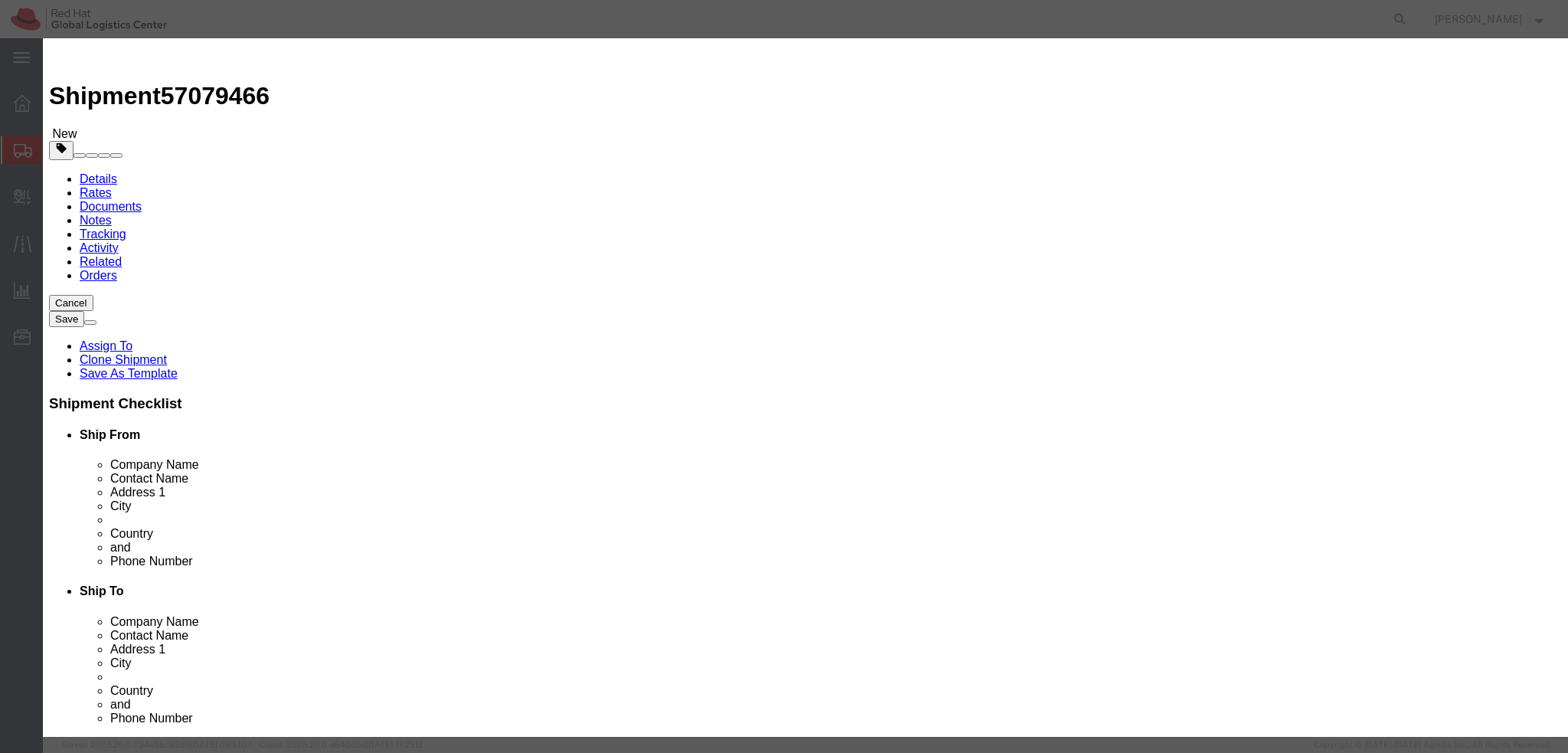
click textarea
type textarea "C"
type textarea "Laptop"
click button
click textarea
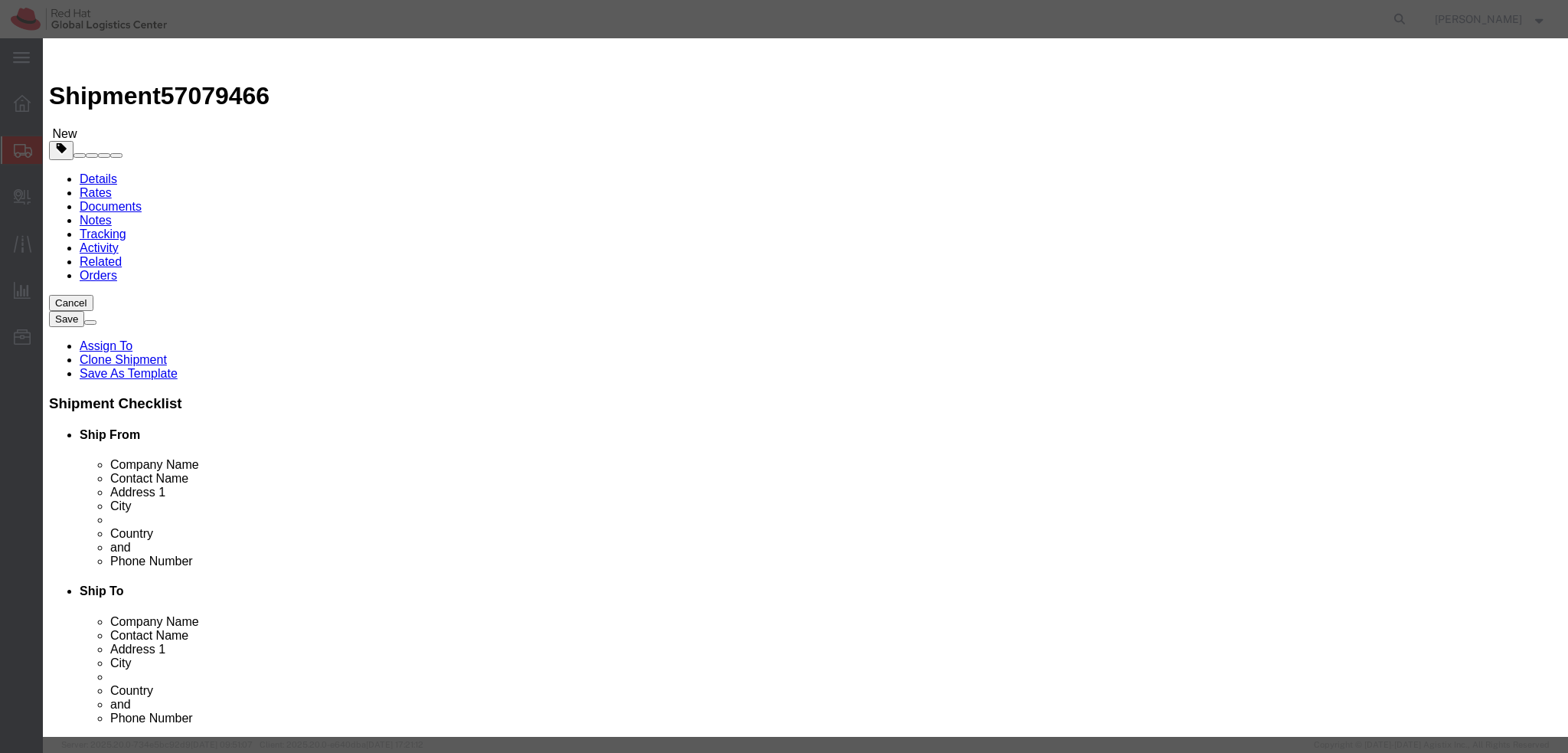
type textarea "Docking station"
click button "Save & Close"
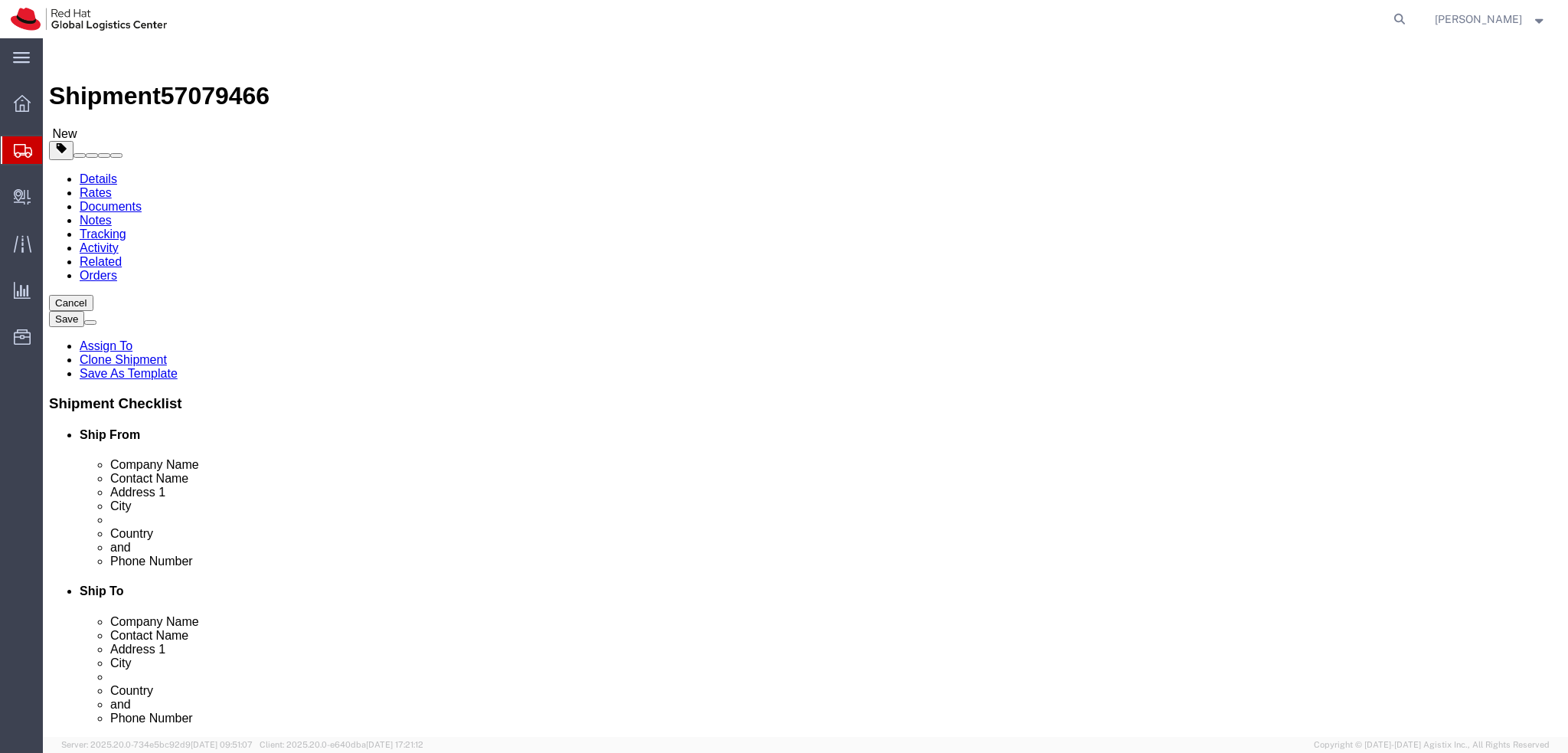
click icon
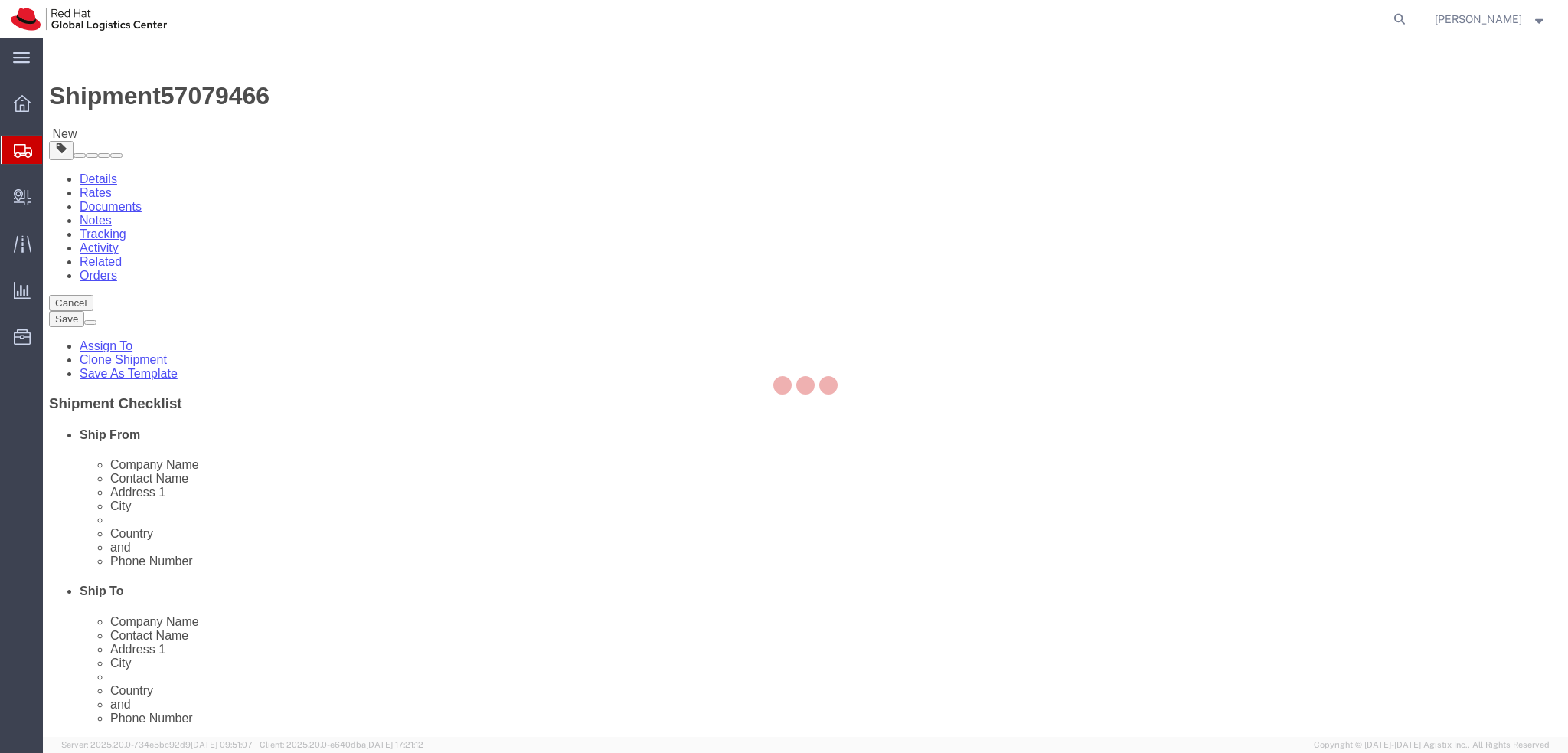
select select "COSTCENTER"
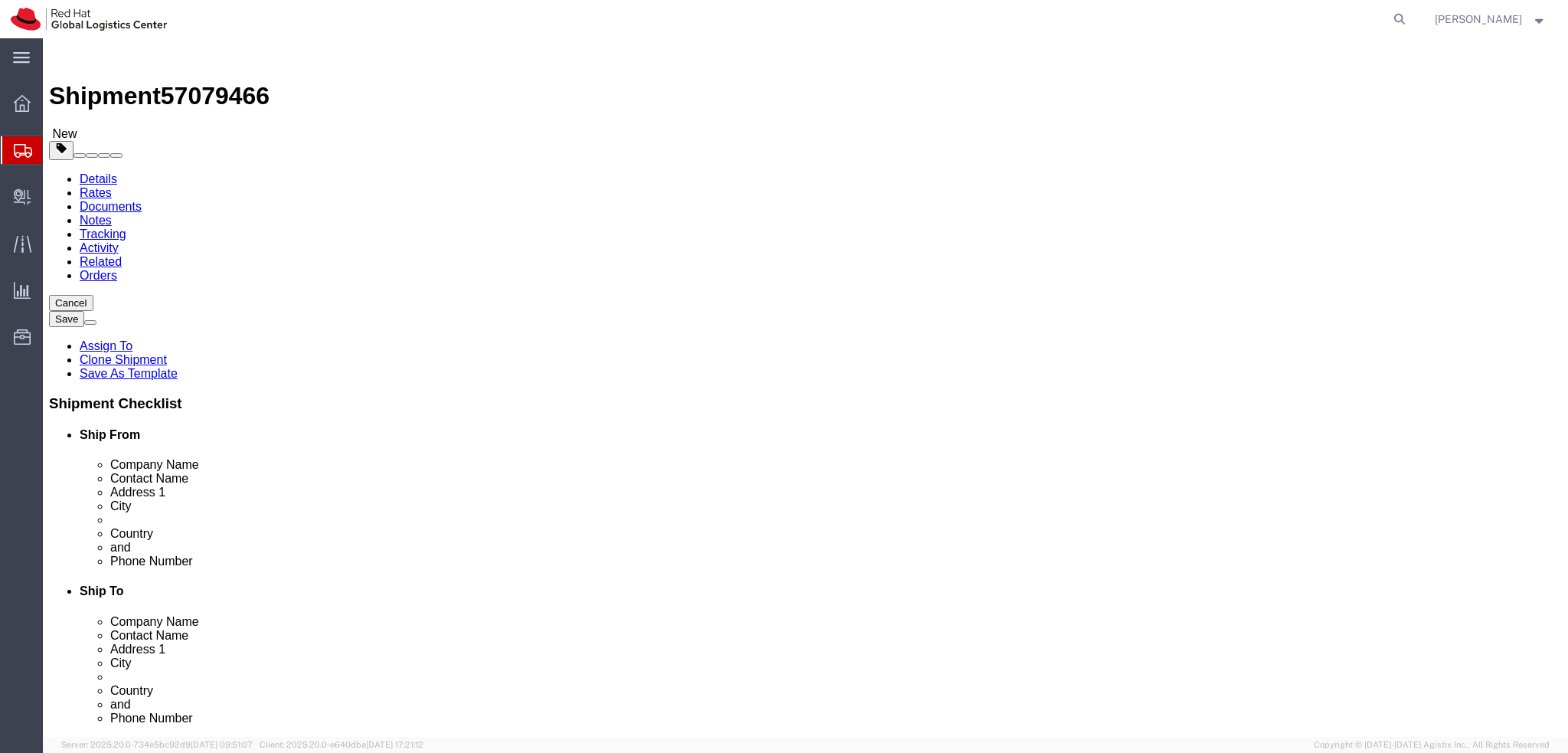
click button "Rate Shipment"
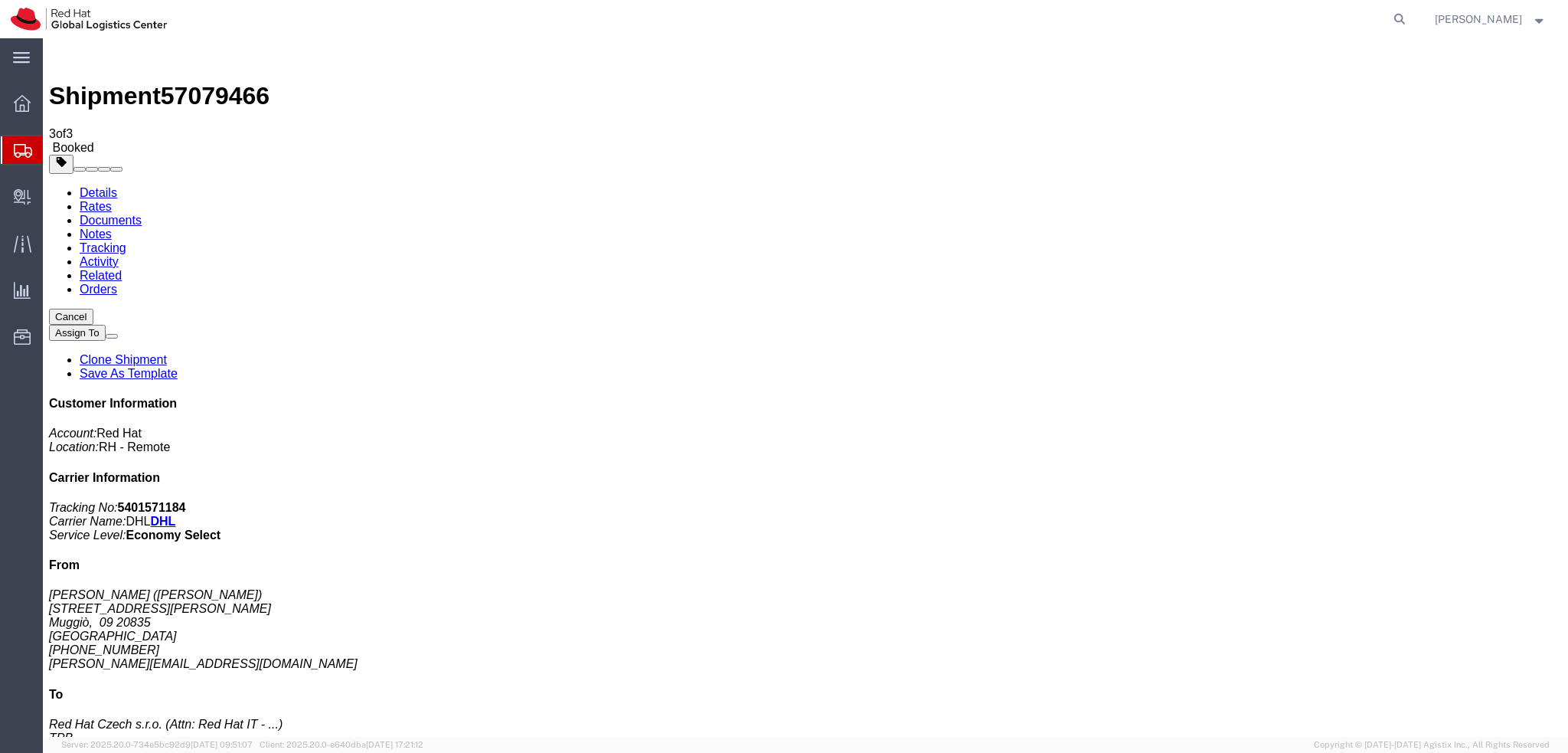
click at [98, 186] on link "Details" at bounding box center [99, 192] width 37 height 13
click link "Schedule pickup request"
click address "Roberto Alfieri (Roberto Alfieri) Via Michelangelo Buonarroti 8 Muggiò, 09 2083…"
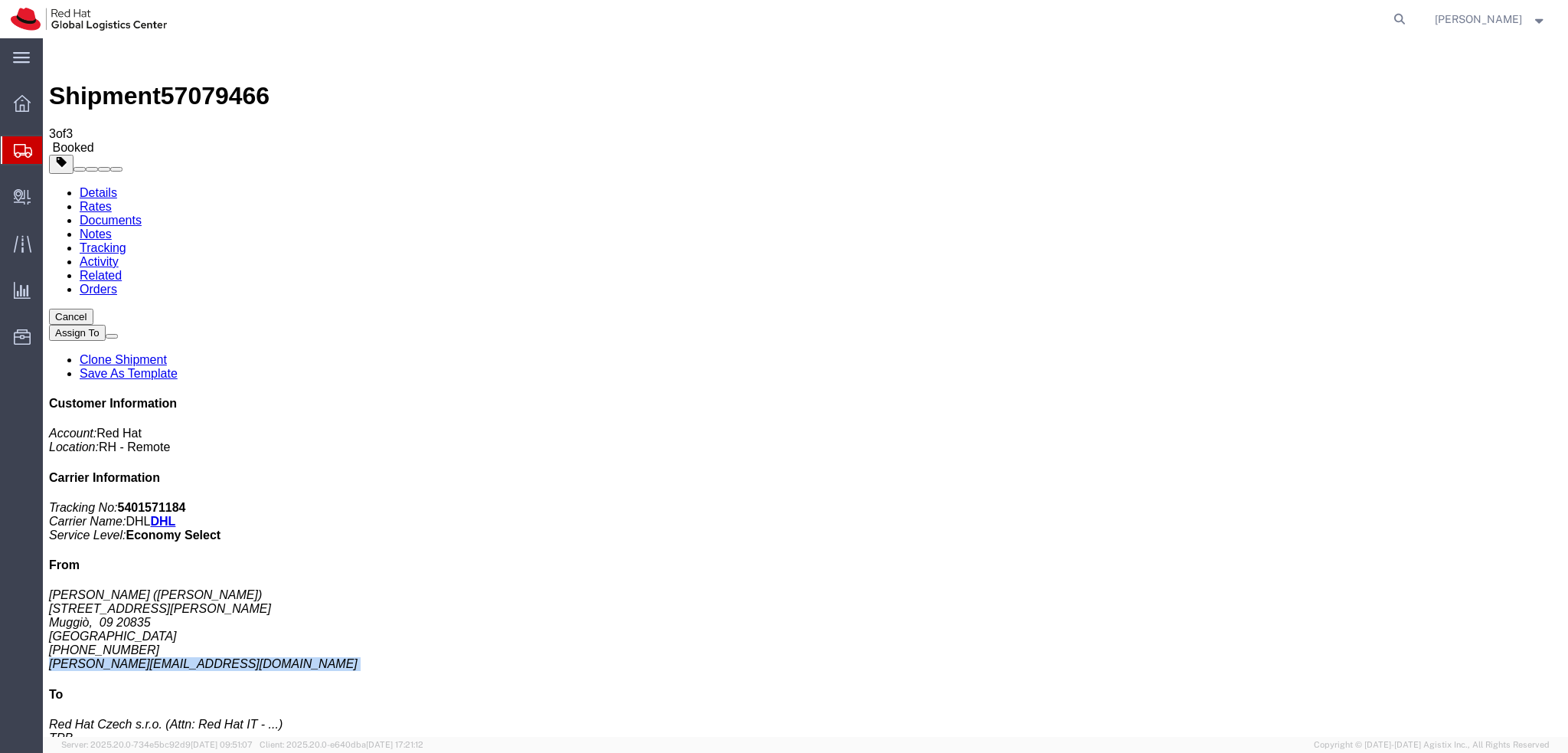
copy div "ralfieri@redhat.com"
click link "Documents"
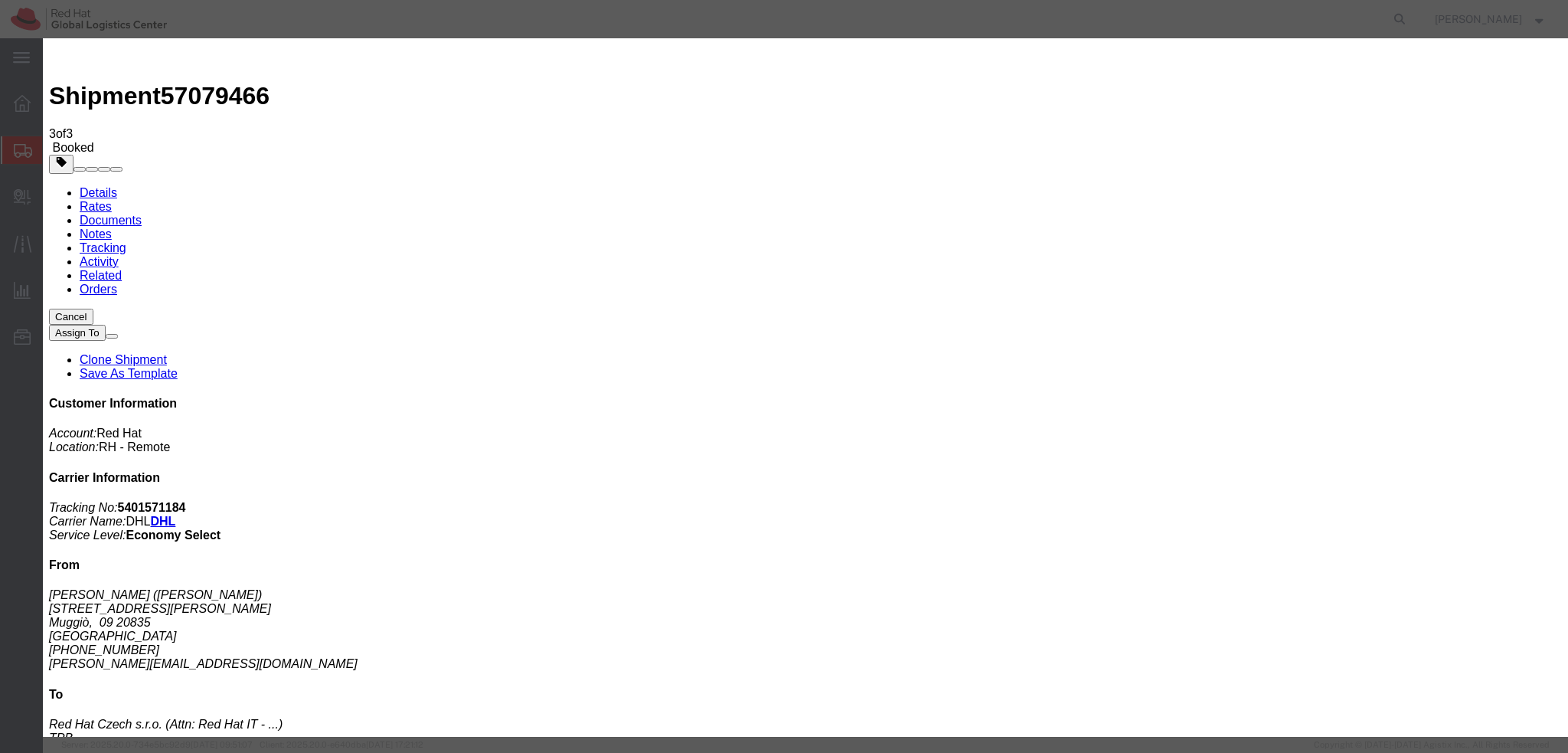
paste input "ralfieri@redhat.com"
type input "ralfieri@redhat.com"
paste textarea "Hi , please find the label for your shipment to [GEOGRAPHIC_DATA] attached to t…"
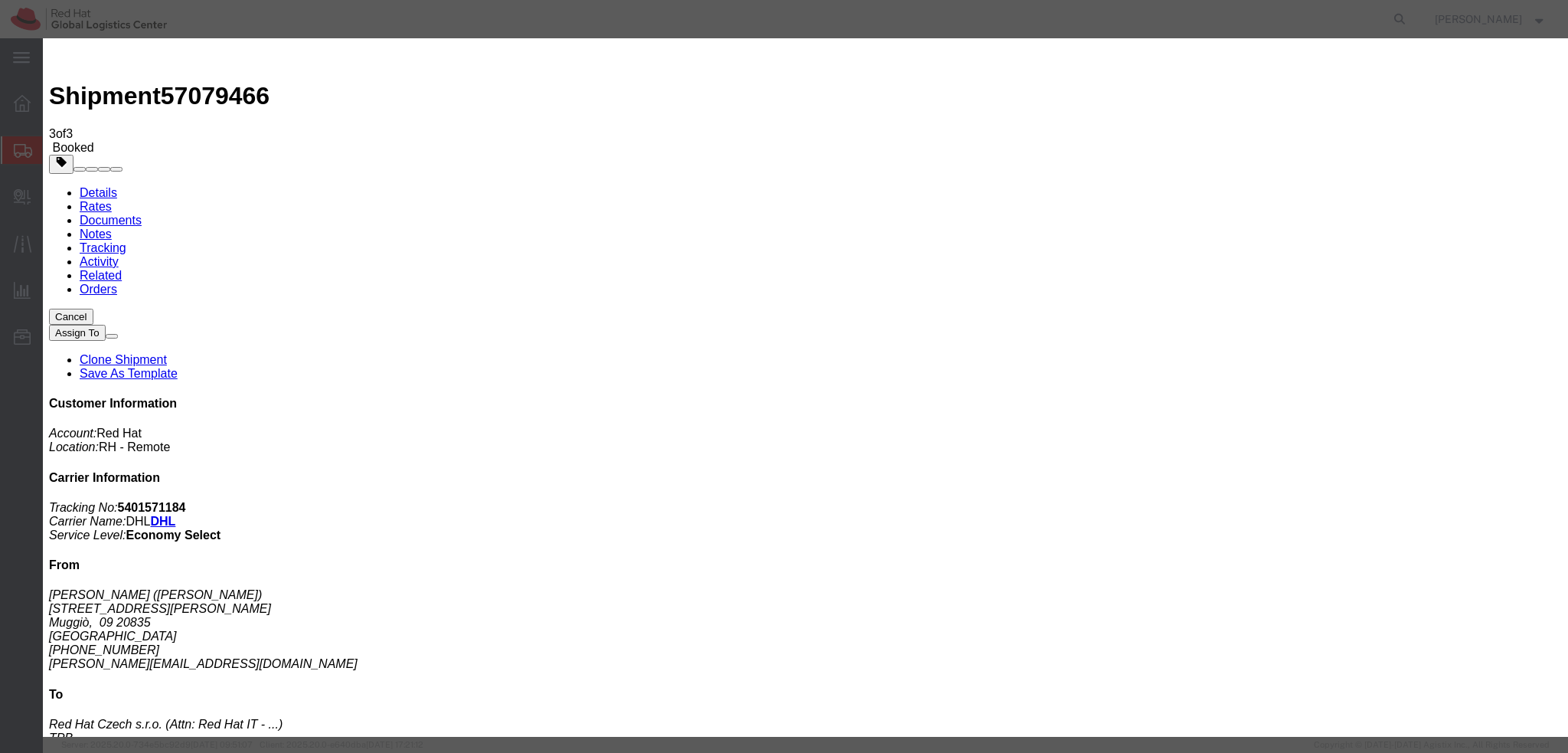
type textarea "Hi Roberto, please find the label for your shipment to Brno attached to this em…"
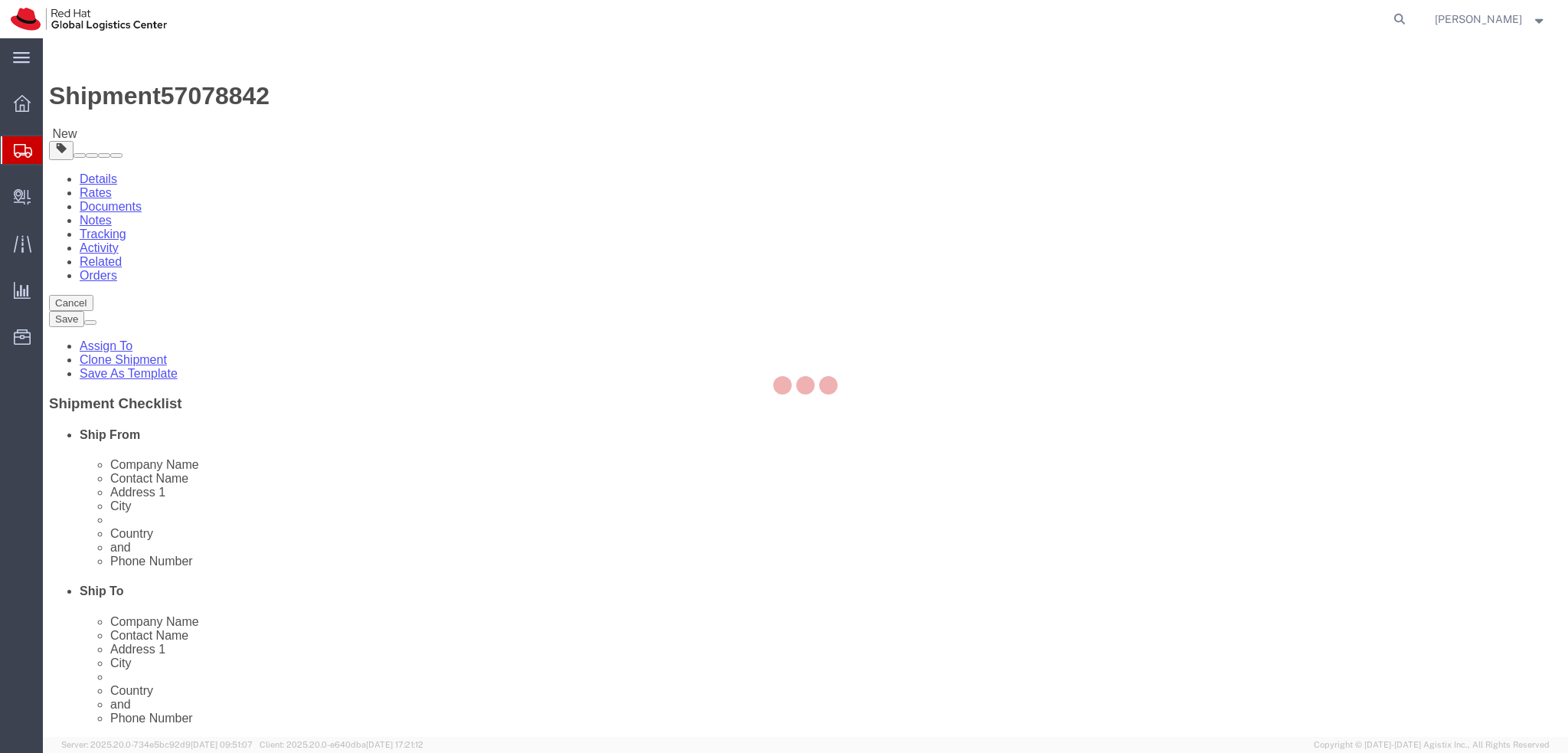
select select "37982"
select select "38036"
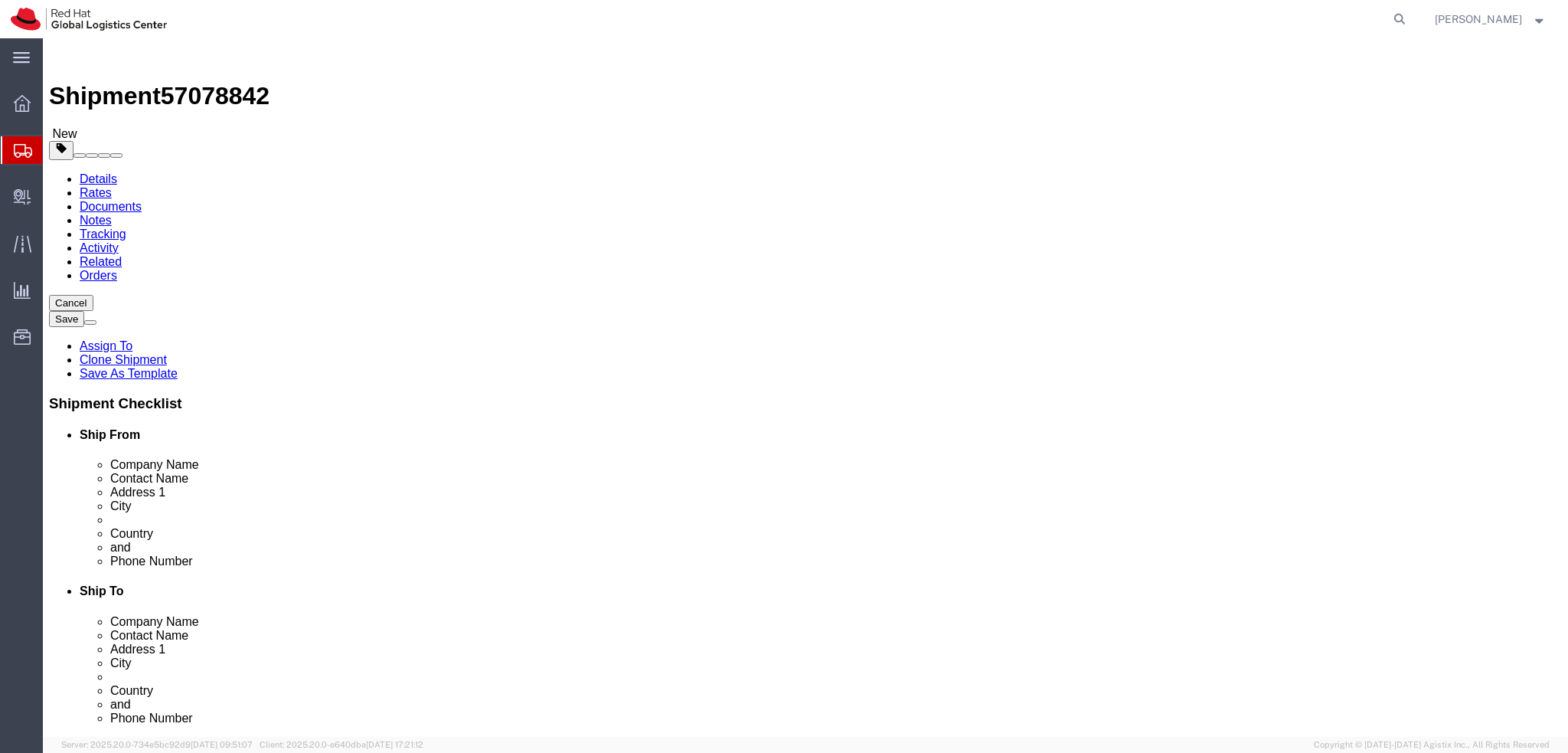
click link "Package Information"
click dd "900.00 EUR"
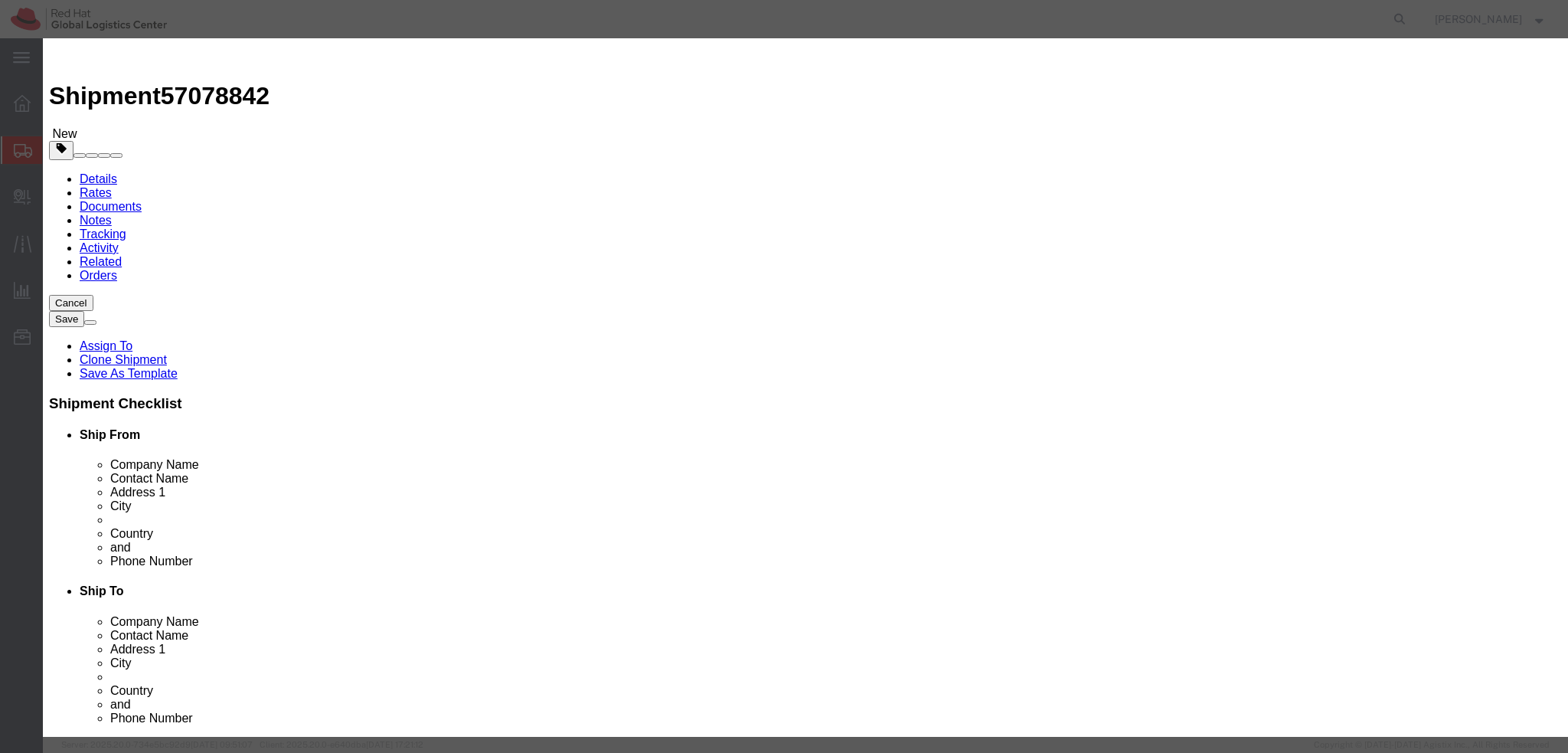
click input "900.00"
type input "500"
drag, startPoint x: 1022, startPoint y: 120, endPoint x: 735, endPoint y: 126, distance: 287.1
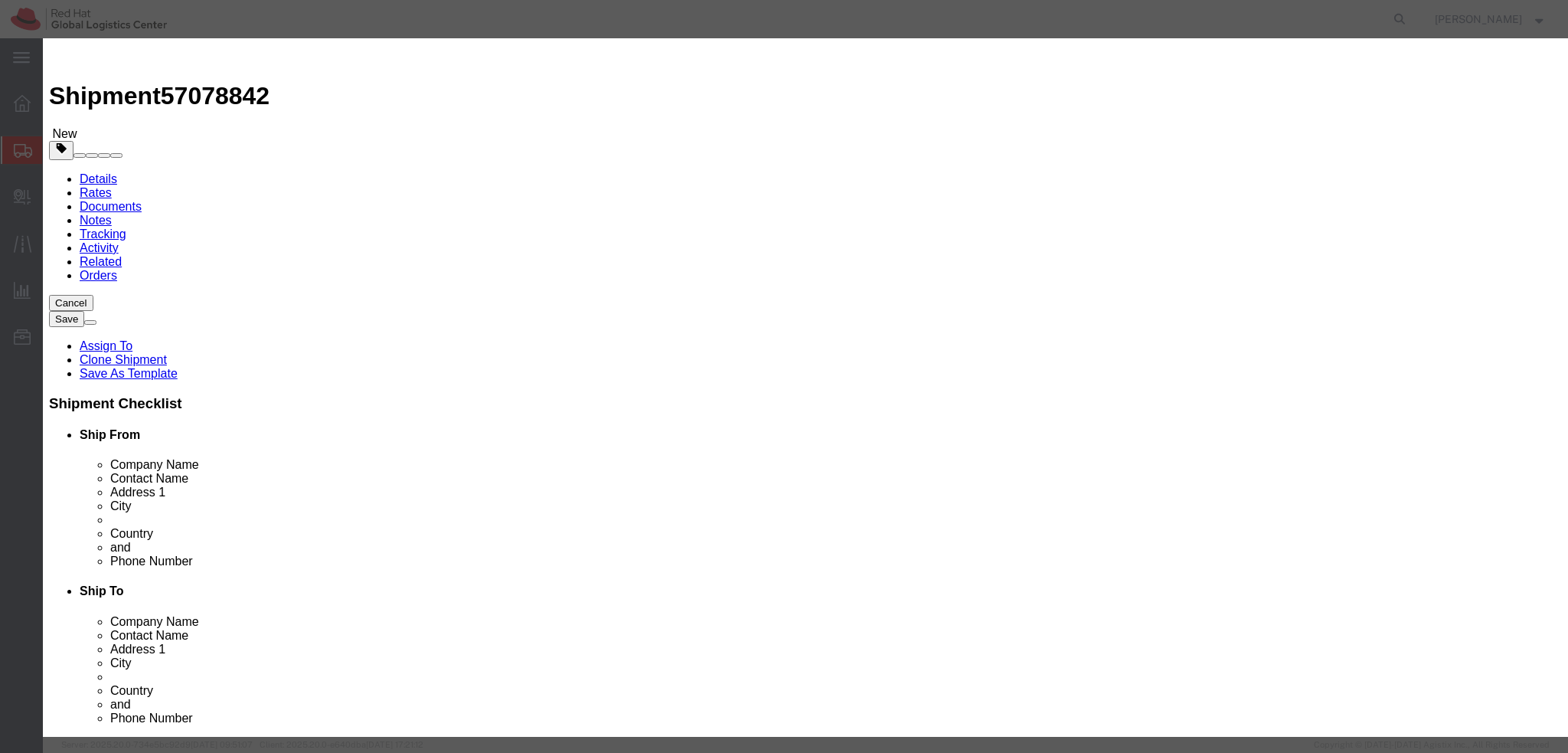
click div "Product Name Macbook Pieces 1.00 Select Bag Barrels 100Board Feet Bottle Box Bl…"
type textarea "Laptop"
click label "Serial"
click button "Save & Close"
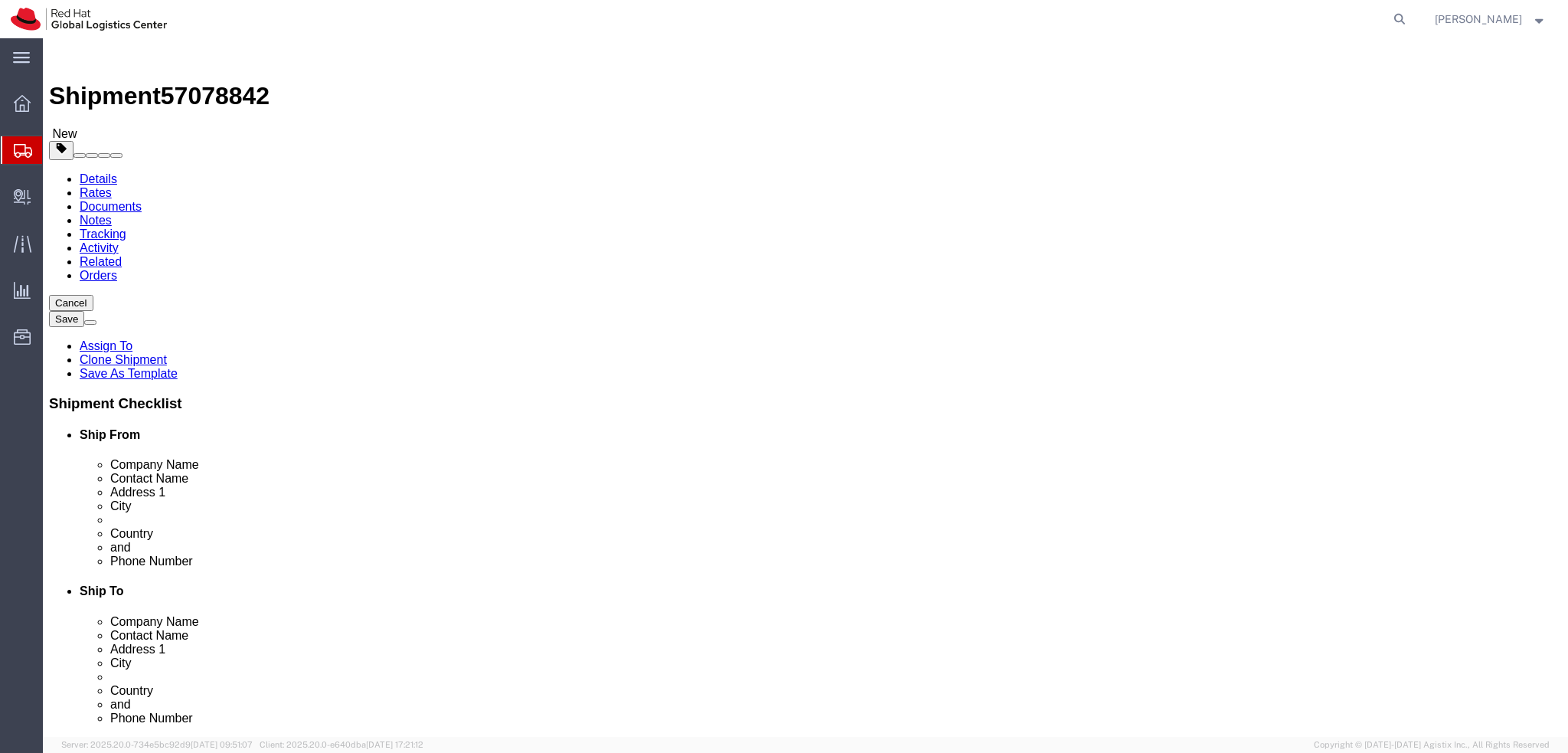
click icon
type input "850"
click link "Shipment Information"
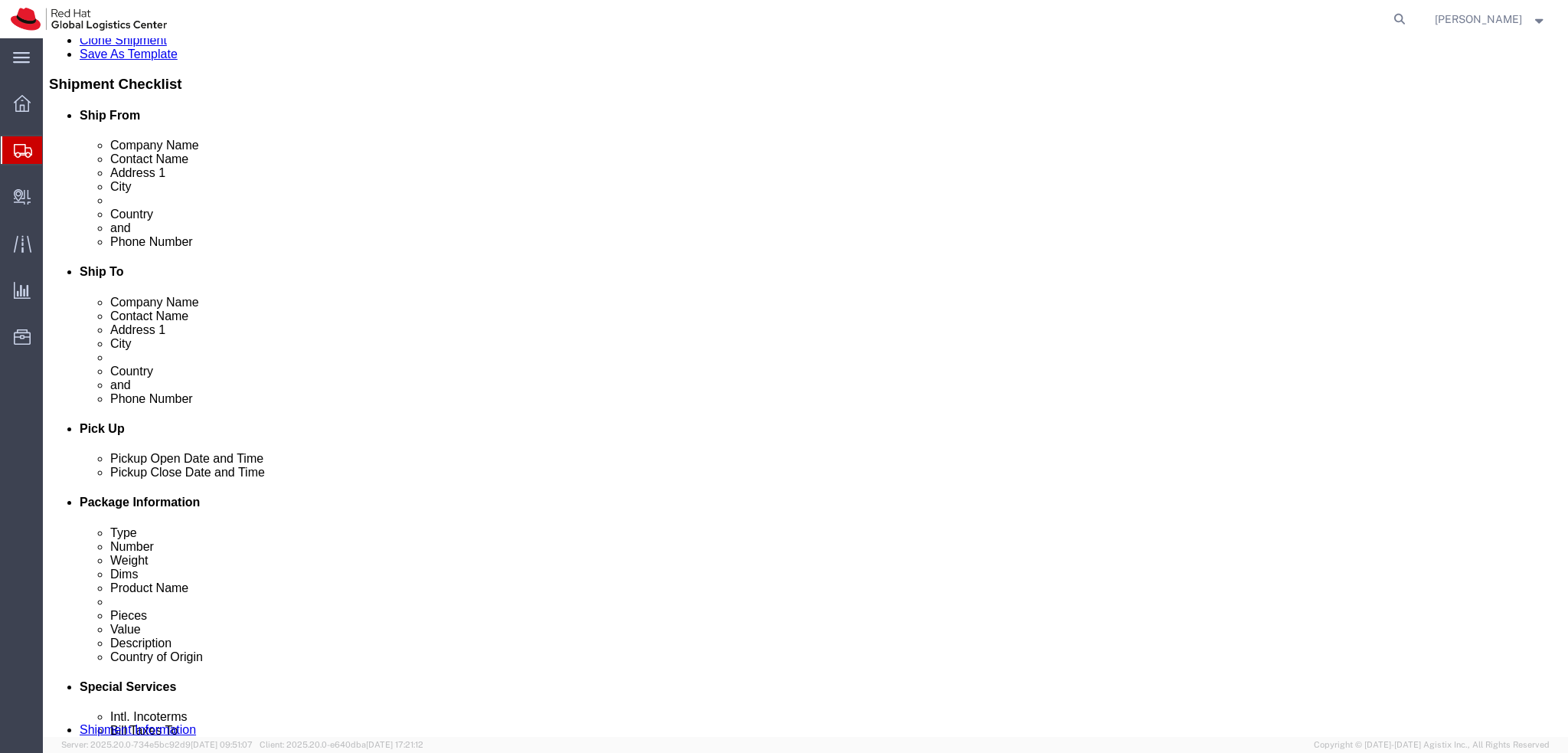
scroll to position [383, 0]
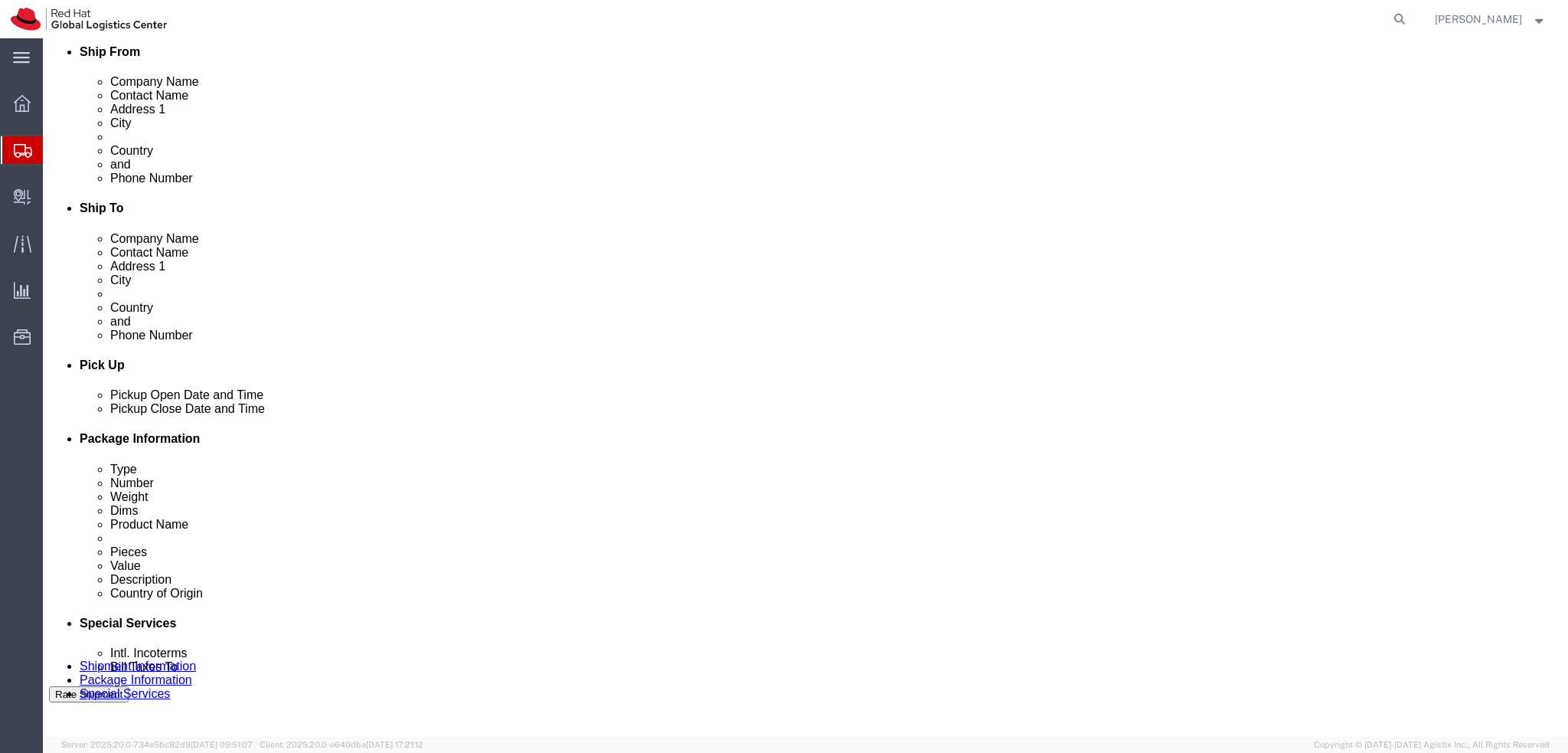
click icon
click button
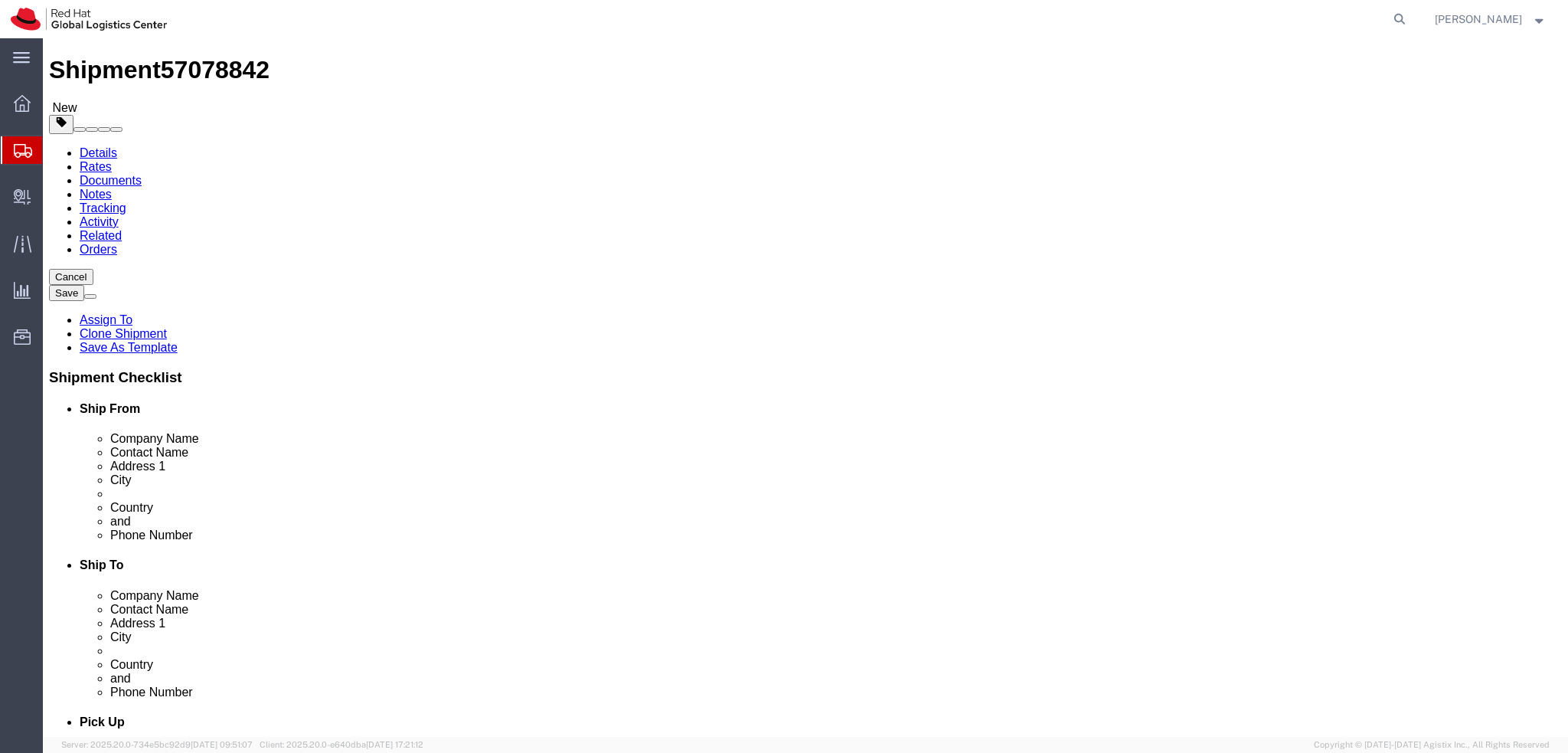
scroll to position [0, 0]
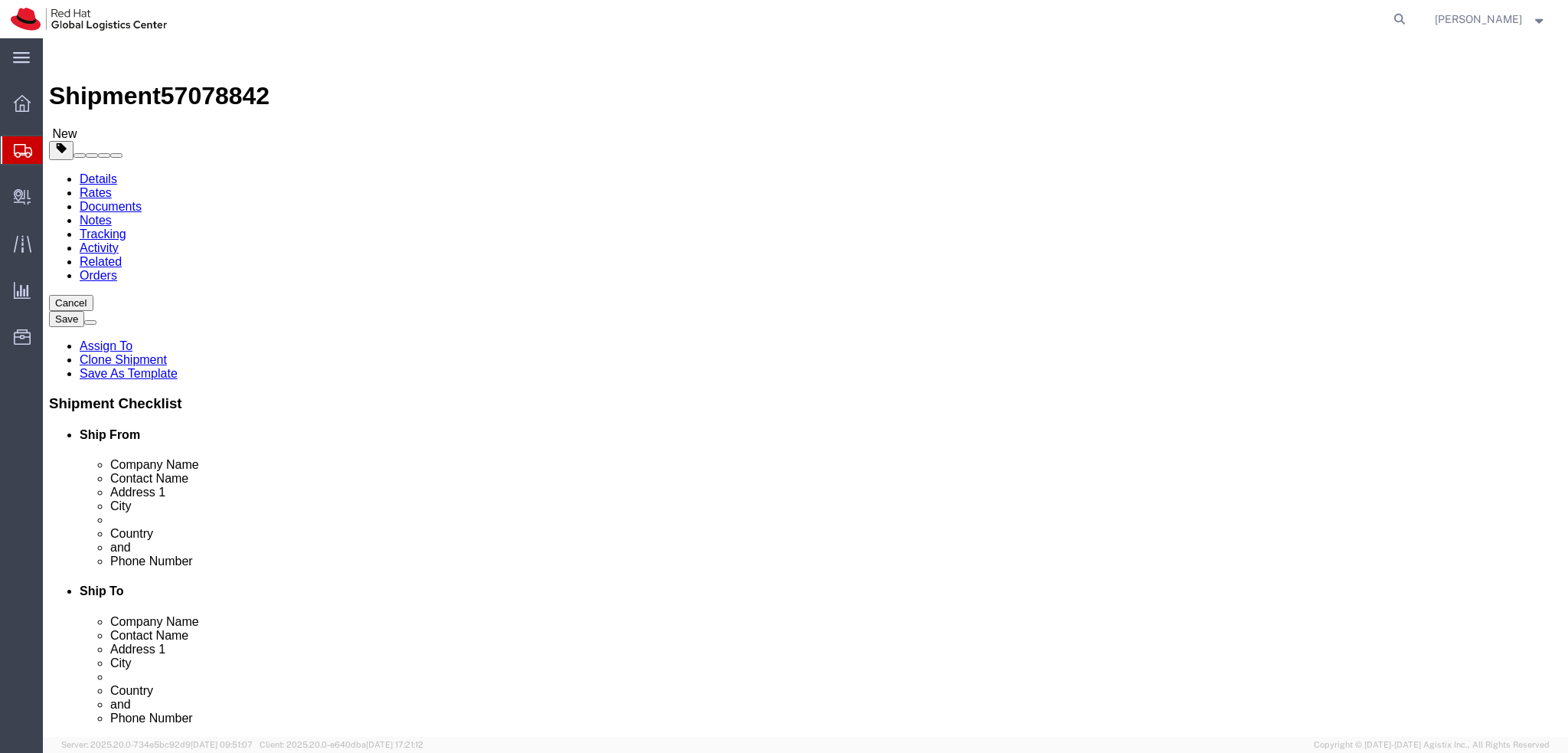
click link "Package Information"
click link "Special Services"
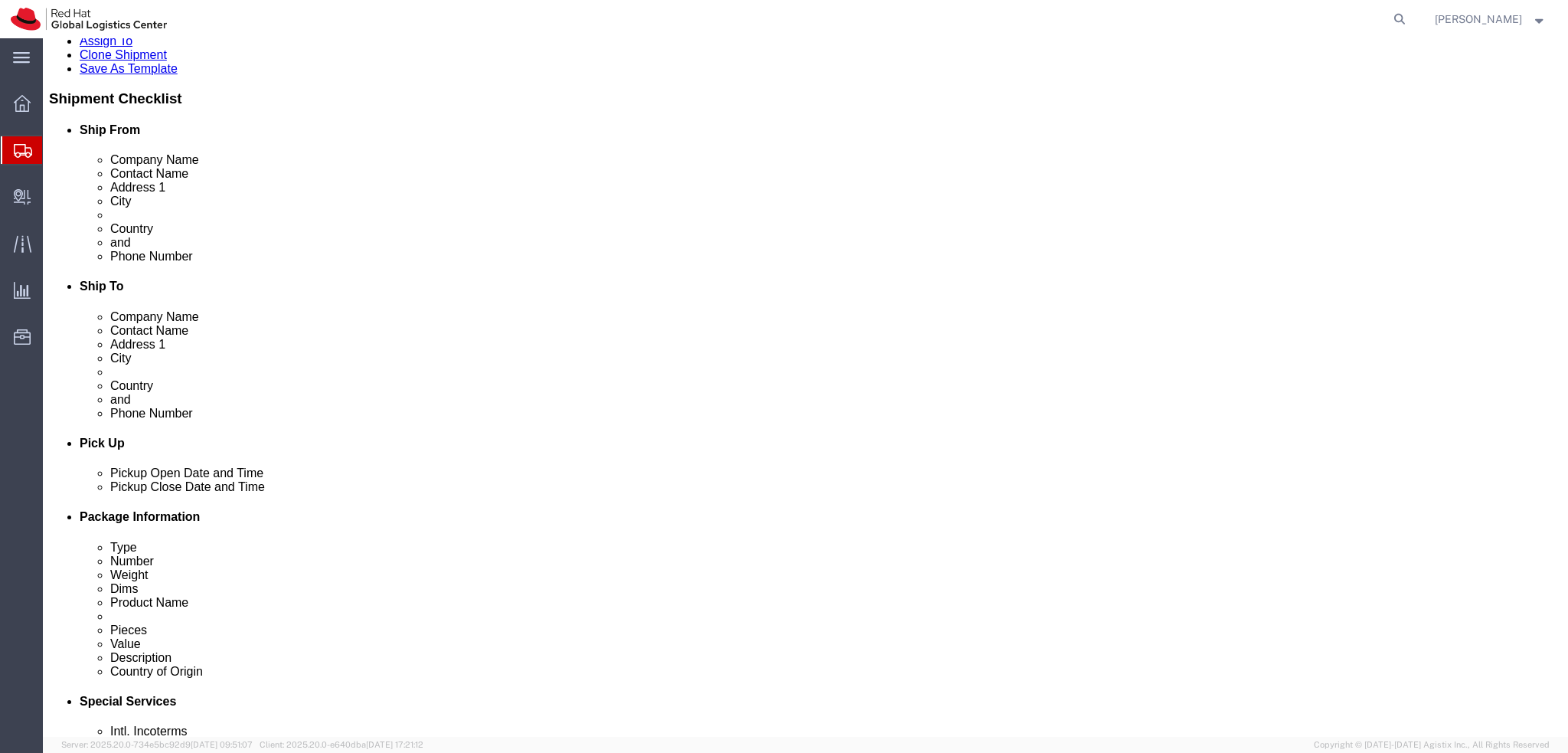
scroll to position [306, 0]
click button "Rate Shipment"
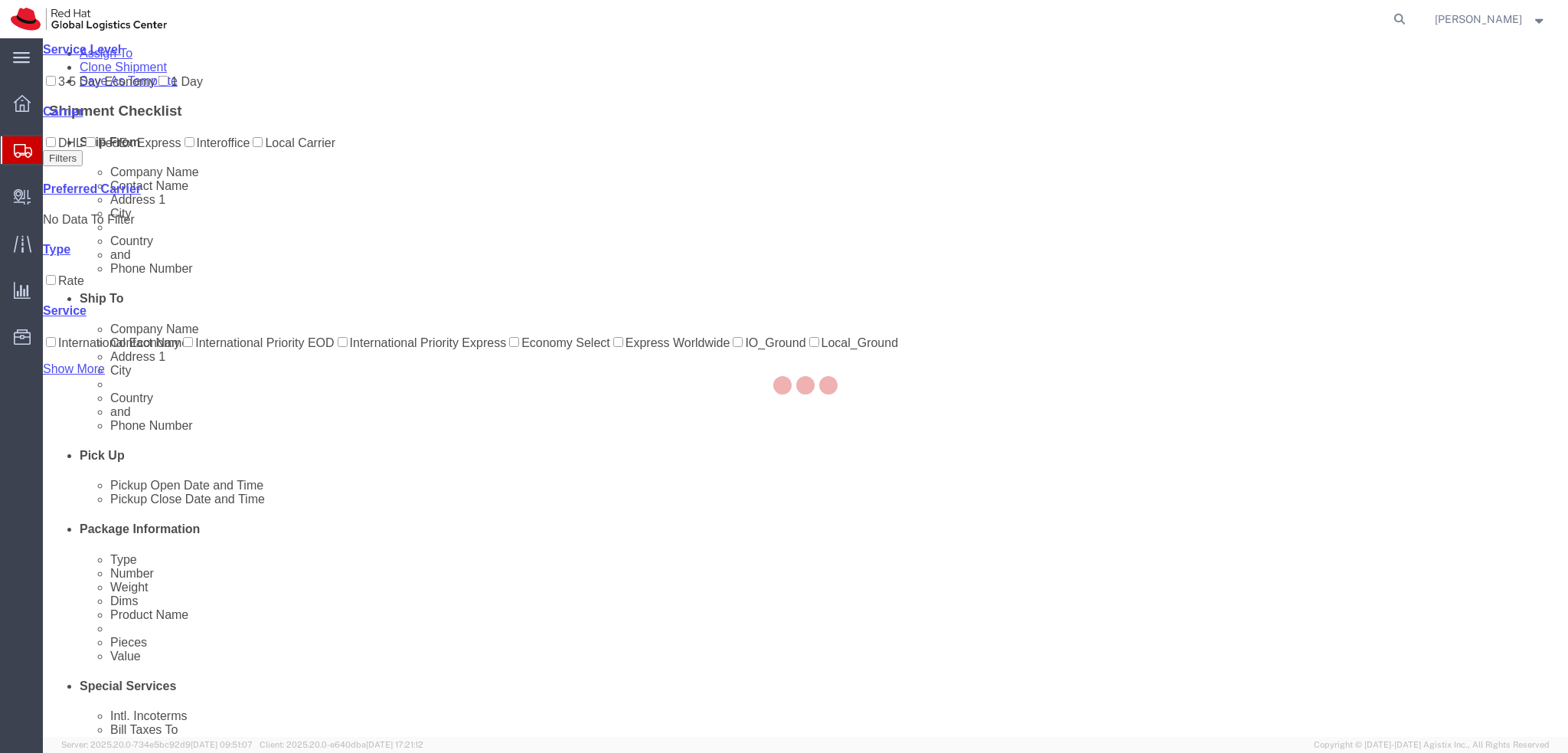
scroll to position [0, 0]
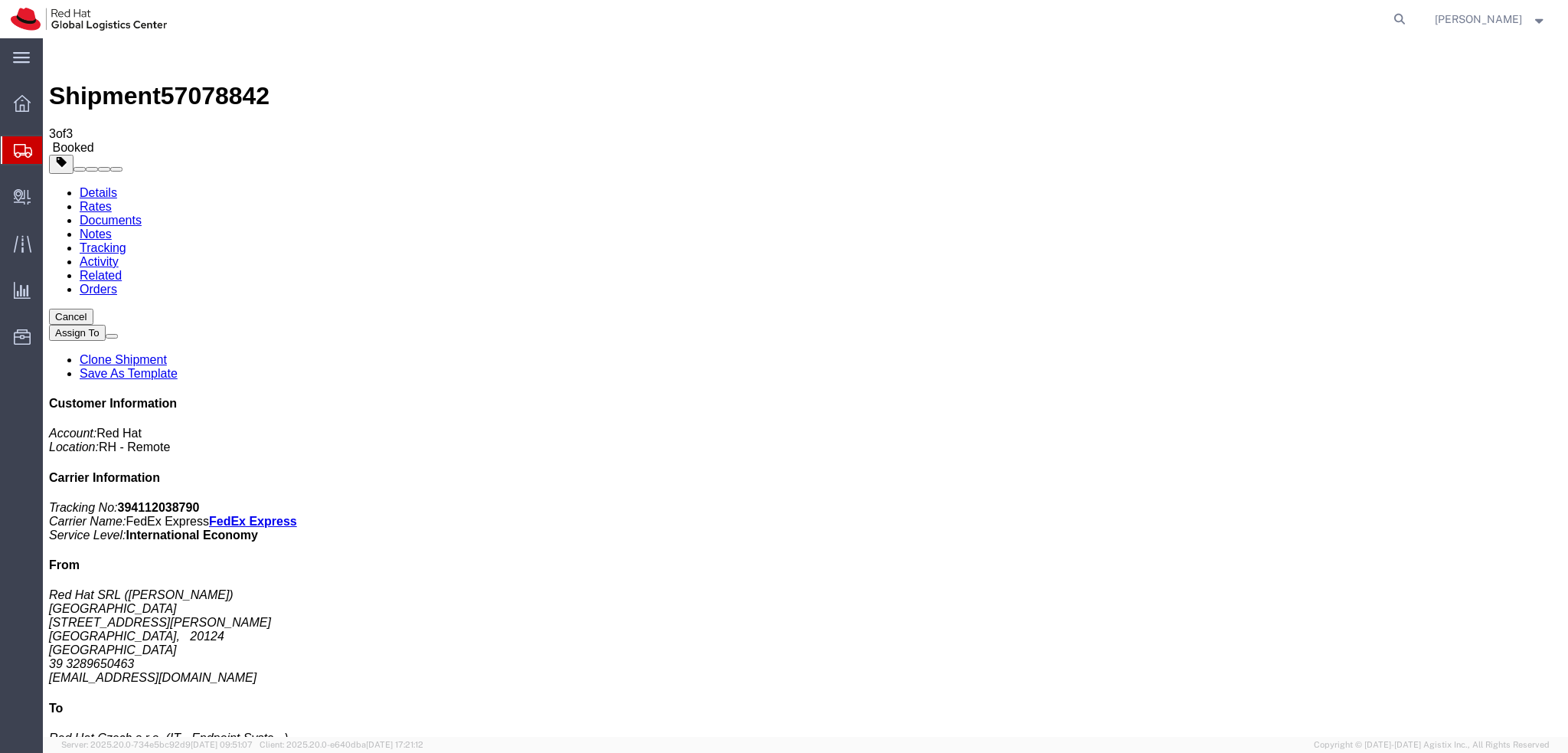
click at [111, 186] on link "Details" at bounding box center [99, 192] width 37 height 13
click button "button"
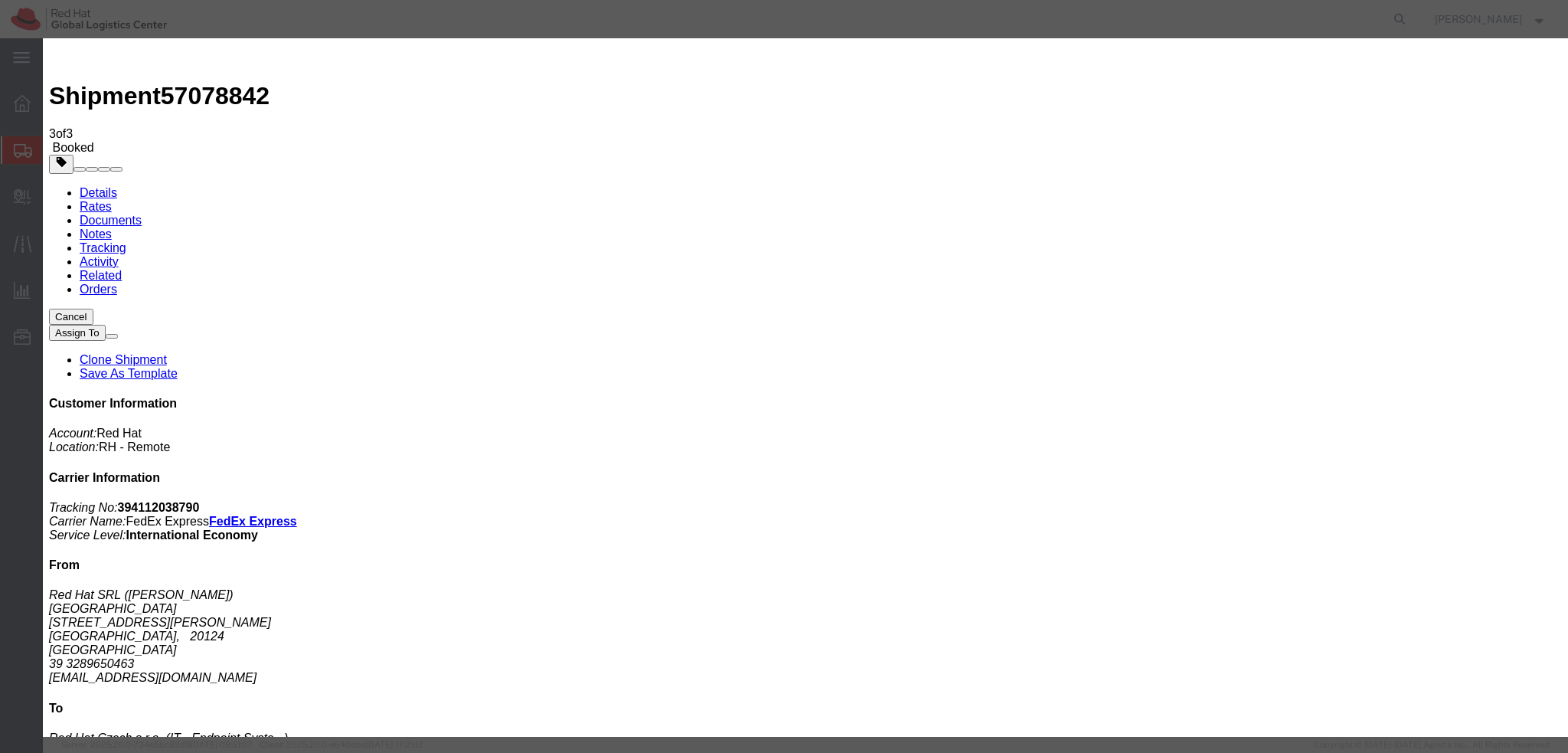
click div "Oct 13 2025 4:00 PM"
type input "3:00 PM"
click button "Apply"
click button "Save"
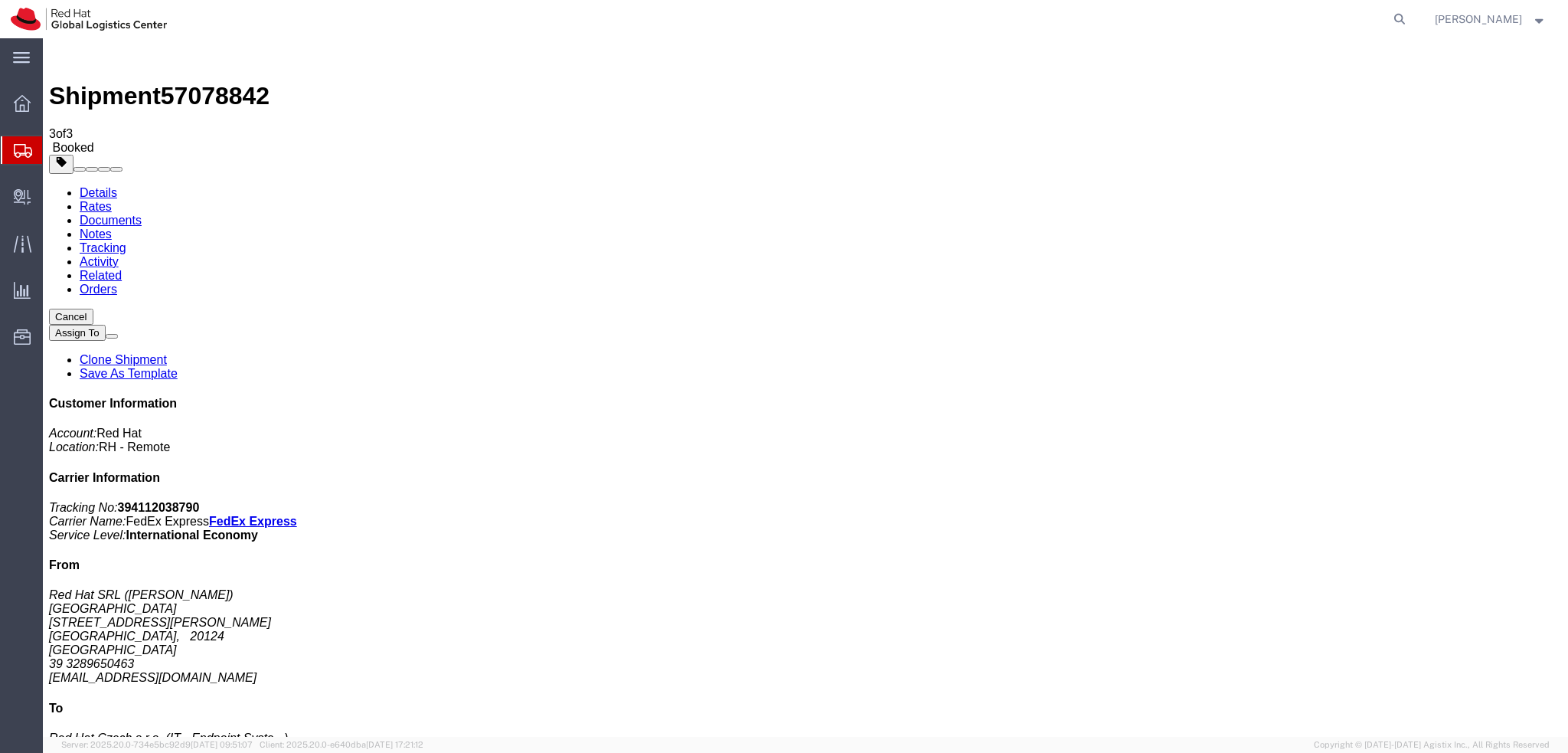
click button "Close"
click link "Schedule pickup request"
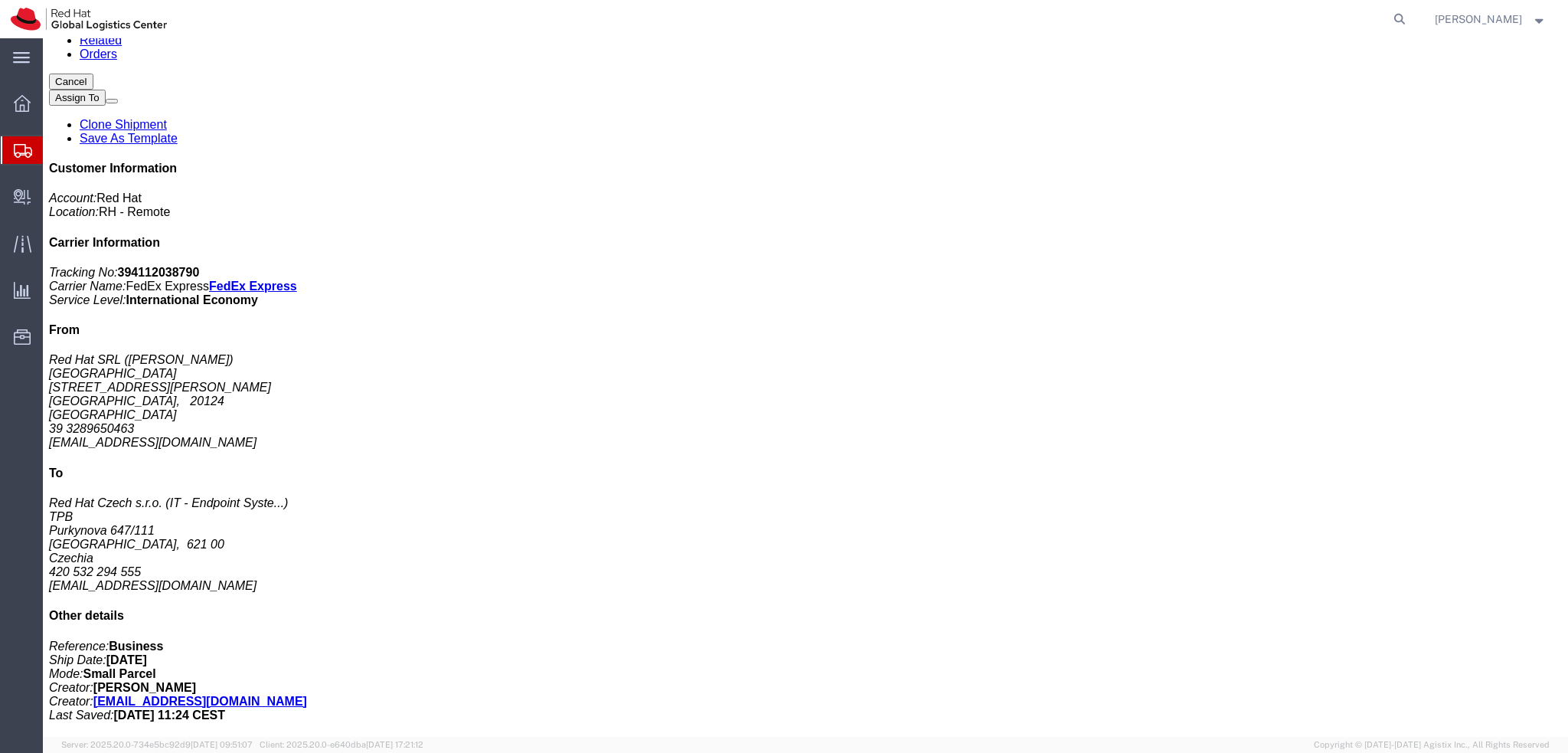
scroll to position [367, 0]
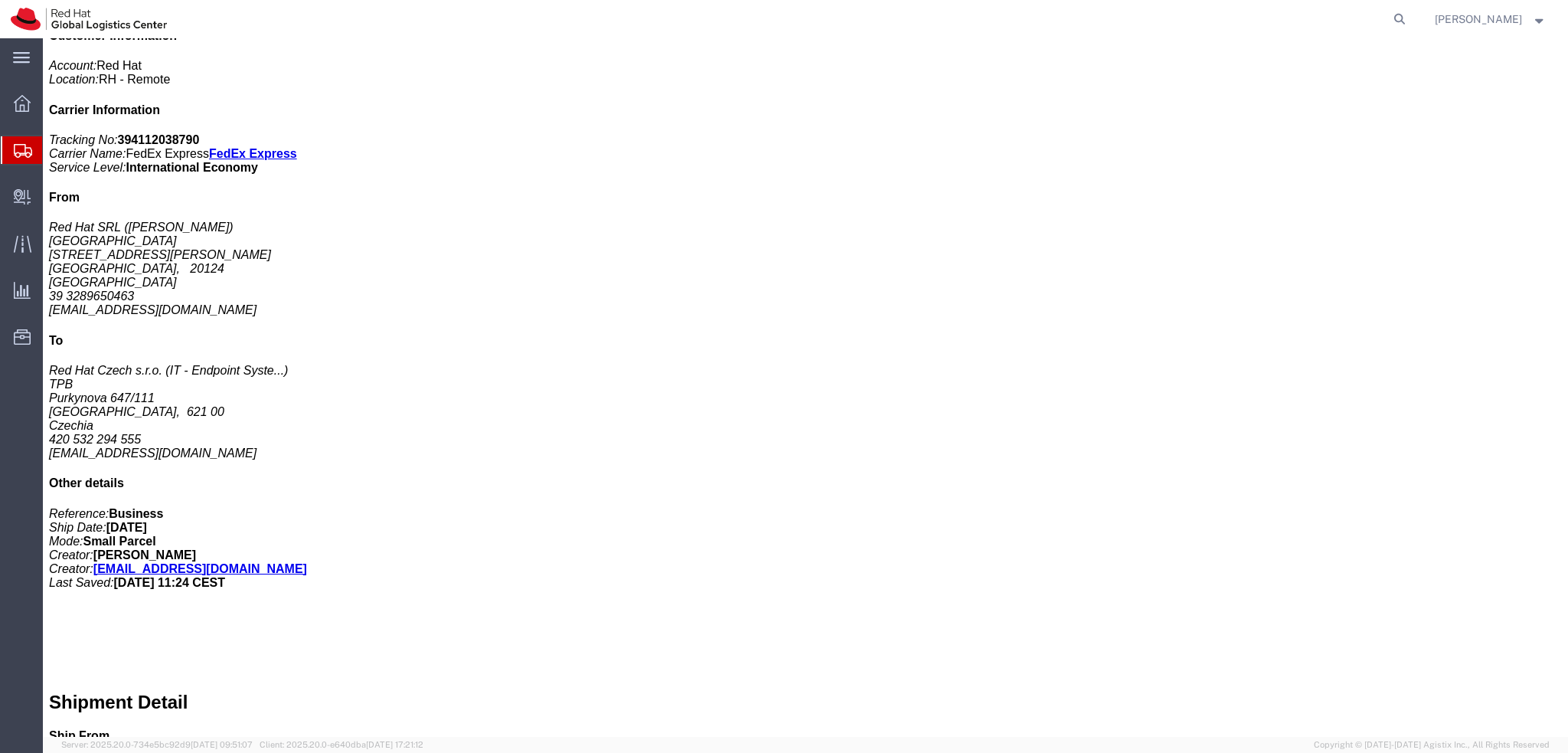
drag, startPoint x: 459, startPoint y: 629, endPoint x: 338, endPoint y: 634, distance: 121.1
click p "To: evarisco@redhat.com"
copy b "evarisco@redhat.com"
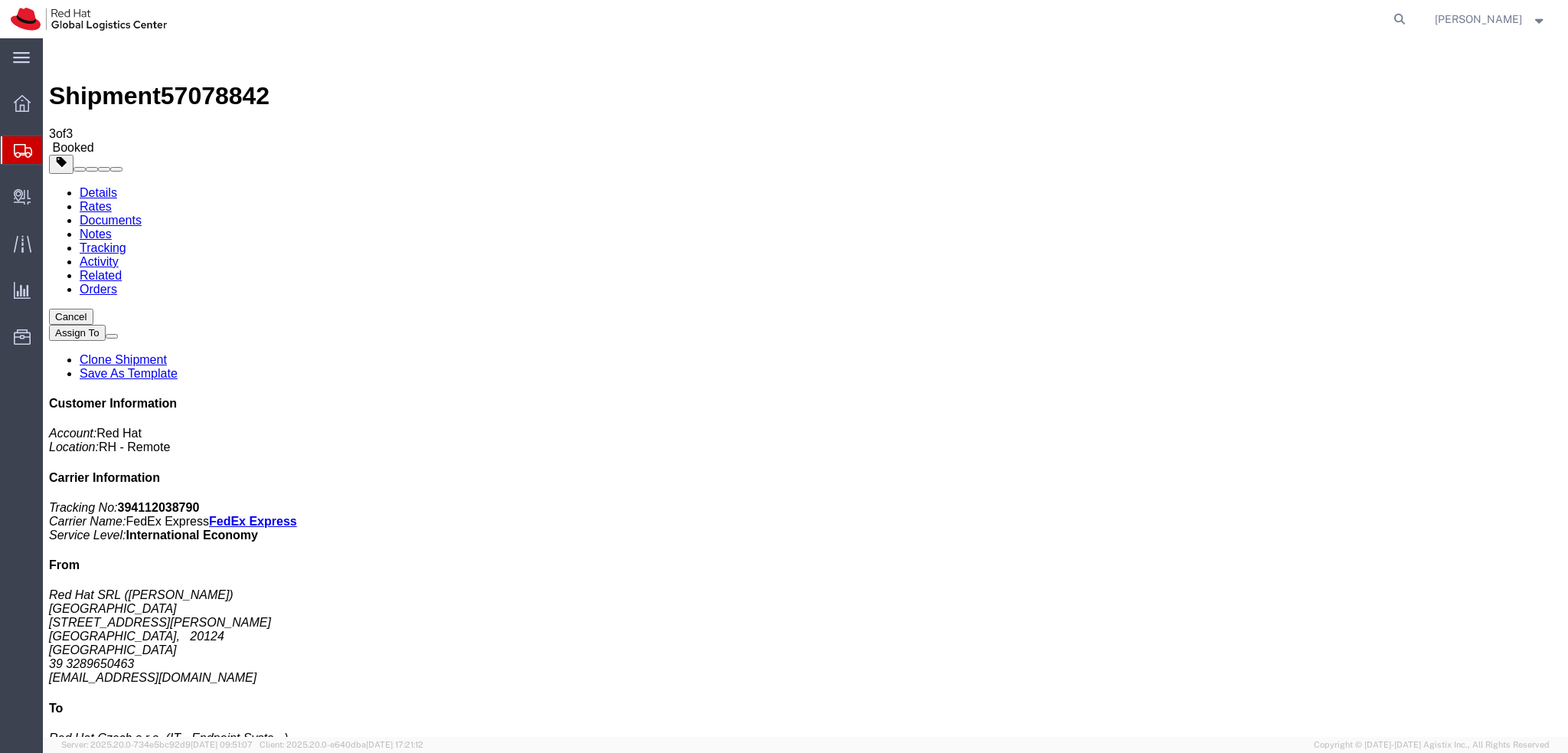
drag, startPoint x: 127, startPoint y: 255, endPoint x: 6, endPoint y: 263, distance: 121.3
click div "Ship From Red Hat SRL (Cesare Placanica) MILAN Via Gustavo Fara 26 MILAN, 20124…"
copy address "cplacani@redhat.com"
click h4 "Routing & Vehicle Information"
click link "Documents"
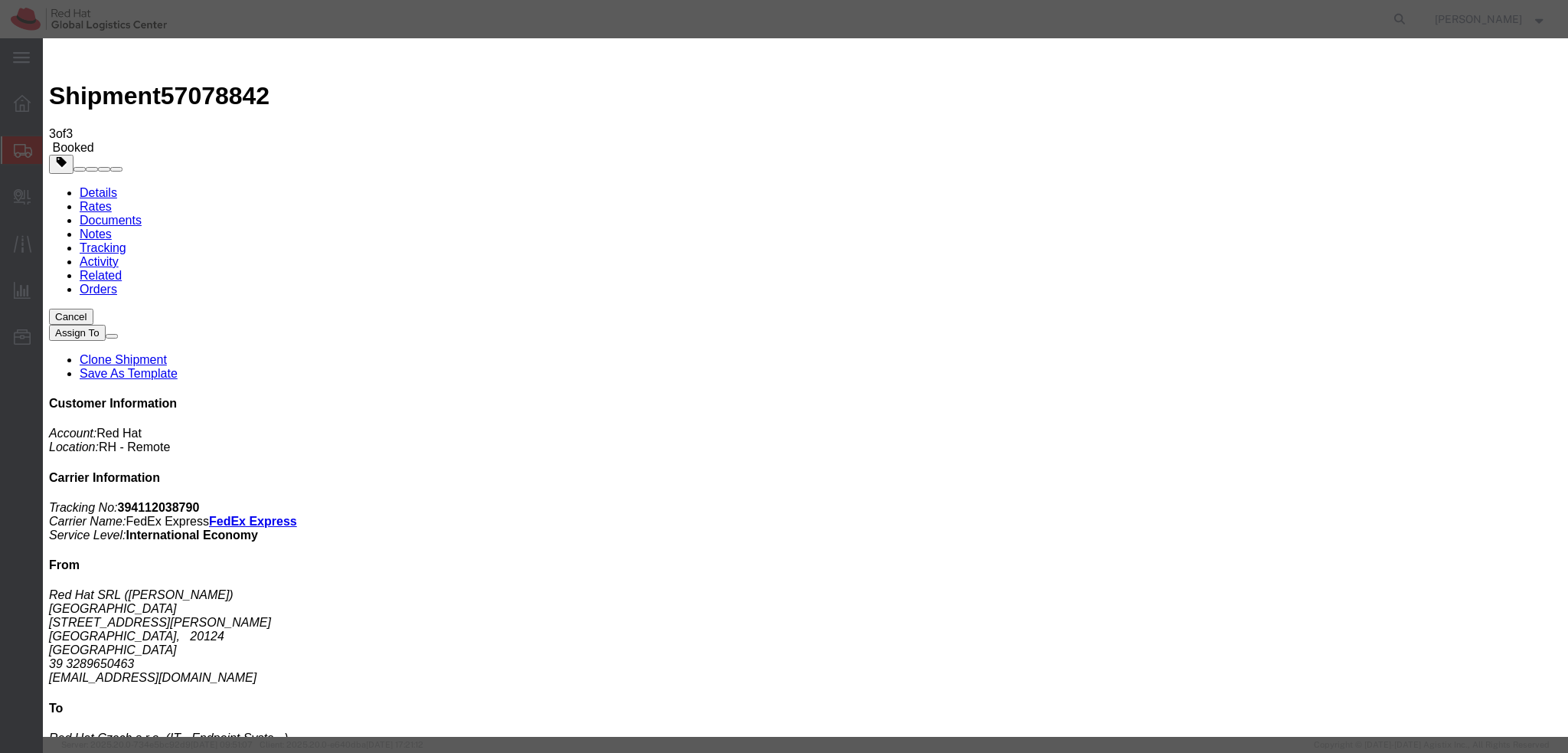
paste input "cplacani@redhat.com"
type input "cplacani@redhat.com"
paste input "evarisco@redhat.com"
type input "evarisco@redhat.com"
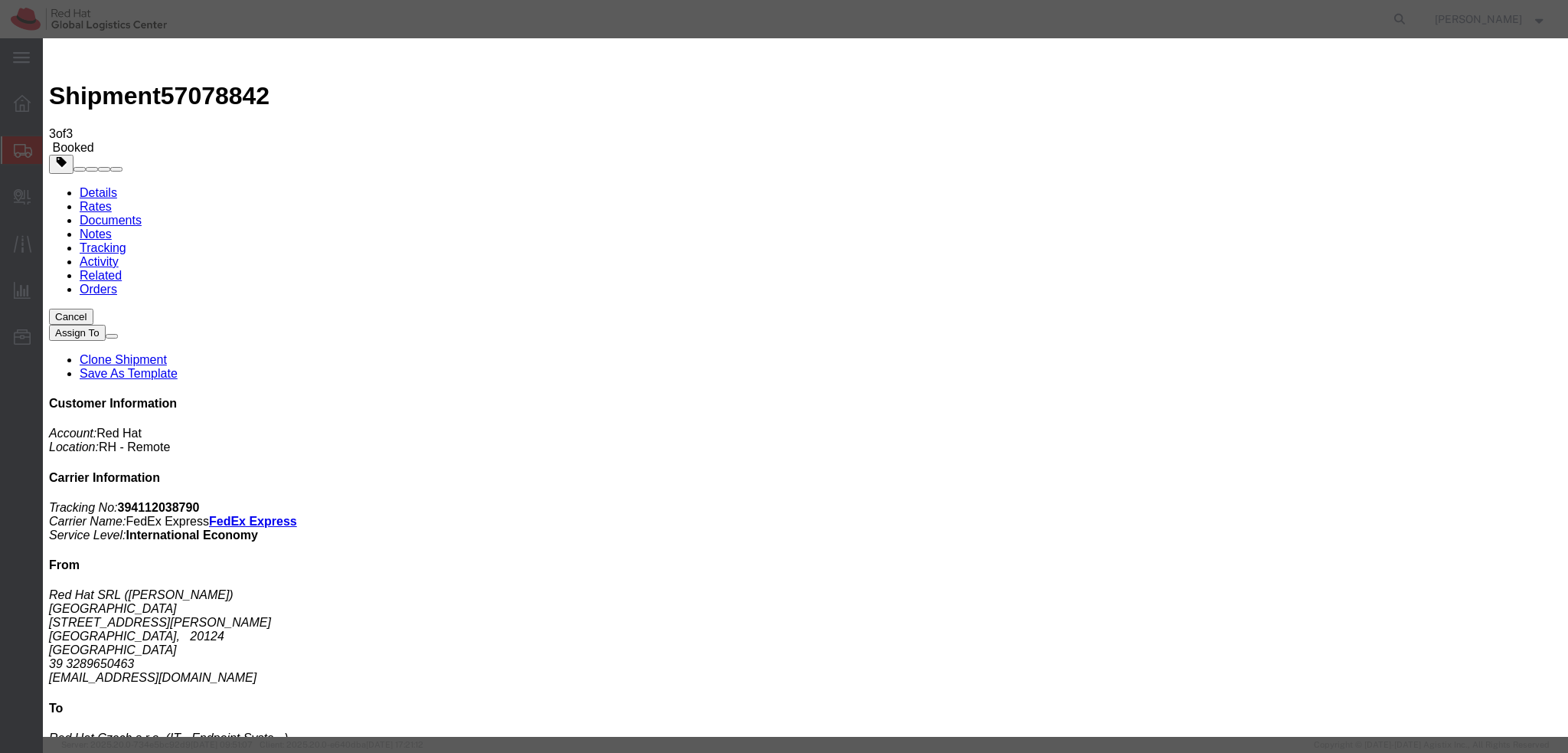
paste textarea "Hi , please find the label for your shipment to [GEOGRAPHIC_DATA] attached to t…"
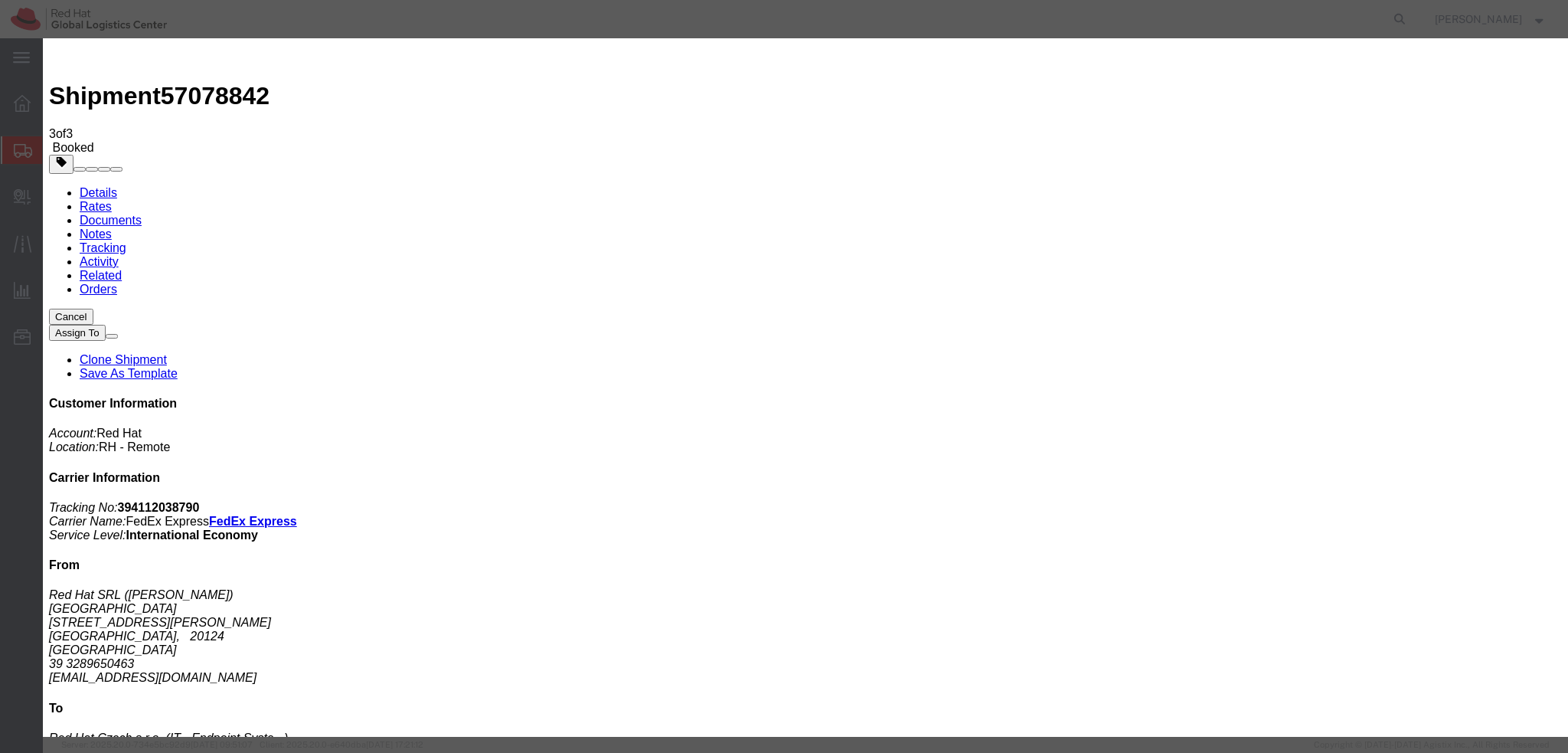
paste textarea "Please bring your package to the reception for the courier collection."
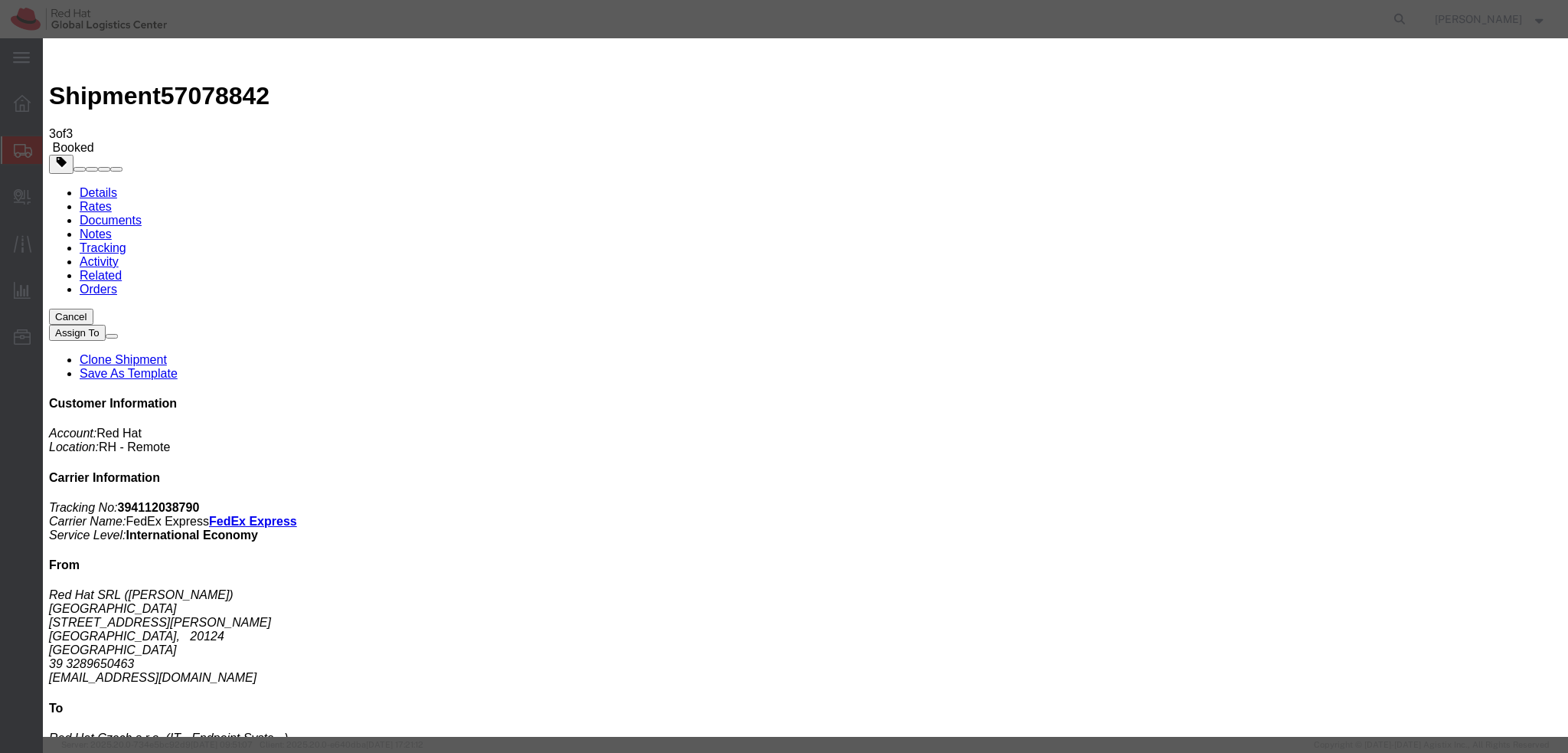
scroll to position [0, 0]
type textarea "Hi Cesare, please find the label for your shipment to Brno attached to this ema…"
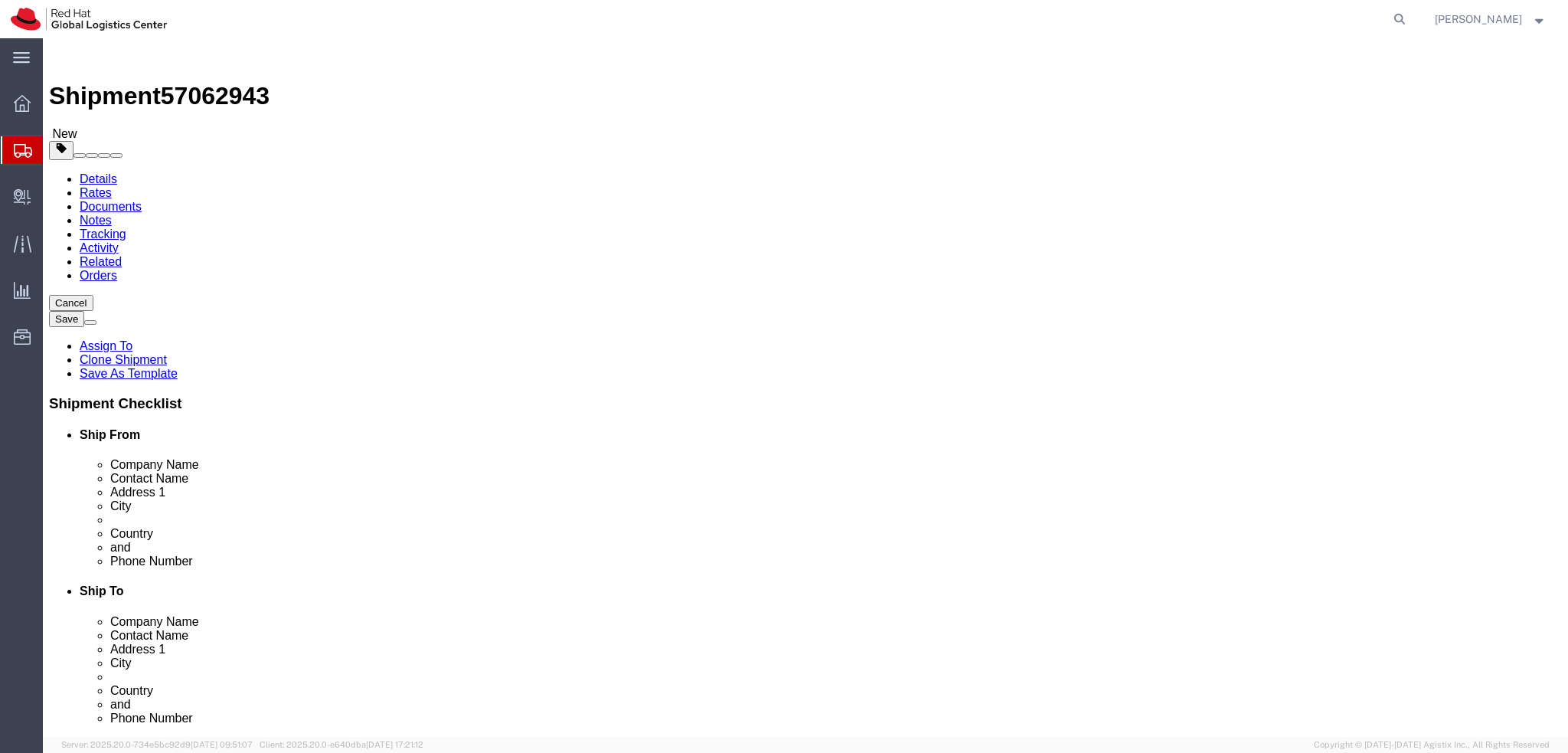
select select
select select "37974"
drag, startPoint x: 324, startPoint y: 317, endPoint x: 96, endPoint y: 334, distance: 228.6
click div "Location My Profile Location [GEOGRAPHIC_DATA] - [GEOGRAPHIC_DATA] - [GEOGRAPHI…"
drag, startPoint x: 302, startPoint y: 278, endPoint x: 84, endPoint y: 304, distance: 219.5
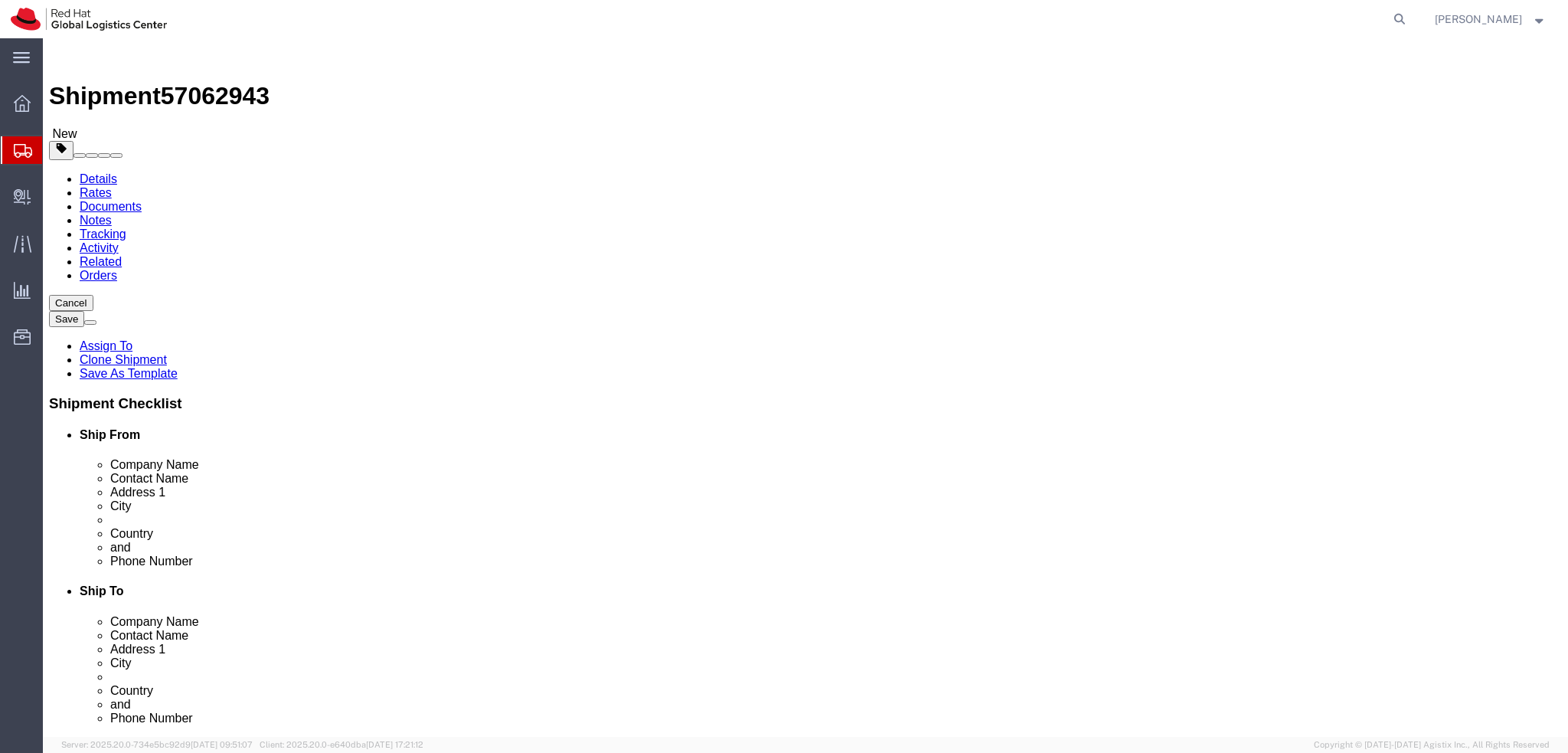
click div "Location My Profile Location [GEOGRAPHIC_DATA] - [GEOGRAPHIC_DATA] - [GEOGRAPHI…"
paste input "[PERSON_NAME]"
type input "[PERSON_NAME]"
click div "Location My Profile Location [GEOGRAPHIC_DATA] - [GEOGRAPHIC_DATA] - [GEOGRAPHI…"
click icon
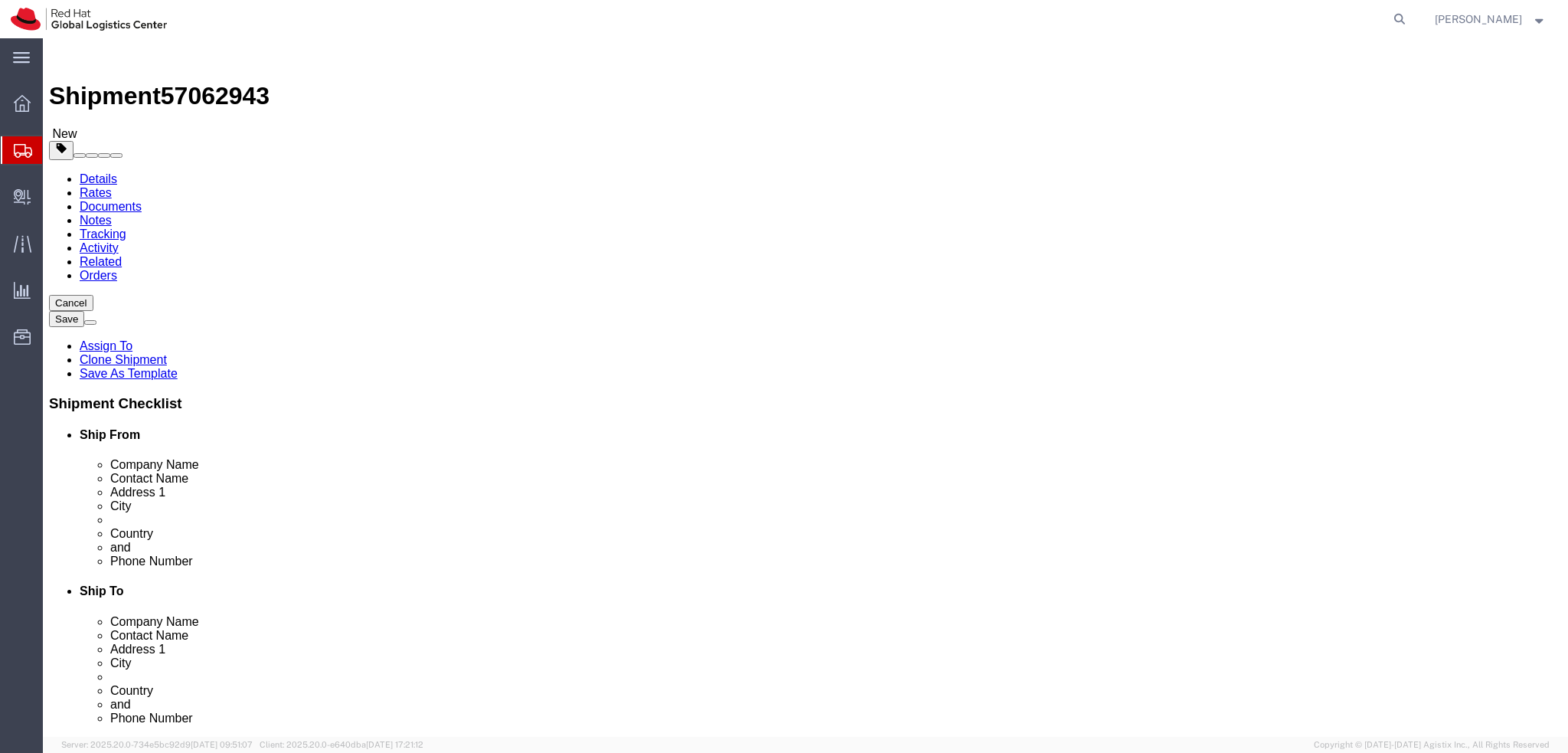
click dd "400.00 GBP"
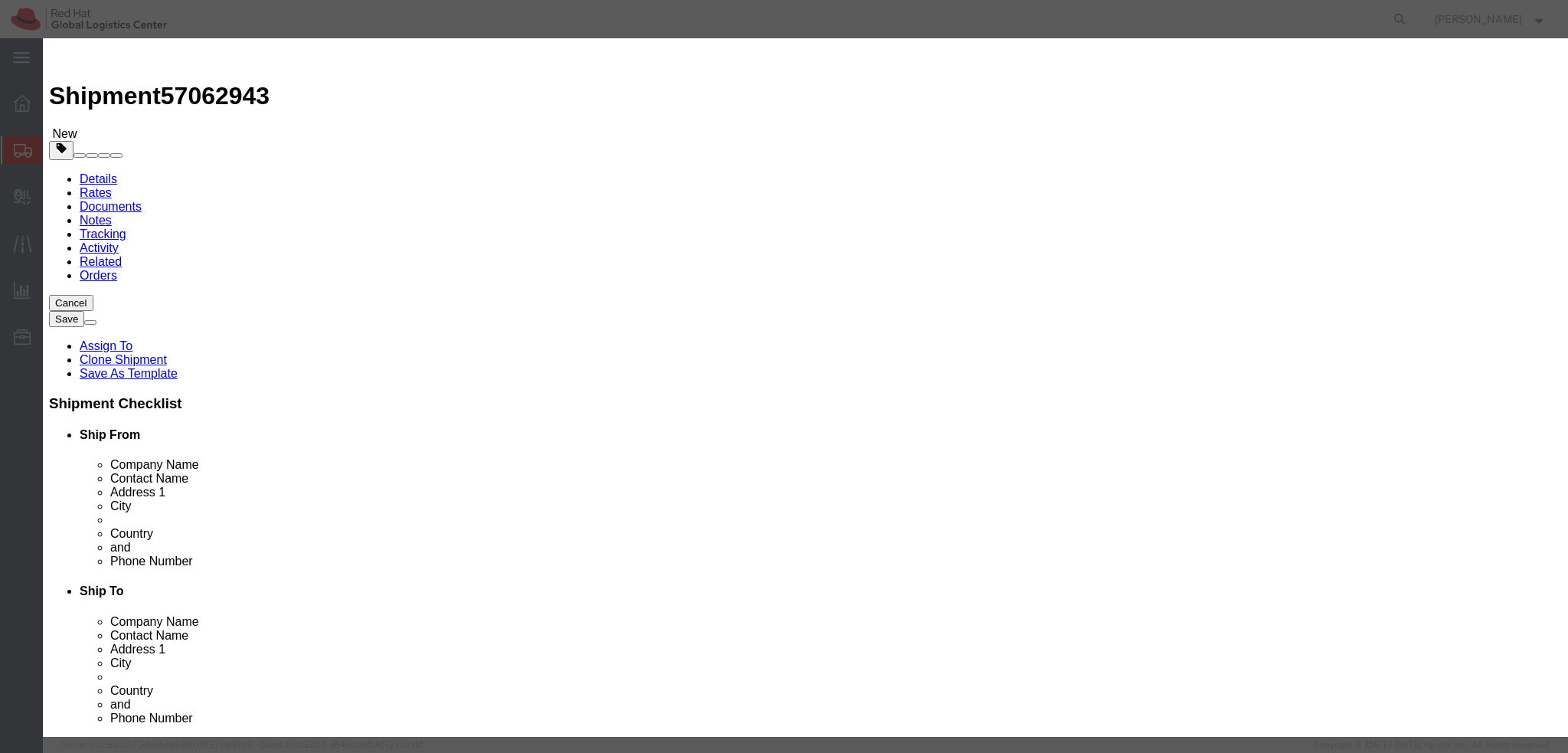
click textarea
type textarea "Laptop"
click button
drag, startPoint x: 951, startPoint y: 119, endPoint x: 934, endPoint y: 143, distance: 29.4
click textarea
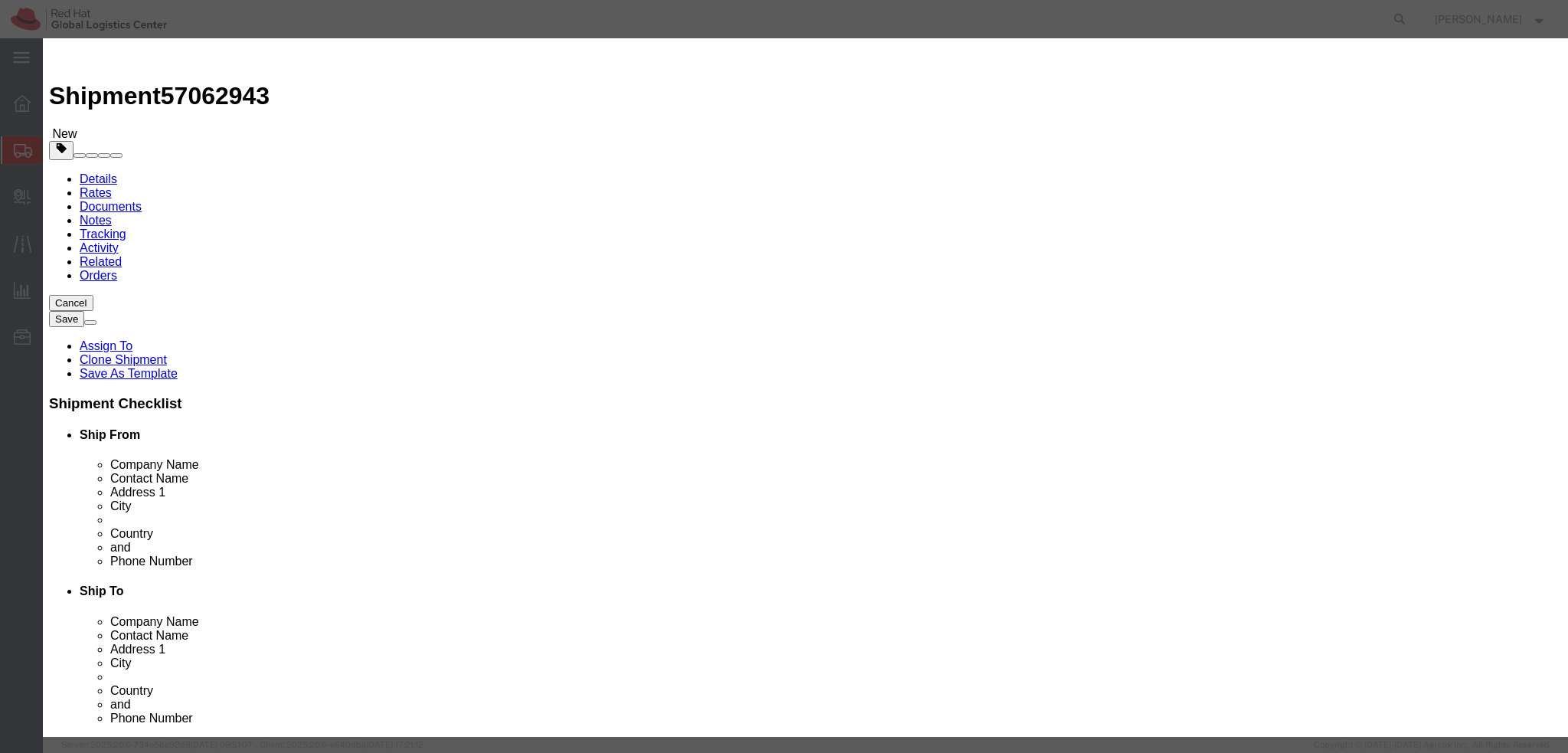
type textarea "Laptop"
click button "Save & Close"
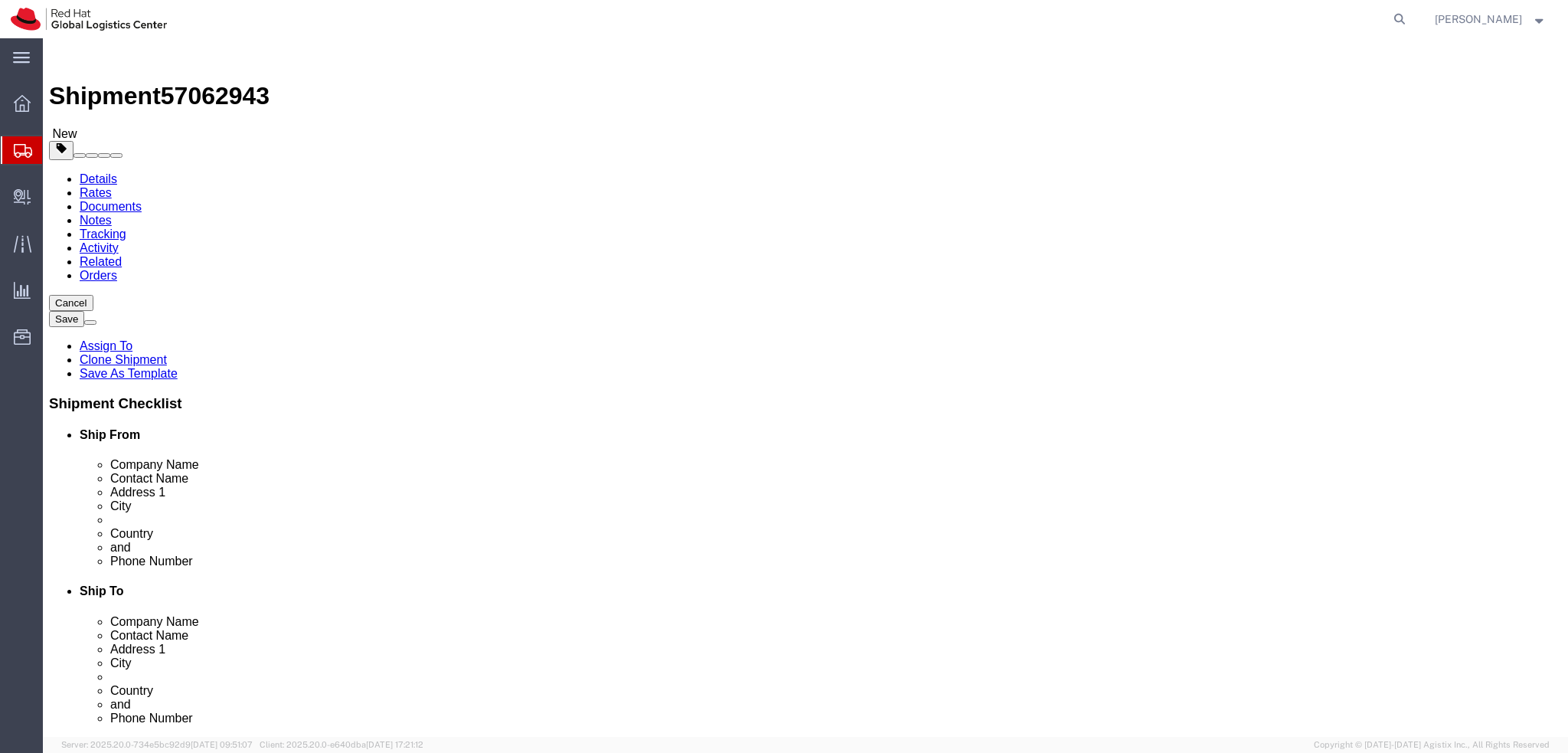
click link "Documents"
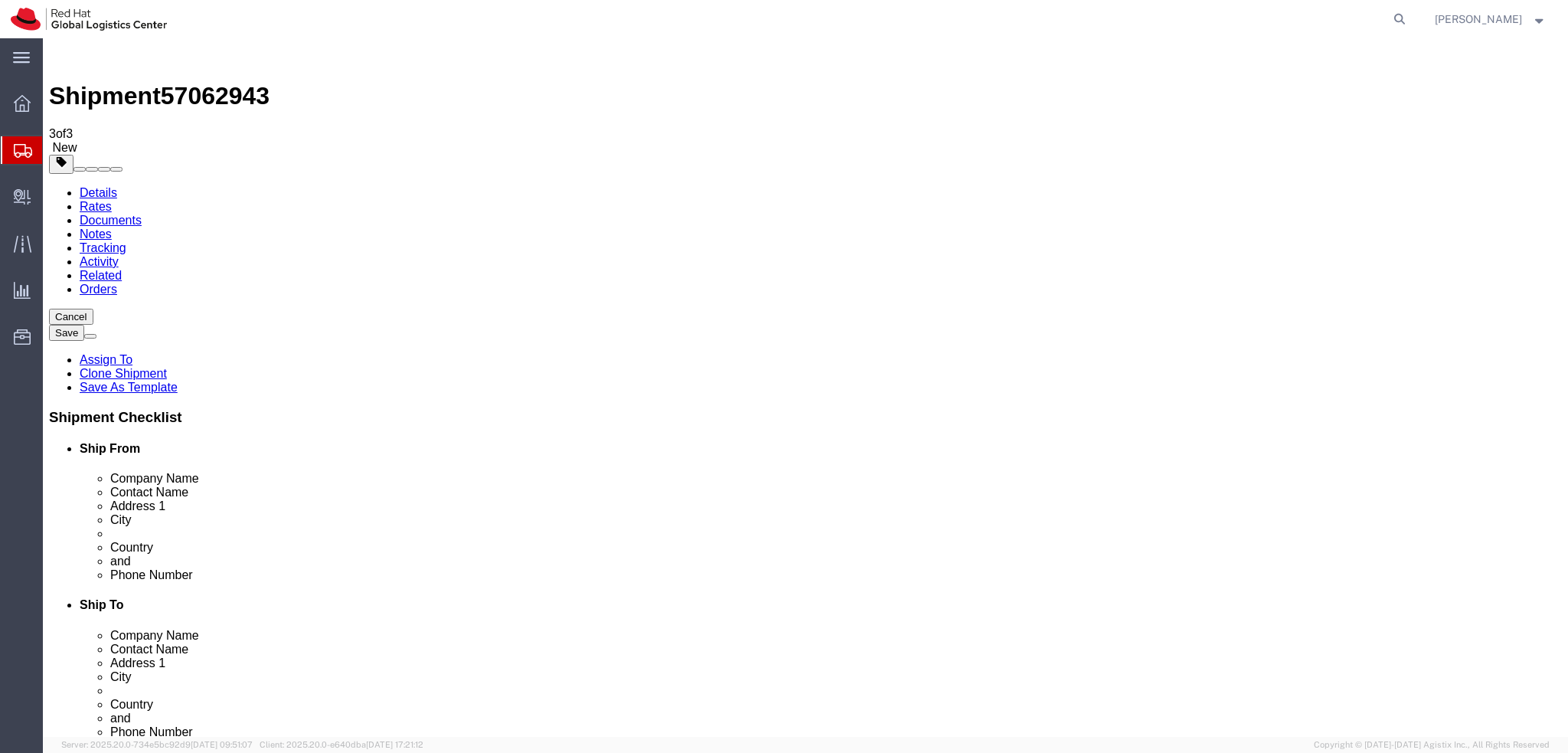
click at [101, 186] on link "Details" at bounding box center [99, 192] width 37 height 13
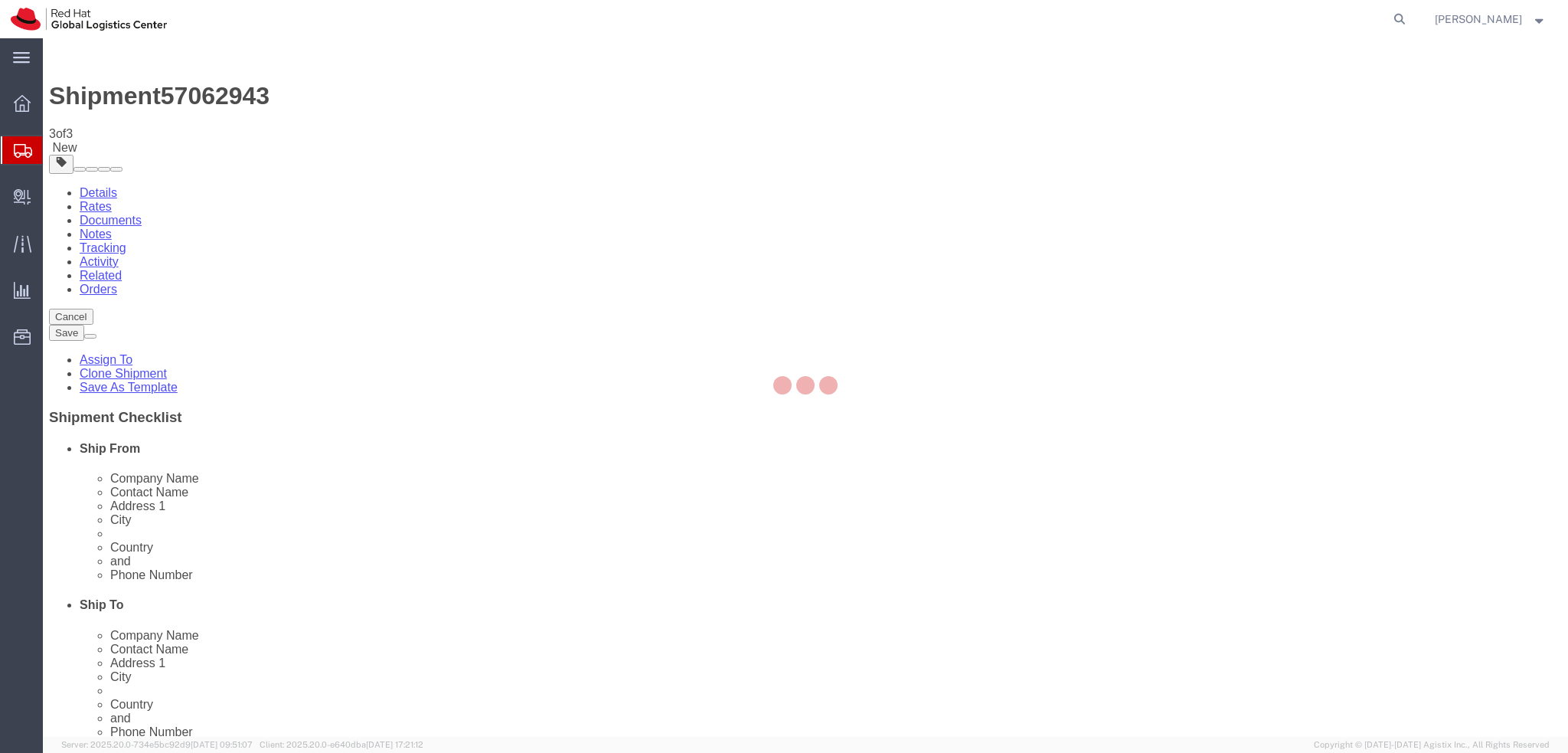
select select "37974"
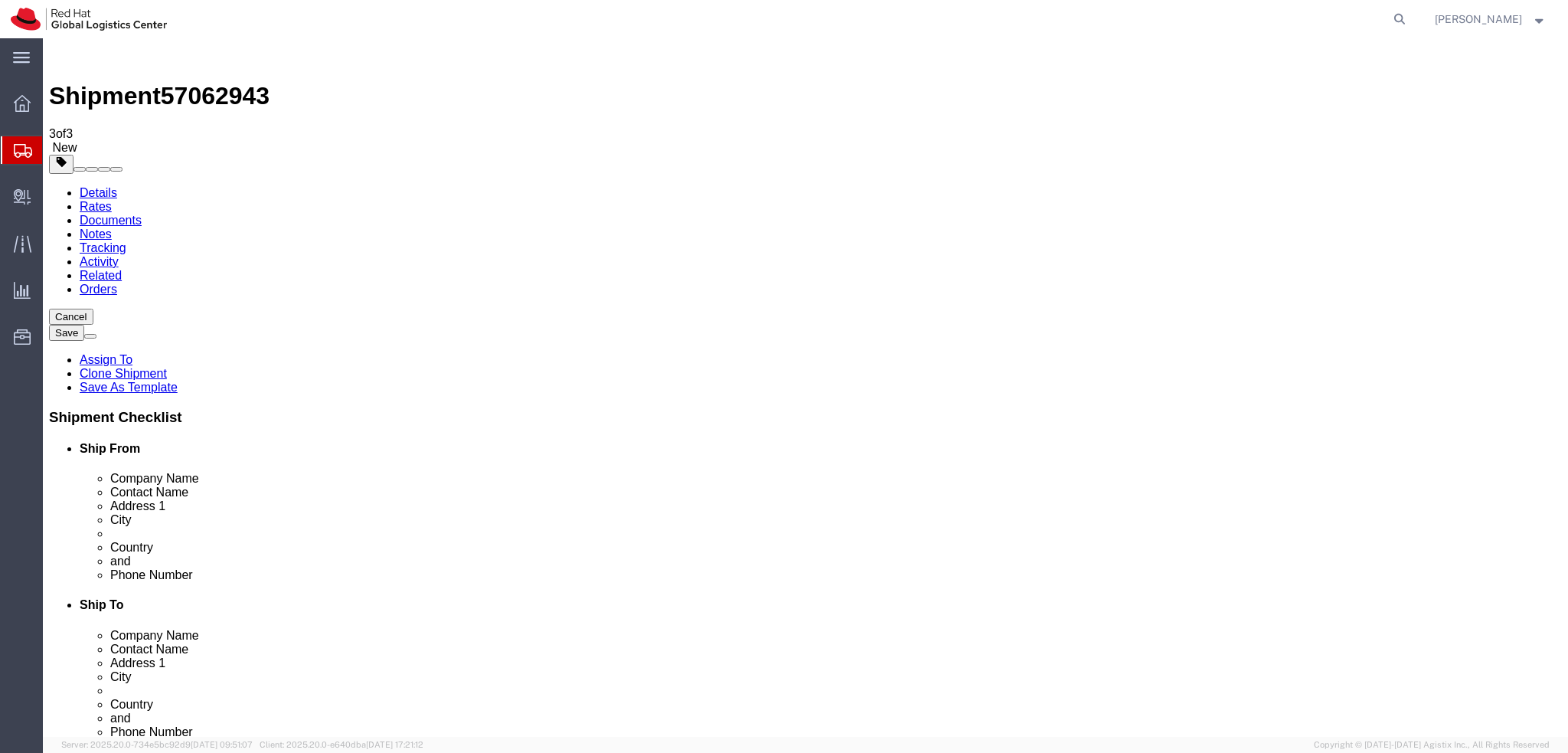
click link "Package Information"
click div "Pieces: 1.00 Each Total value: 400.00 GBP"
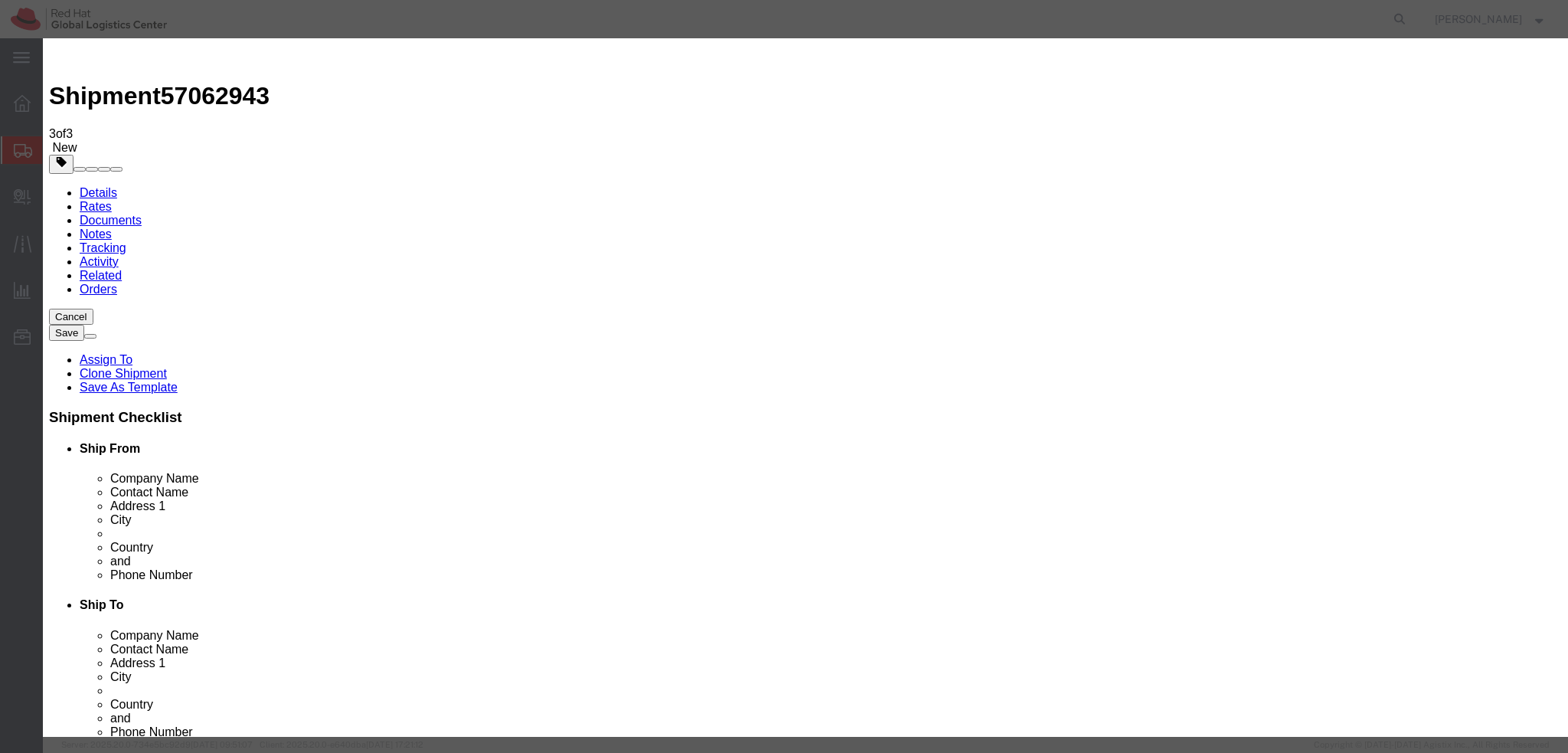
click button "Save & Close"
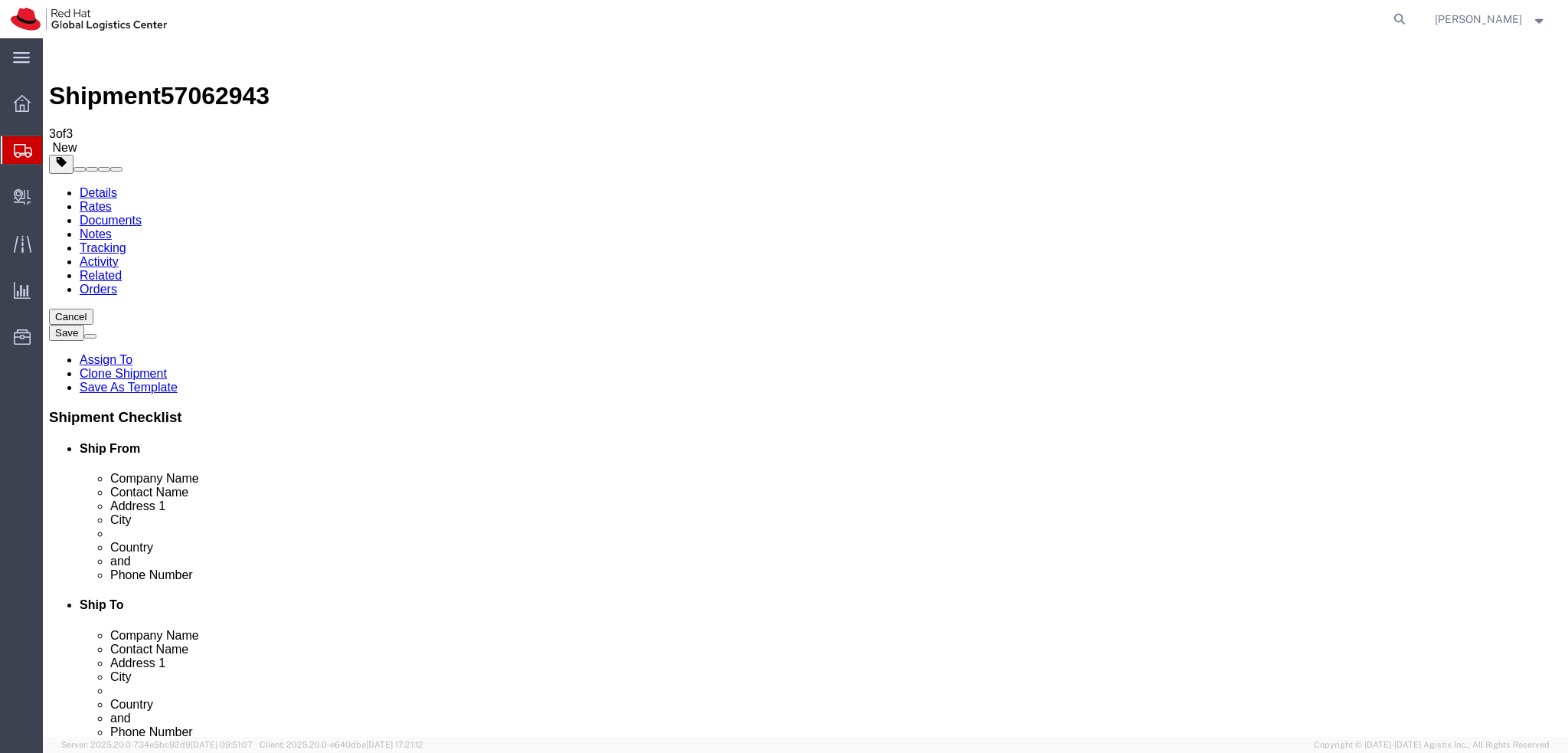
click icon
click link "Special Services"
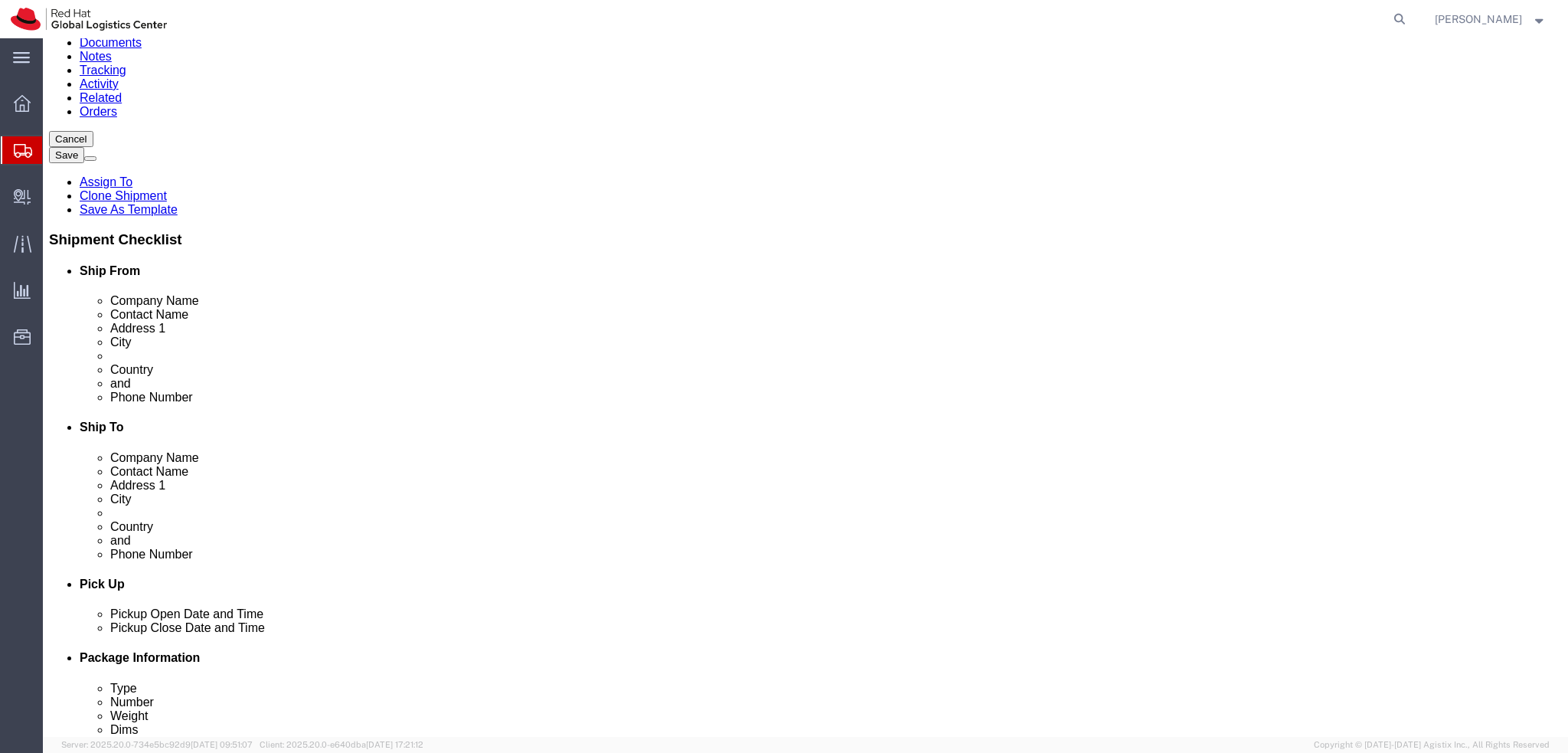
scroll to position [383, 0]
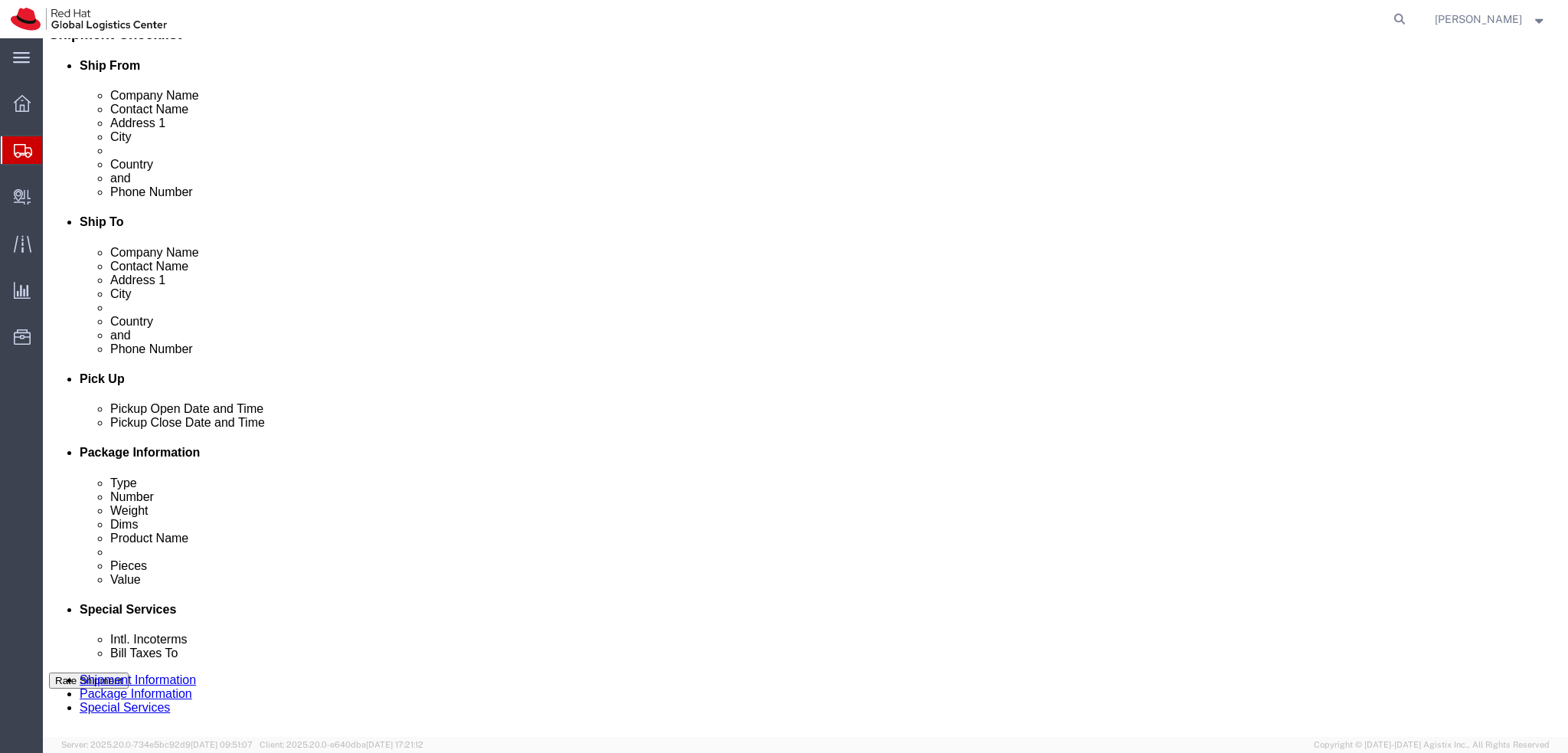
click button "Rate Shipment"
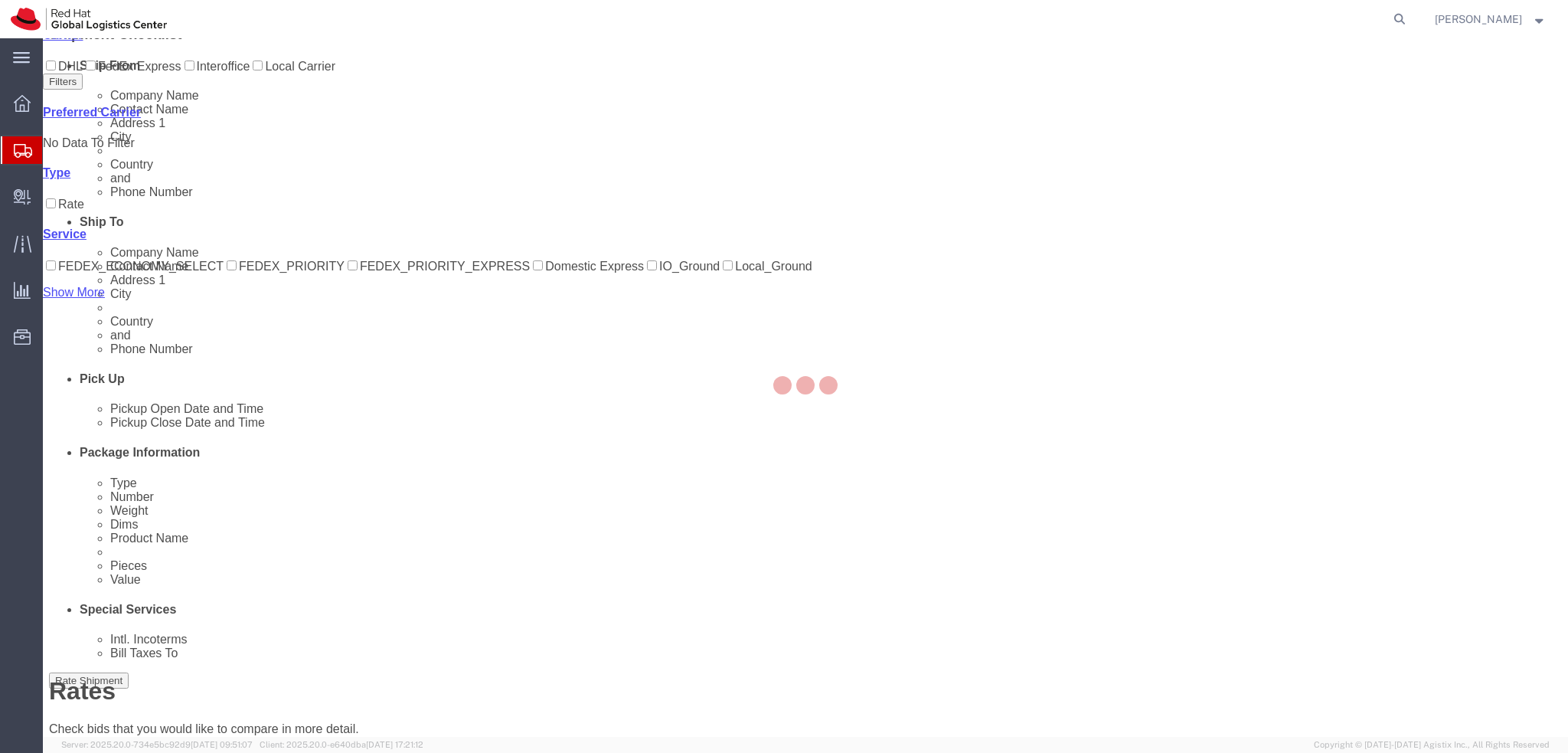
scroll to position [0, 0]
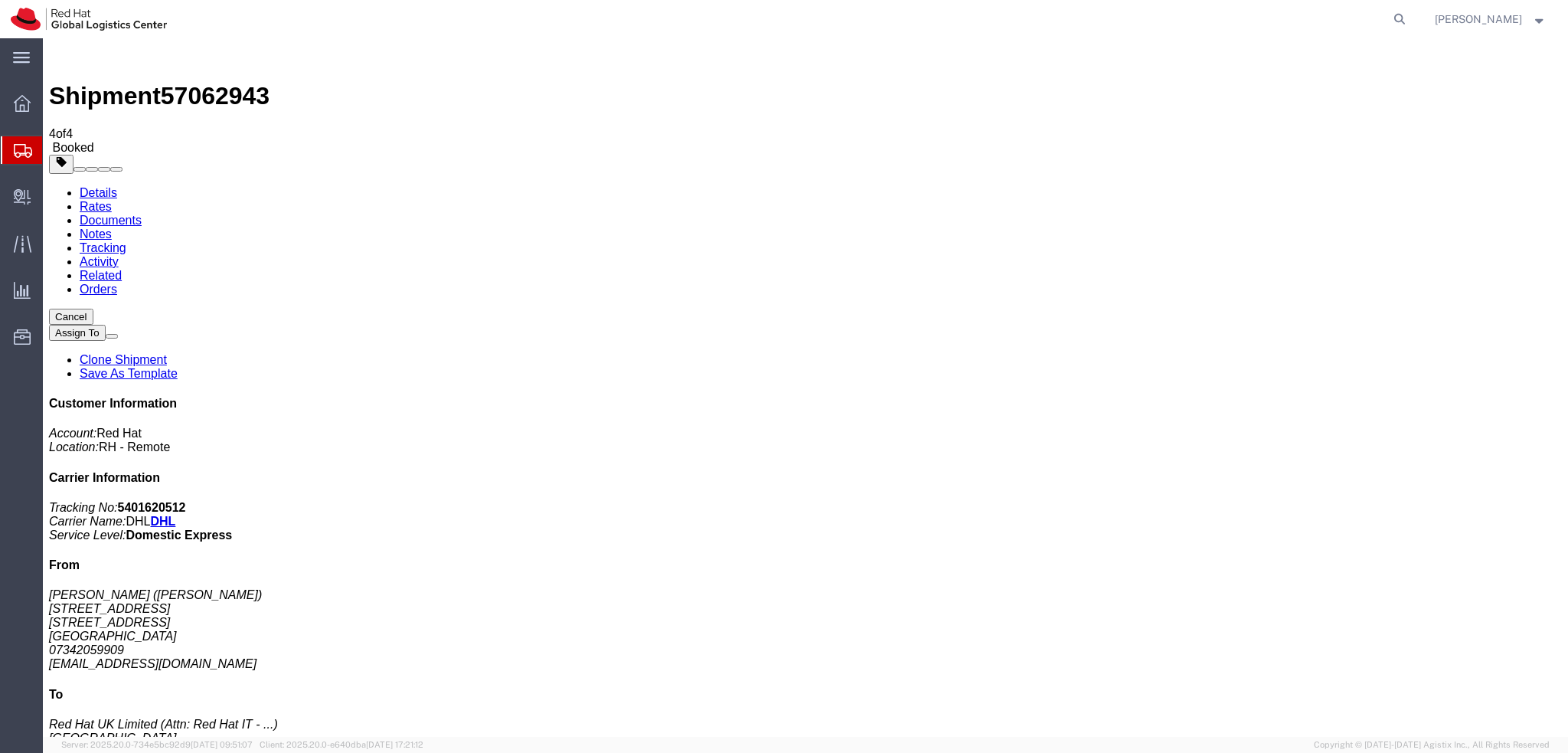
click at [103, 186] on link "Details" at bounding box center [99, 192] width 37 height 13
click button "button"
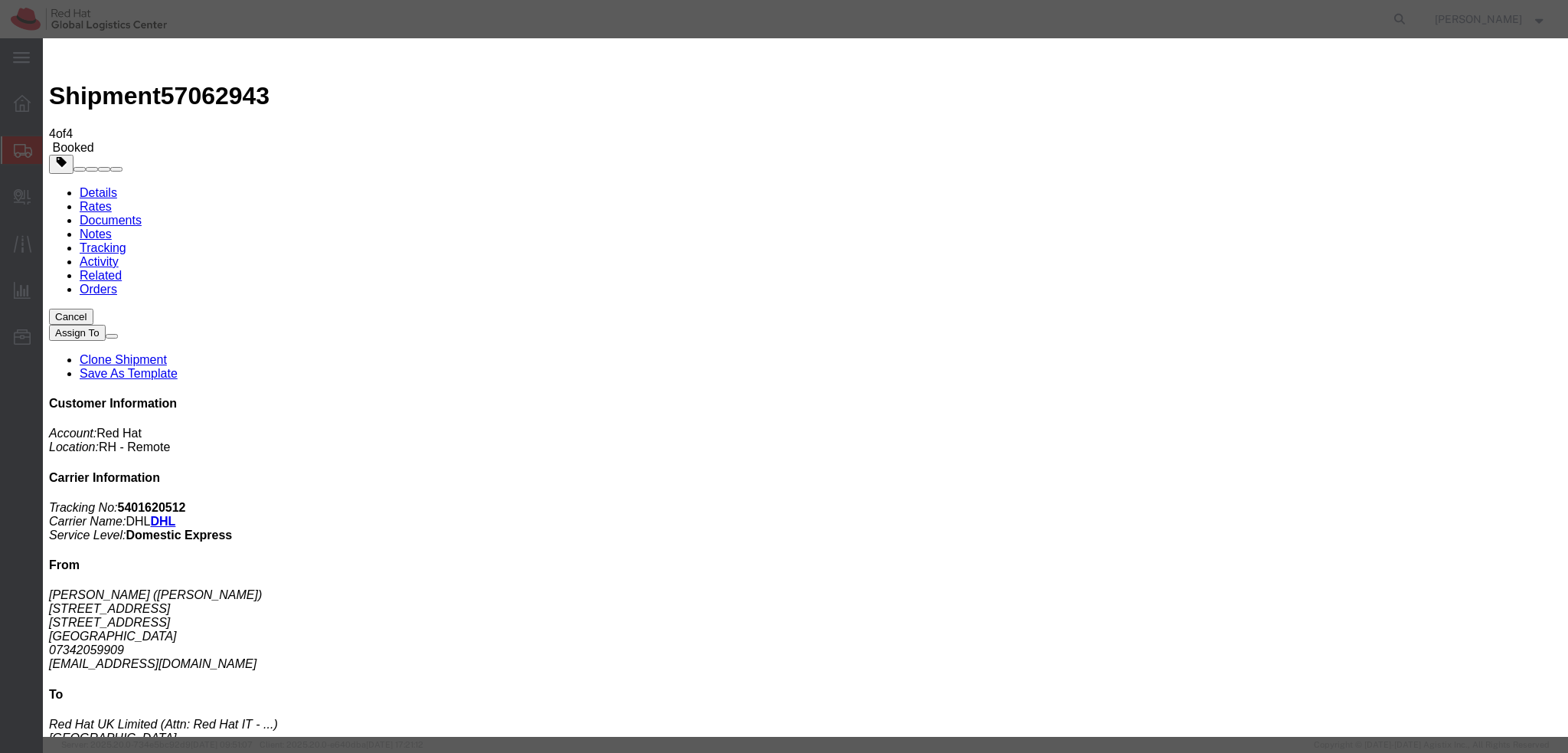
click div "[DATE] 12:00 PM"
type input "9:00 AM"
click button "Apply"
click div "[DATE] 4:00 PM"
type input "12:00 PM"
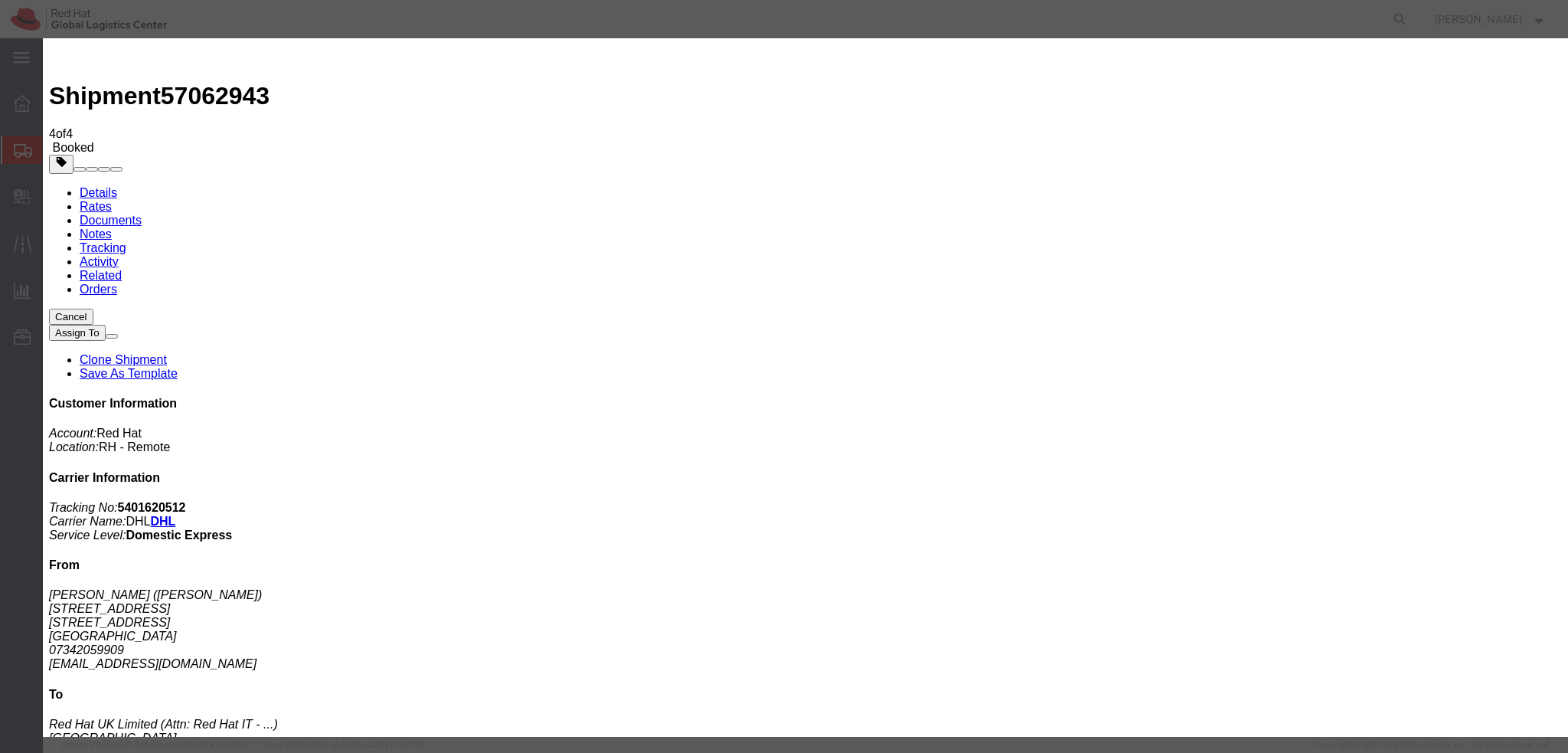
click button "Apply"
click button "Save"
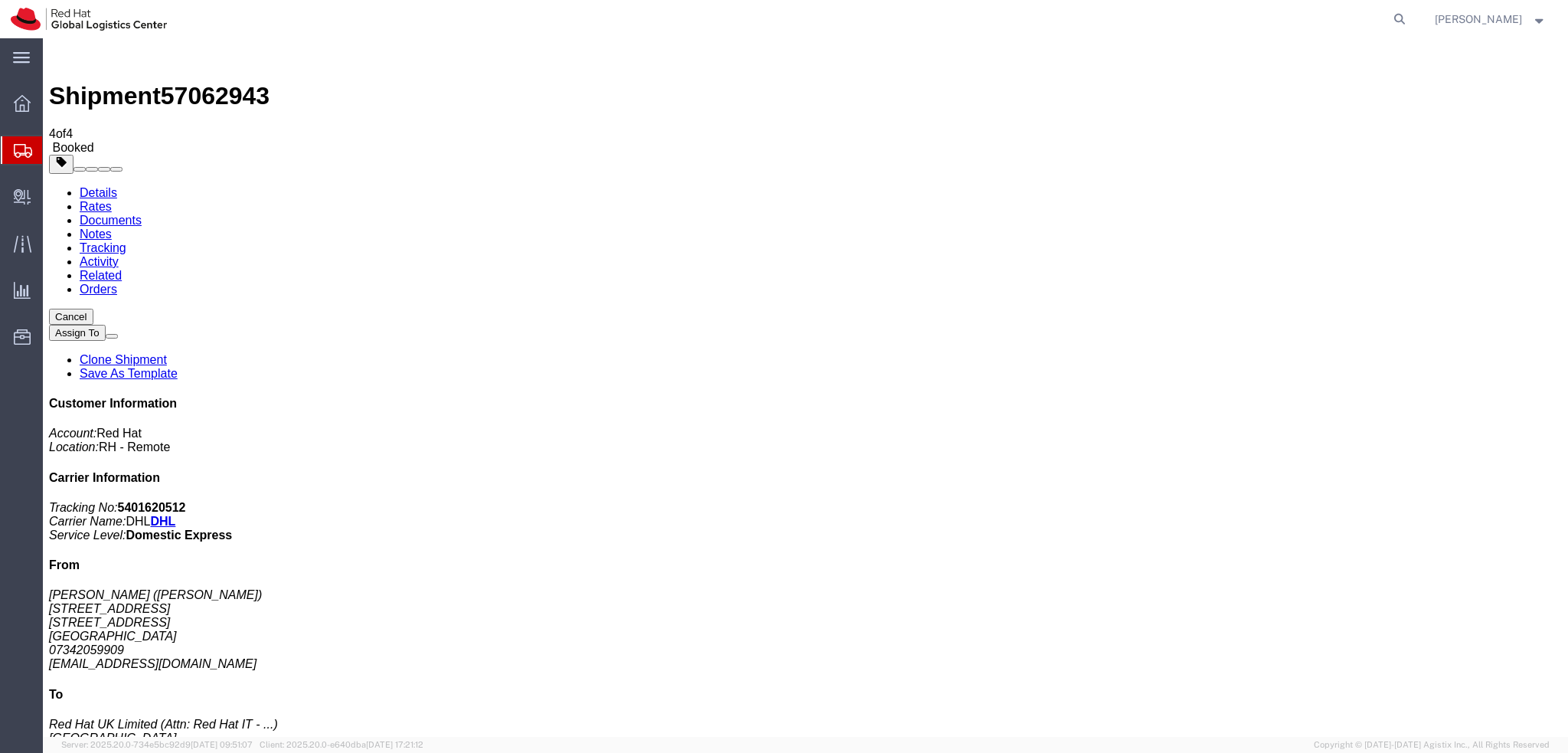
click button "Close"
click link "Schedule pickup request"
click address "Amanda Coundon (Amanda Coundon) 6 Wherwell Drive Fleet, ENG GU51 1AP United Kin…"
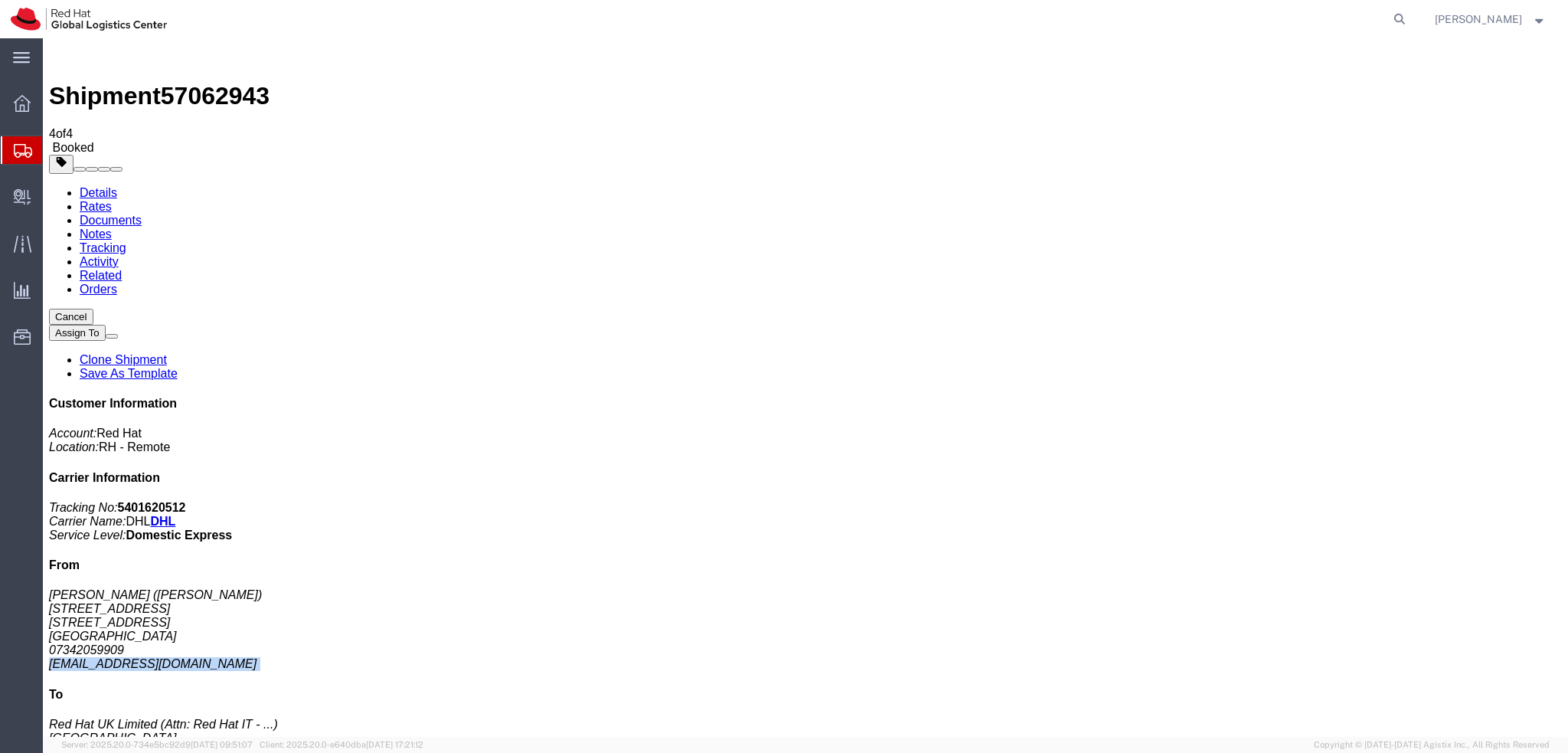
copy div "acoundon@redhat.com"
click link "Documents"
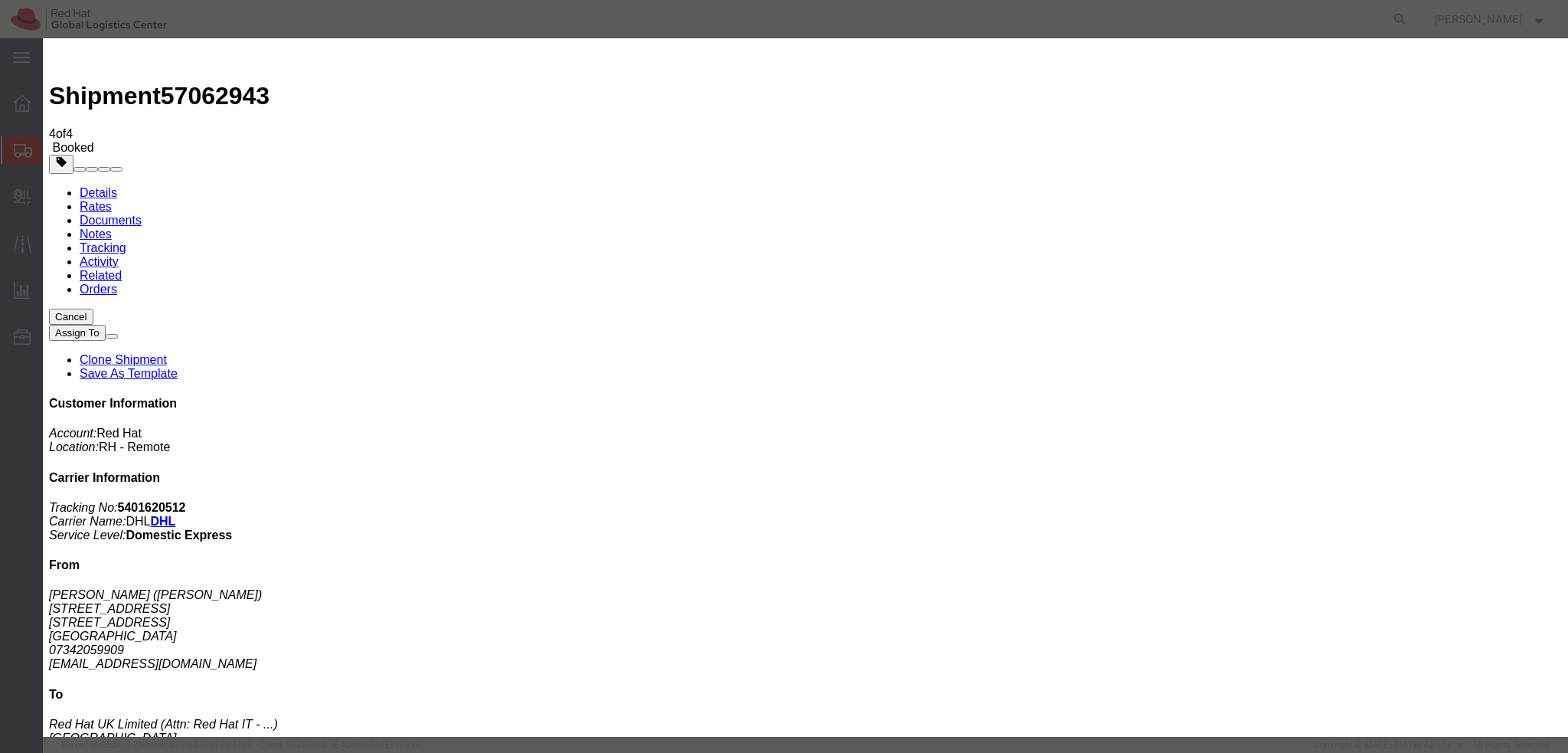
paste input "acoundon@redhat.com"
type input "acoundon@redhat.com"
paste textarea "Hi , please find the label for your shipment to Brno attached to this email. Pl…"
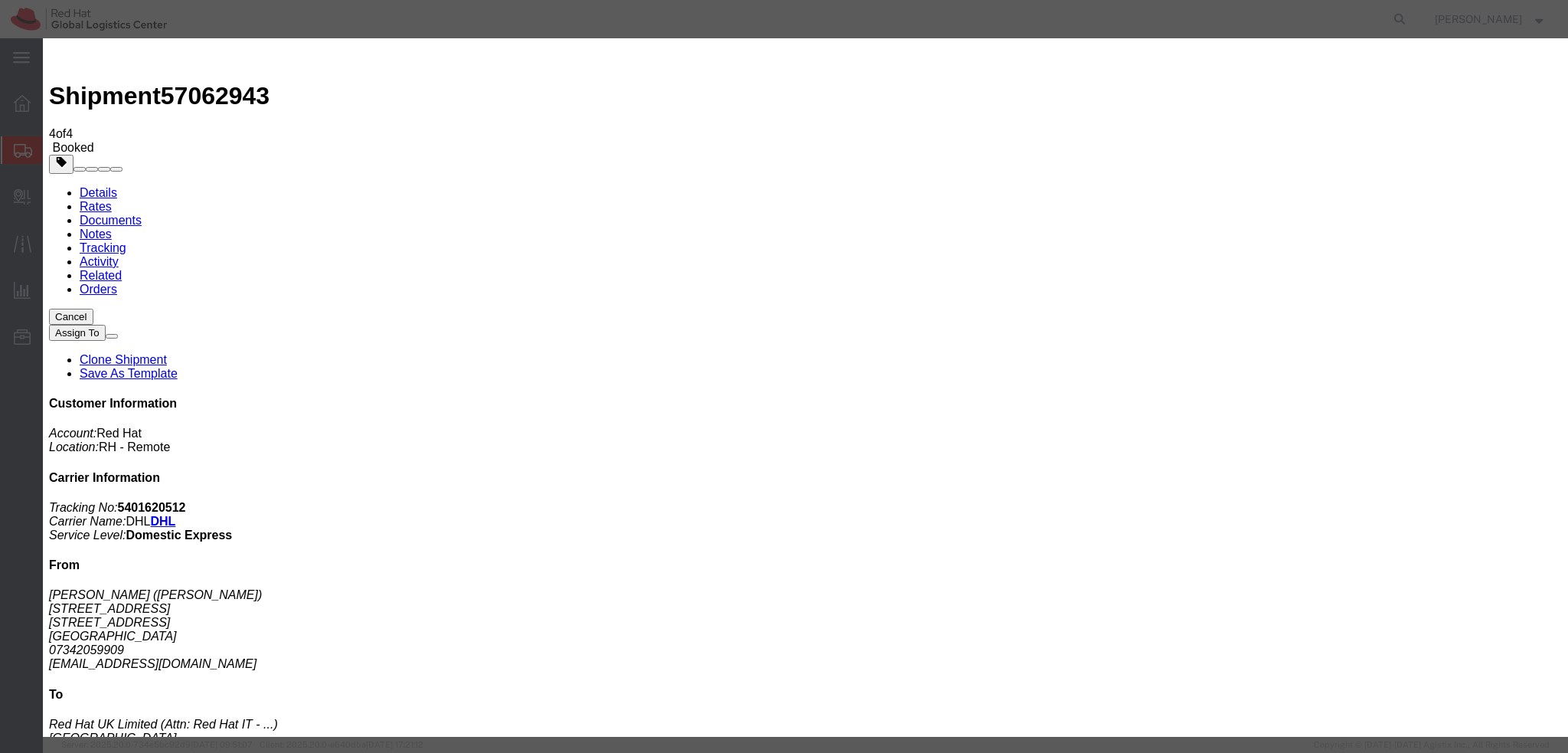
scroll to position [11, 0]
drag, startPoint x: 634, startPoint y: 393, endPoint x: 645, endPoint y: 399, distance: 12.5
paste textarea "Unfortunately there is a limited time window in your area so the pick up can no…"
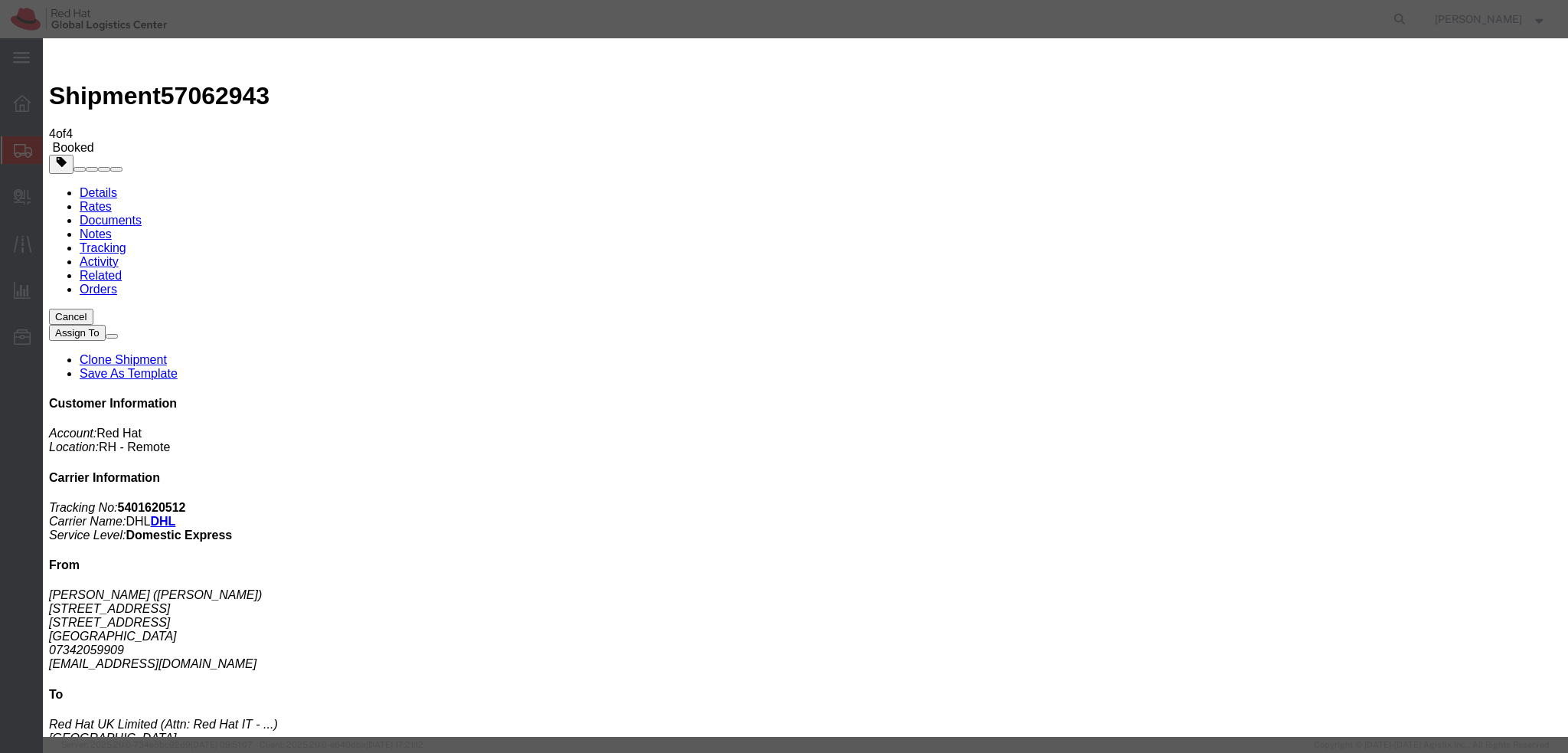
type textarea "Hi [PERSON_NAME], please find the label for your shipment to [GEOGRAPHIC_DATA] …"
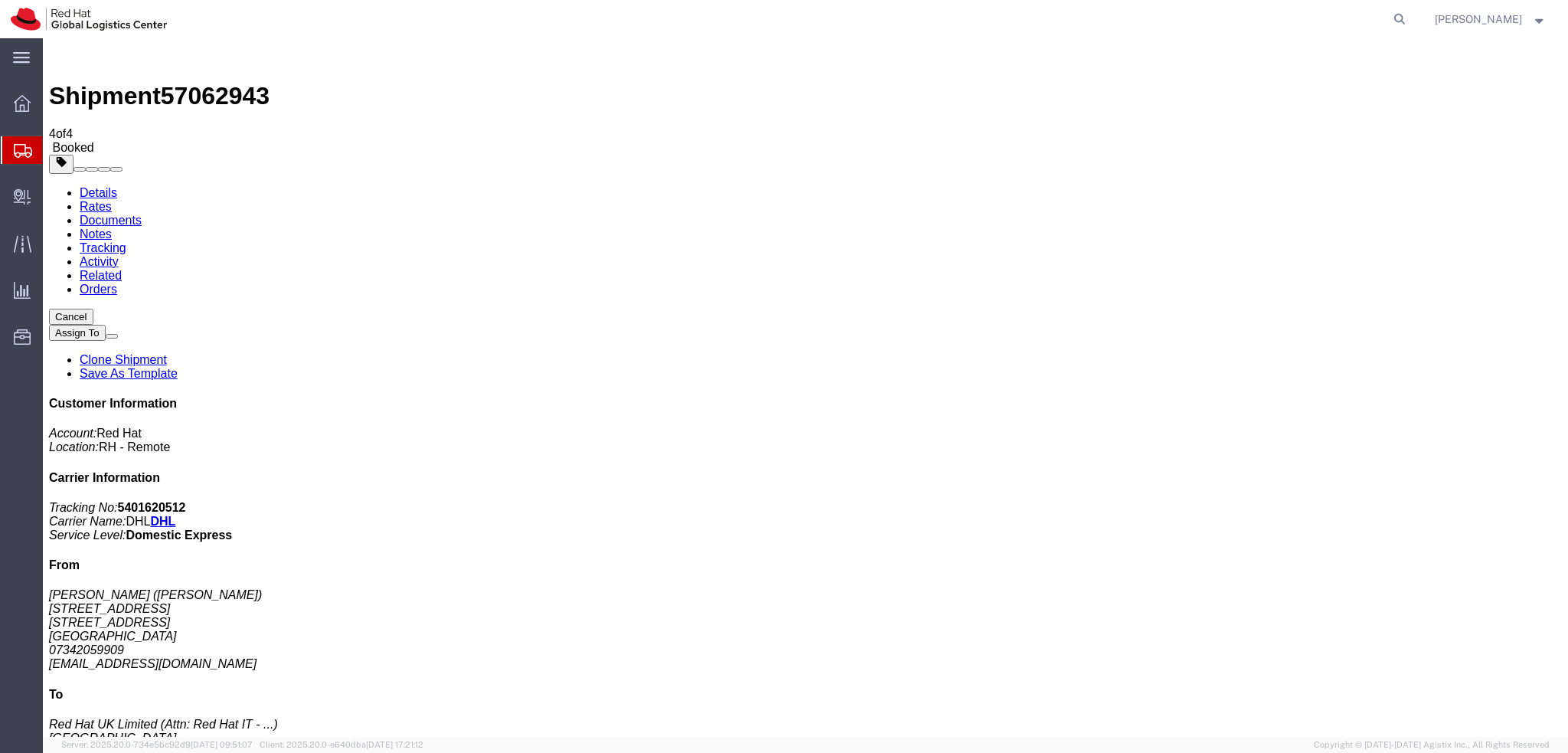
click at [110, 186] on link "Details" at bounding box center [99, 192] width 37 height 13
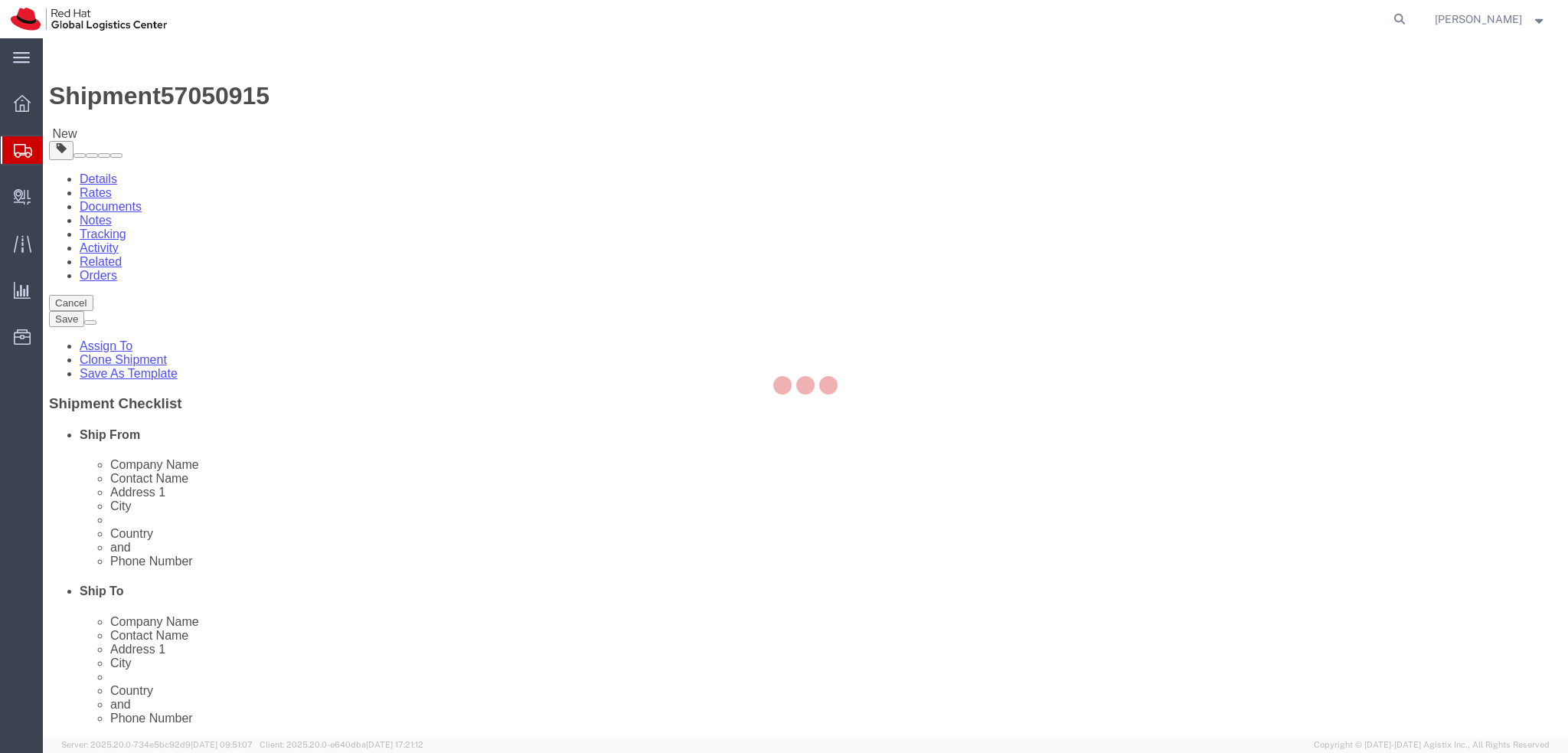
select select
select select "37974"
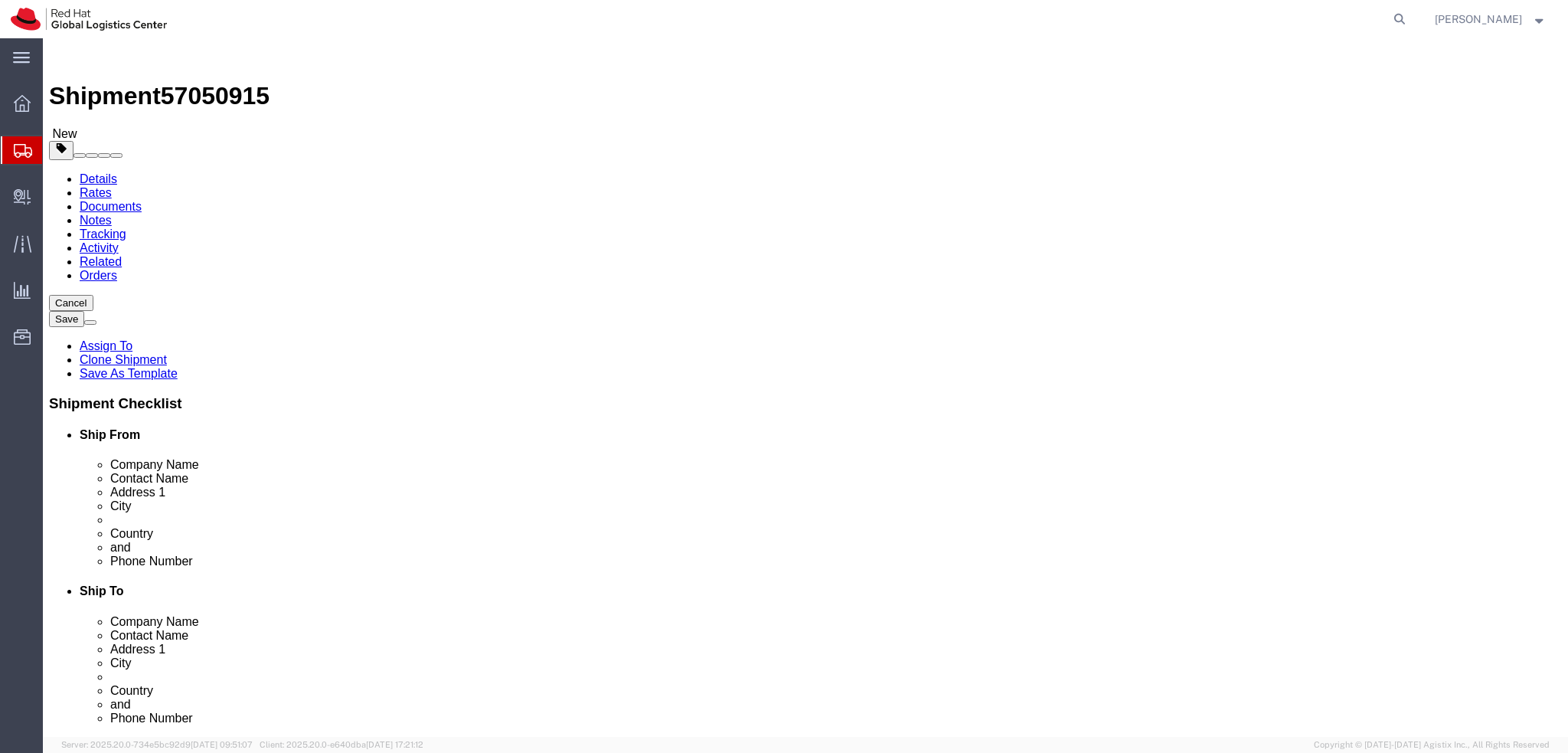
drag, startPoint x: 349, startPoint y: 315, endPoint x: 107, endPoint y: 319, distance: 242.0
click div "Contact Name [PERSON_NAME]"
drag, startPoint x: 323, startPoint y: 288, endPoint x: 188, endPoint y: 302, distance: 135.7
click div "Location My Profile Location [GEOGRAPHIC_DATA] - [GEOGRAPHIC_DATA] - [GEOGRAPHI…"
paste input "[PERSON_NAME]"
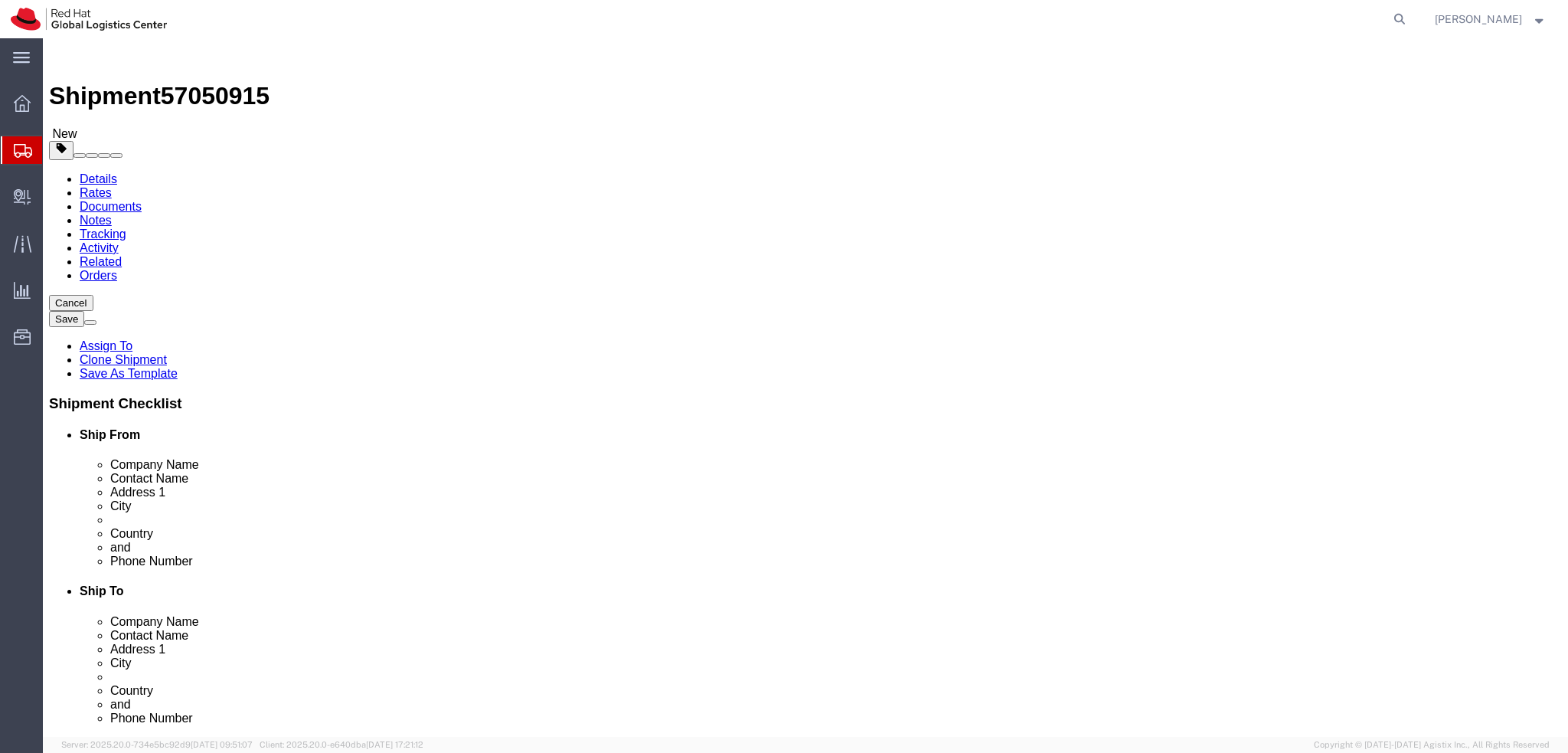
type input "[PERSON_NAME]"
click div "Location My Profile Location [GEOGRAPHIC_DATA] - [GEOGRAPHIC_DATA] - [GEOGRAPHI…"
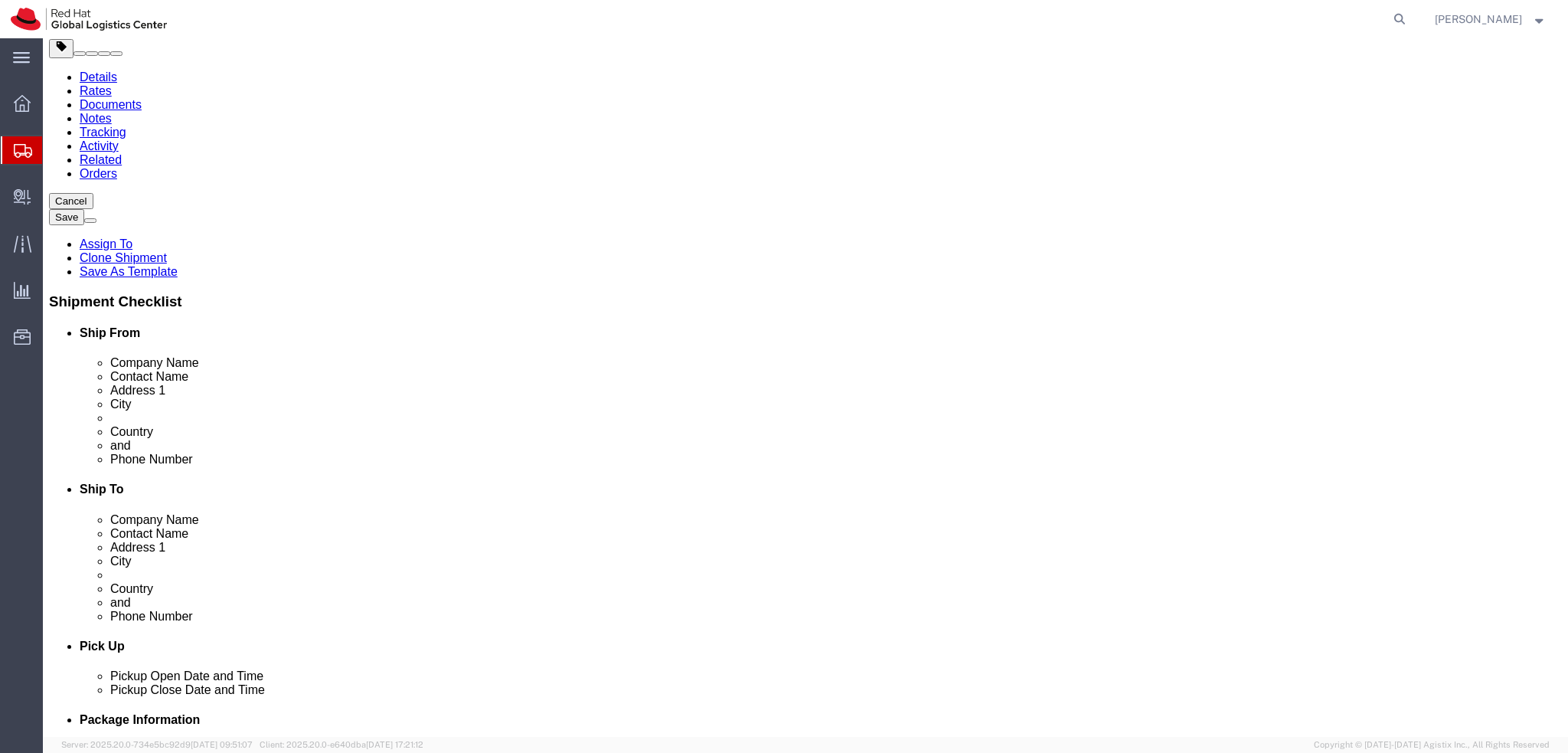
scroll to position [383, 0]
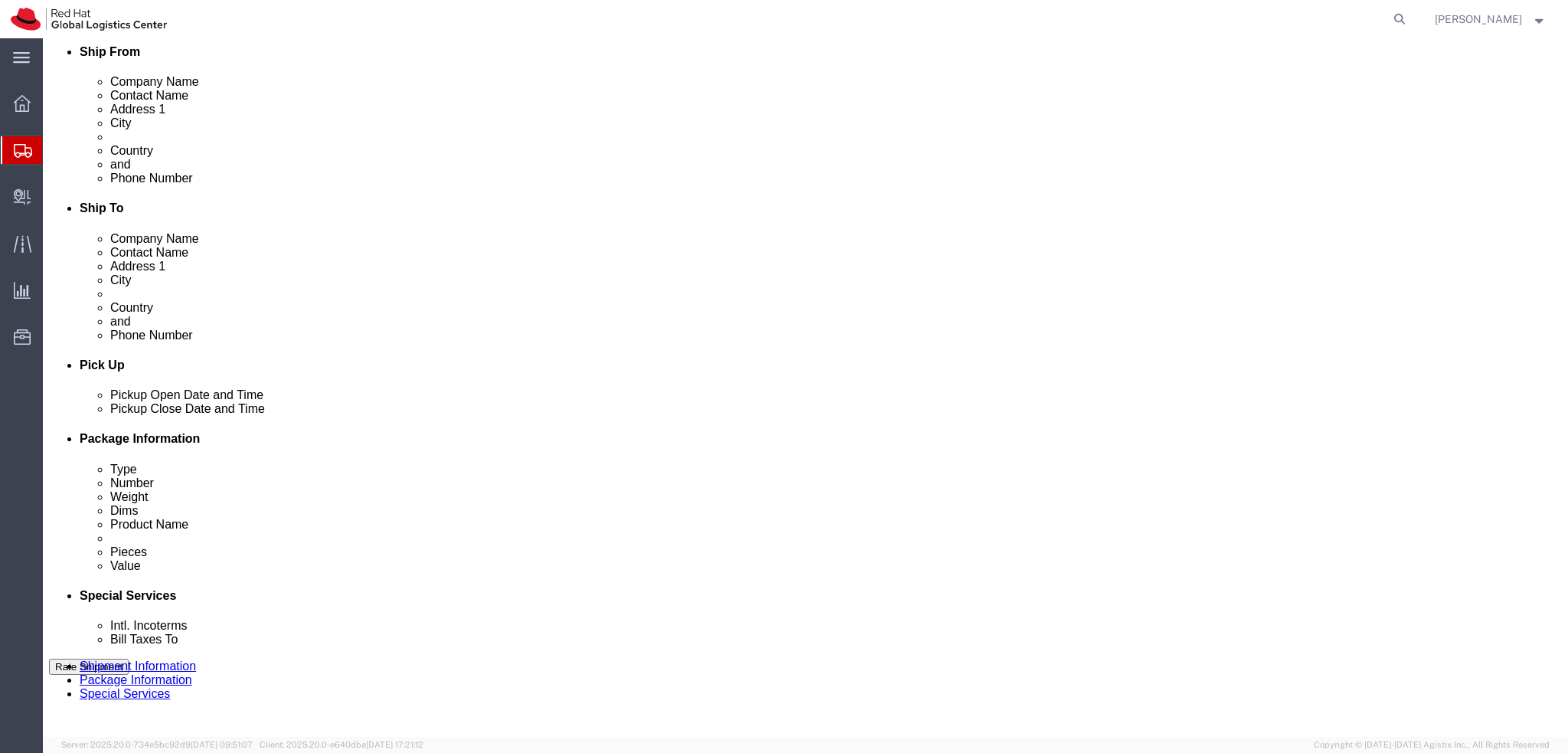
drag, startPoint x: 884, startPoint y: 409, endPoint x: 897, endPoint y: 409, distance: 13.0
click icon
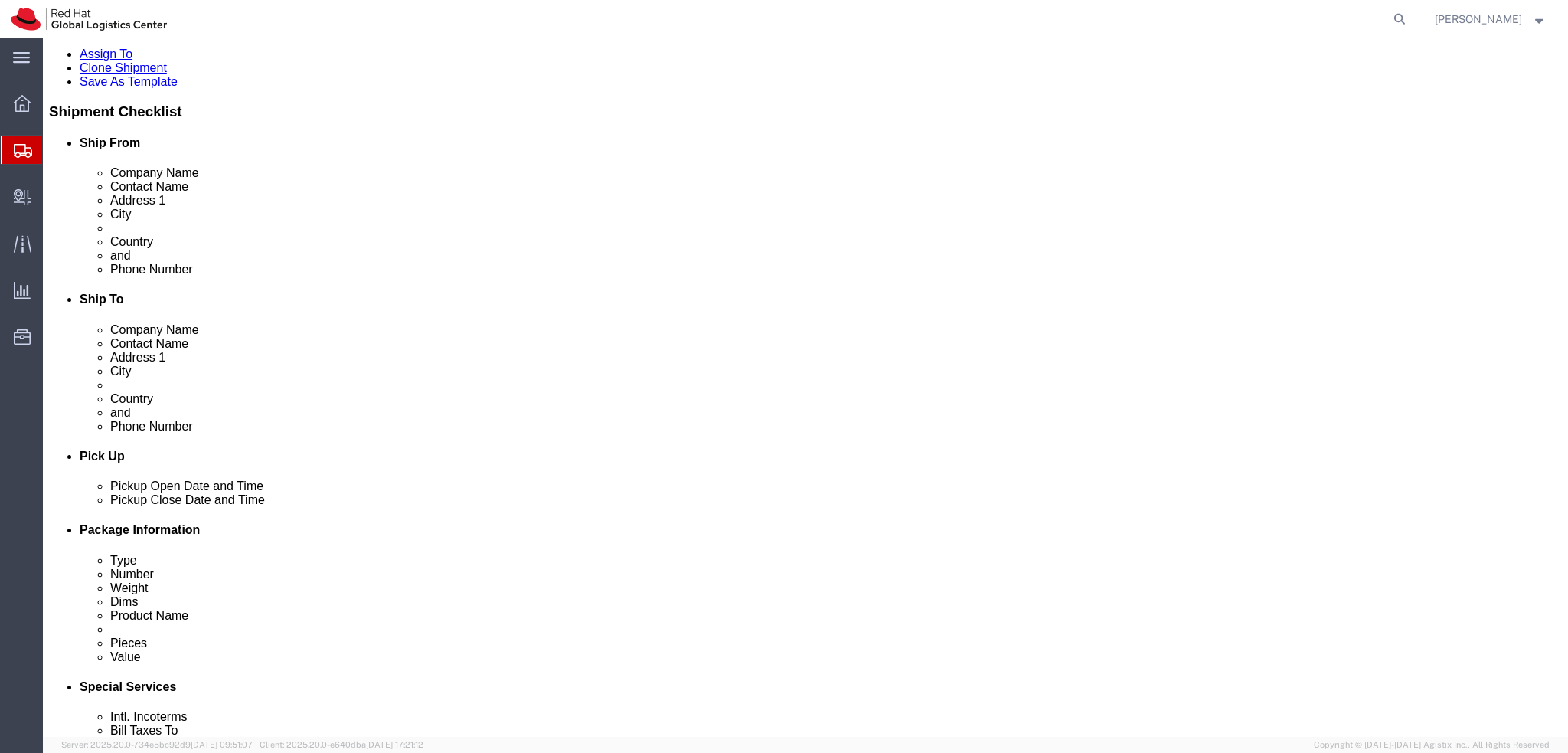
scroll to position [0, 0]
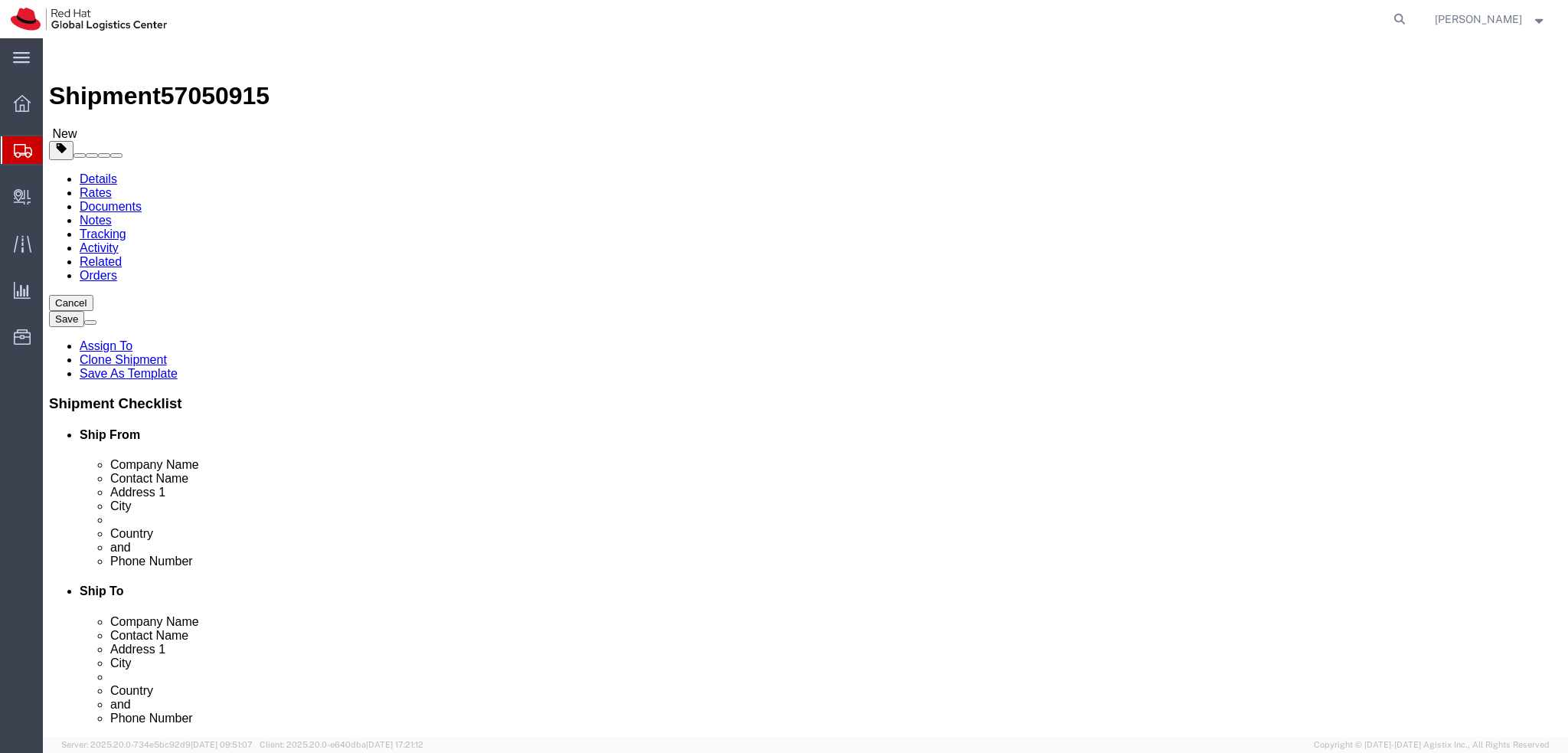
click icon
click dd "450.00 GBP"
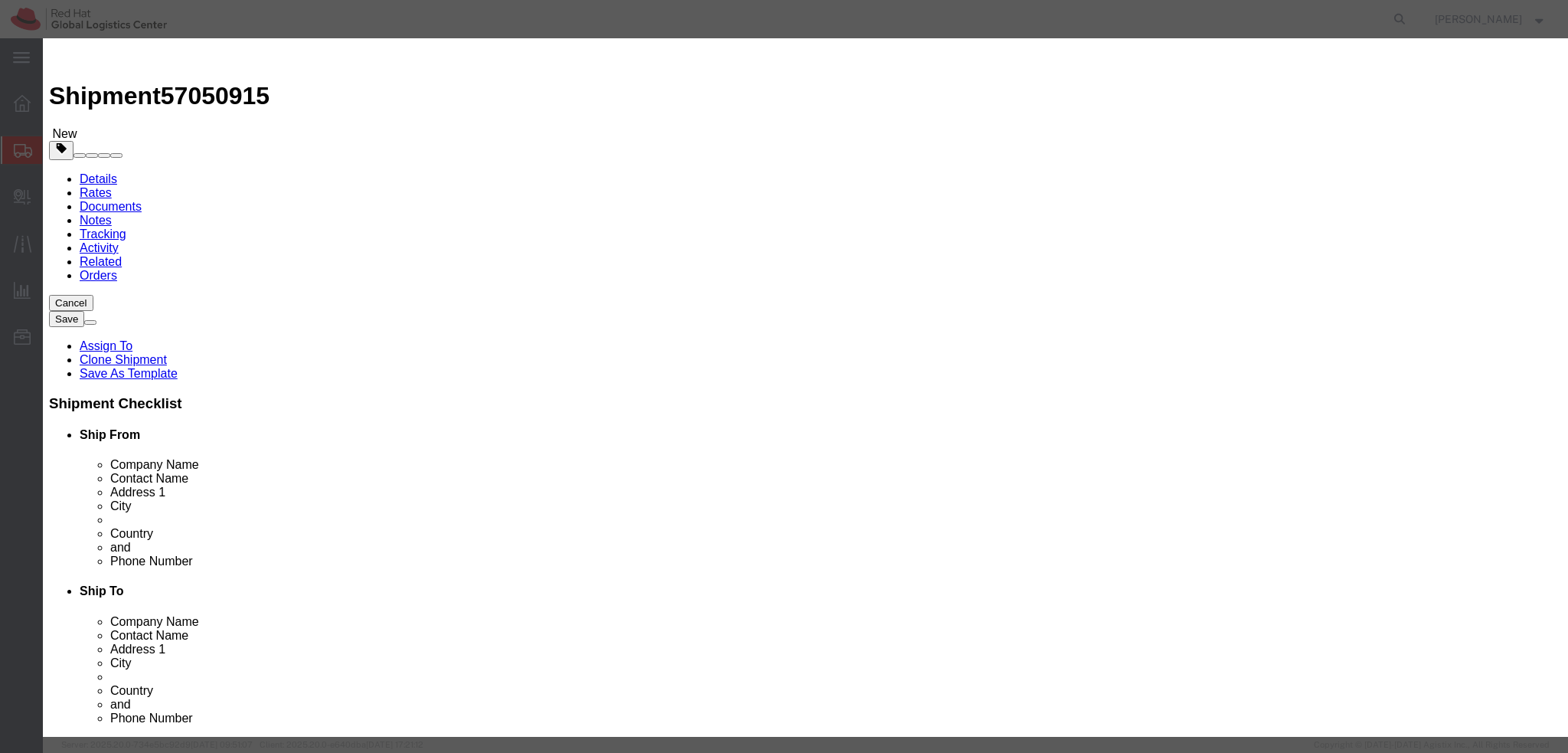
click textarea
type textarea "Laptop"
click div "Commodity library Product Name Lenovo P50 Pieces 1.00 Select Bag Barrels 100Boa…"
click button "Save & Close"
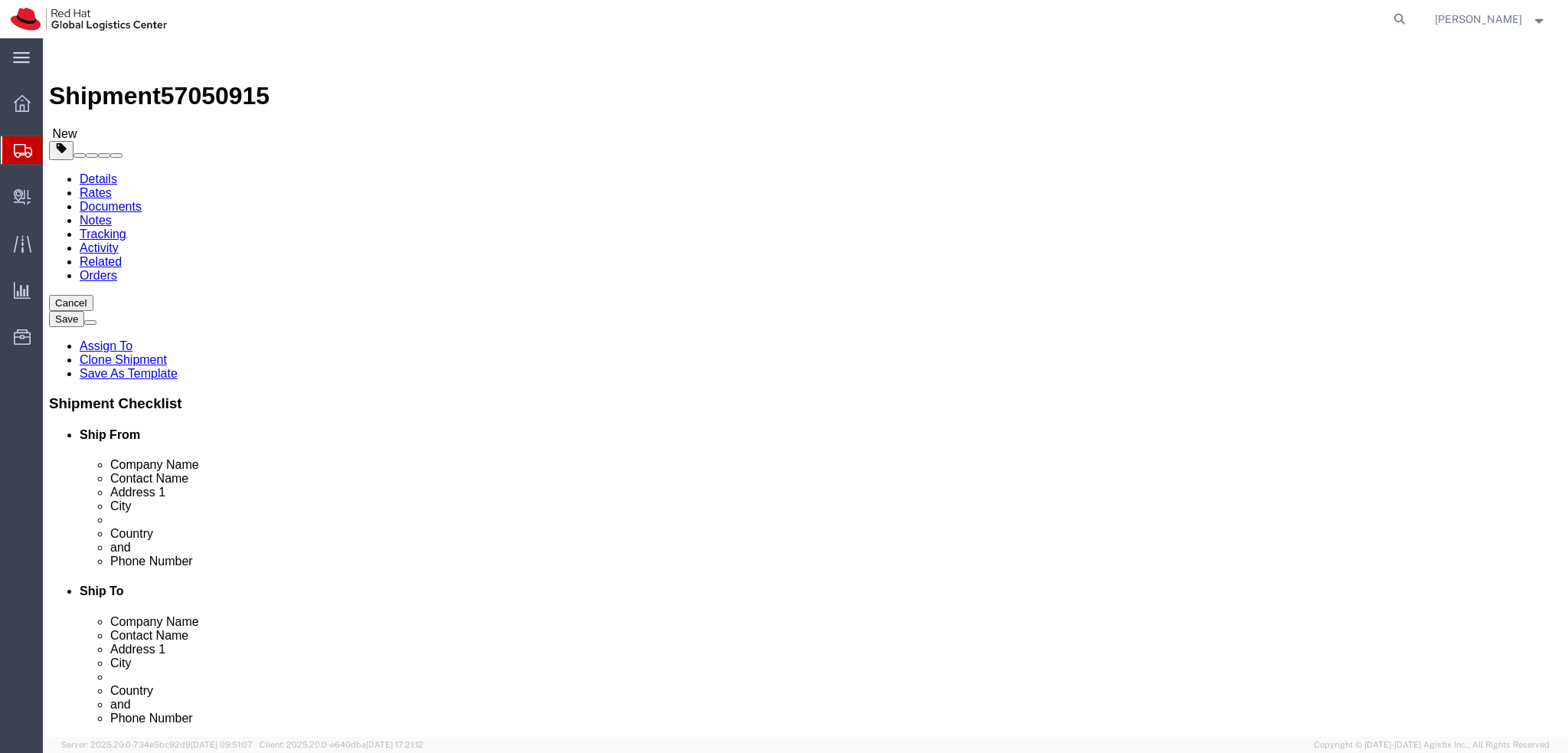
click icon
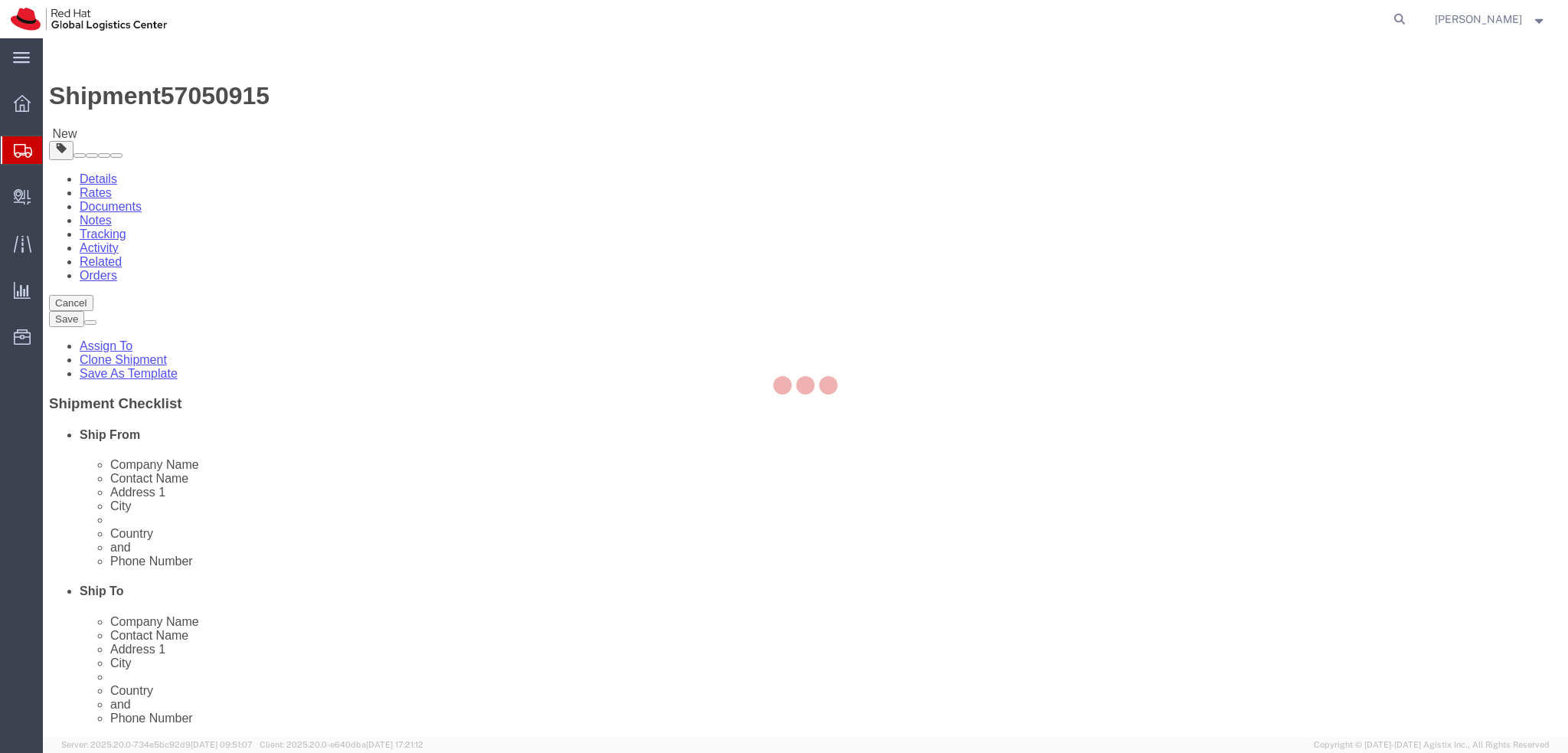
select select "COSTCENTER"
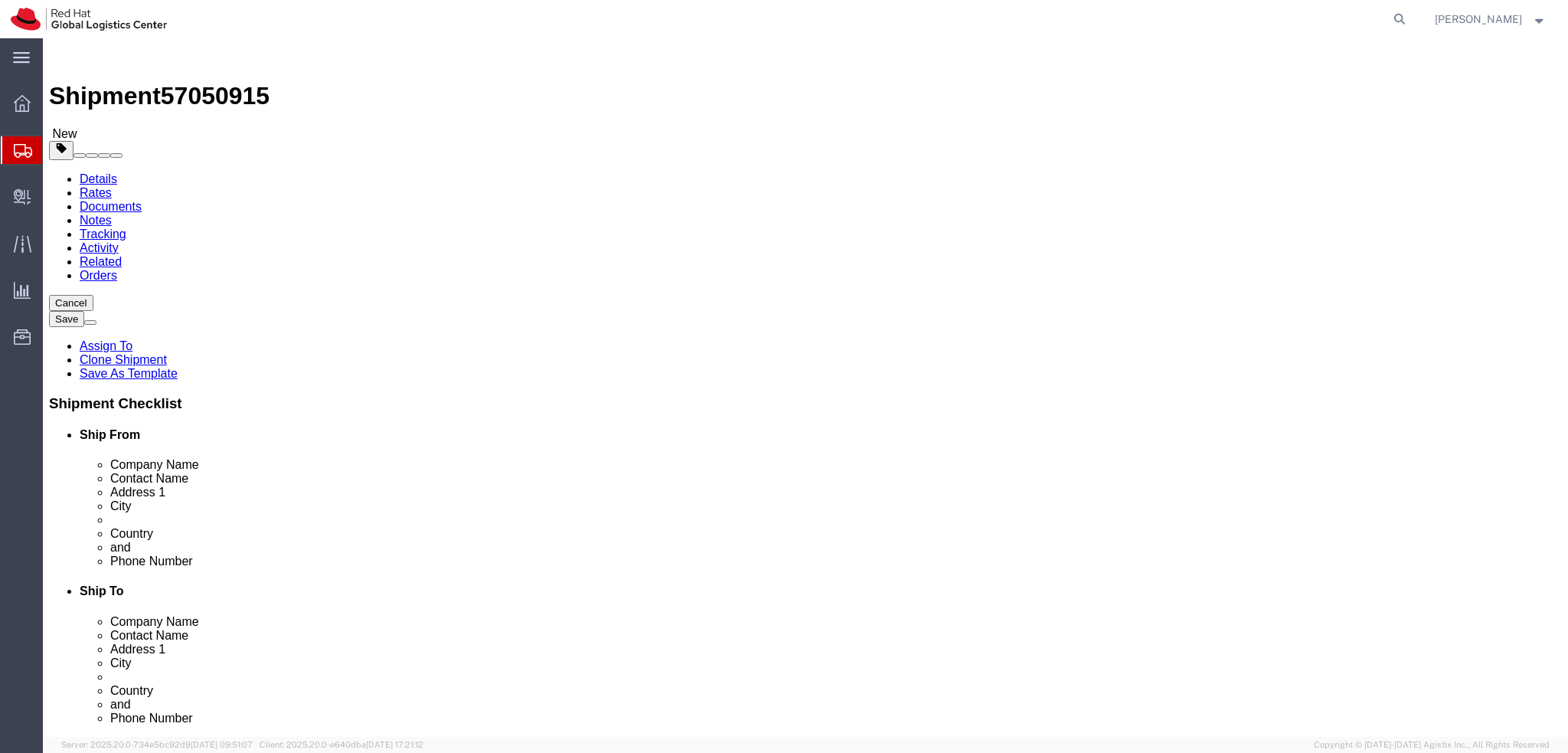
click icon
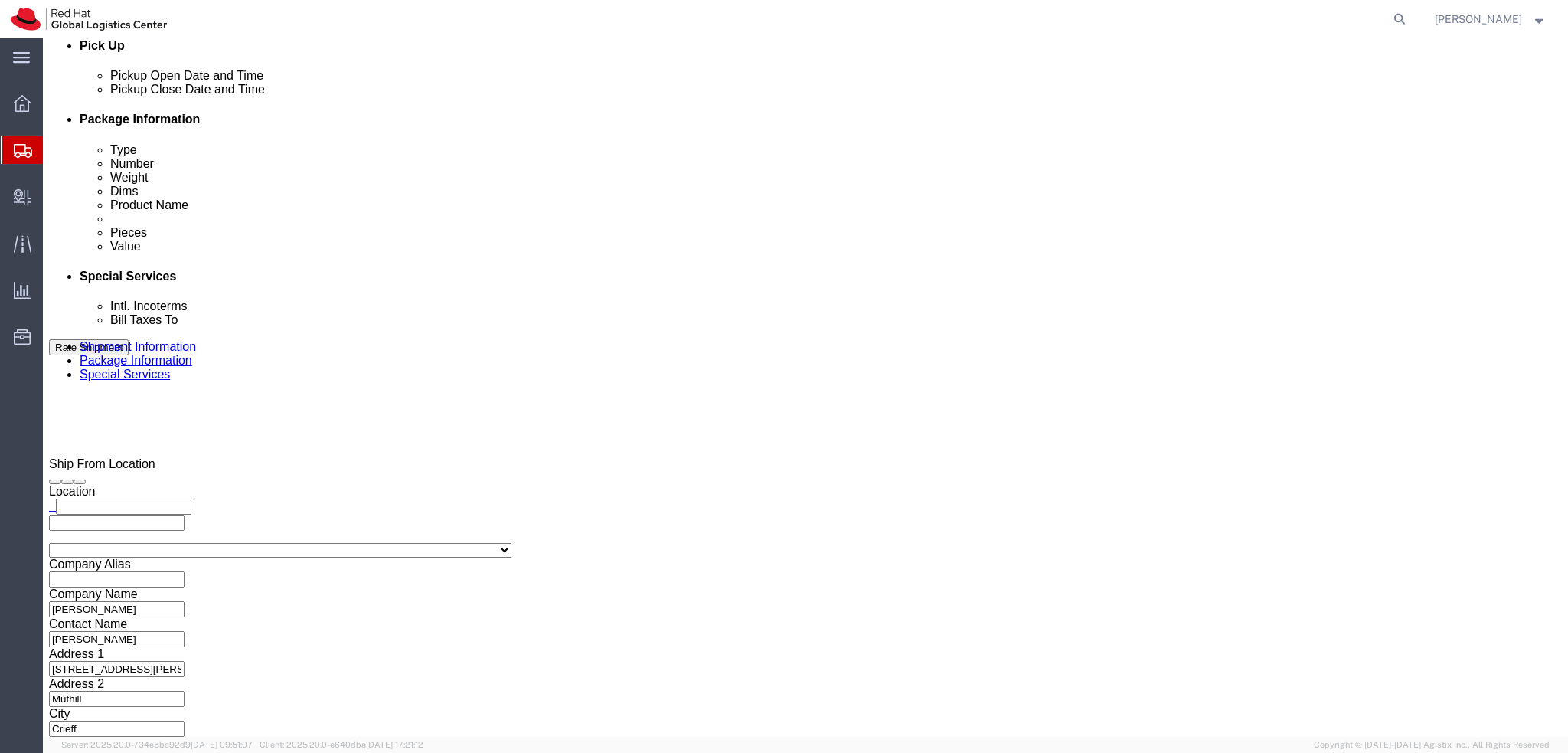
scroll to position [707, 0]
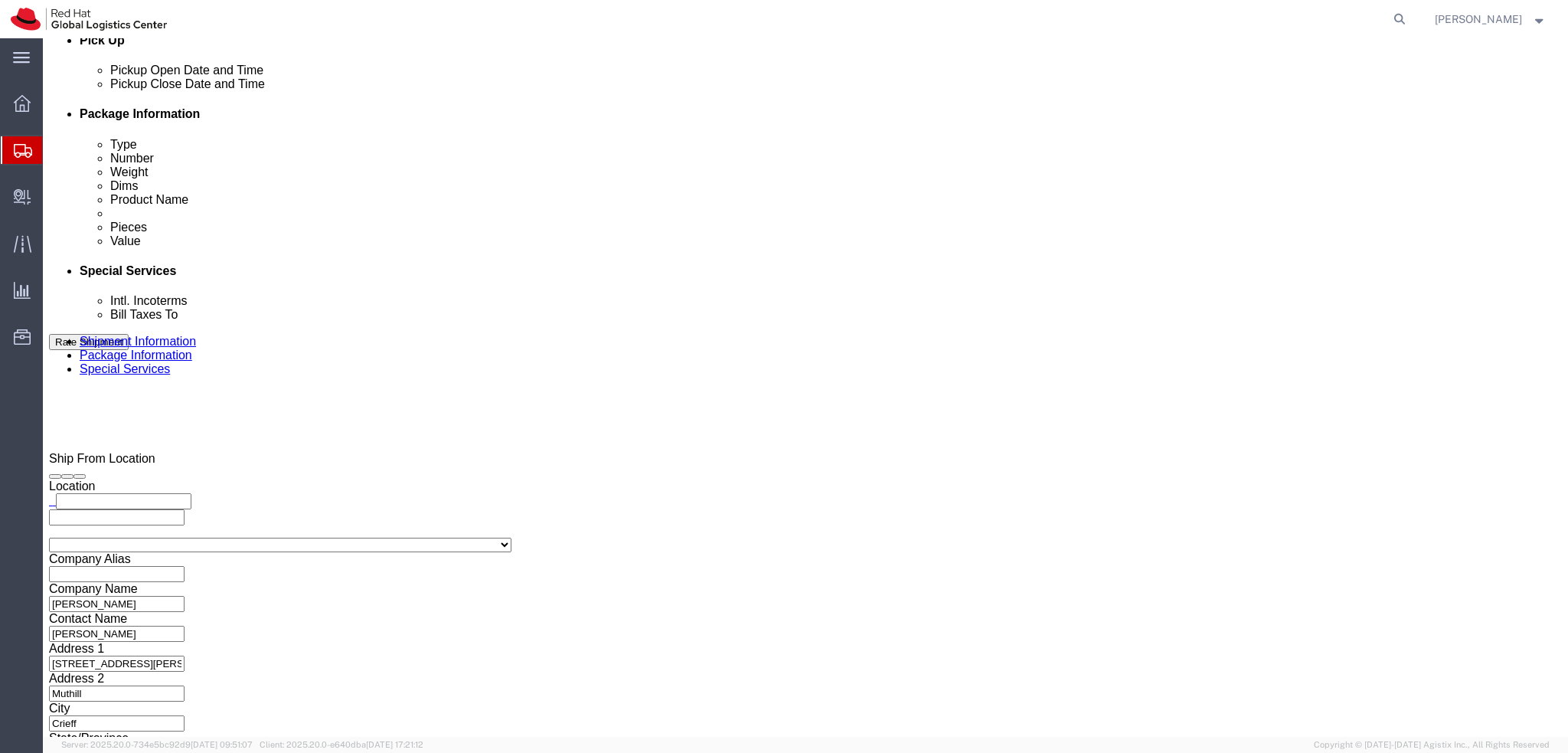
click button "Rate Shipment"
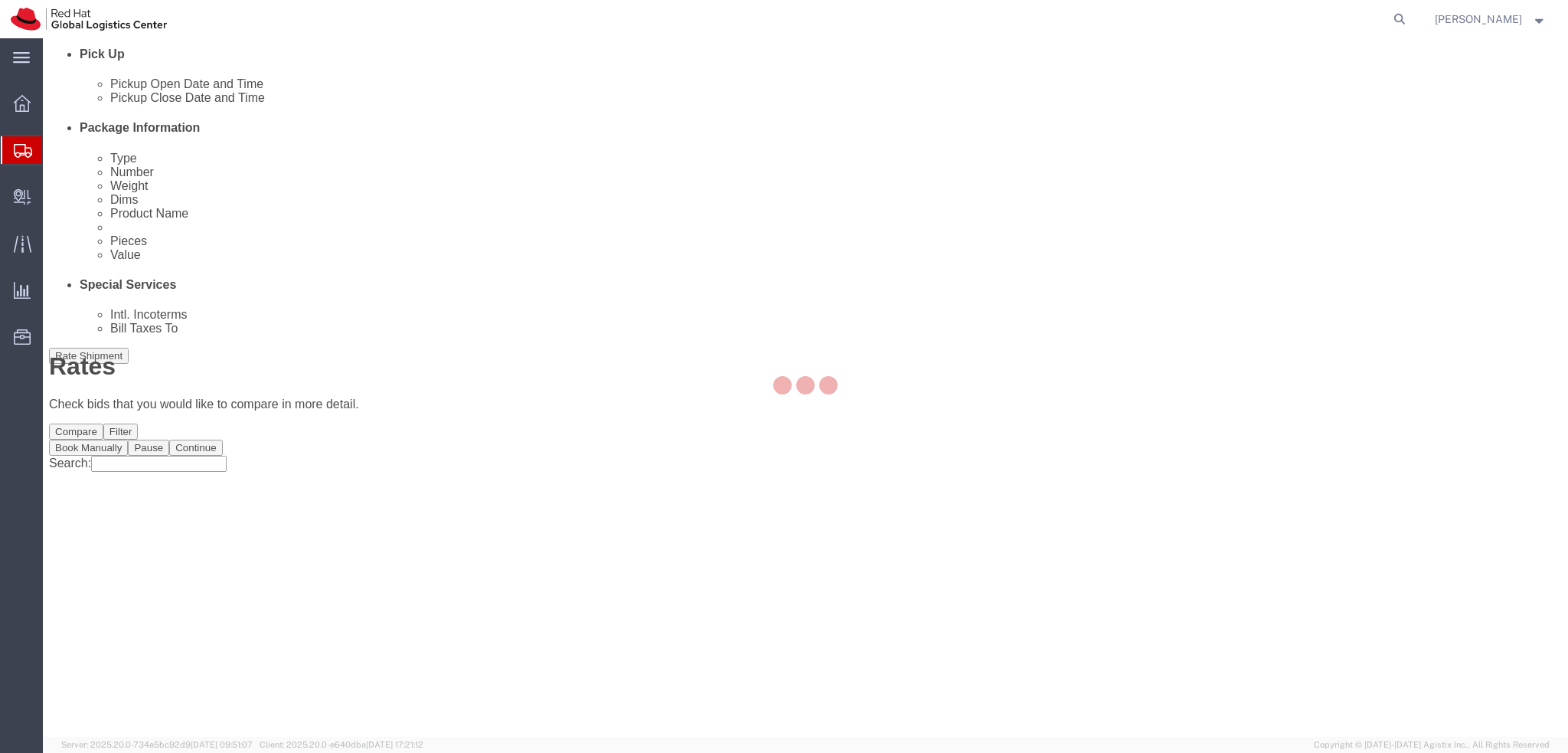
scroll to position [0, 0]
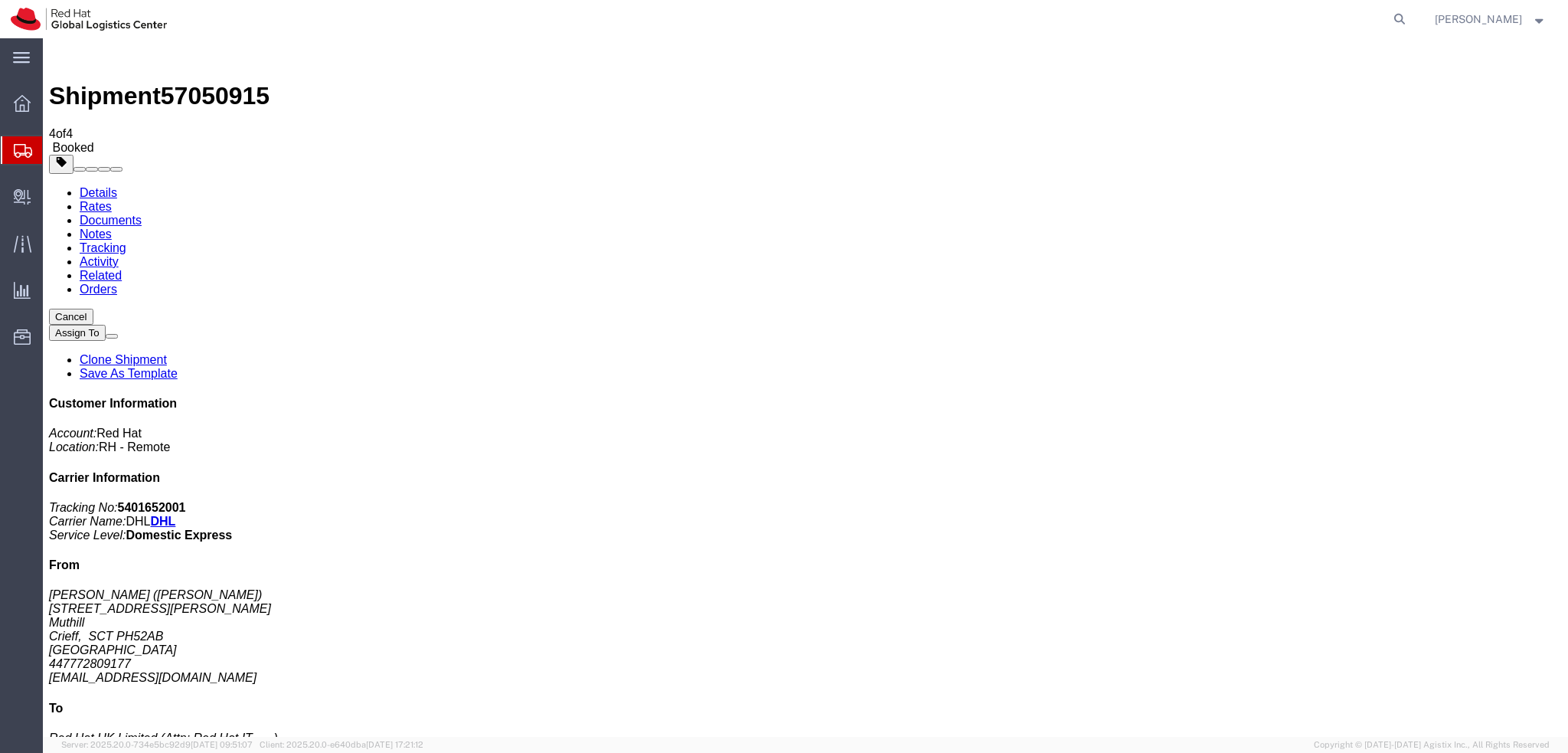
click at [105, 186] on link "Details" at bounding box center [99, 192] width 37 height 13
click link "Schedule pickup request"
click address "[PERSON_NAME] ([PERSON_NAME]) [STREET_ADDRESS][PERSON_NAME] 447772809177 [EMAIL…"
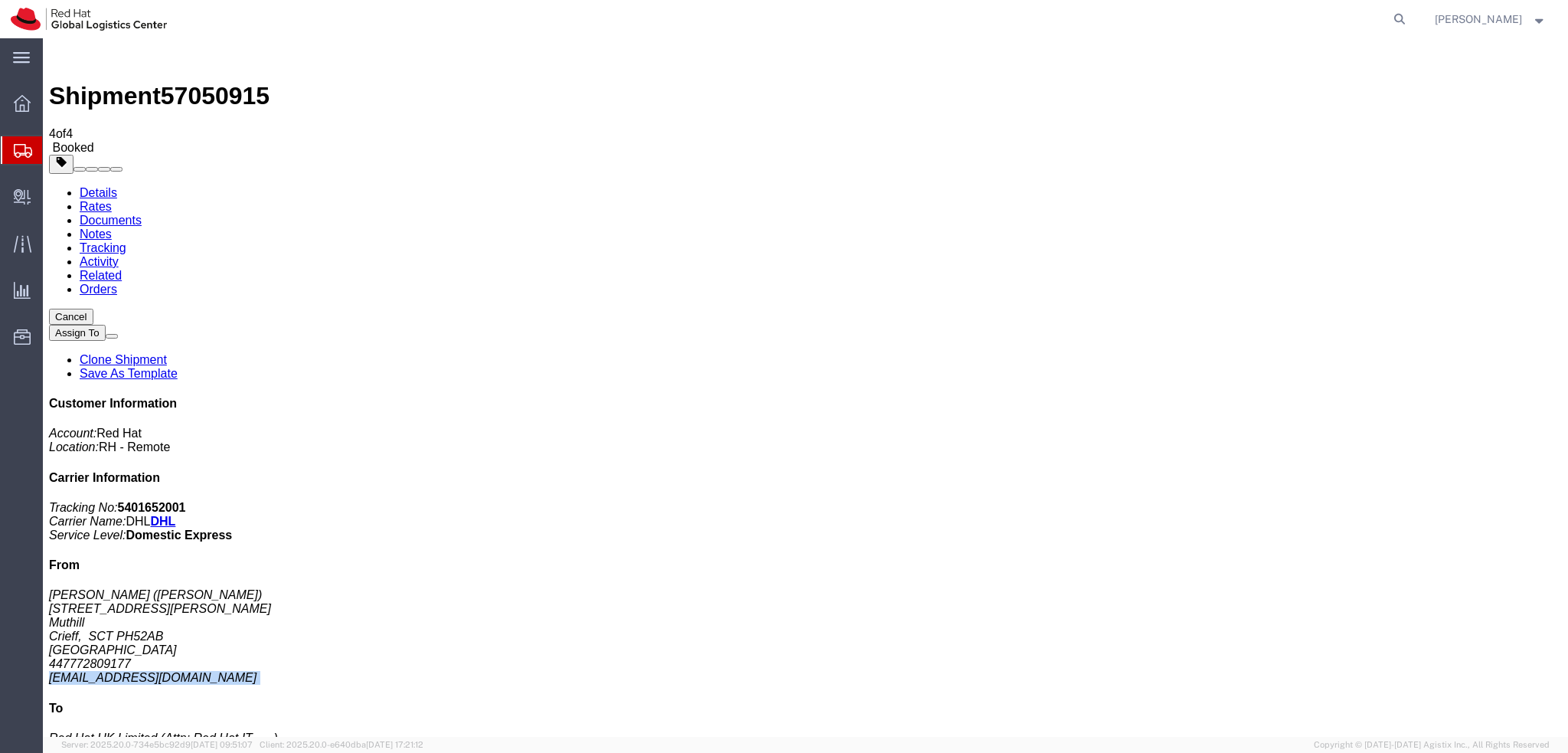
copy div "[EMAIL_ADDRESS][DOMAIN_NAME]"
click link "Documents"
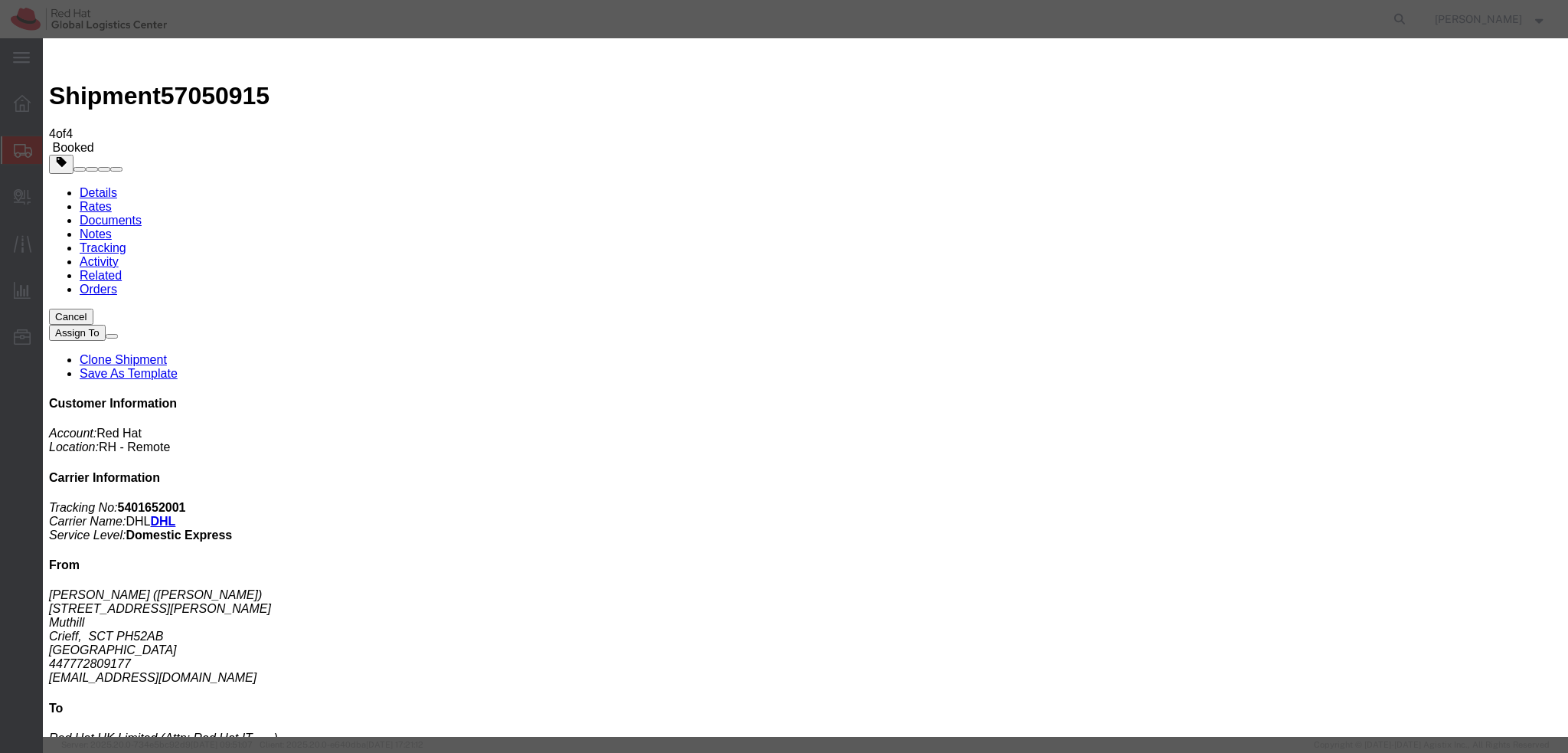
paste input "[EMAIL_ADDRESS][DOMAIN_NAME]"
type input "[EMAIL_ADDRESS][DOMAIN_NAME]"
paste textarea "Hi [PERSON_NAME], please find the label for your shipment to [GEOGRAPHIC_DATA] …"
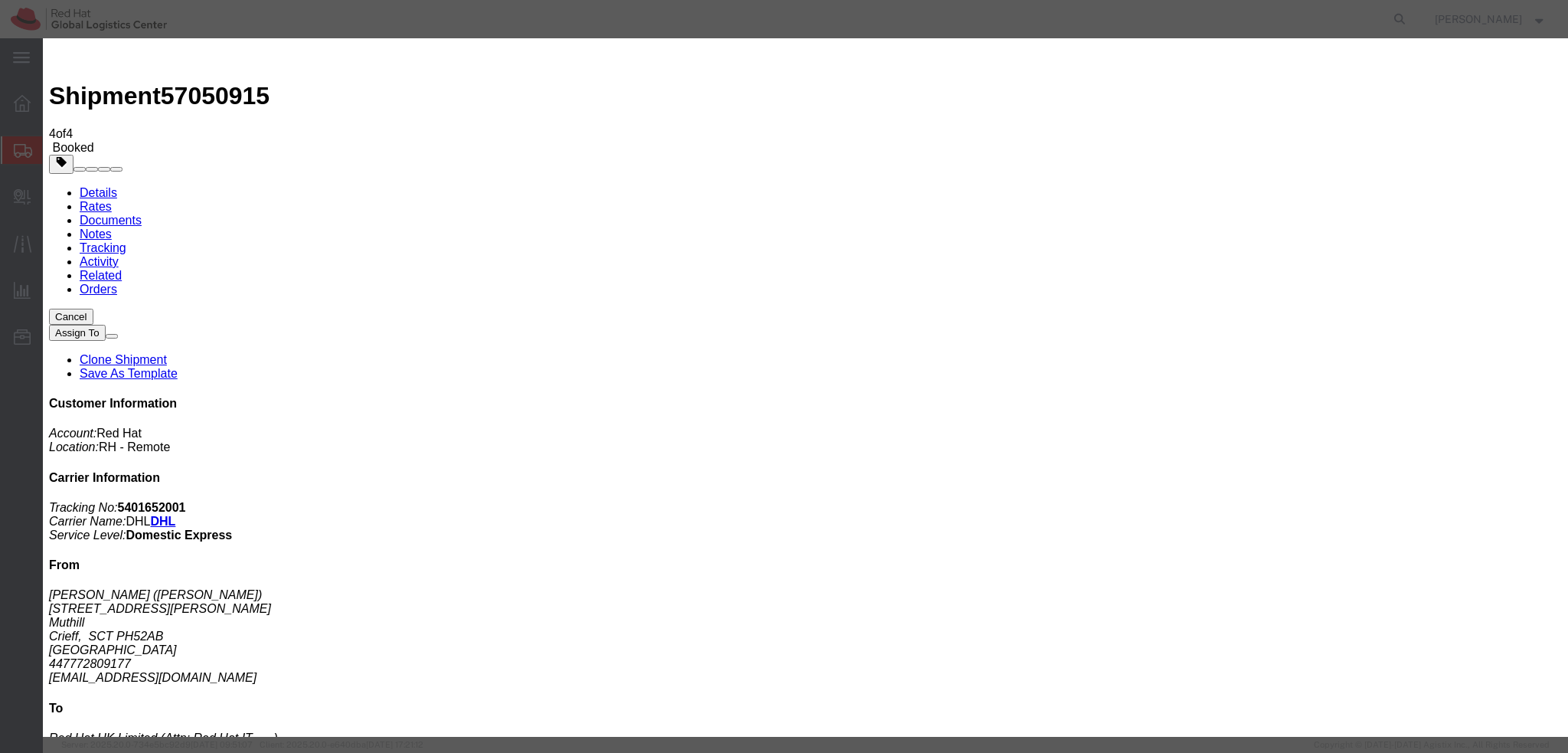
drag, startPoint x: 665, startPoint y: 376, endPoint x: 771, endPoint y: 393, distance: 107.4
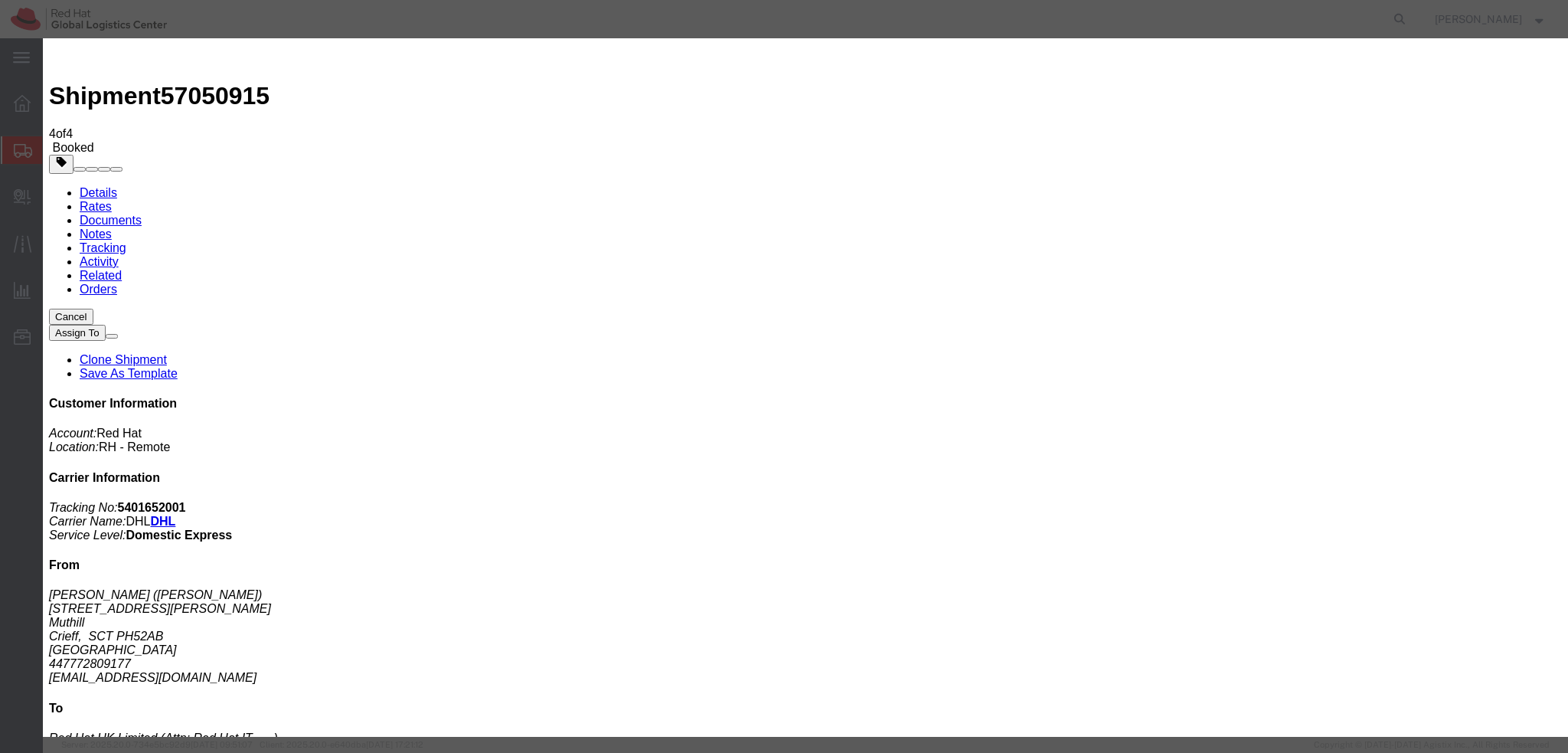
scroll to position [15, 0]
type textarea "Hi [PERSON_NAME], please find the label for your shipment to [GEOGRAPHIC_DATA] …"
